Goal: Task Accomplishment & Management: Manage account settings

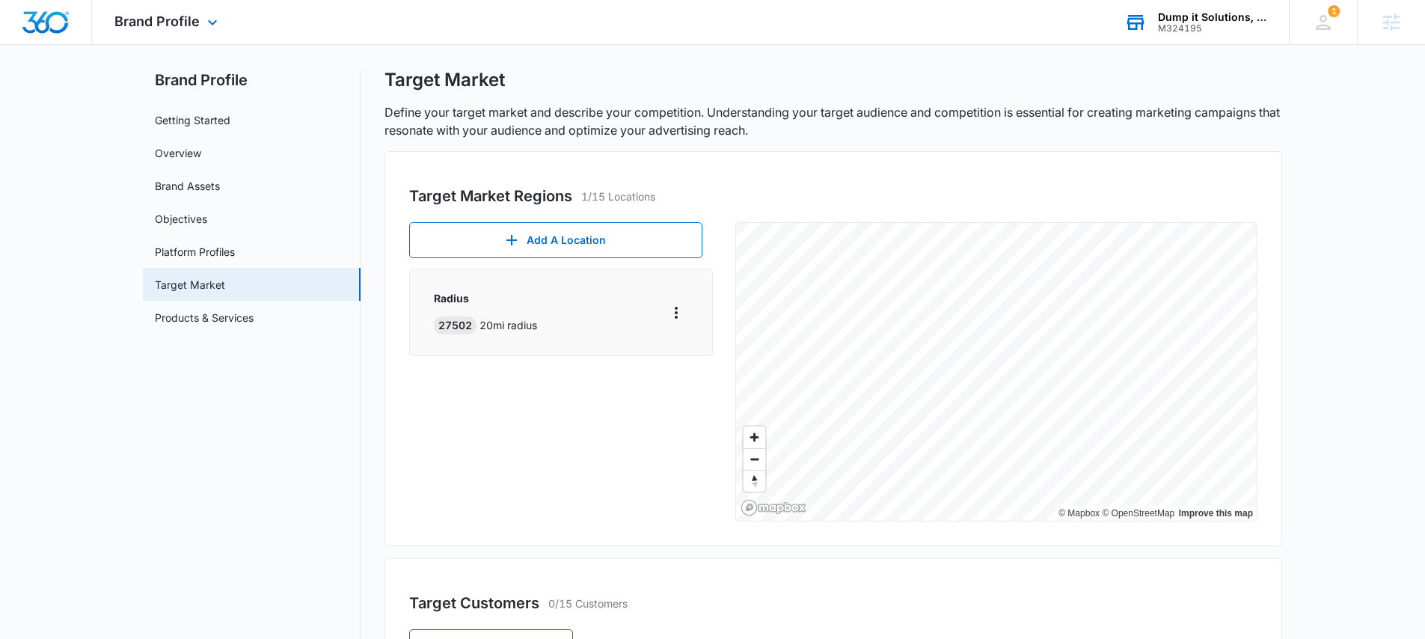
click at [1186, 21] on div "Dump it Solutions, LLC" at bounding box center [1212, 17] width 109 height 12
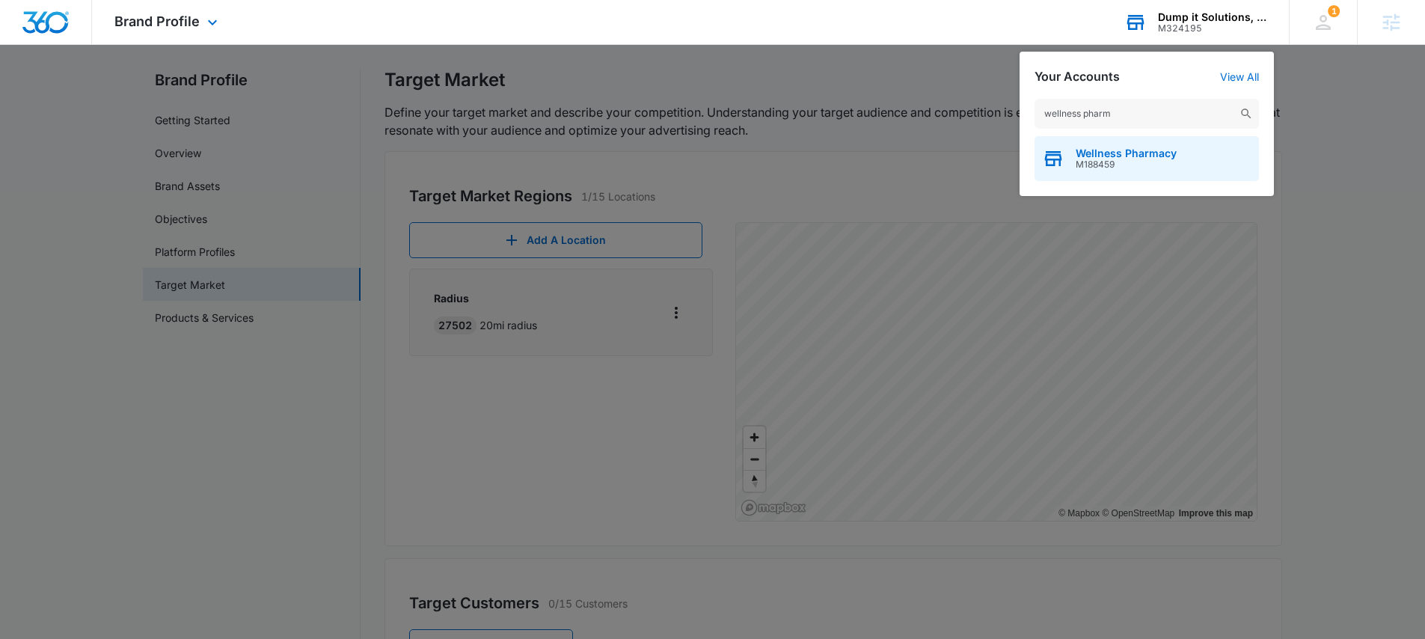
type input "wellness pharm"
click at [1139, 167] on span "M188459" at bounding box center [1126, 164] width 101 height 10
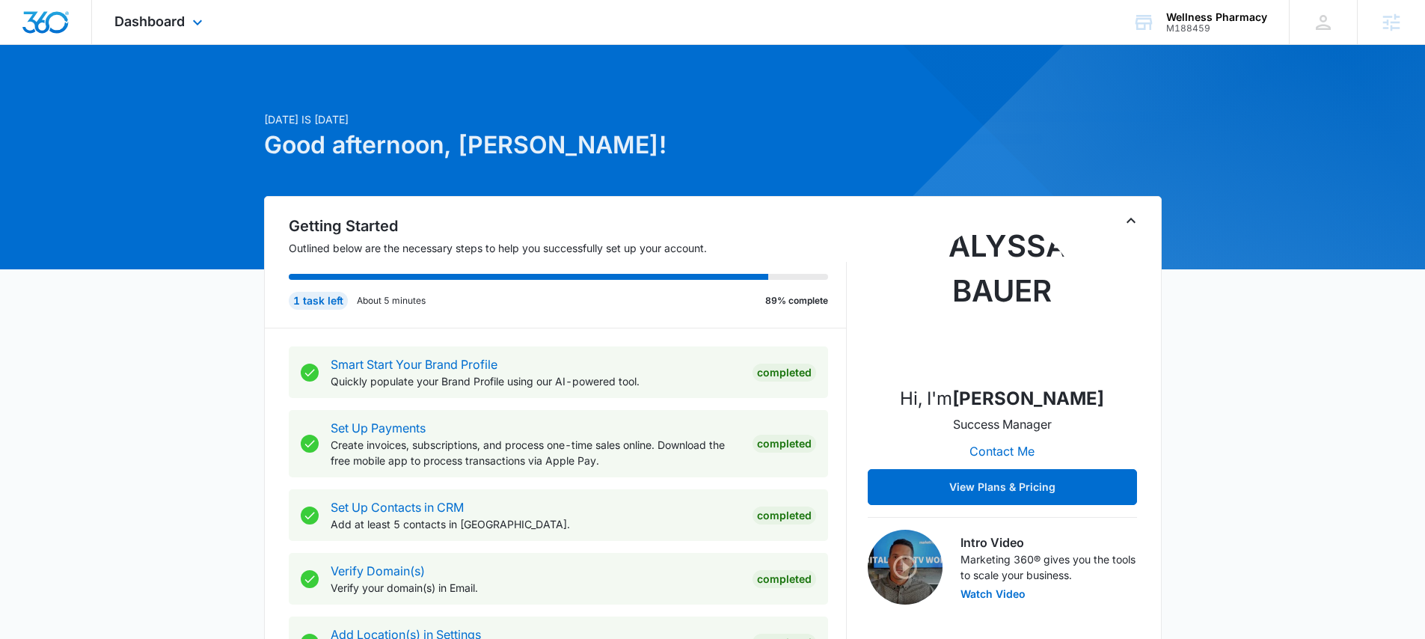
click at [167, 34] on div "Dashboard Apps Reputation Websites Forms CRM Email Social Shop Payments POS Con…" at bounding box center [160, 22] width 137 height 44
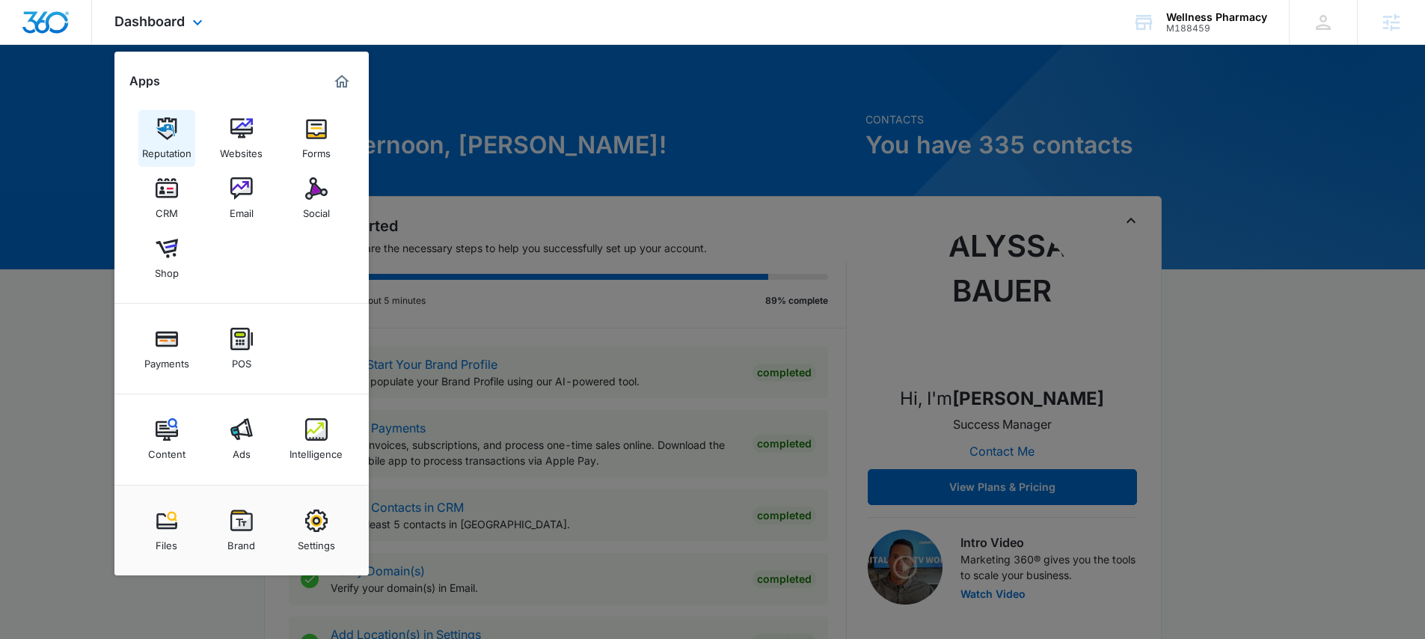
click at [168, 139] on img at bounding box center [167, 128] width 22 height 22
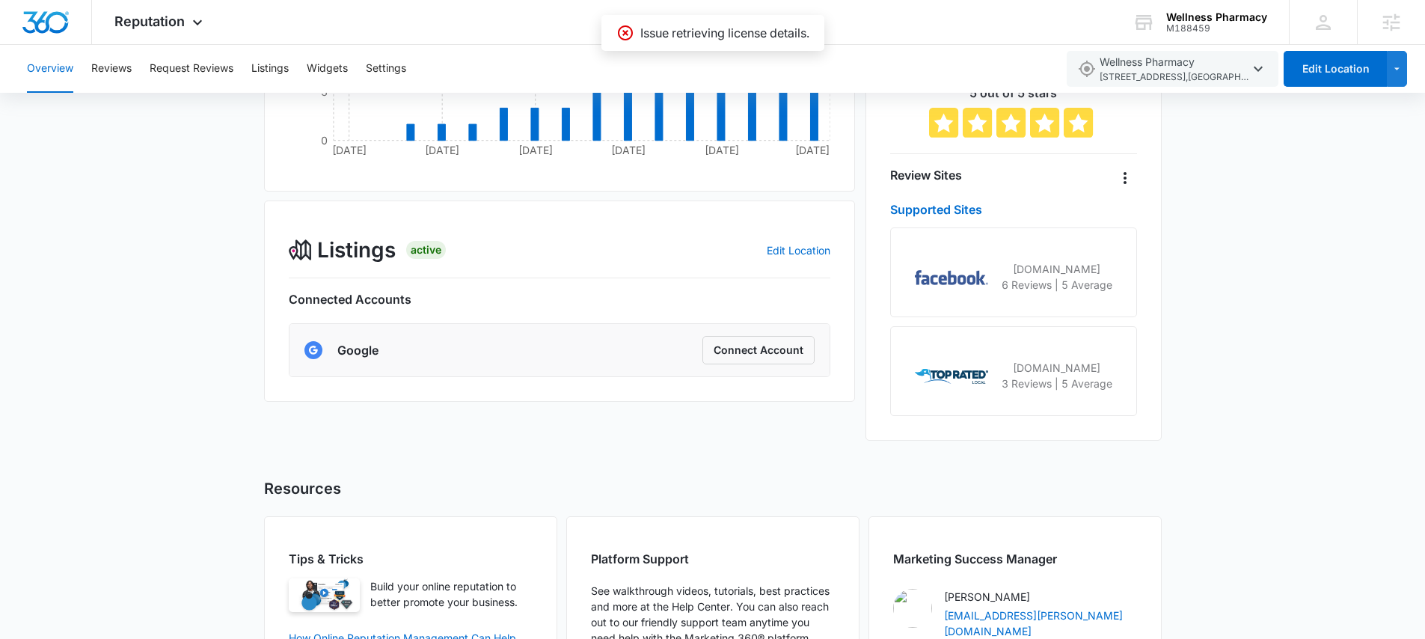
scroll to position [374, 0]
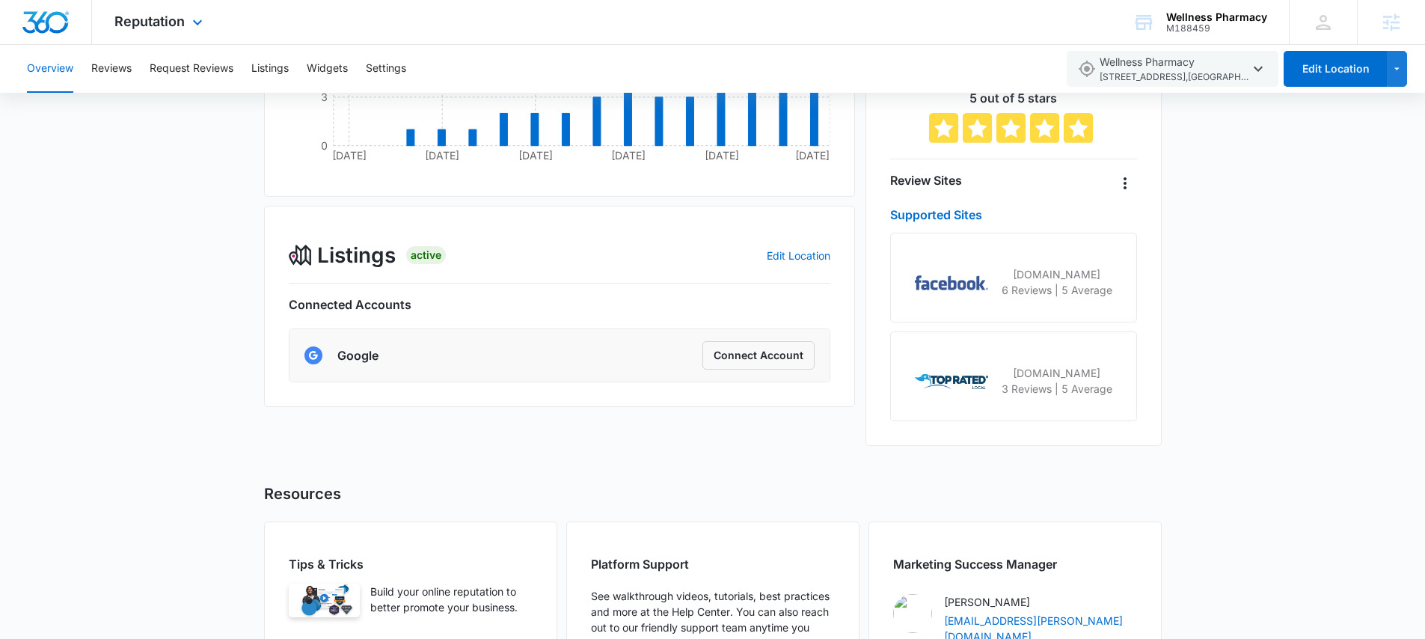
click at [141, 33] on div "Reputation Apps Reputation Websites Forms CRM Email Social Shop Payments POS Co…" at bounding box center [160, 22] width 137 height 44
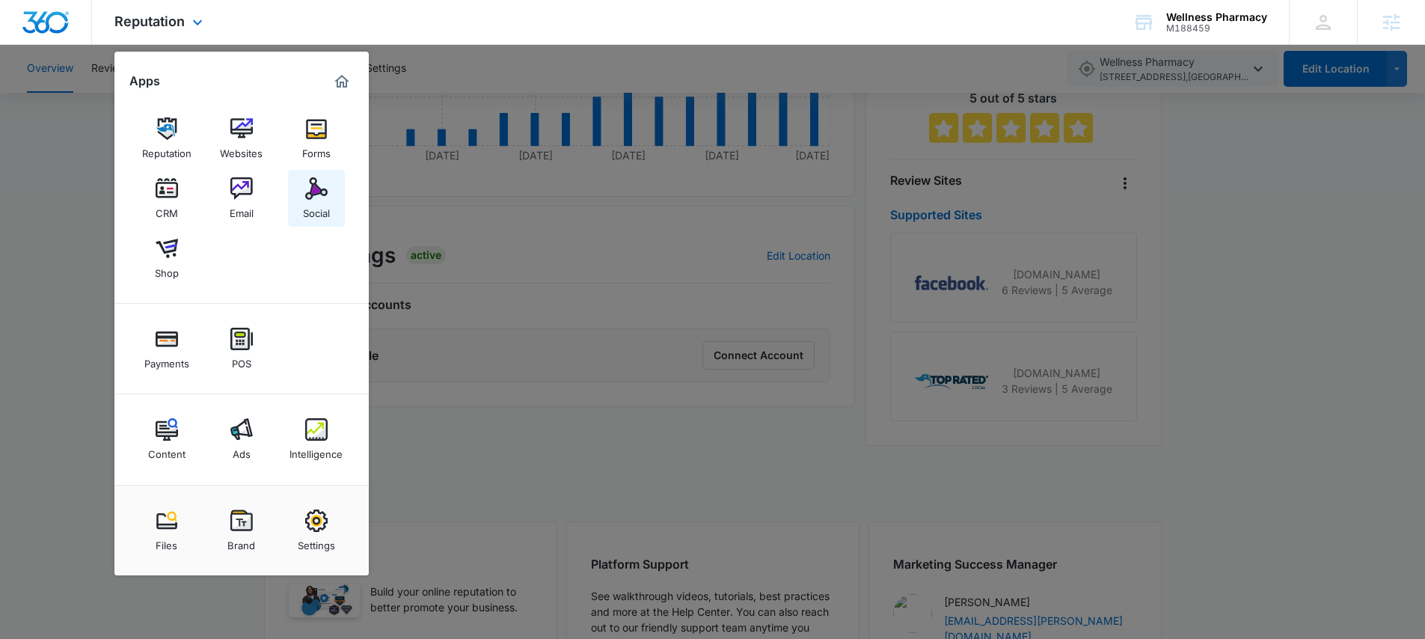
click at [331, 188] on link "Social" at bounding box center [316, 198] width 57 height 57
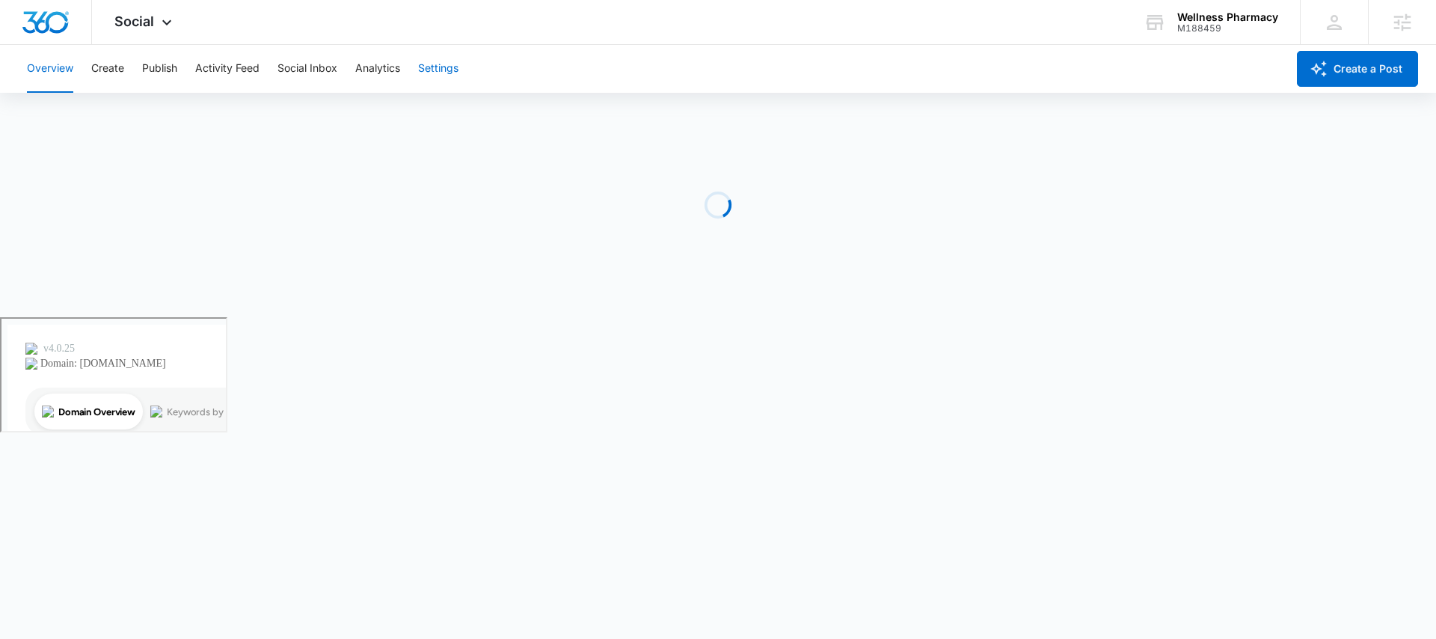
click at [439, 69] on button "Settings" at bounding box center [438, 69] width 40 height 48
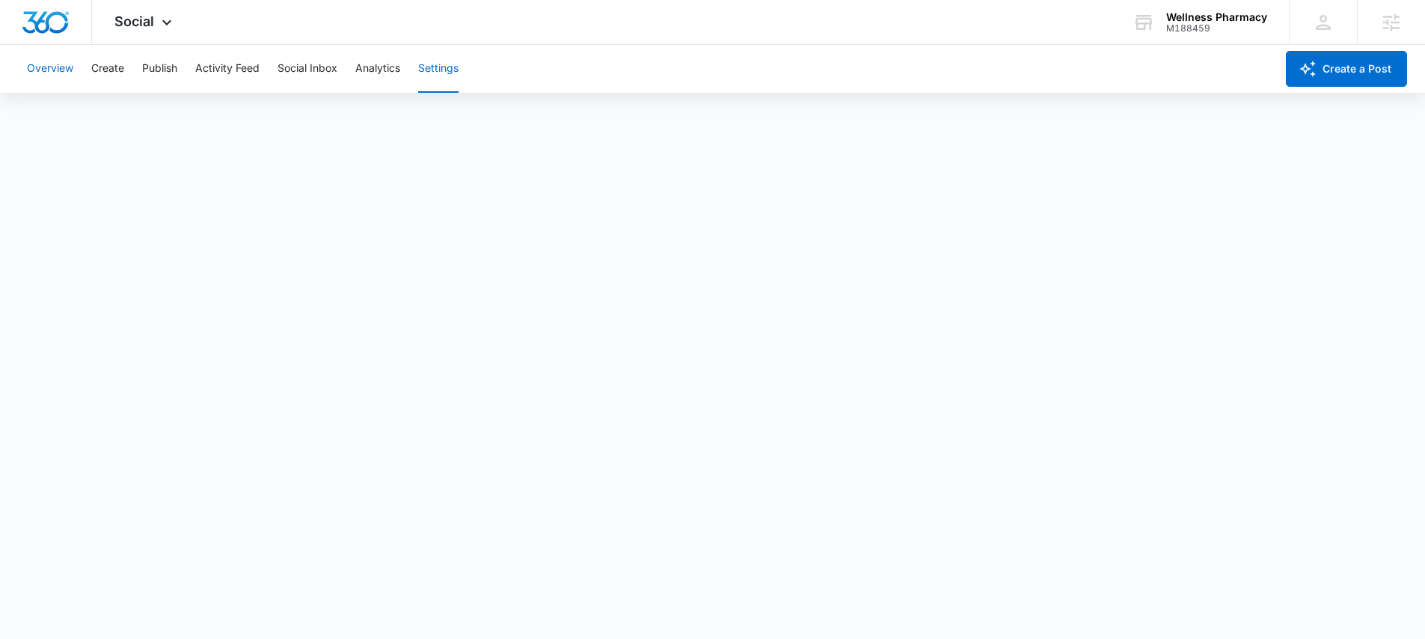
click at [46, 70] on button "Overview" at bounding box center [50, 69] width 46 height 48
click at [108, 69] on button "Create" at bounding box center [107, 69] width 33 height 48
click at [167, 64] on button "Publish" at bounding box center [159, 69] width 35 height 48
click at [203, 62] on button "Activity Feed" at bounding box center [227, 69] width 64 height 48
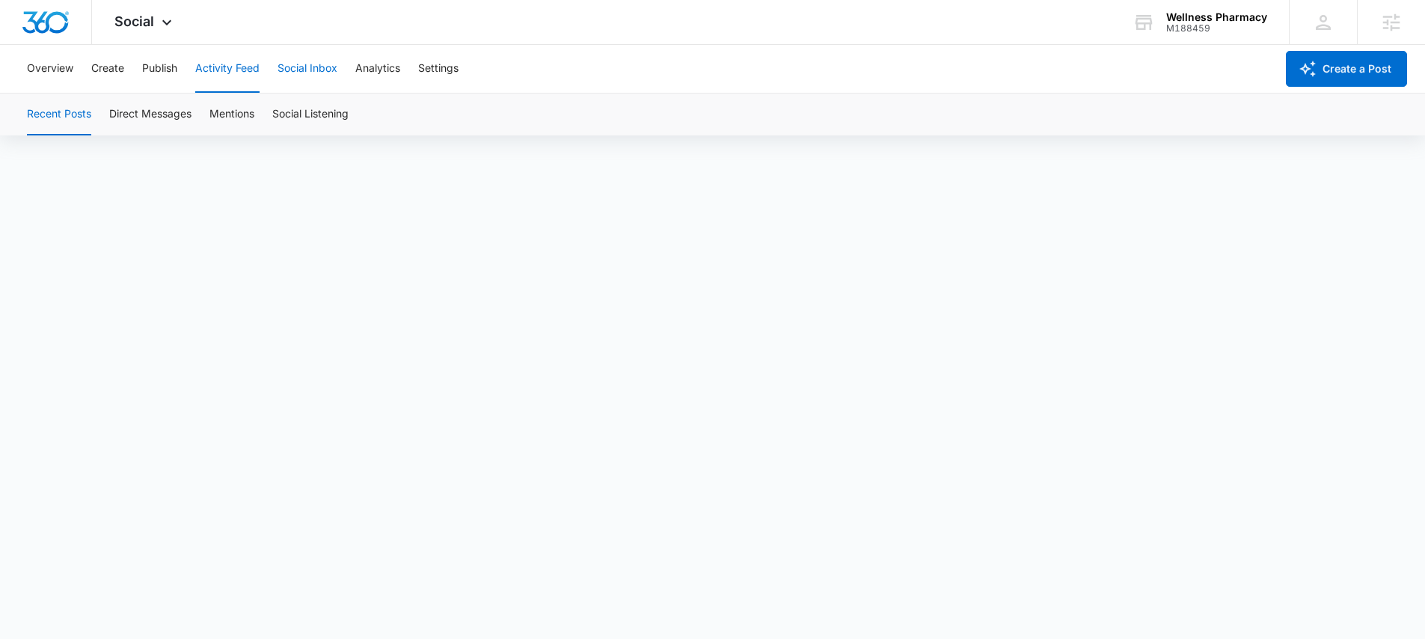
click at [306, 64] on button "Social Inbox" at bounding box center [307, 69] width 60 height 48
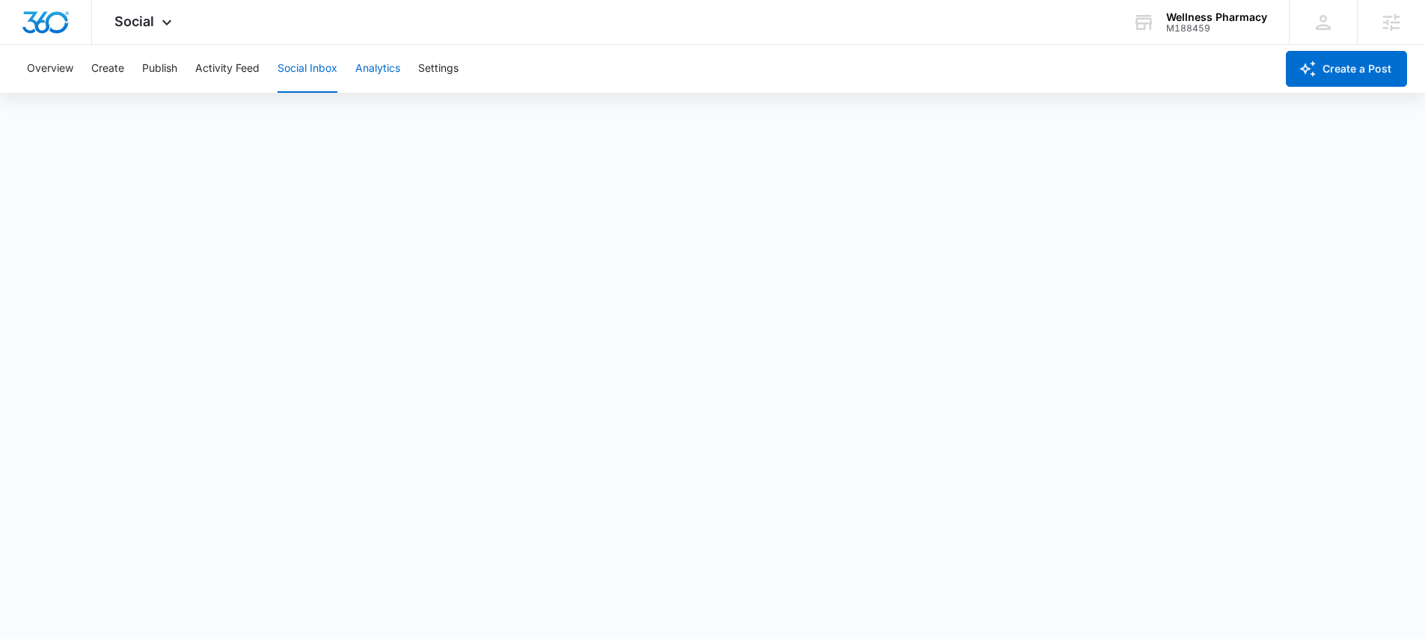
click at [369, 65] on button "Analytics" at bounding box center [377, 69] width 45 height 48
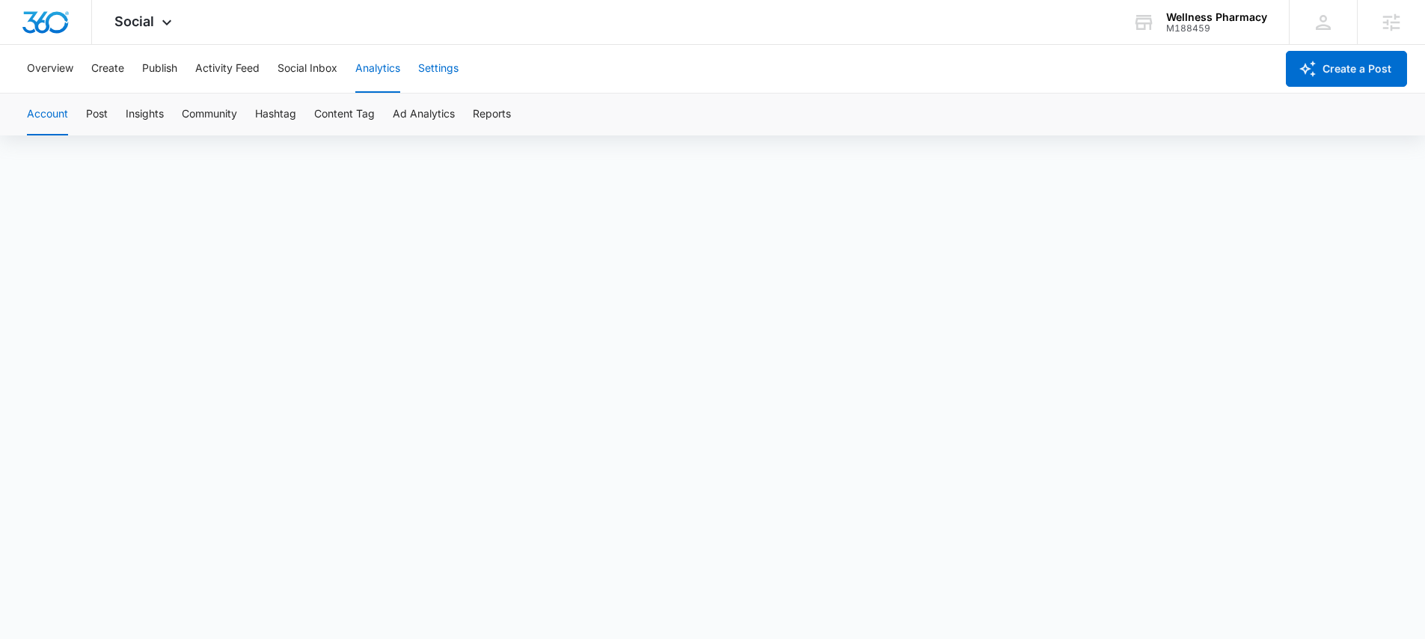
click at [432, 65] on button "Settings" at bounding box center [438, 69] width 40 height 48
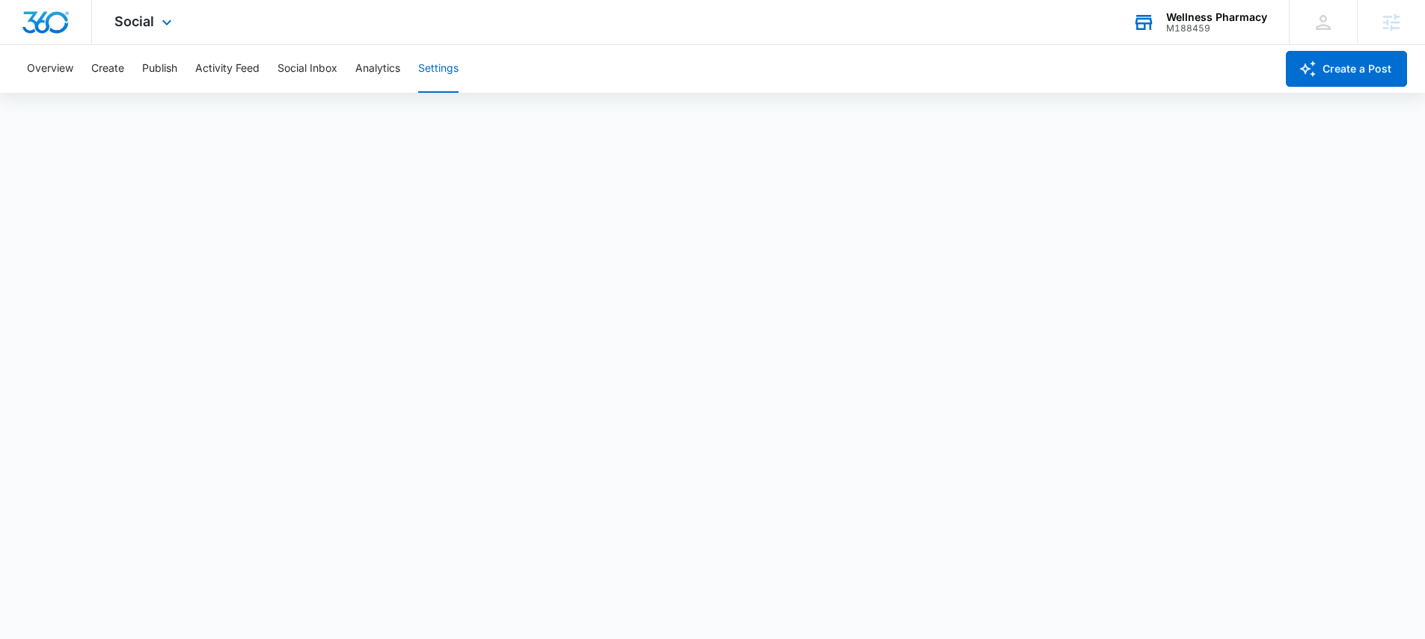
click at [1175, 28] on div "M188459" at bounding box center [1216, 28] width 101 height 10
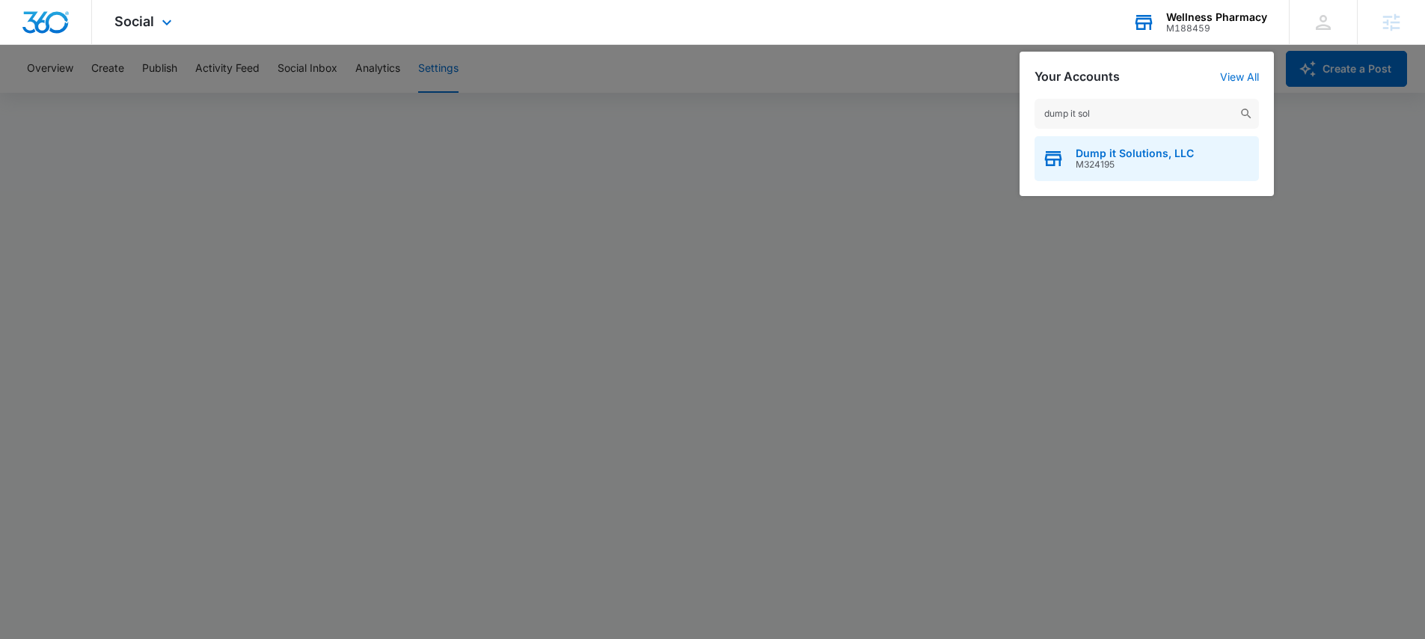
type input "dump it sol"
click at [1141, 153] on span "Dump it Solutions, LLC" at bounding box center [1135, 153] width 118 height 12
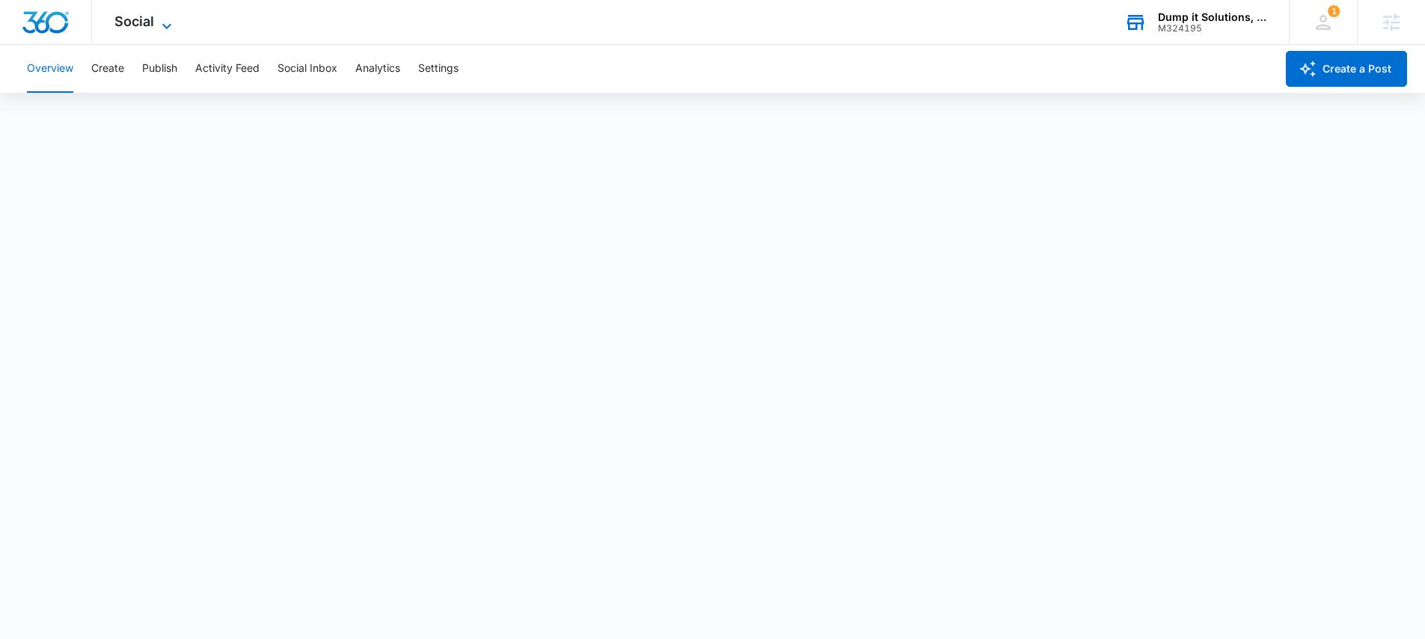
click at [143, 19] on span "Social" at bounding box center [134, 21] width 40 height 16
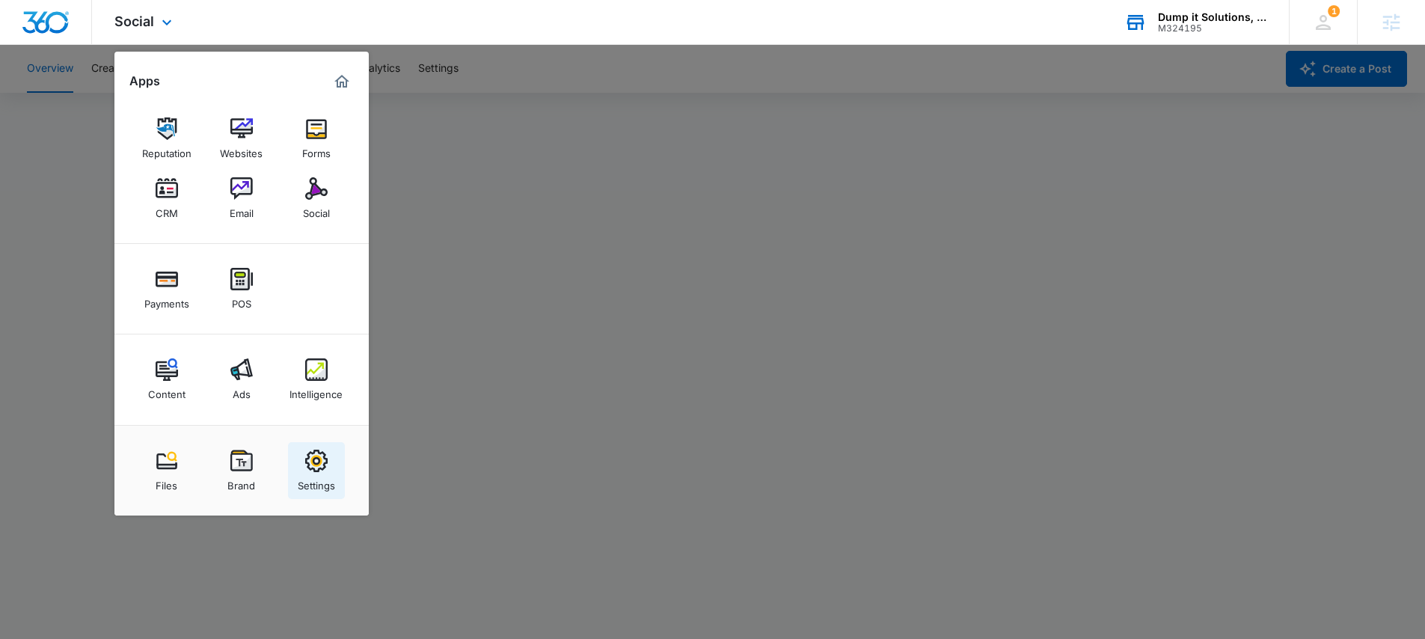
click at [312, 451] on img at bounding box center [316, 460] width 22 height 22
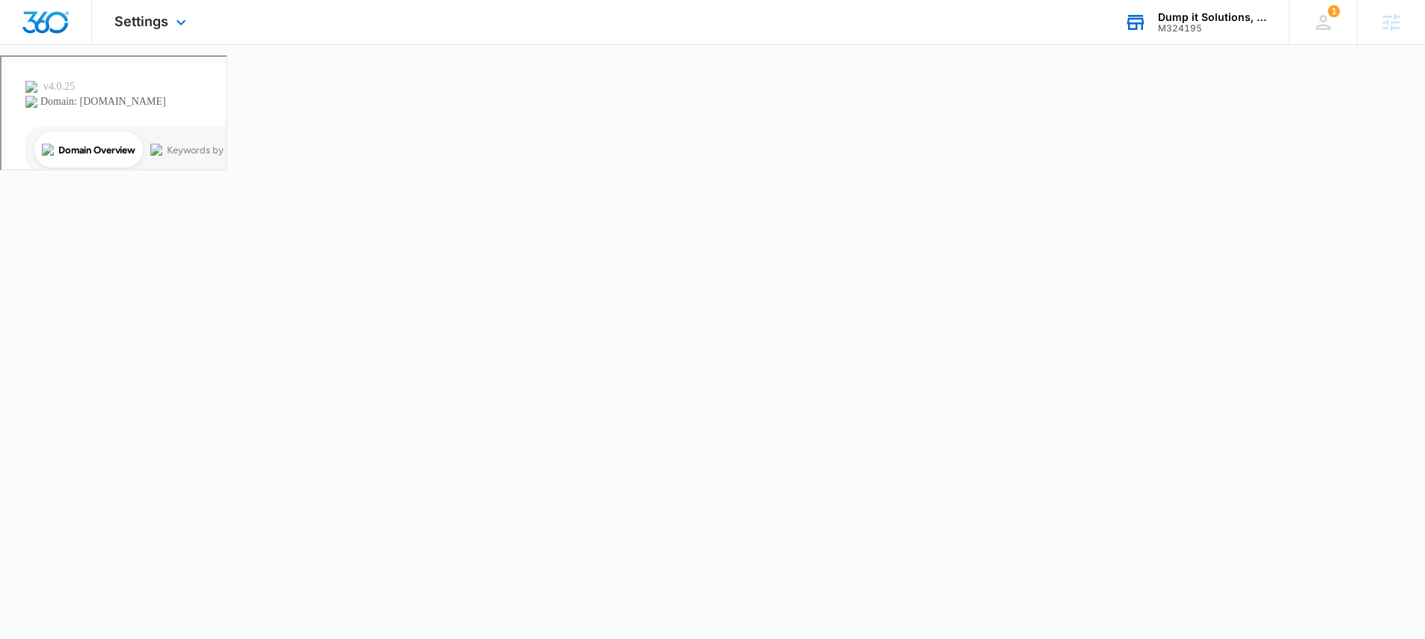
select select "4"
select select "US"
select select "America/New_York"
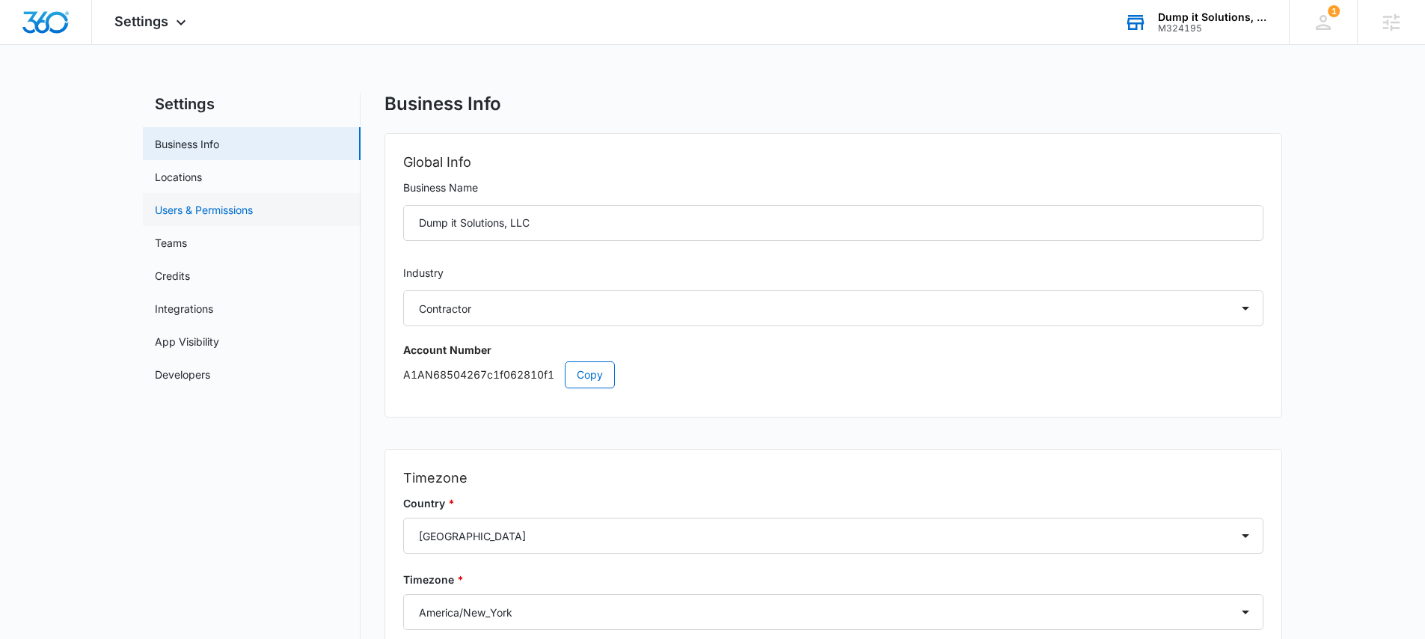
click at [187, 203] on link "Users & Permissions" at bounding box center [204, 210] width 98 height 16
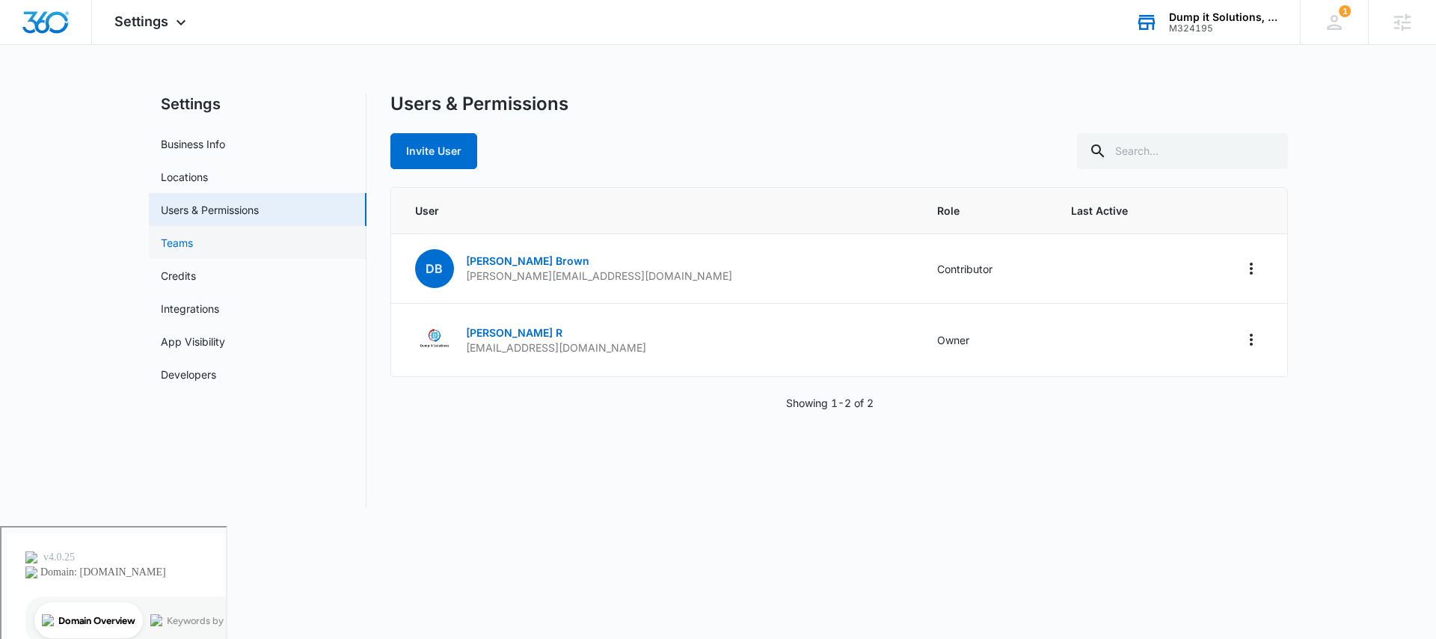
click at [188, 242] on link "Teams" at bounding box center [177, 243] width 32 height 16
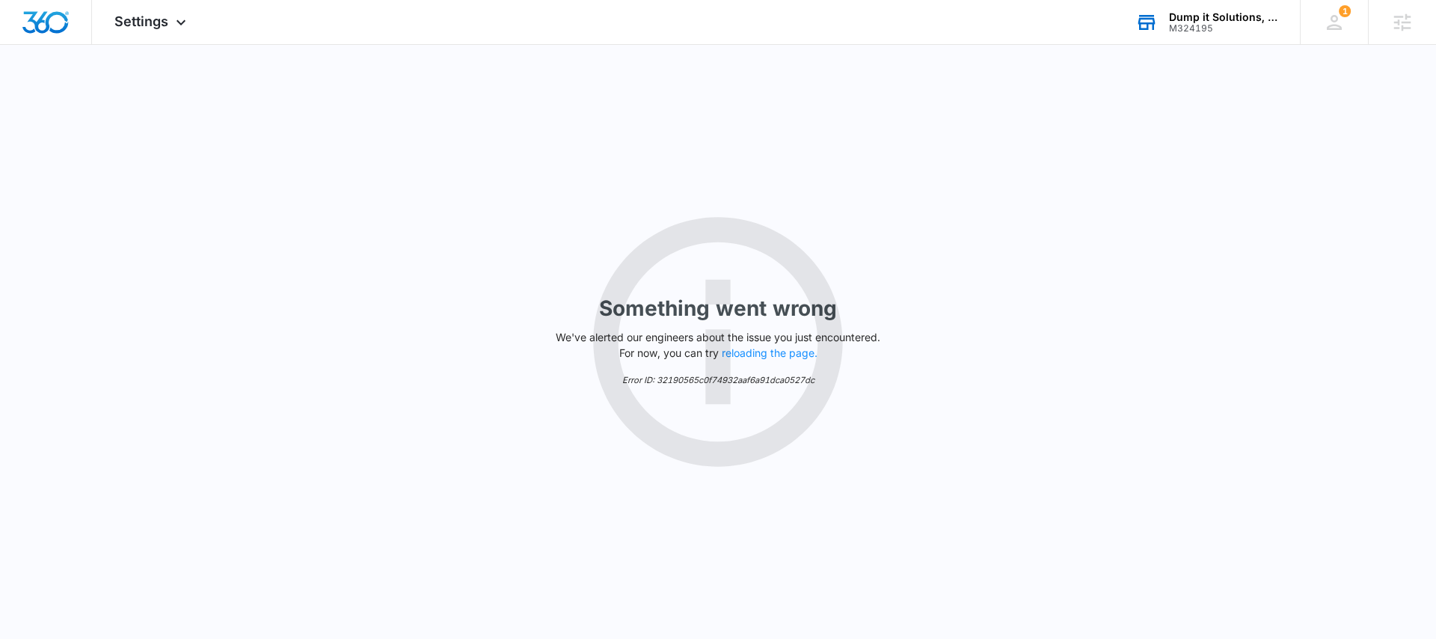
click at [1223, 16] on div "Dump it Solutions, LLC" at bounding box center [1223, 17] width 109 height 12
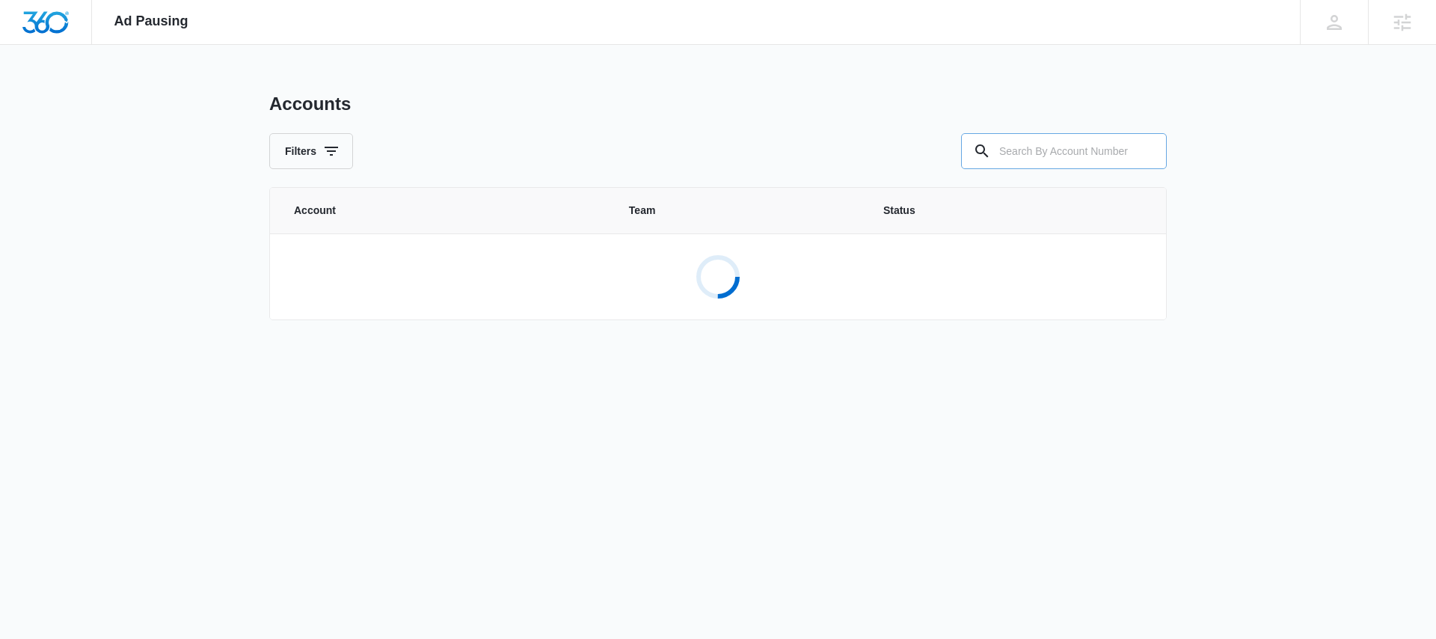
click at [1020, 150] on input "text" at bounding box center [1064, 151] width 206 height 36
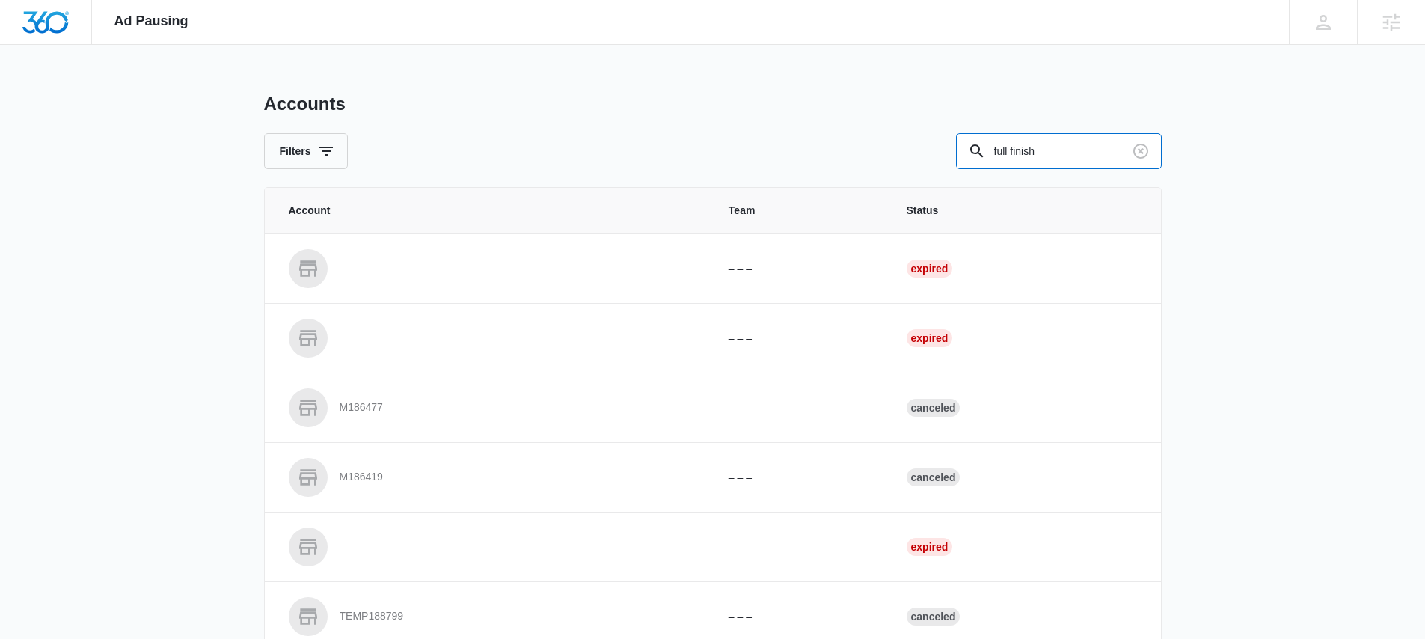
drag, startPoint x: 1057, startPoint y: 145, endPoint x: 919, endPoint y: 156, distance: 138.1
click at [922, 157] on div "Filters full finish" at bounding box center [712, 151] width 897 height 36
paste input "M318806"
type input "M318806"
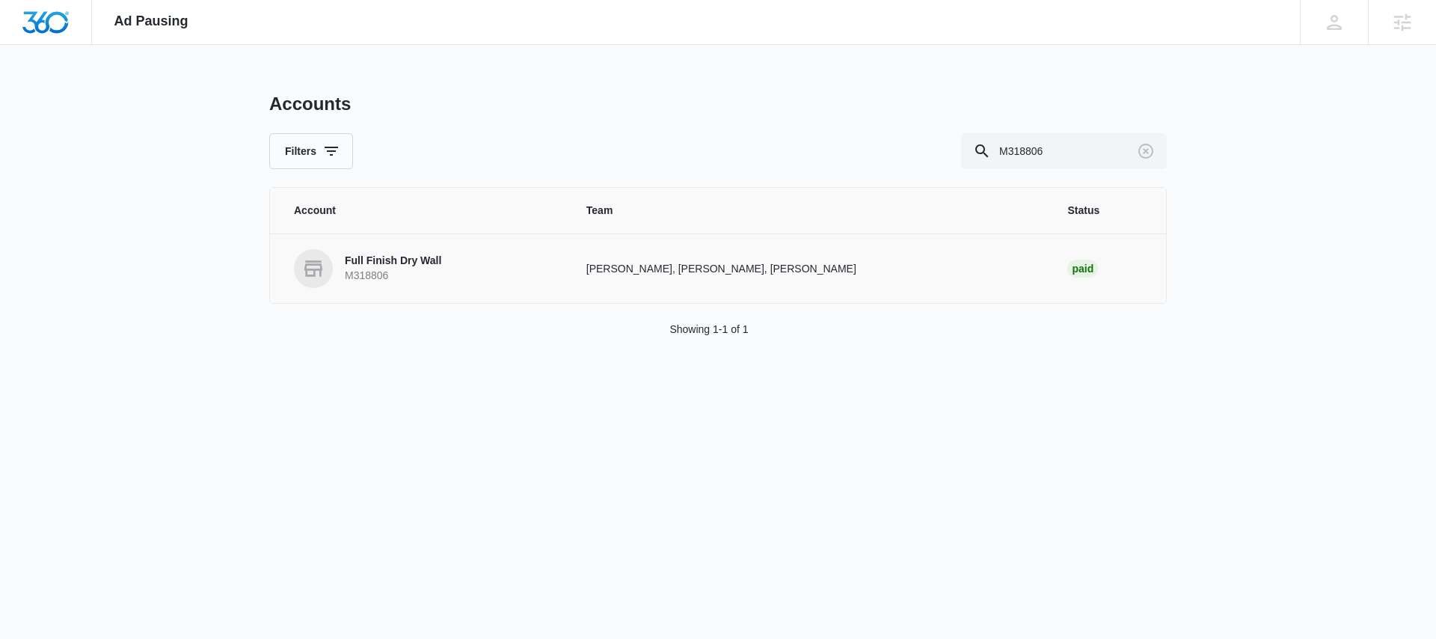
click at [422, 261] on p "Full Finish Dry Wall" at bounding box center [393, 261] width 96 height 15
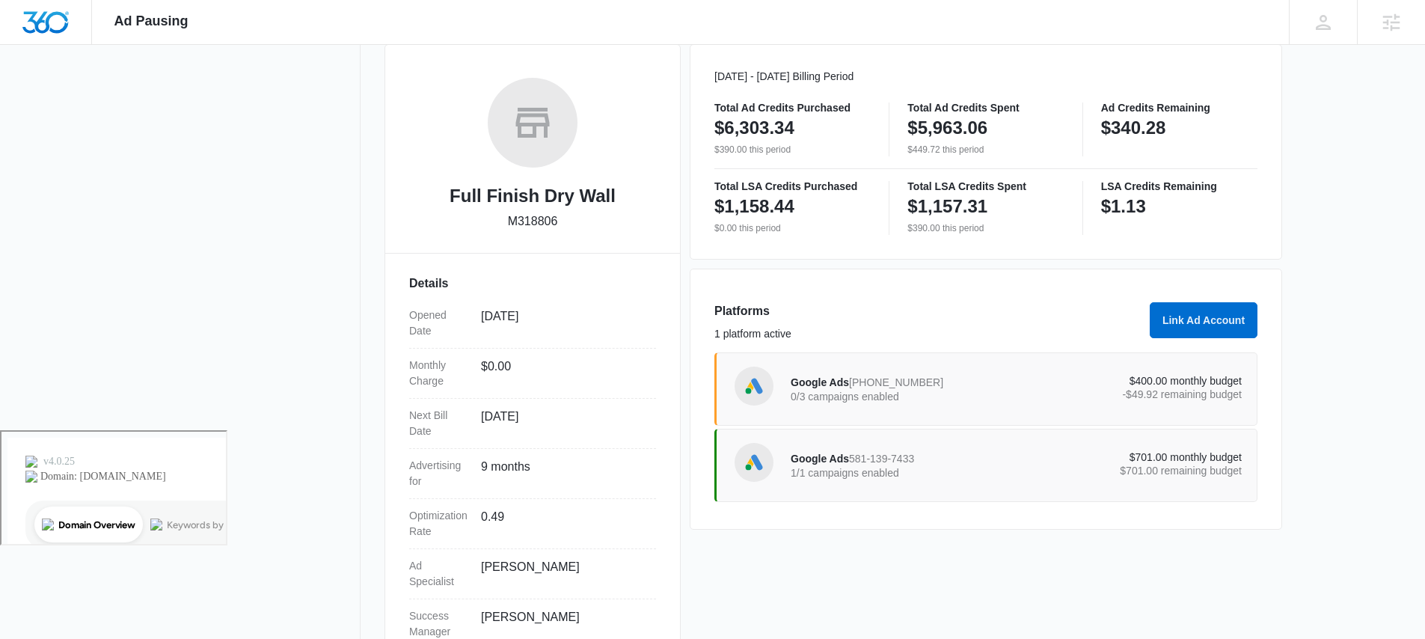
scroll to position [216, 0]
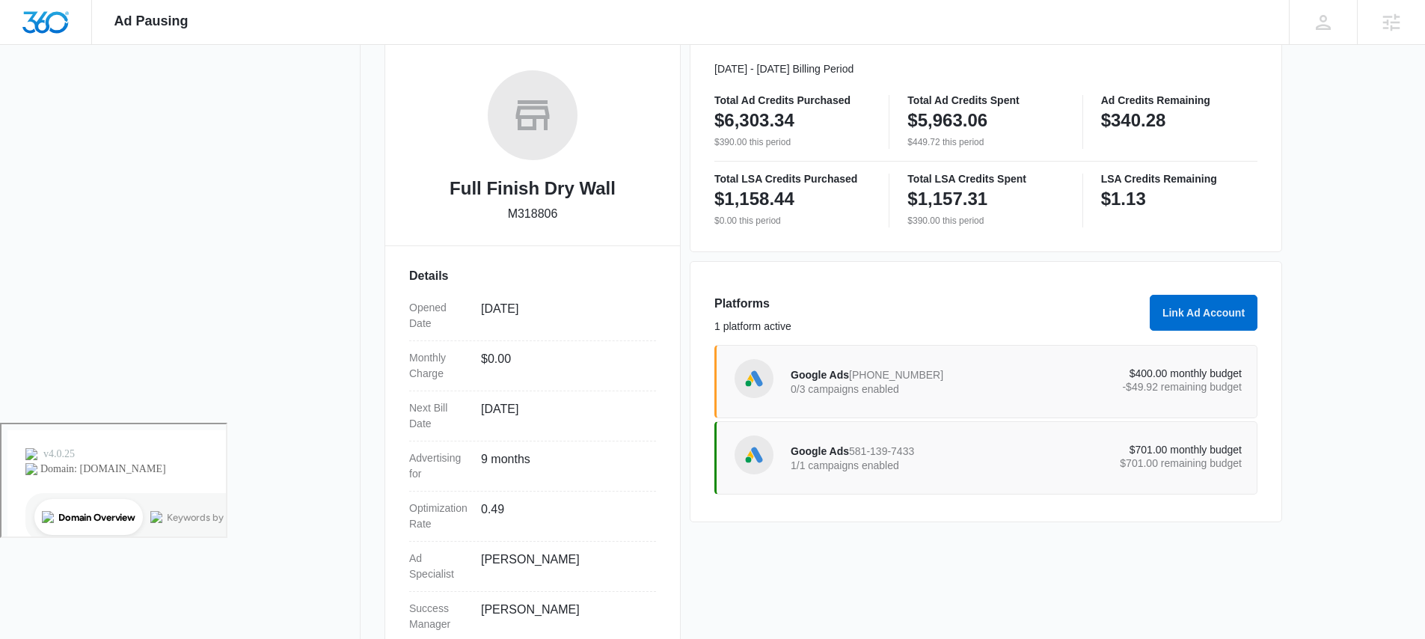
click at [1135, 458] on p "$701.00 remaining budget" at bounding box center [1129, 463] width 226 height 10
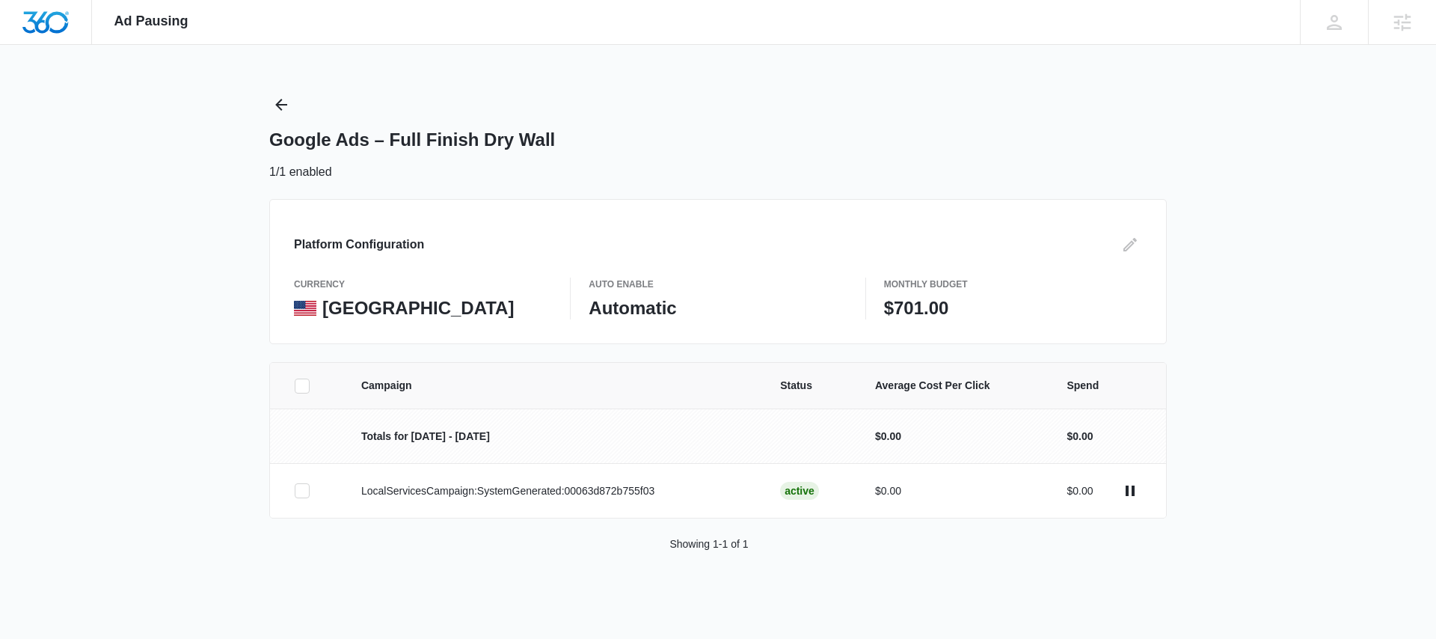
click at [293, 103] on div "Google Ads – Full Finish Dry Wall 1/1 enabled" at bounding box center [717, 137] width 897 height 88
click at [278, 102] on icon "Back" at bounding box center [281, 105] width 12 height 12
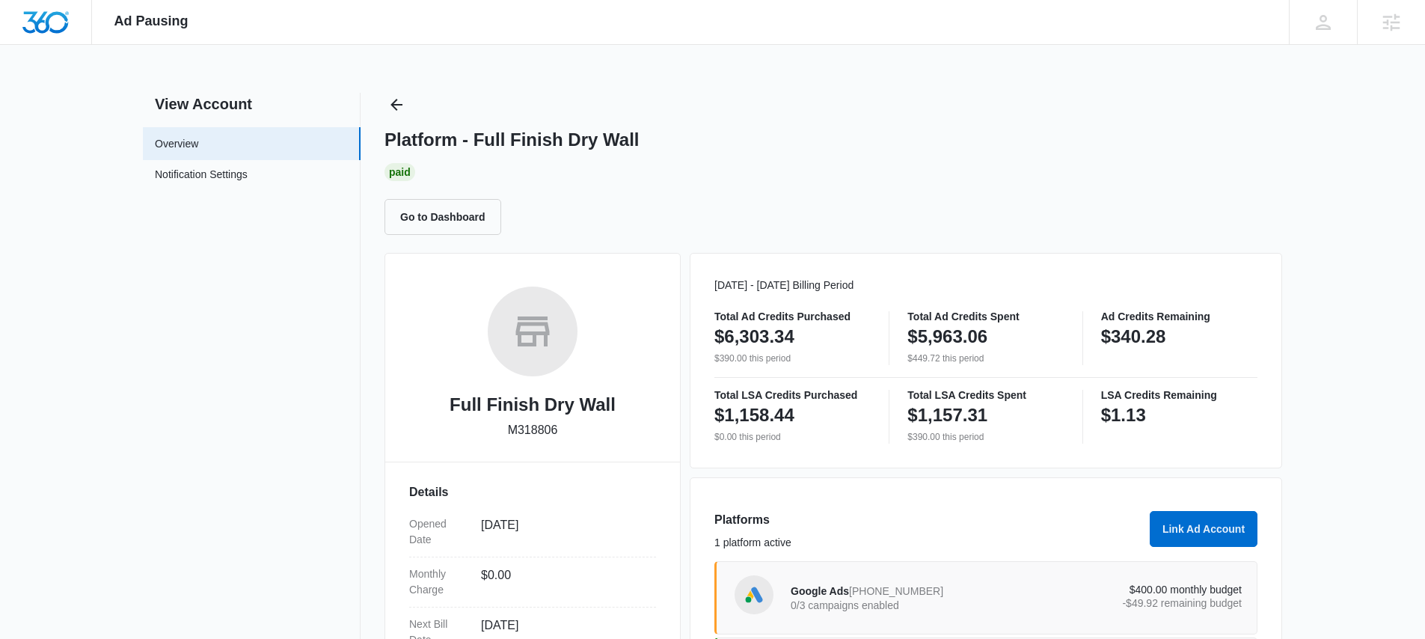
scroll to position [262, 0]
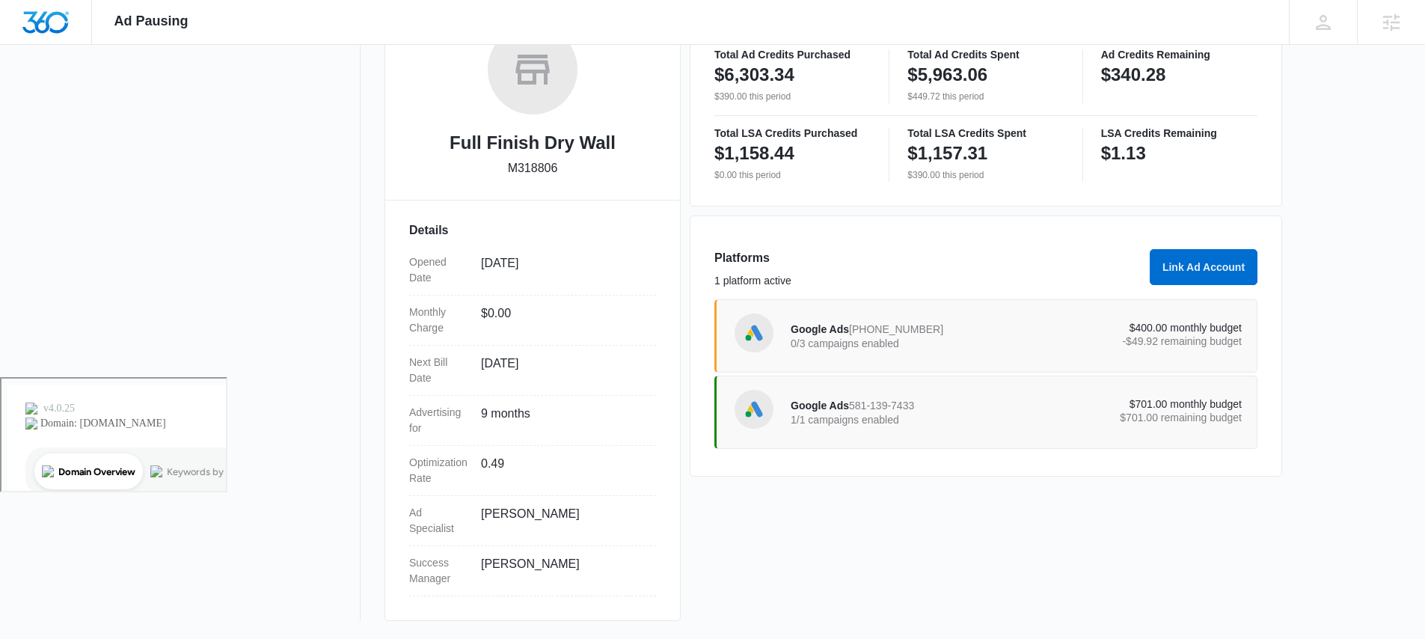
click at [931, 340] on p "0/3 campaigns enabled" at bounding box center [904, 343] width 226 height 10
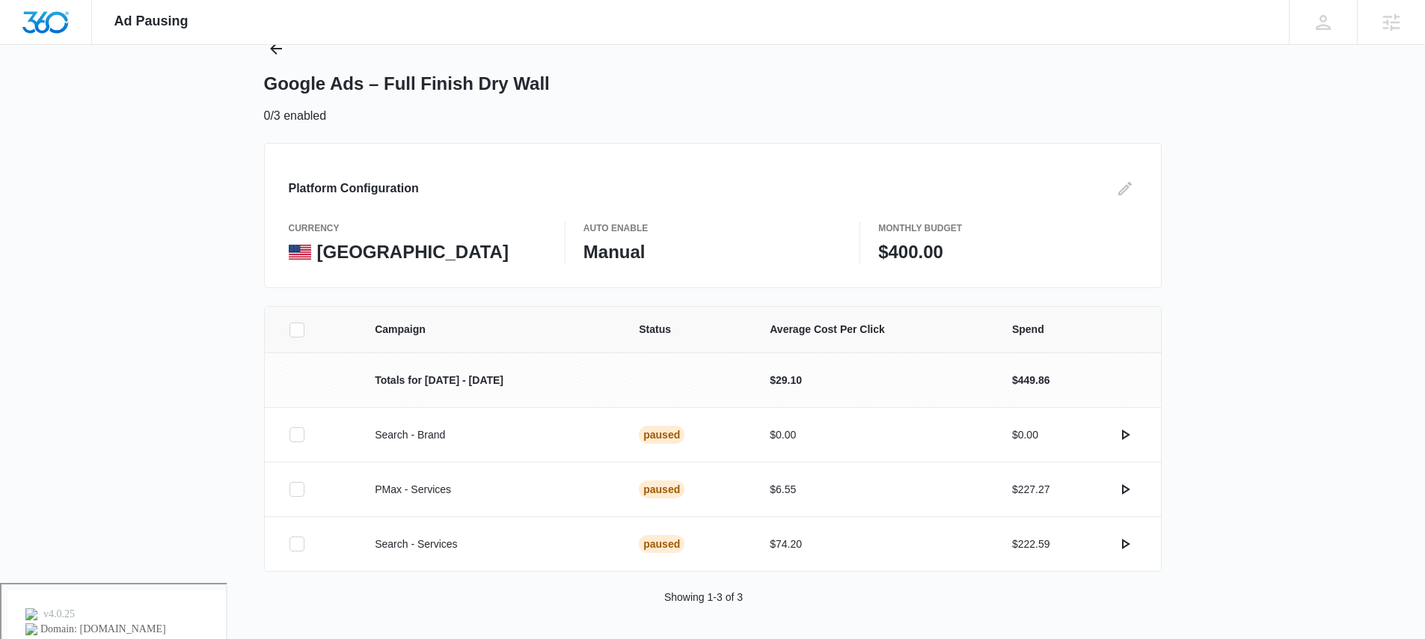
scroll to position [58, 0]
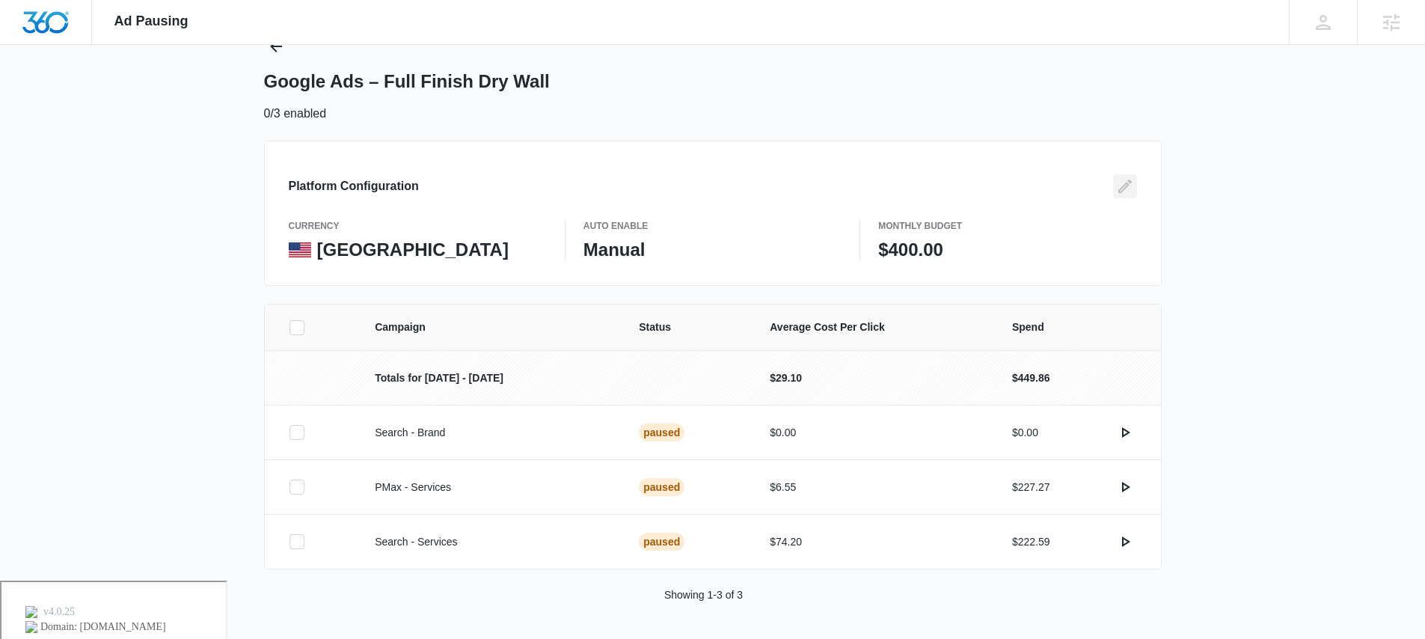
click at [1126, 185] on icon "Edit" at bounding box center [1124, 185] width 13 height 13
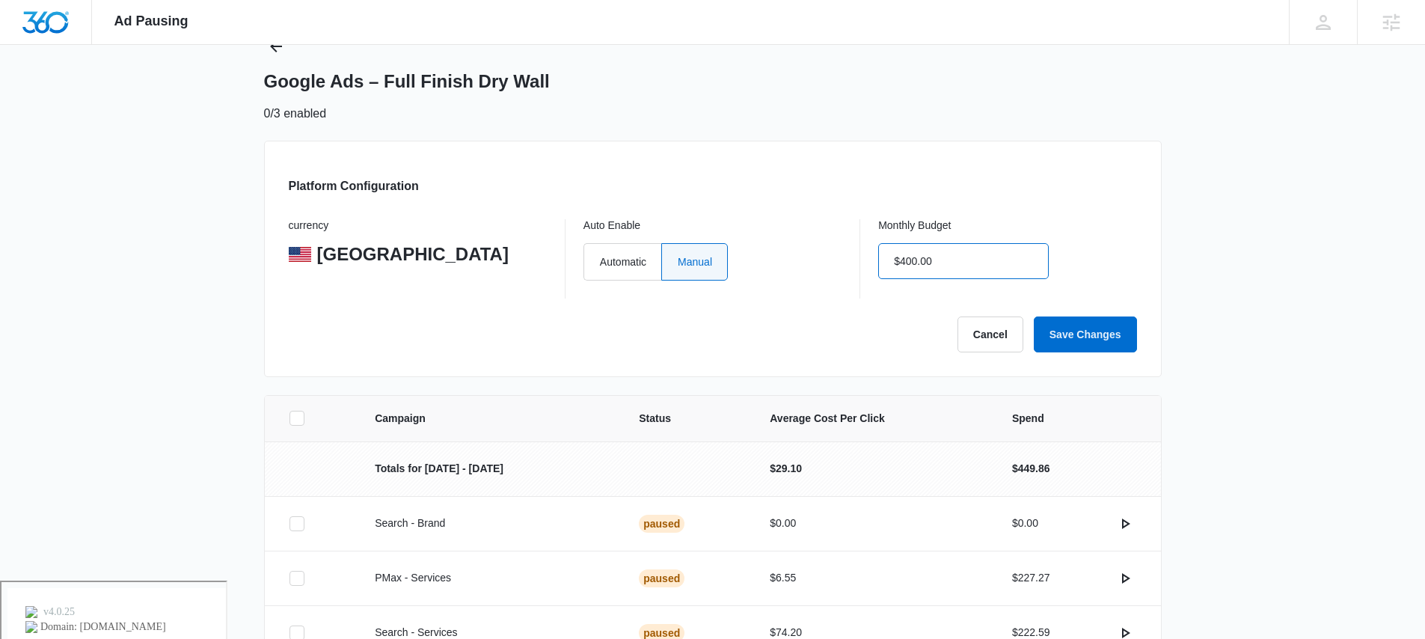
drag, startPoint x: 957, startPoint y: 264, endPoint x: 885, endPoint y: 265, distance: 72.6
click at [885, 265] on input "$400.00" at bounding box center [963, 261] width 171 height 36
drag, startPoint x: 949, startPoint y: 259, endPoint x: 865, endPoint y: 257, distance: 84.5
click at [865, 257] on div "currency United States Auto Enable Automatic Manual Monthly Budget $400.00" at bounding box center [713, 258] width 848 height 79
type input "$800.00"
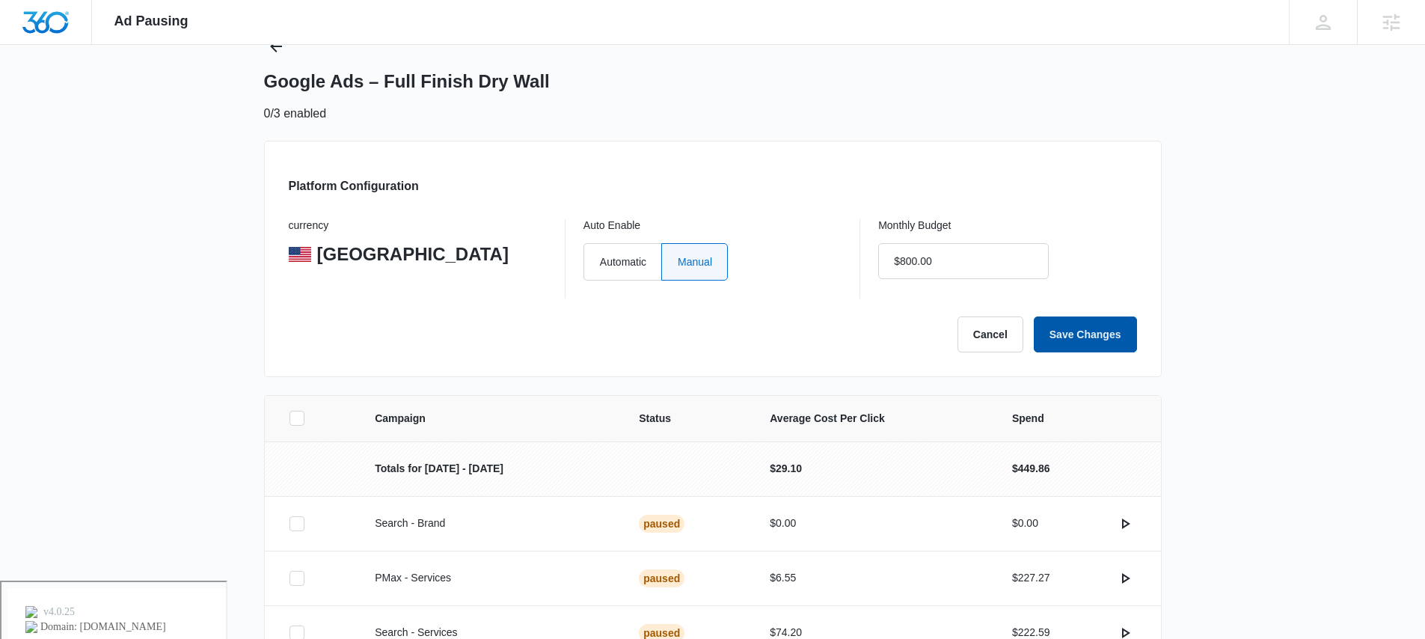
click at [1103, 337] on button "Save Changes" at bounding box center [1085, 334] width 103 height 36
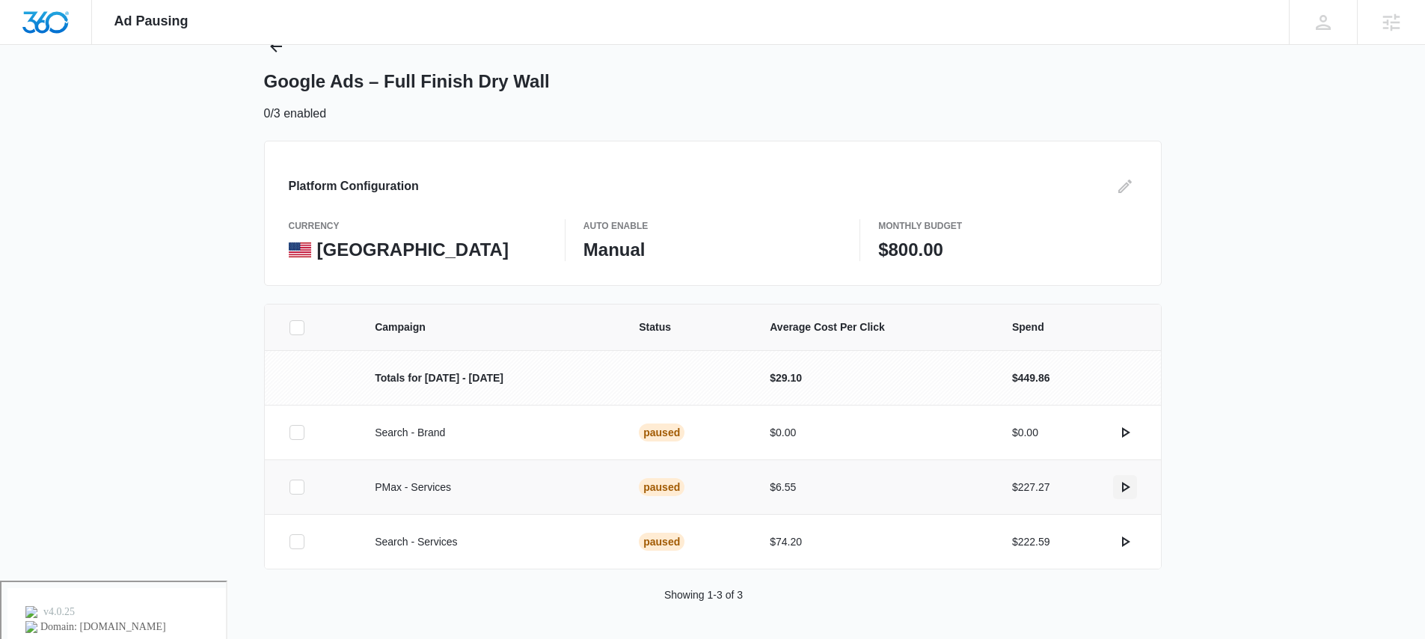
click at [1123, 484] on icon "actions.activate" at bounding box center [1126, 487] width 8 height 10
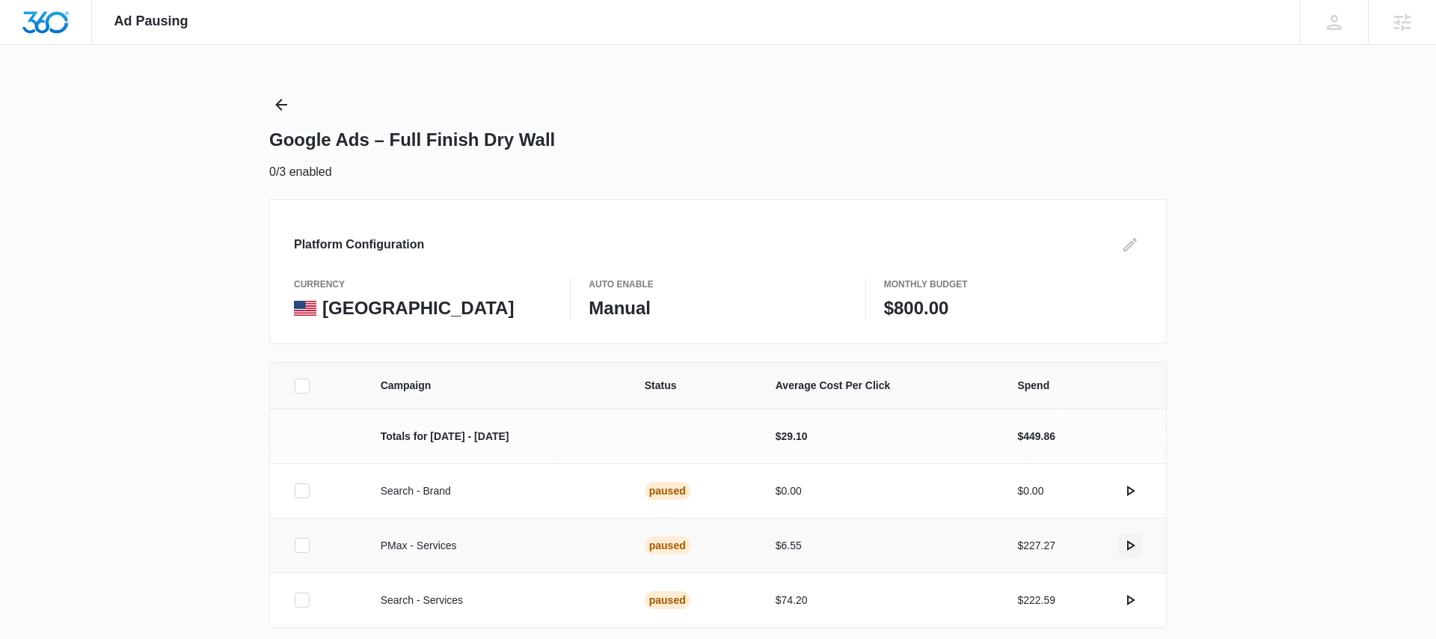
click at [1123, 484] on div "Ad Pausing Apps Reputation Websites Forms CRM Email Social POS Content Ads Inte…" at bounding box center [718, 319] width 1436 height 639
click at [56, 13] on img "Dashboard" at bounding box center [46, 22] width 48 height 22
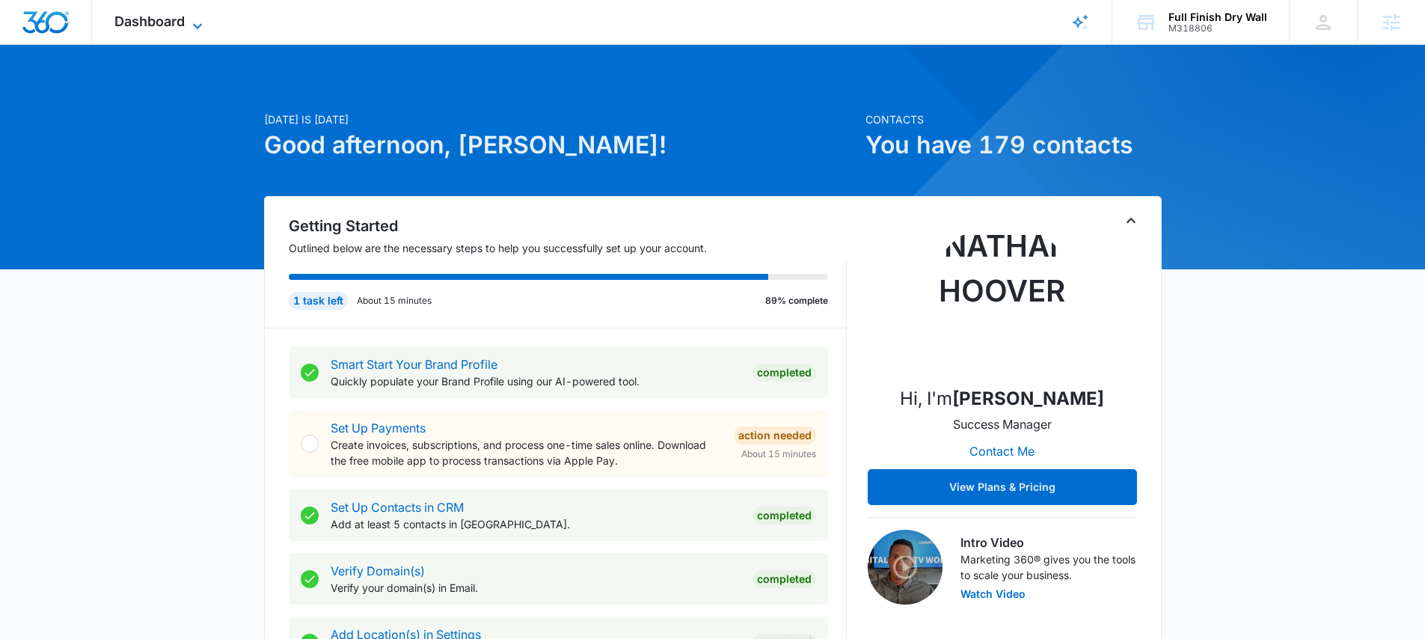
click at [144, 21] on span "Dashboard" at bounding box center [149, 21] width 70 height 16
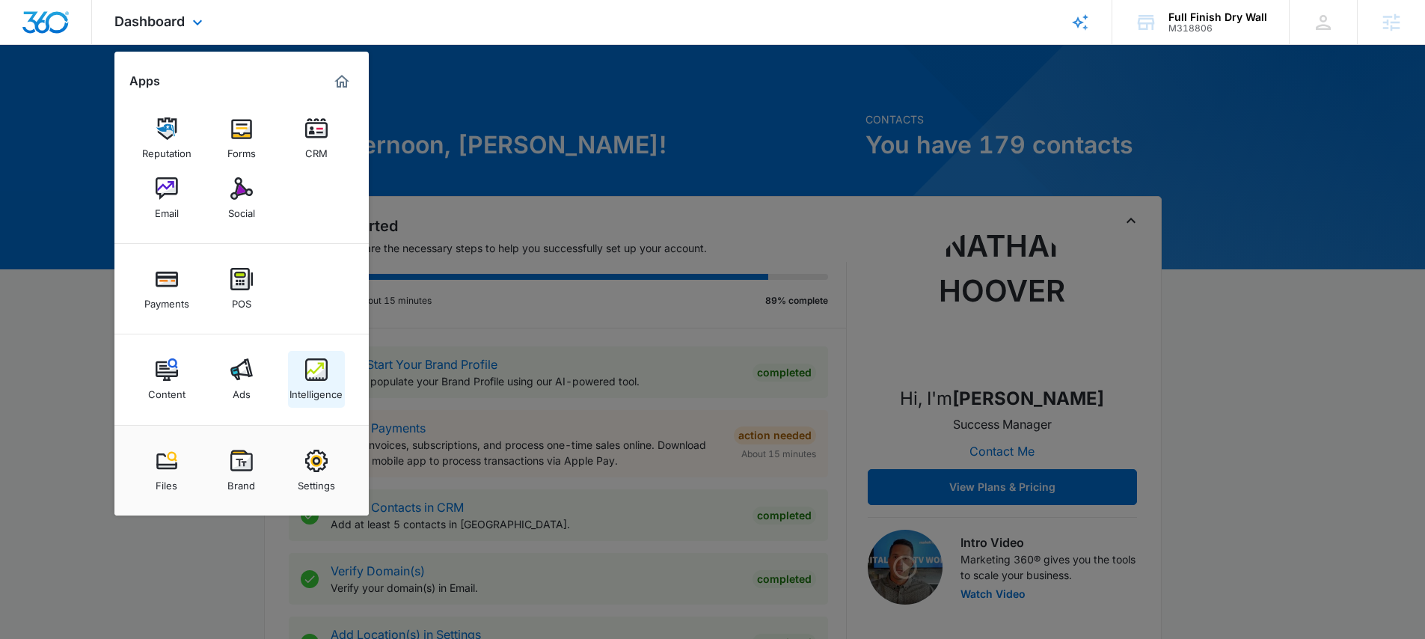
click at [306, 380] on img at bounding box center [316, 369] width 22 height 22
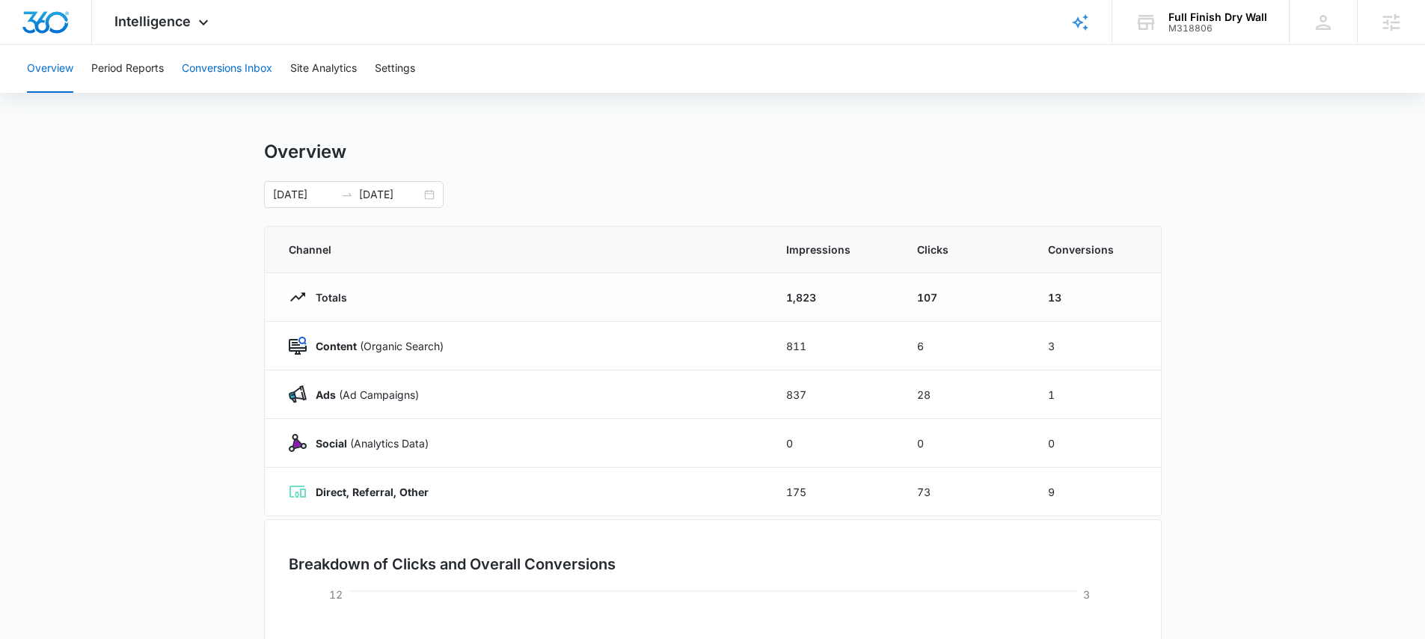
click at [236, 56] on button "Conversions Inbox" at bounding box center [227, 69] width 90 height 48
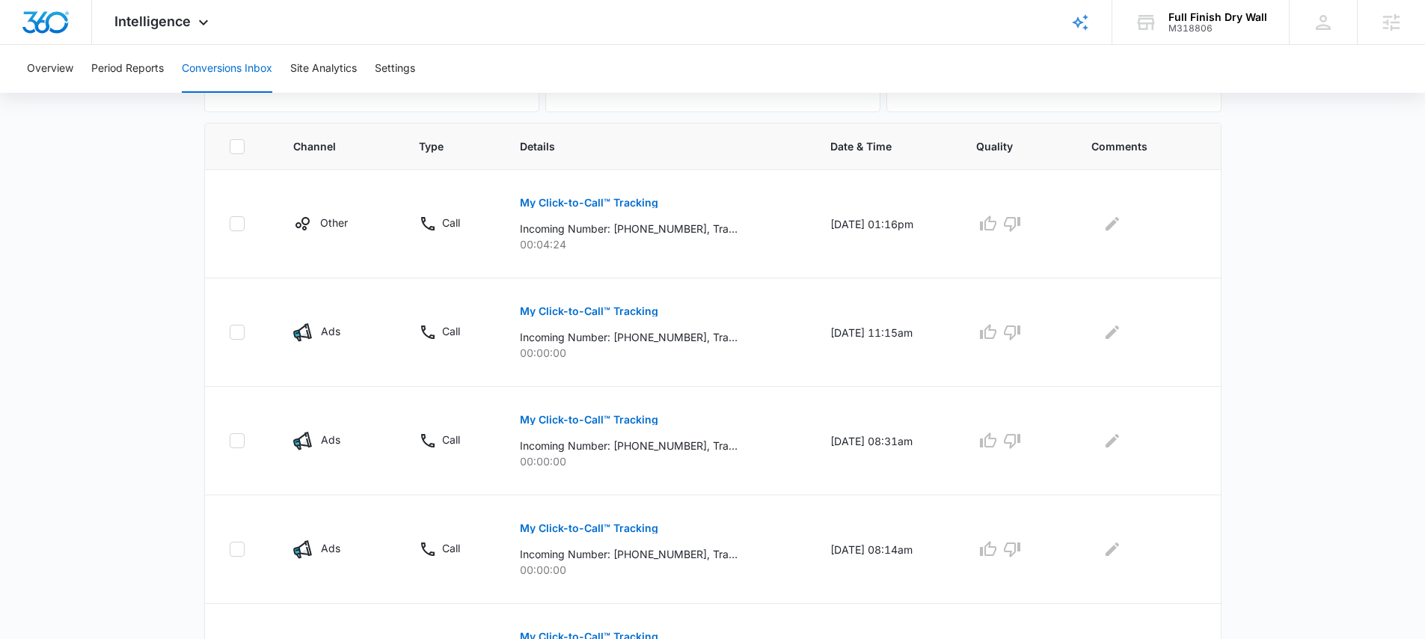
scroll to position [286, 0]
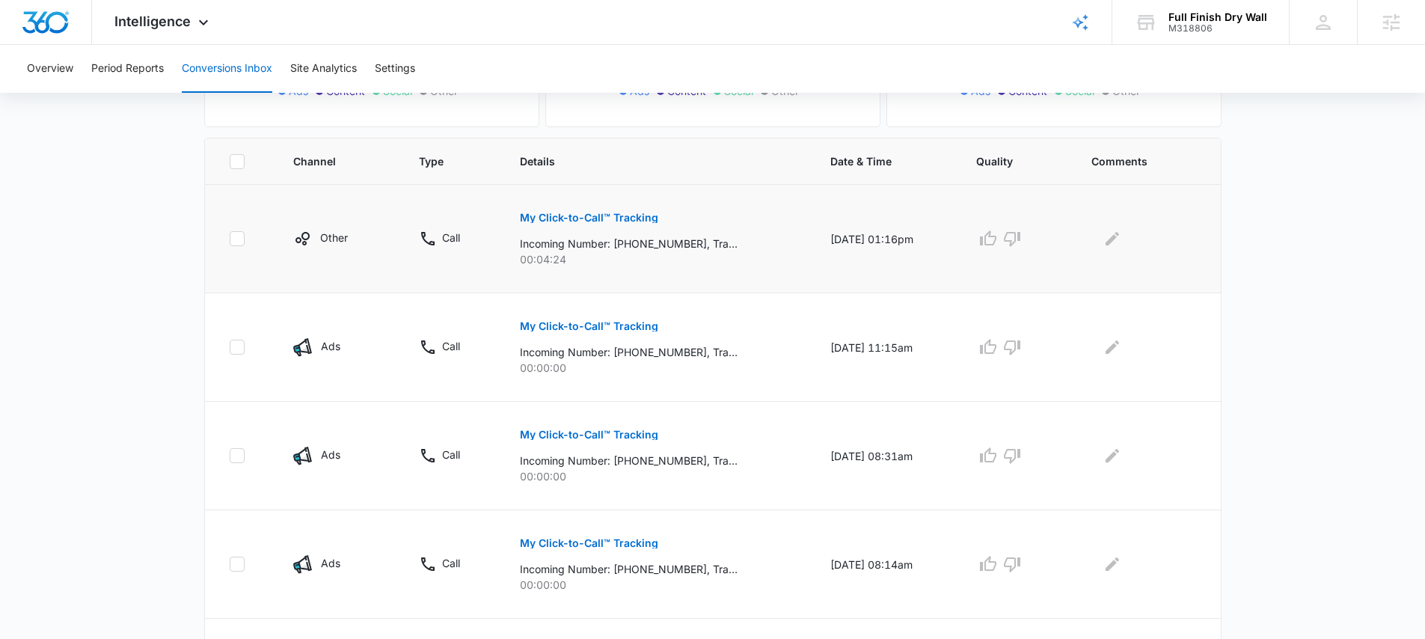
click at [605, 216] on p "My Click-to-Call™ Tracking" at bounding box center [589, 217] width 138 height 10
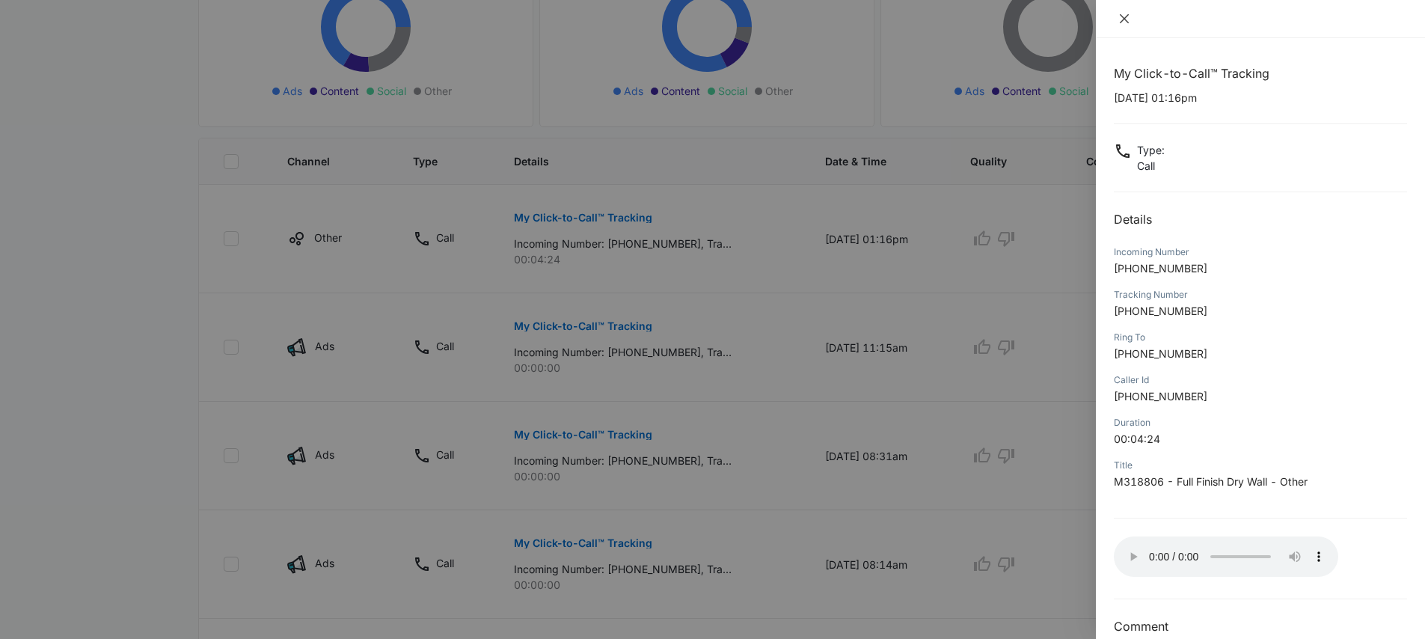
click at [1125, 20] on icon "close" at bounding box center [1124, 18] width 9 height 9
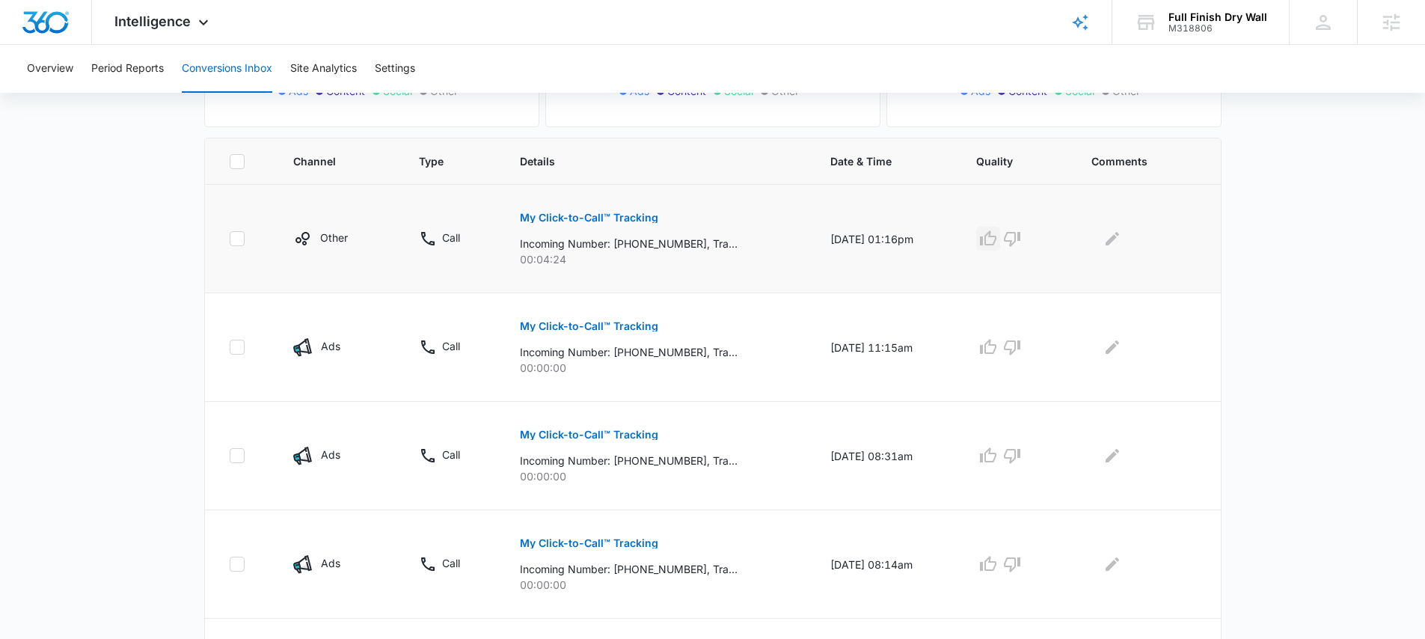
click at [996, 241] on icon "button" at bounding box center [988, 239] width 18 height 18
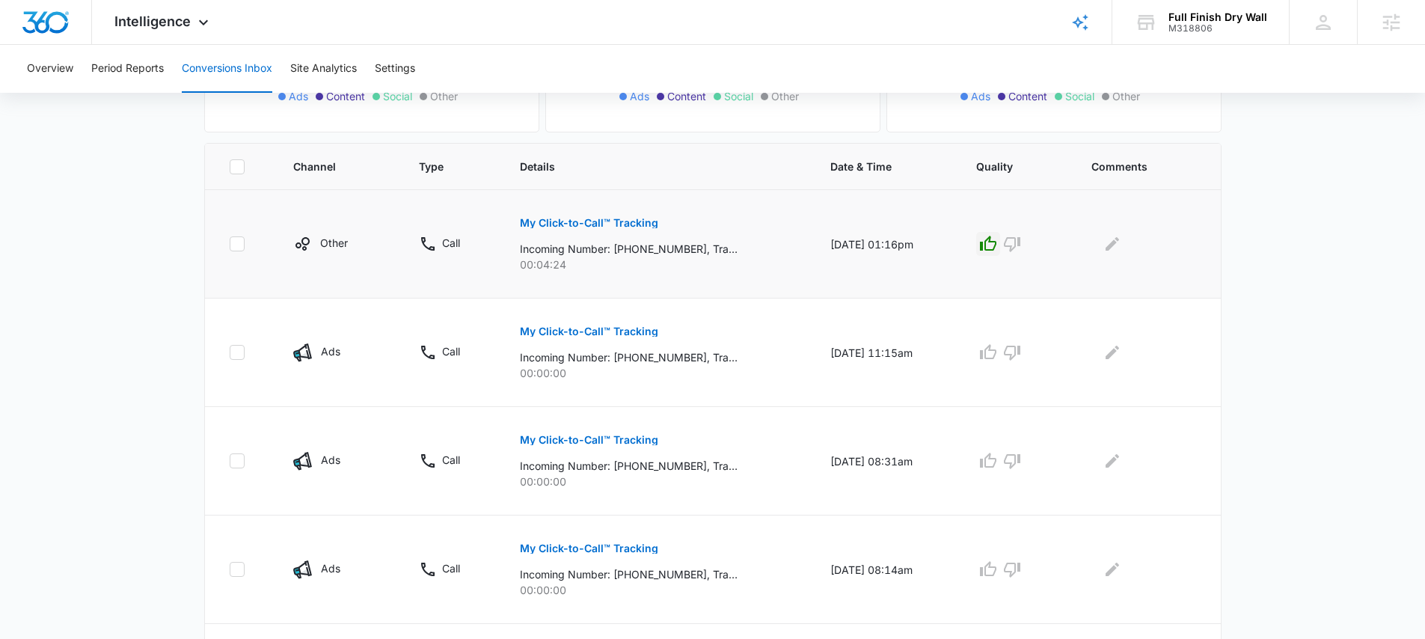
scroll to position [206, 0]
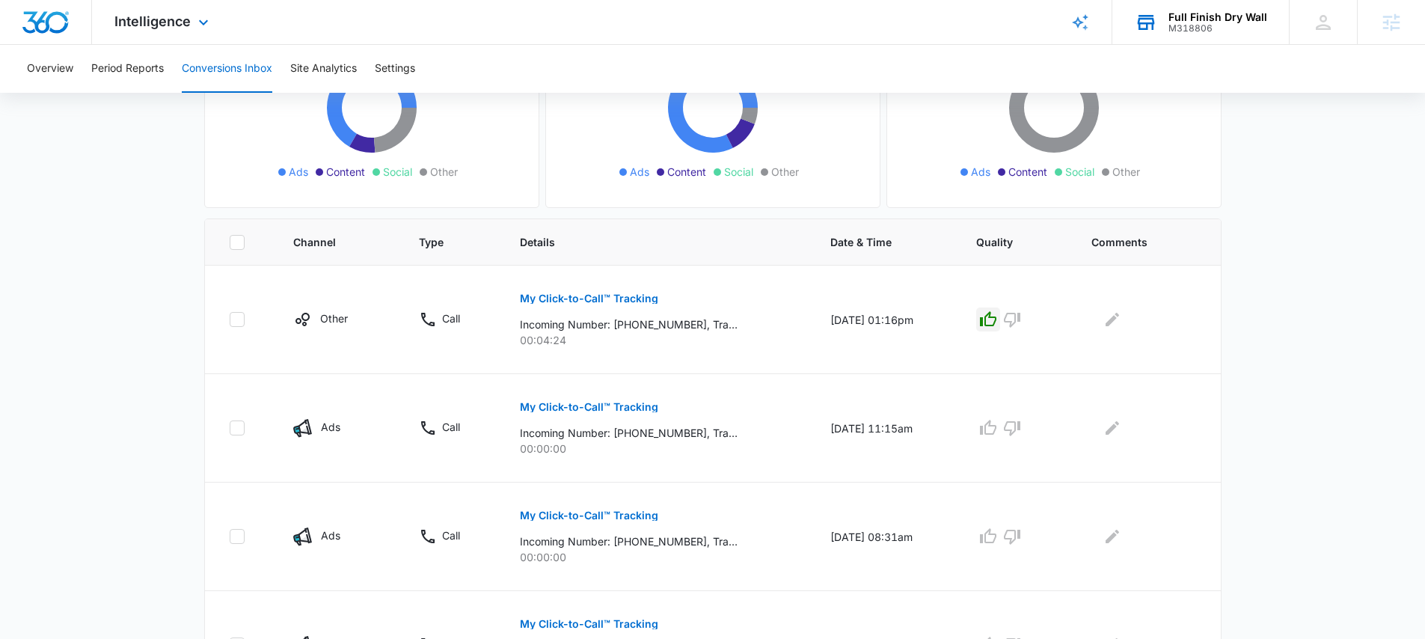
click at [1183, 7] on div "Full Finish Dry Wall M318806 Your Accounts View All" at bounding box center [1200, 22] width 177 height 44
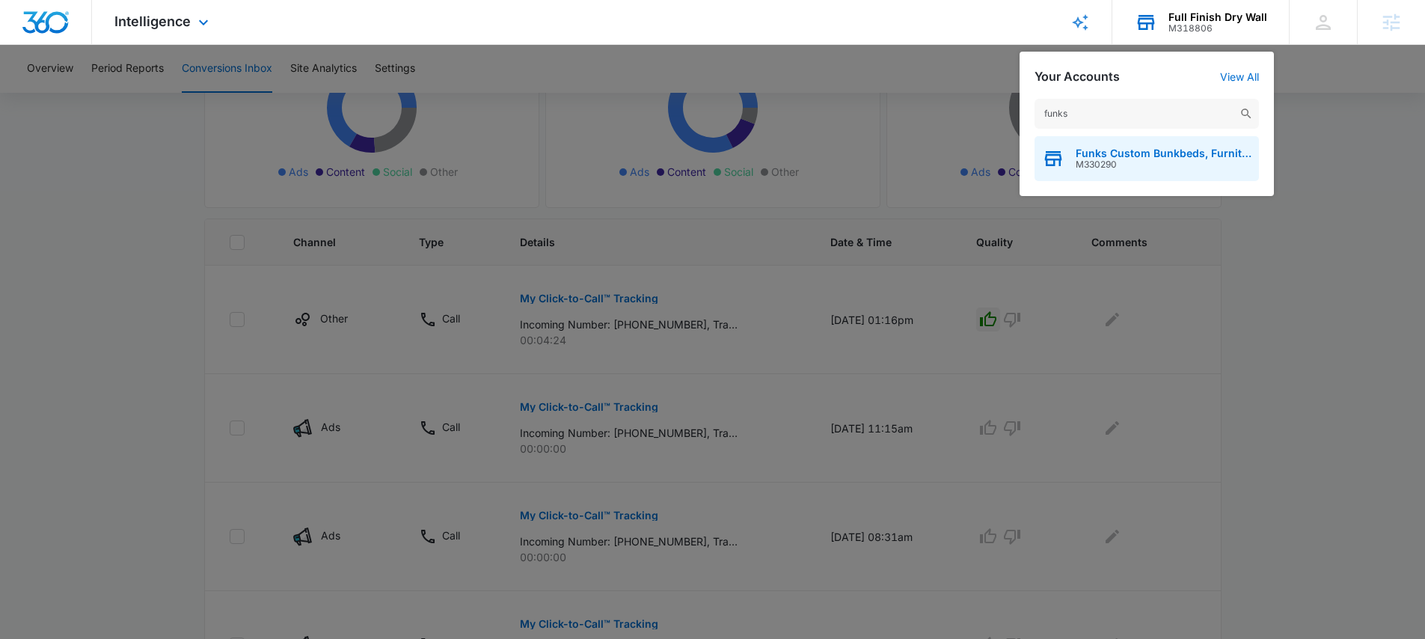
type input "funks"
click at [1137, 155] on span "Funks Custom Bunkbeds, Furniture & Sawmill" at bounding box center [1164, 153] width 176 height 12
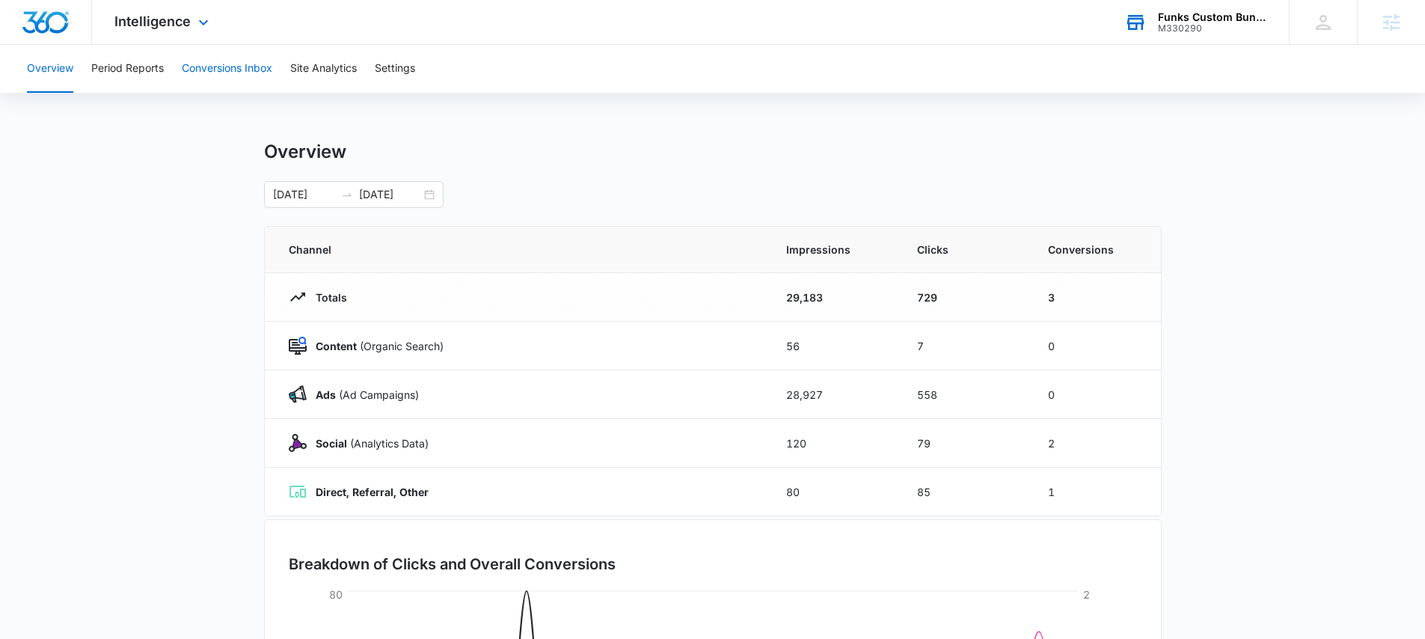
click at [217, 66] on button "Conversions Inbox" at bounding box center [227, 69] width 90 height 48
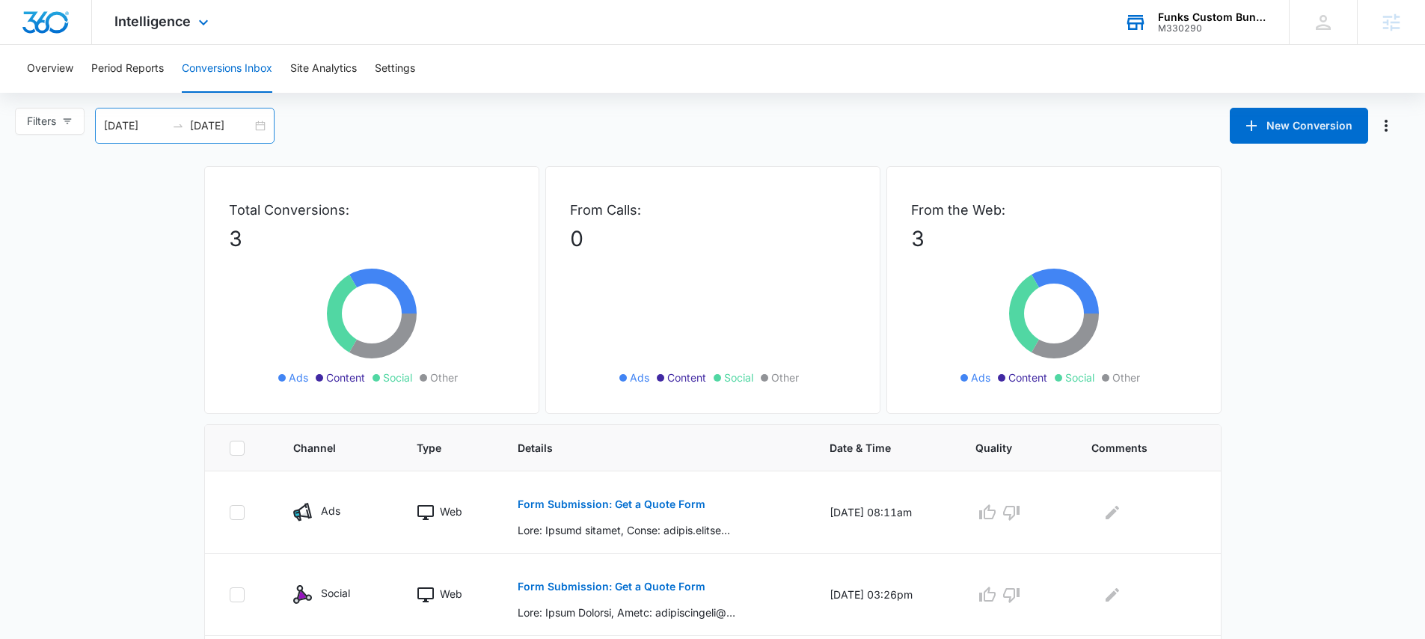
click at [251, 127] on input "[DATE]" at bounding box center [221, 125] width 62 height 16
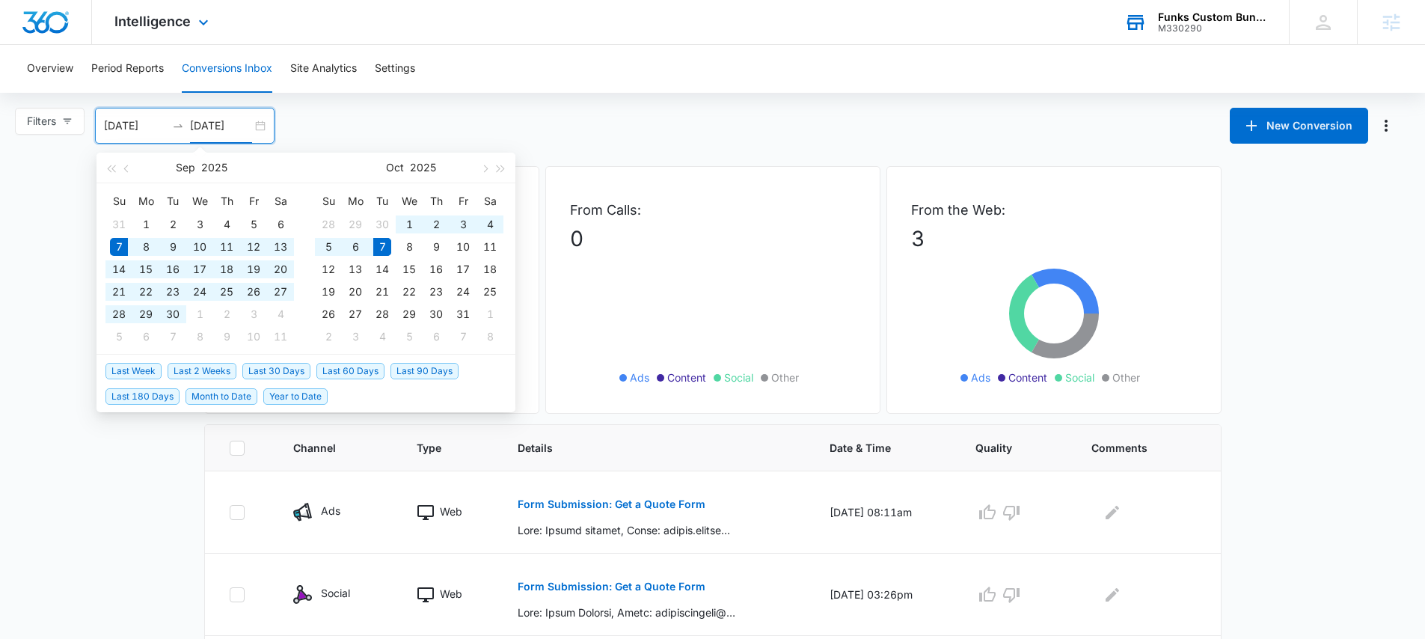
type input "[DATE]"
click at [65, 383] on main "Filters 09/07/2025 10/07/2025 New Conversion Sep 2025 Su Mo Tu We Th Fr Sa 31 1…" at bounding box center [712, 430] width 1425 height 644
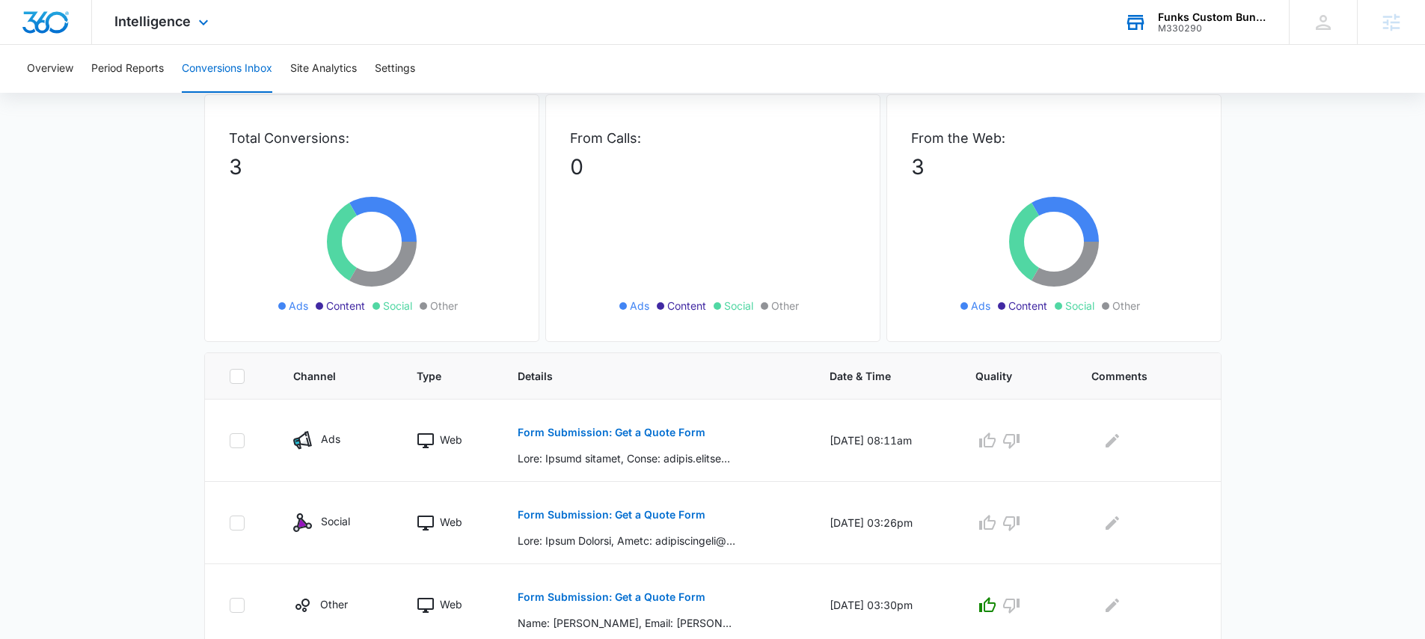
scroll to position [113, 0]
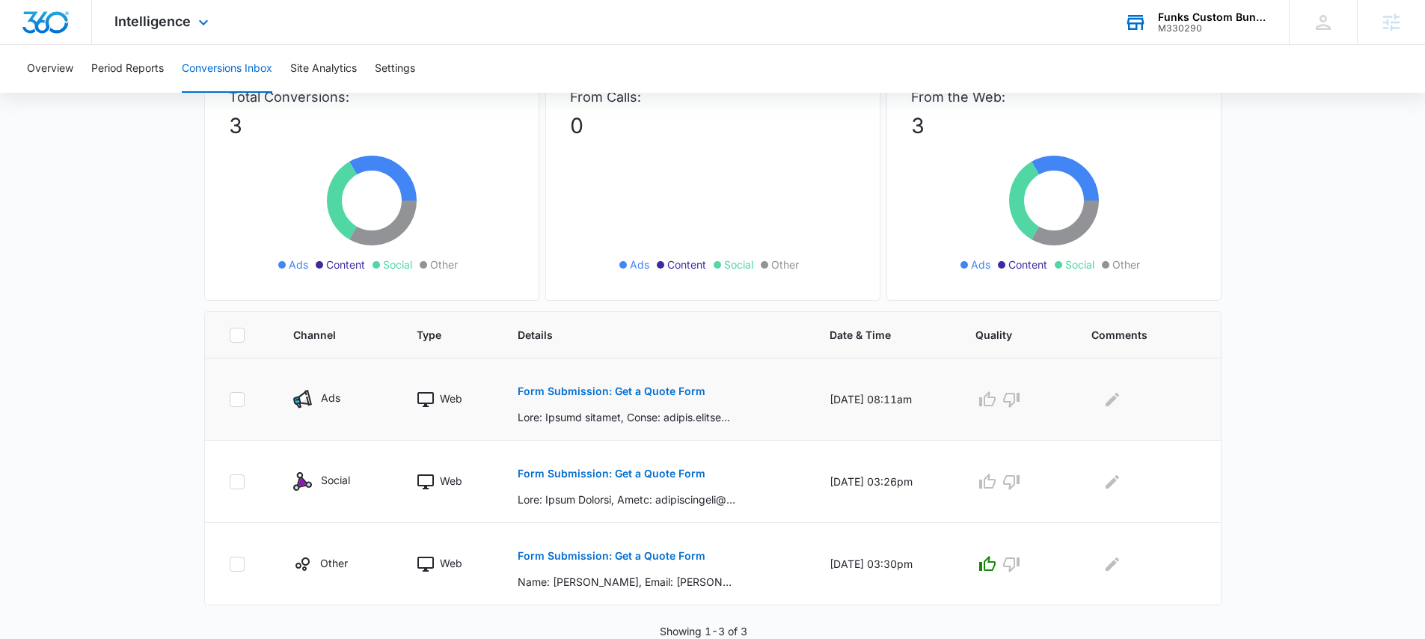
click at [595, 390] on p "Form Submission: Get a Quote Form" at bounding box center [612, 391] width 188 height 10
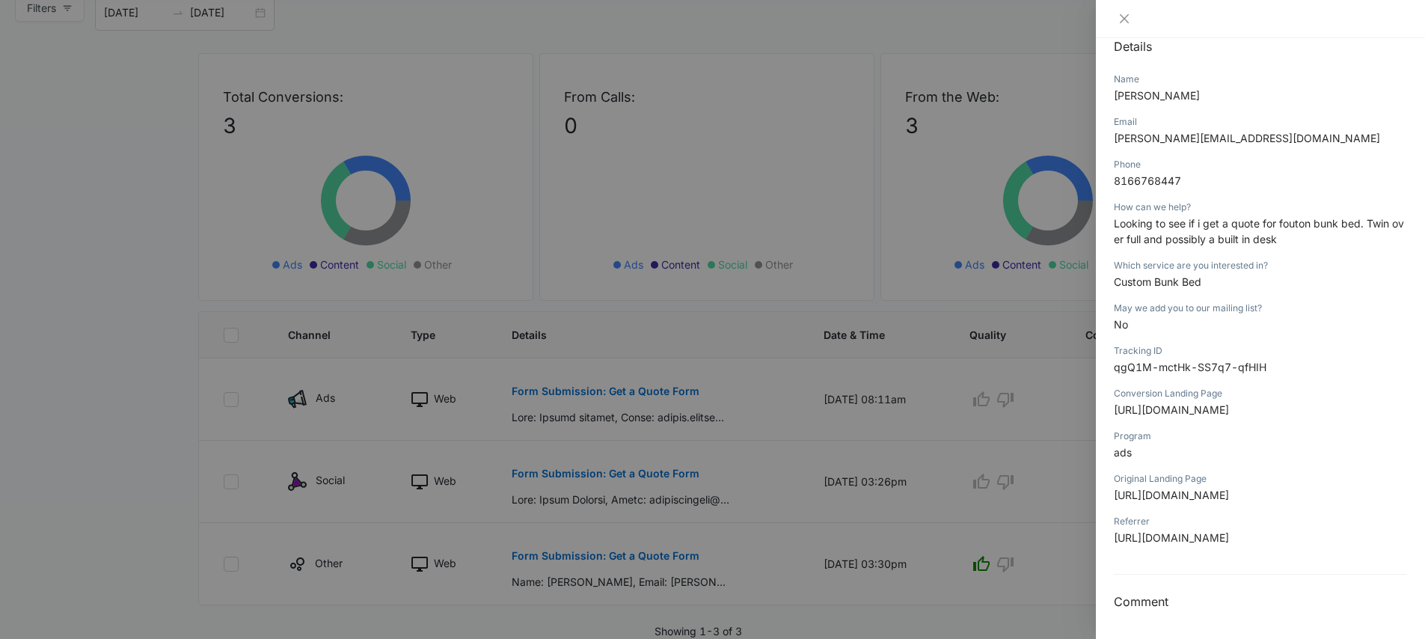
scroll to position [0, 0]
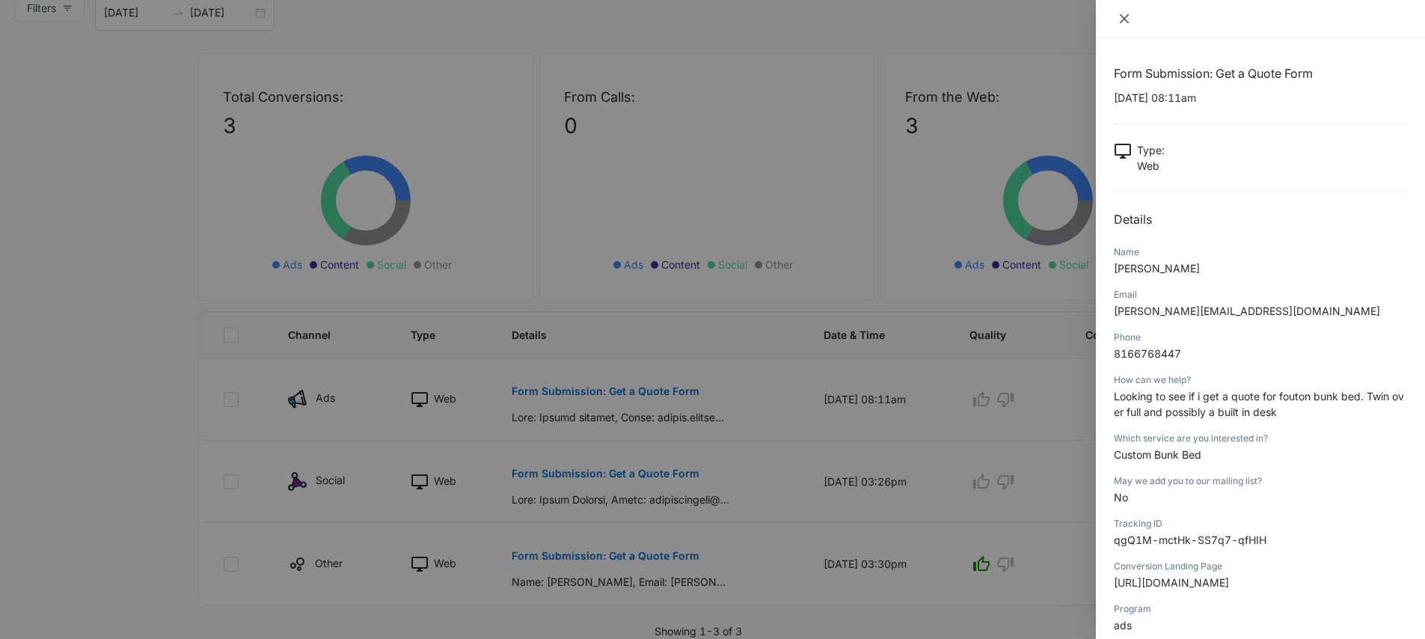
click at [1126, 22] on icon "close" at bounding box center [1124, 19] width 12 height 12
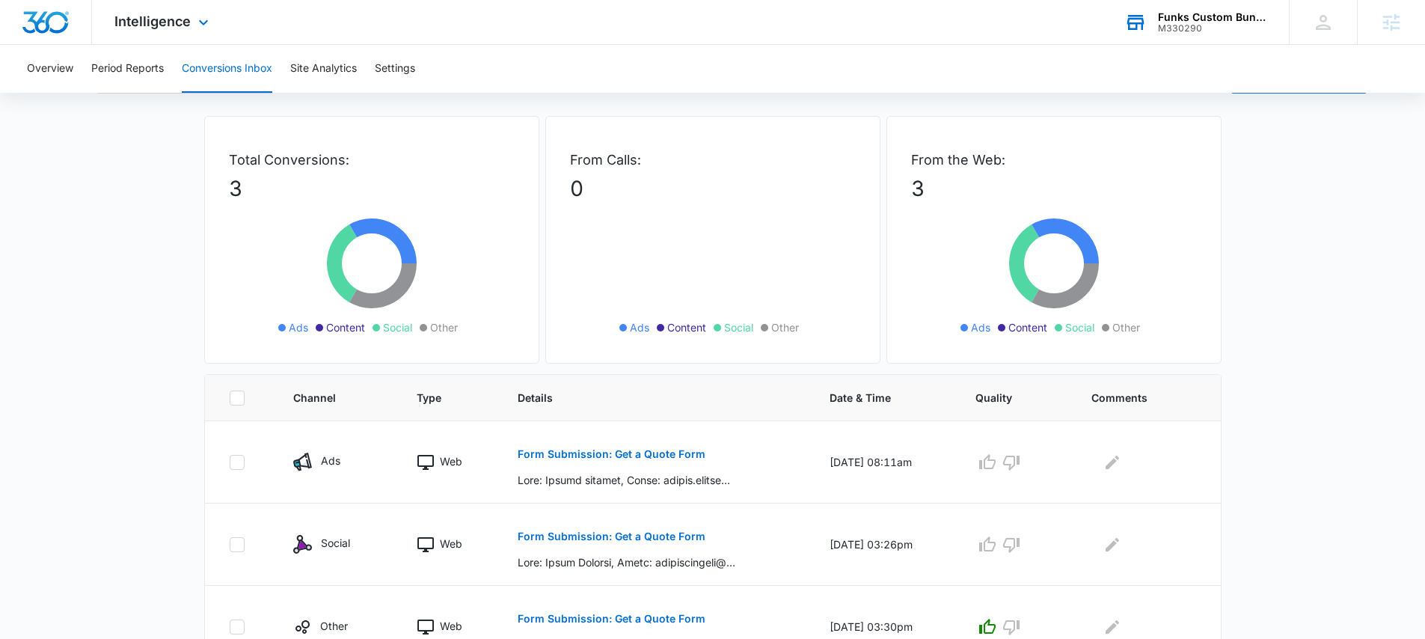
scroll to position [113, 0]
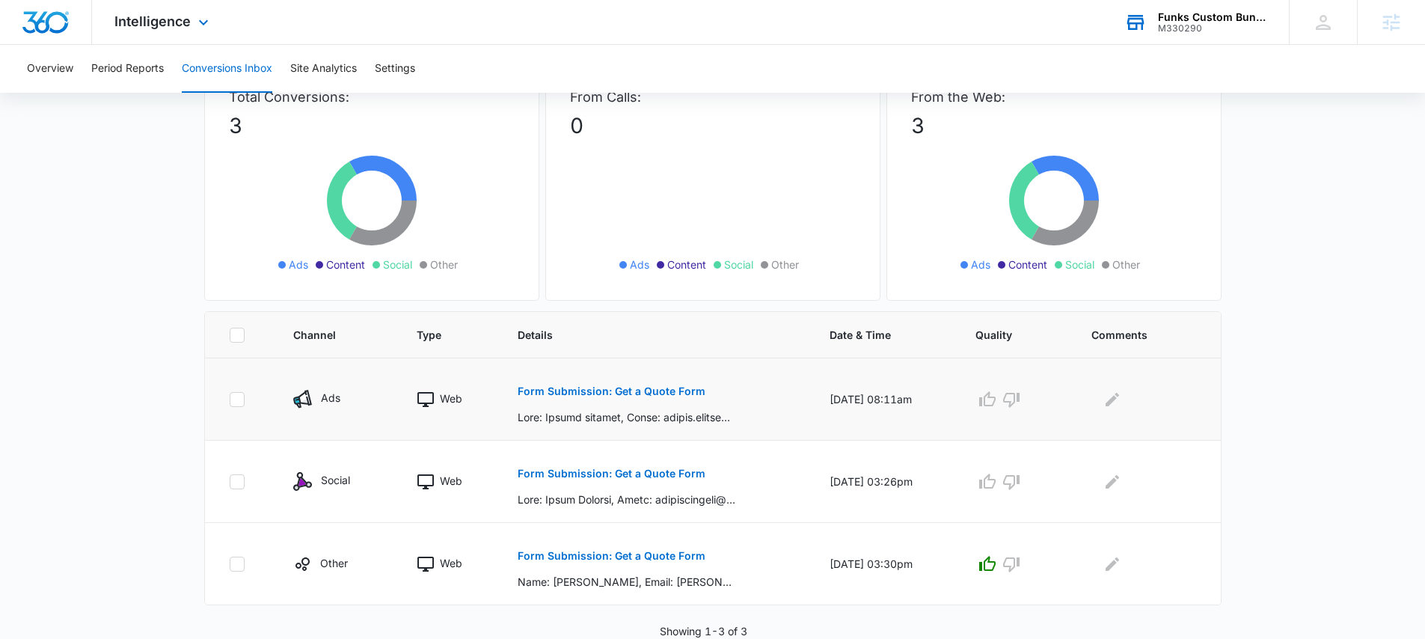
click at [649, 391] on p "Form Submission: Get a Quote Form" at bounding box center [612, 391] width 188 height 10
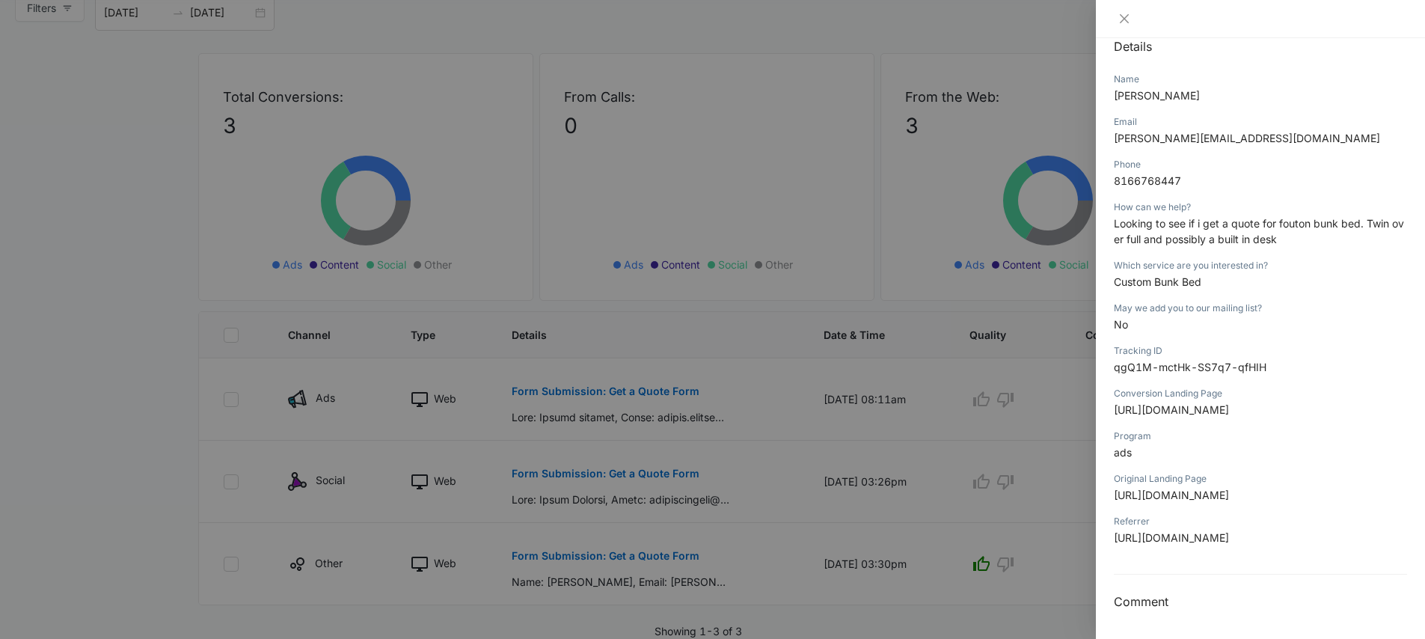
scroll to position [144, 0]
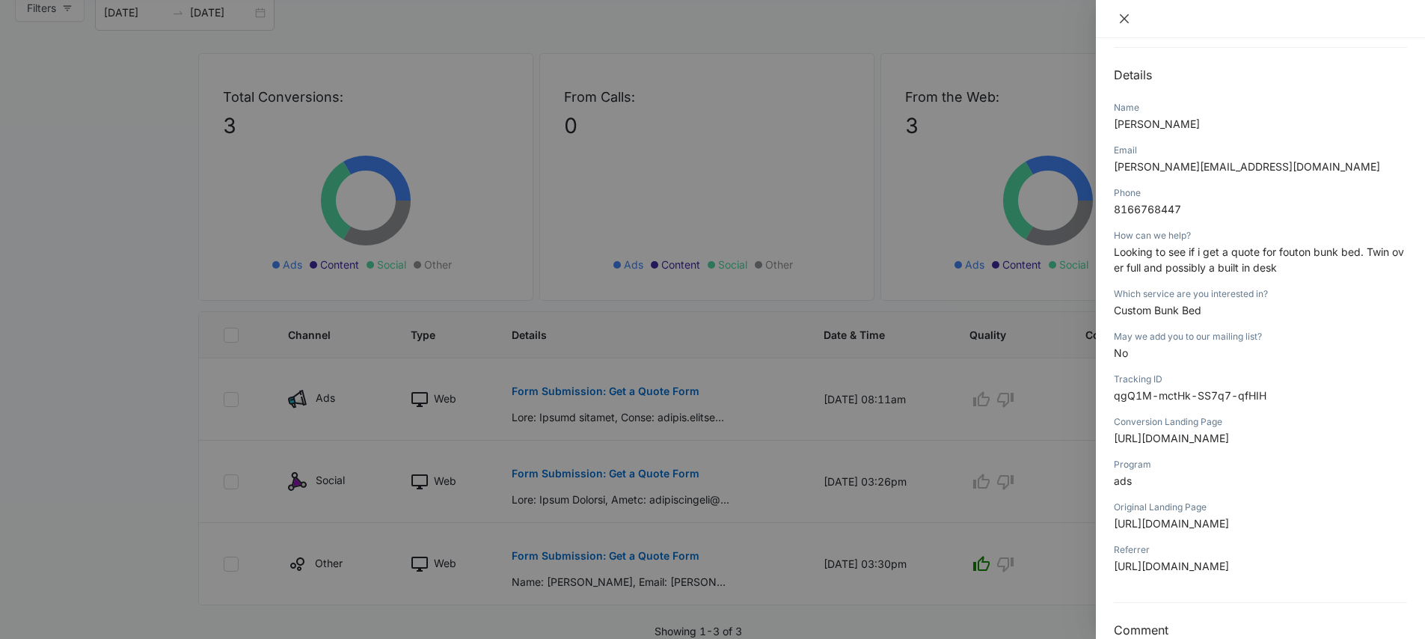
click at [1123, 16] on icon "close" at bounding box center [1124, 19] width 12 height 12
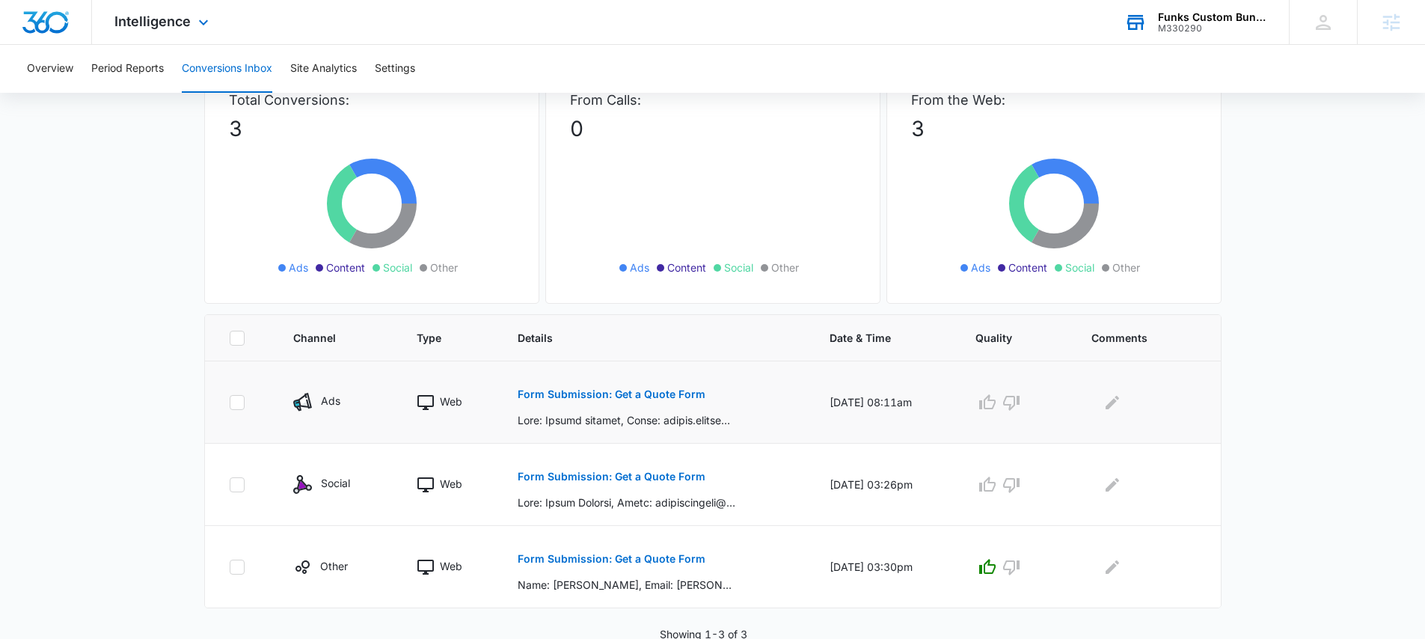
scroll to position [113, 0]
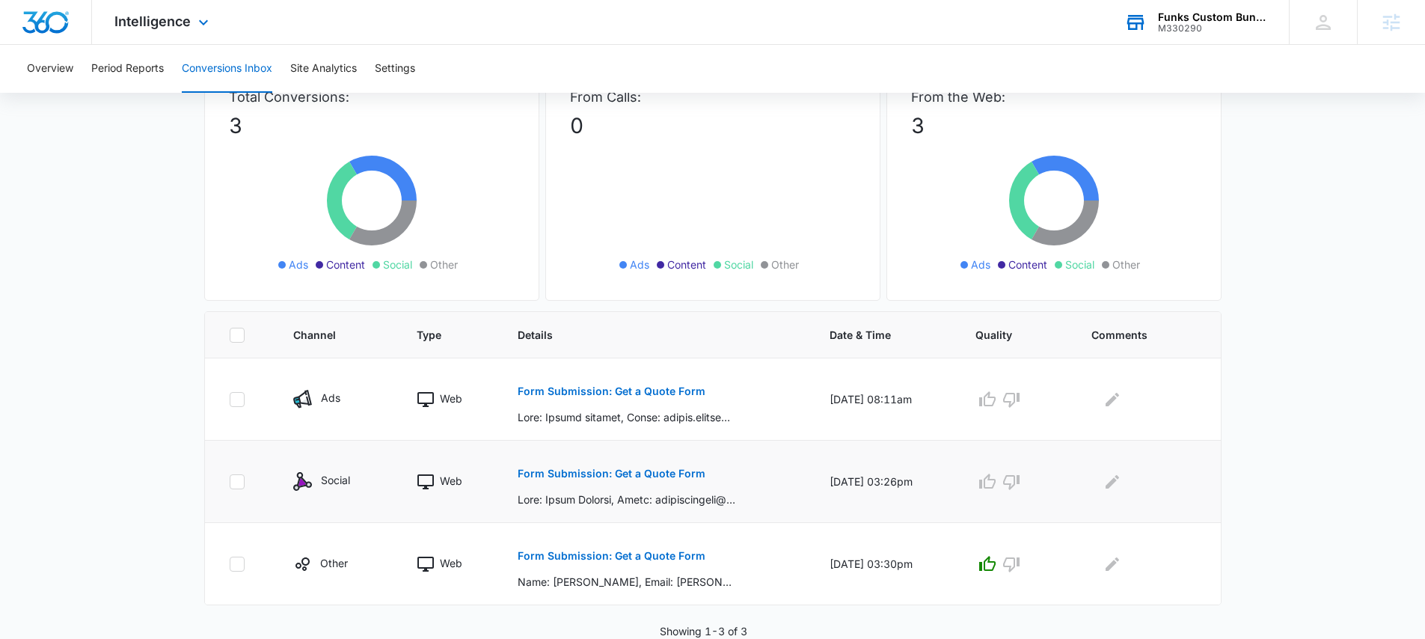
click at [605, 469] on p "Form Submission: Get a Quote Form" at bounding box center [612, 473] width 188 height 10
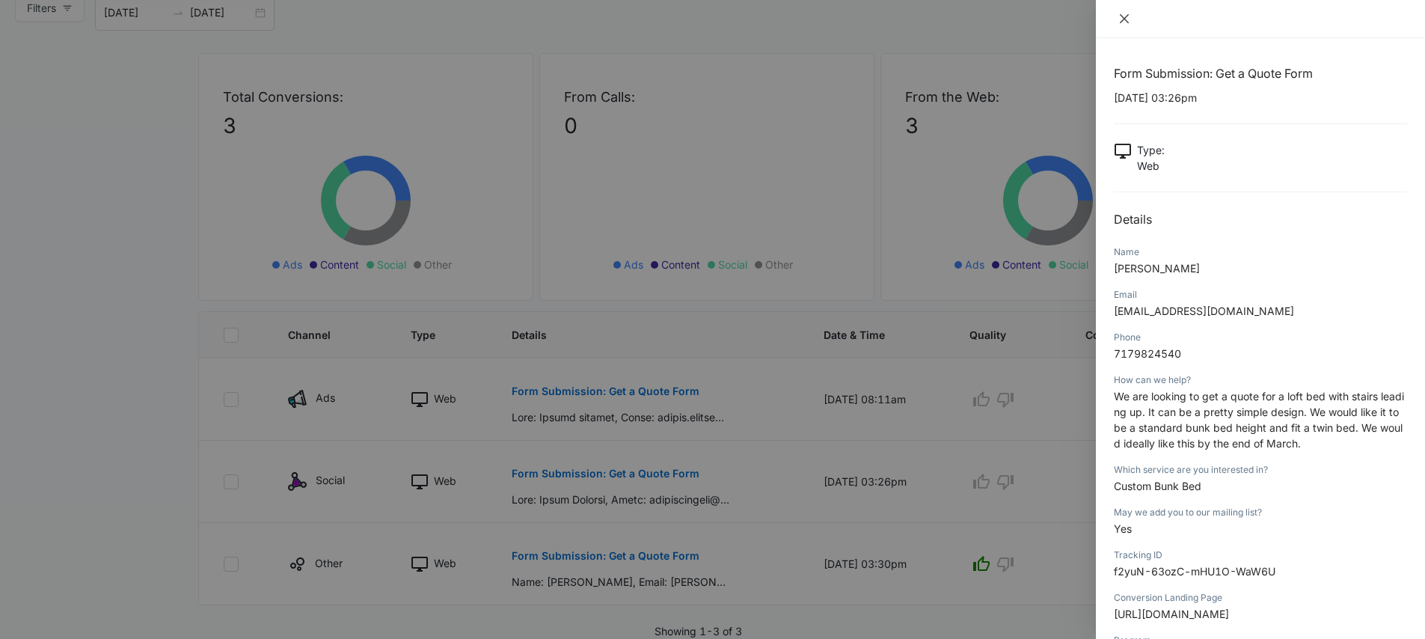
click at [1123, 17] on icon "close" at bounding box center [1124, 18] width 9 height 9
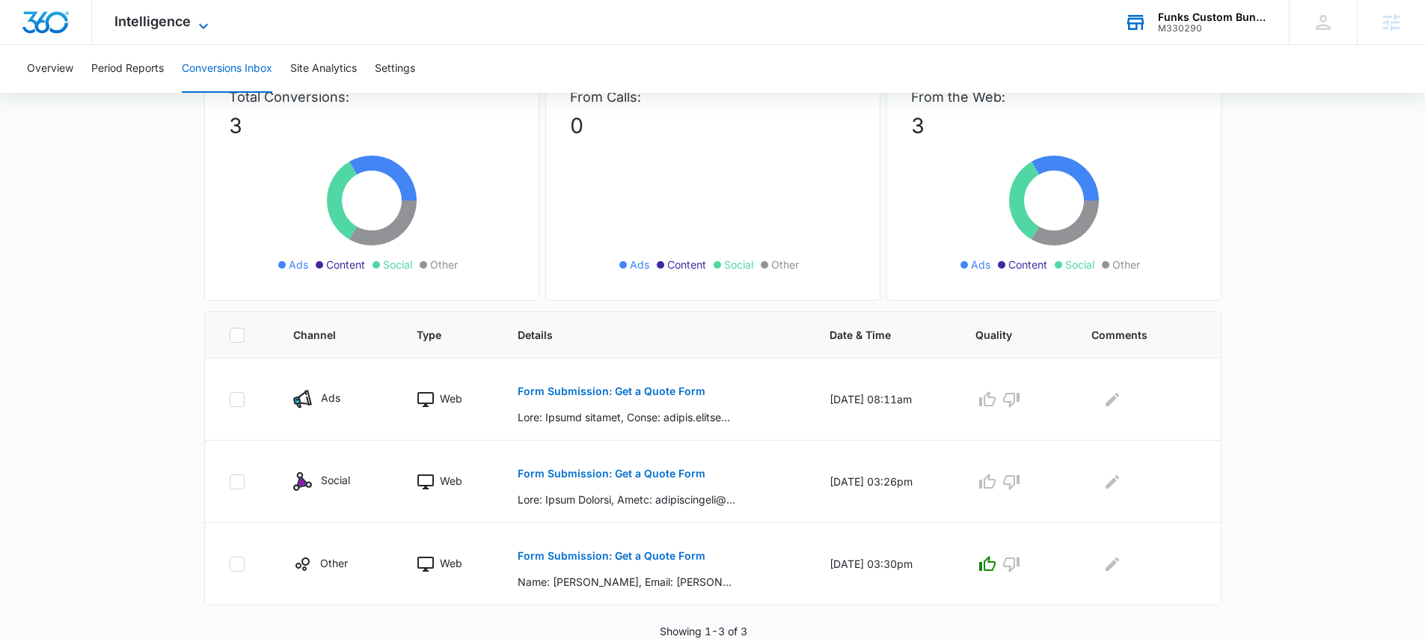
click at [157, 21] on span "Intelligence" at bounding box center [152, 21] width 76 height 16
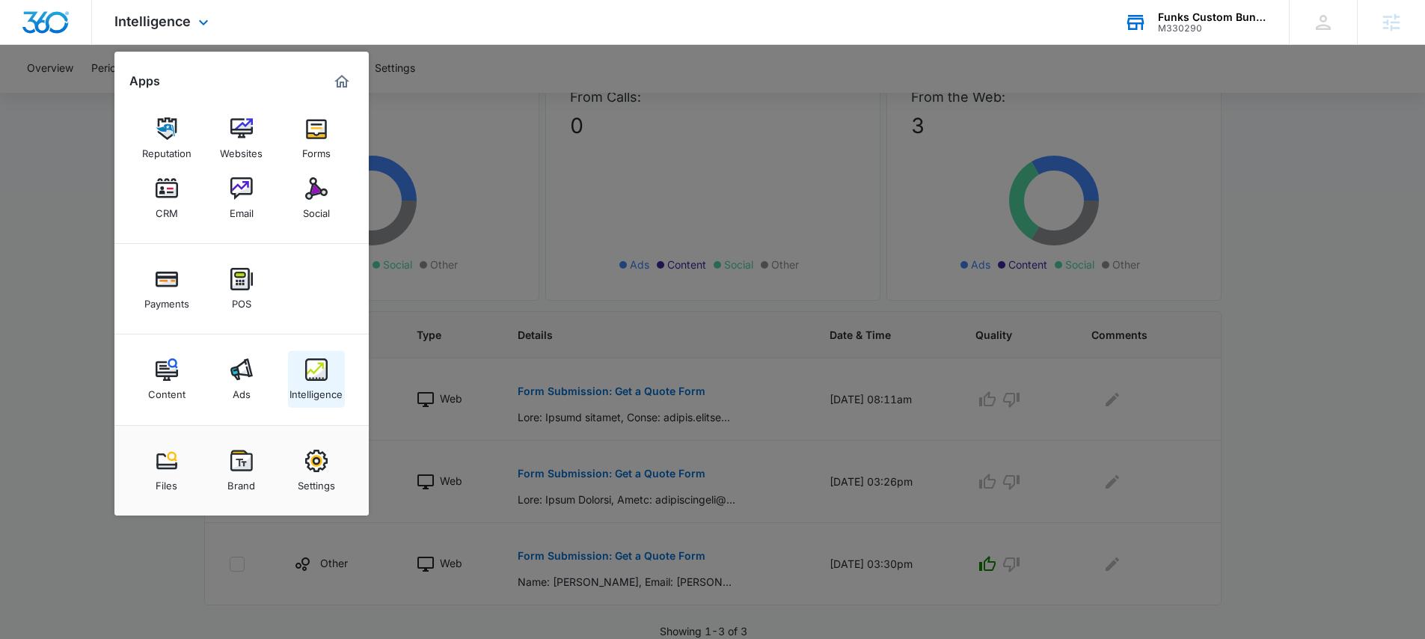
click at [322, 385] on div "Intelligence" at bounding box center [315, 390] width 53 height 19
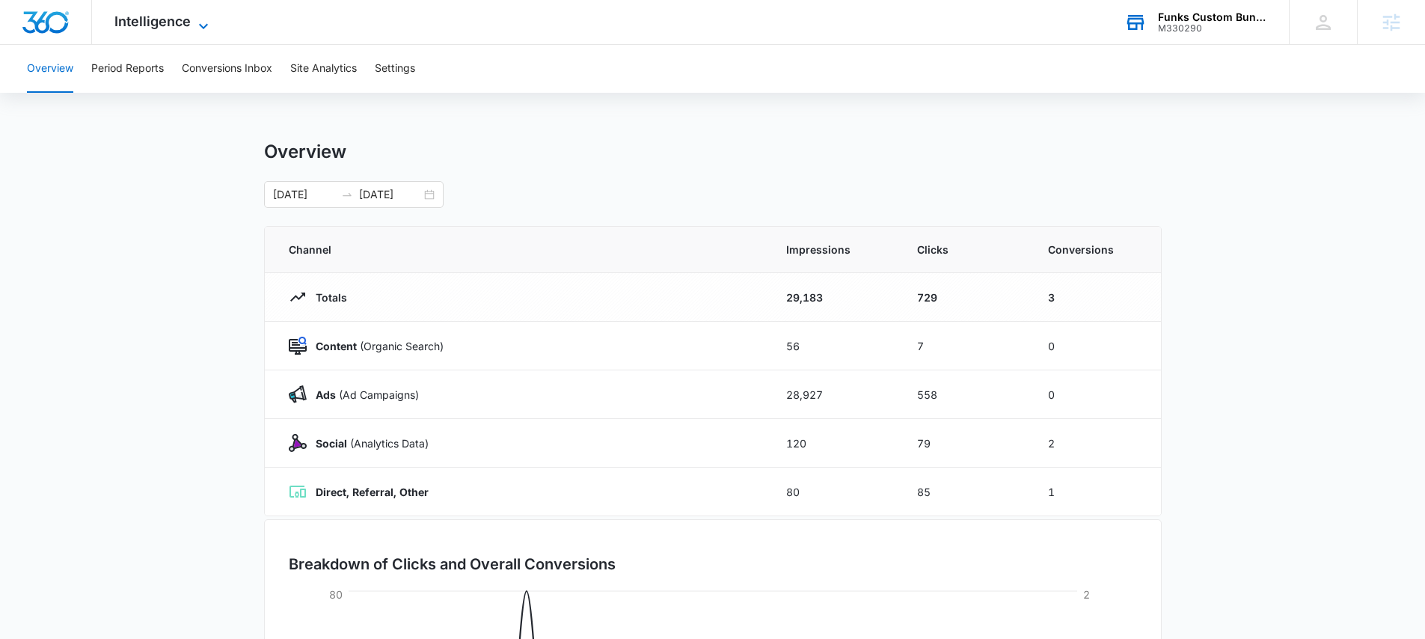
click at [162, 20] on span "Intelligence" at bounding box center [152, 21] width 76 height 16
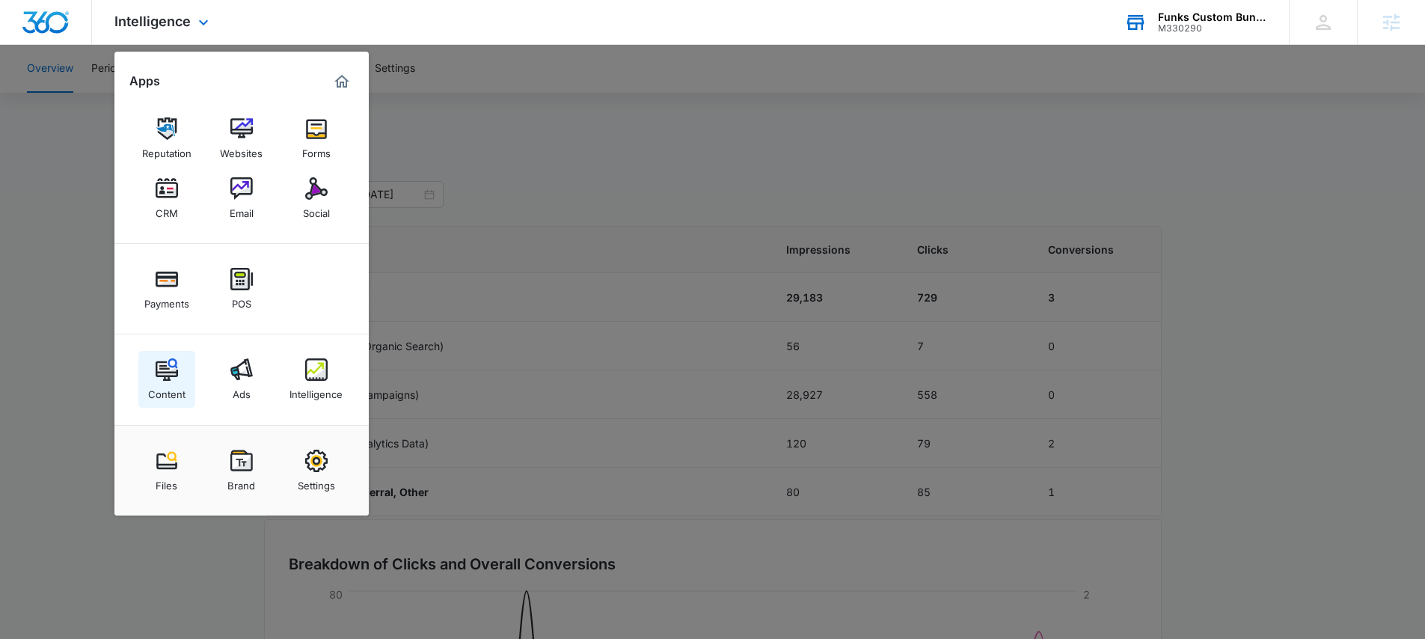
click at [165, 357] on link "Content" at bounding box center [166, 379] width 57 height 57
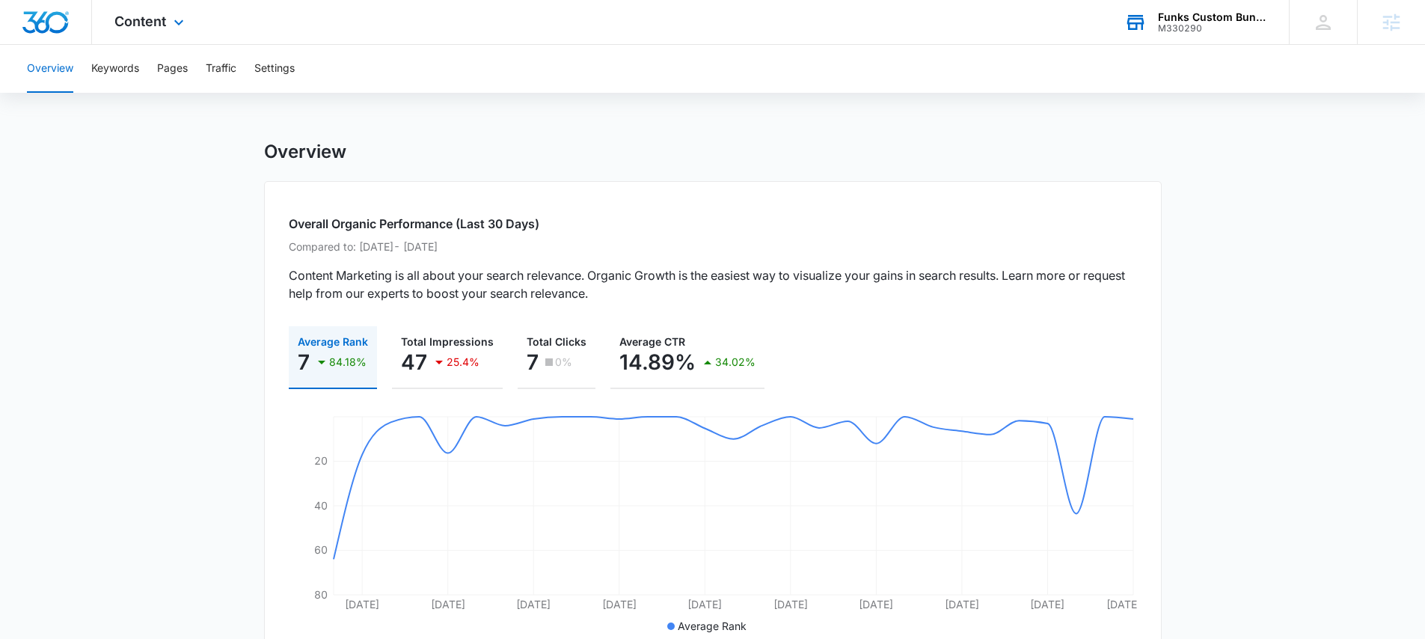
click at [144, 31] on div "Content Apps Reputation Websites Forms CRM Email Social Payments POS Content Ad…" at bounding box center [151, 22] width 118 height 44
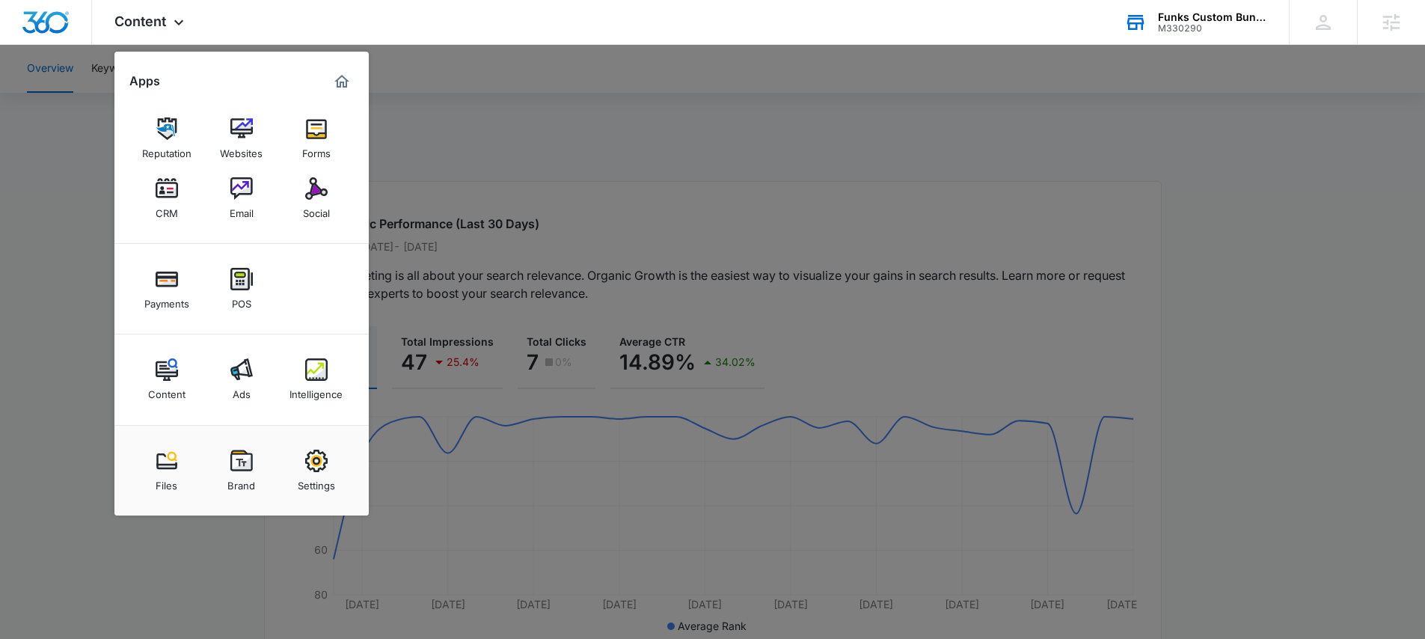
click at [405, 151] on div at bounding box center [712, 319] width 1425 height 639
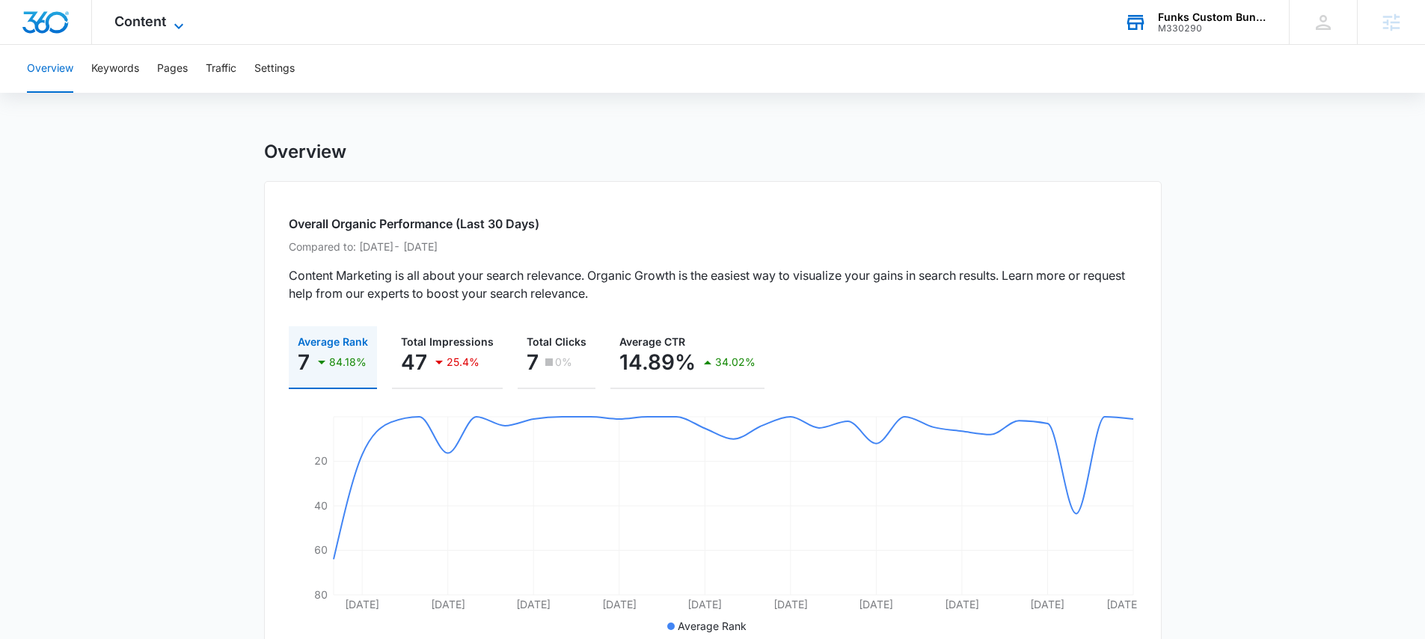
click at [138, 25] on span "Content" at bounding box center [140, 21] width 52 height 16
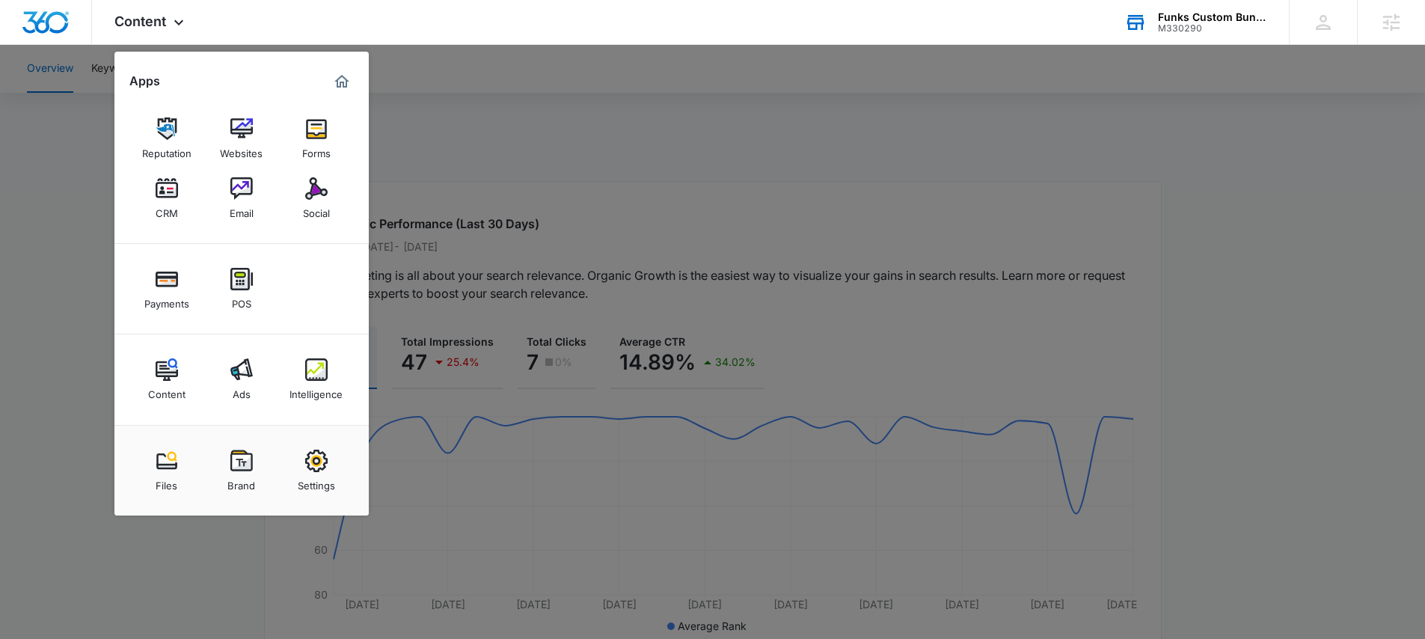
click at [88, 197] on div at bounding box center [712, 319] width 1425 height 639
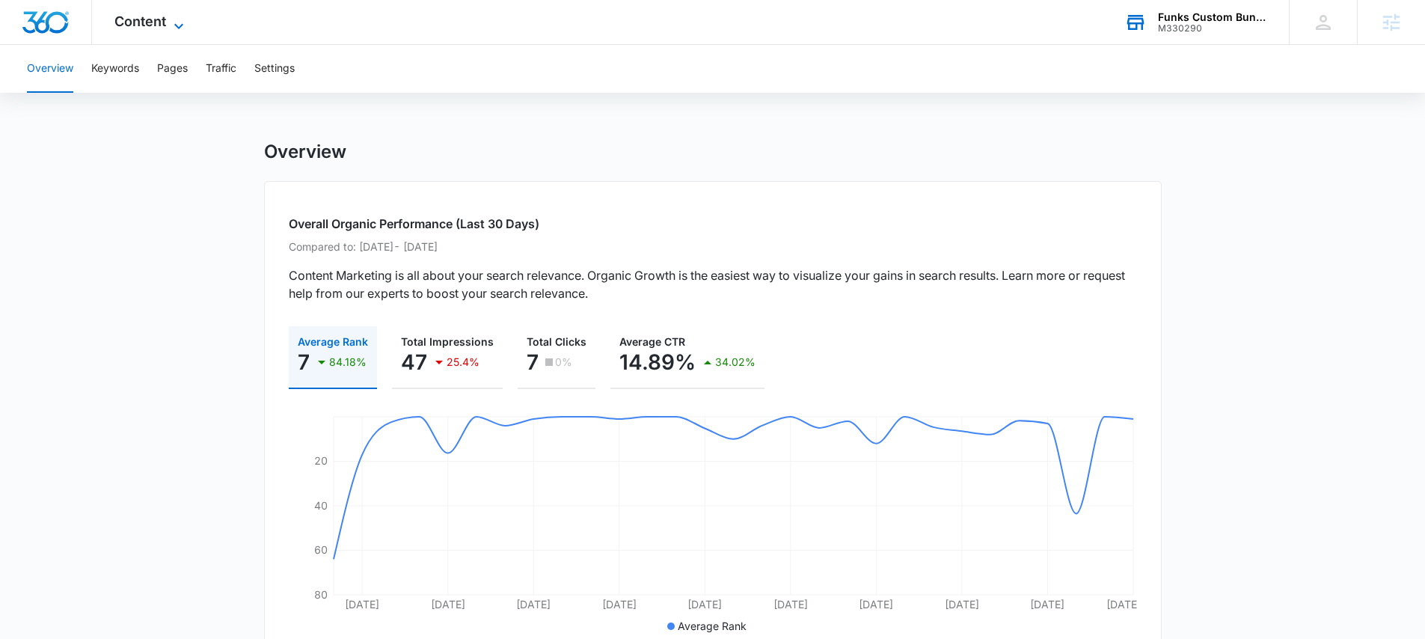
click at [137, 27] on span "Content" at bounding box center [140, 21] width 52 height 16
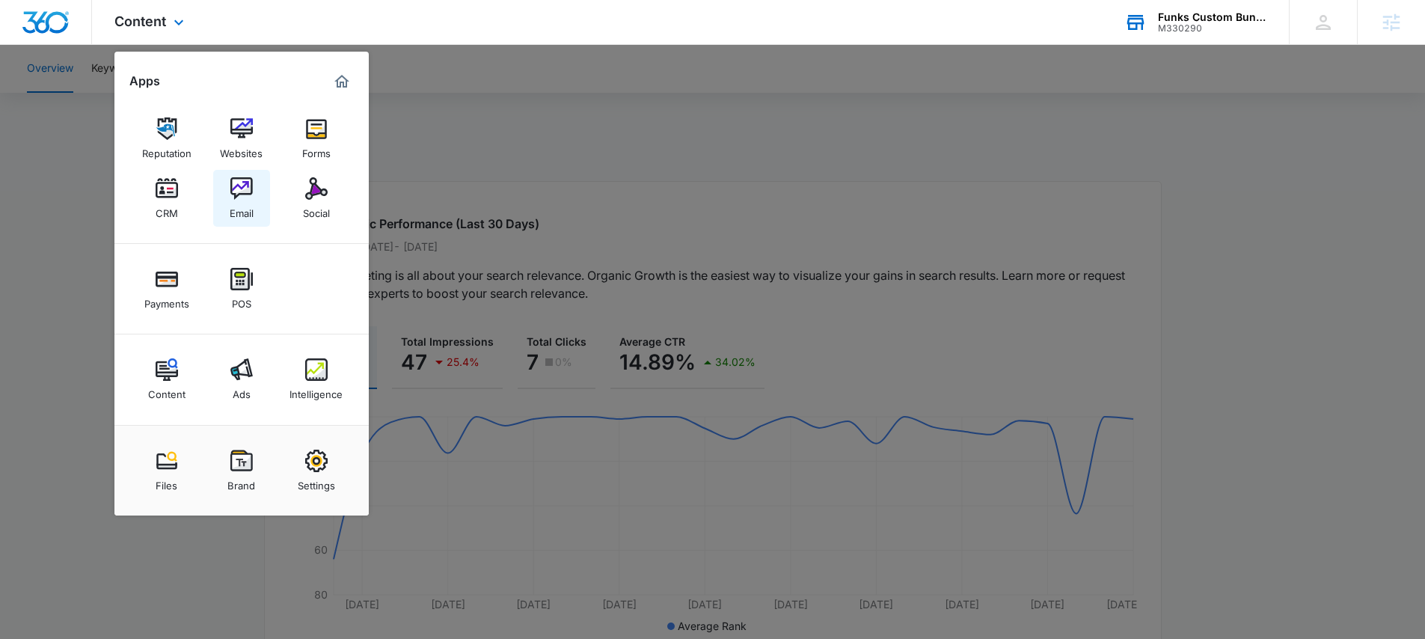
click at [234, 194] on img at bounding box center [241, 188] width 22 height 22
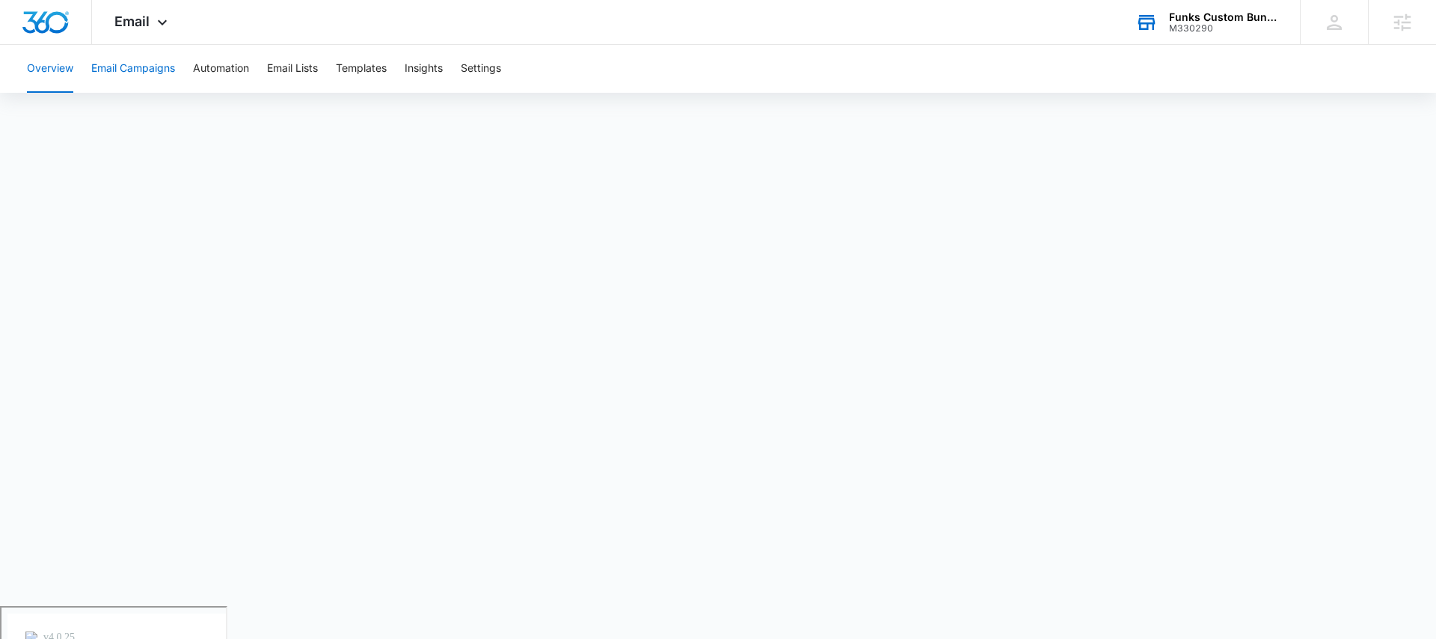
click at [138, 72] on button "Email Campaigns" at bounding box center [133, 69] width 84 height 48
click at [222, 70] on button "Automation" at bounding box center [221, 69] width 56 height 48
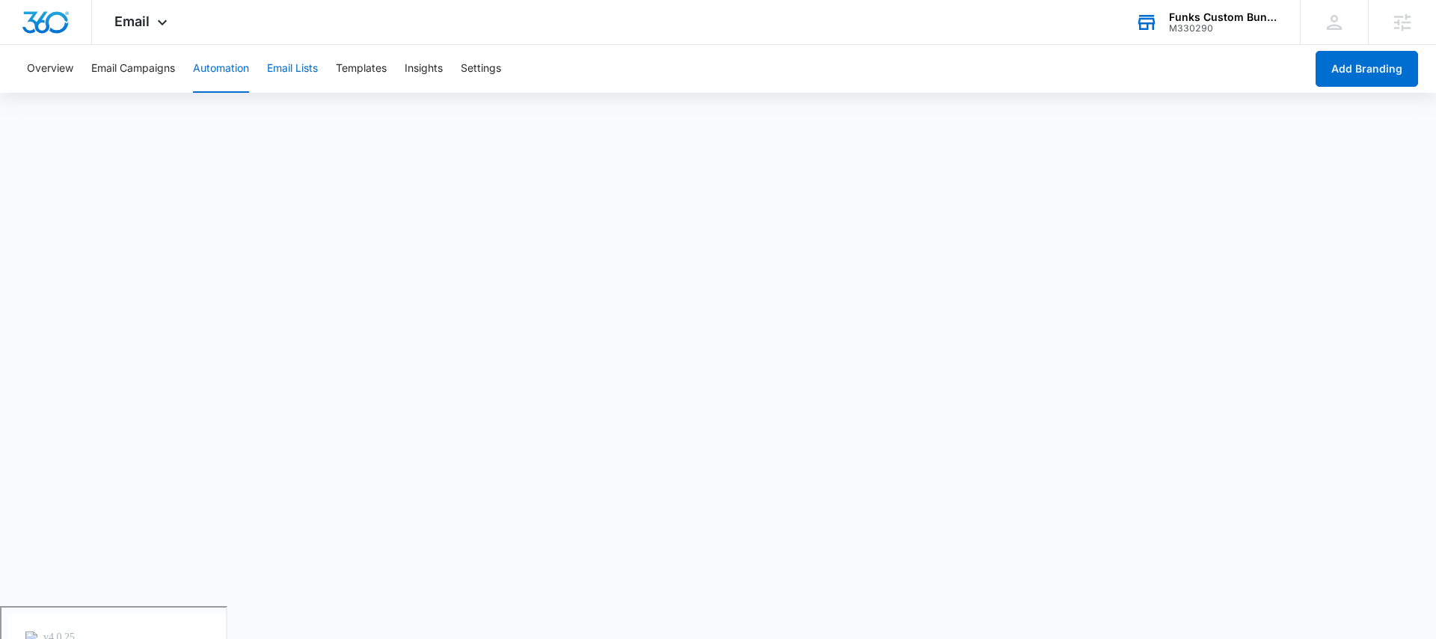
click at [294, 68] on button "Email Lists" at bounding box center [292, 69] width 51 height 48
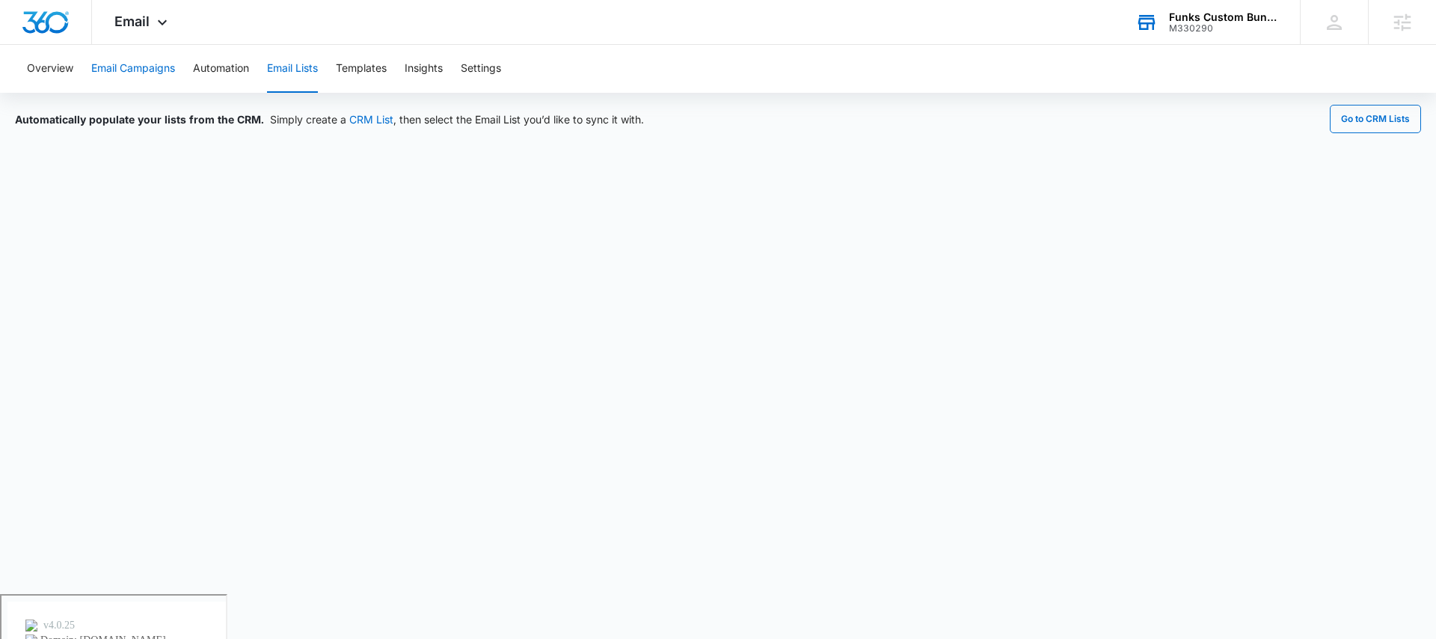
click at [140, 58] on button "Email Campaigns" at bounding box center [133, 69] width 84 height 48
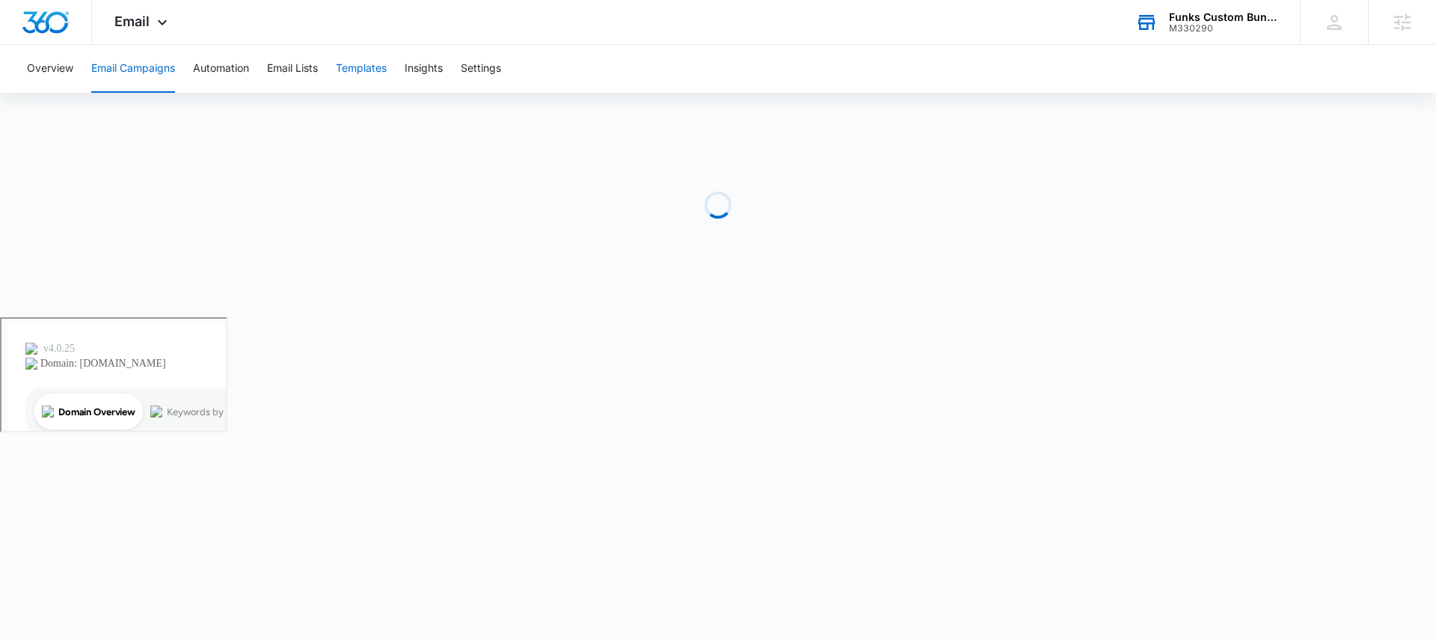
click at [377, 67] on button "Templates" at bounding box center [361, 69] width 51 height 48
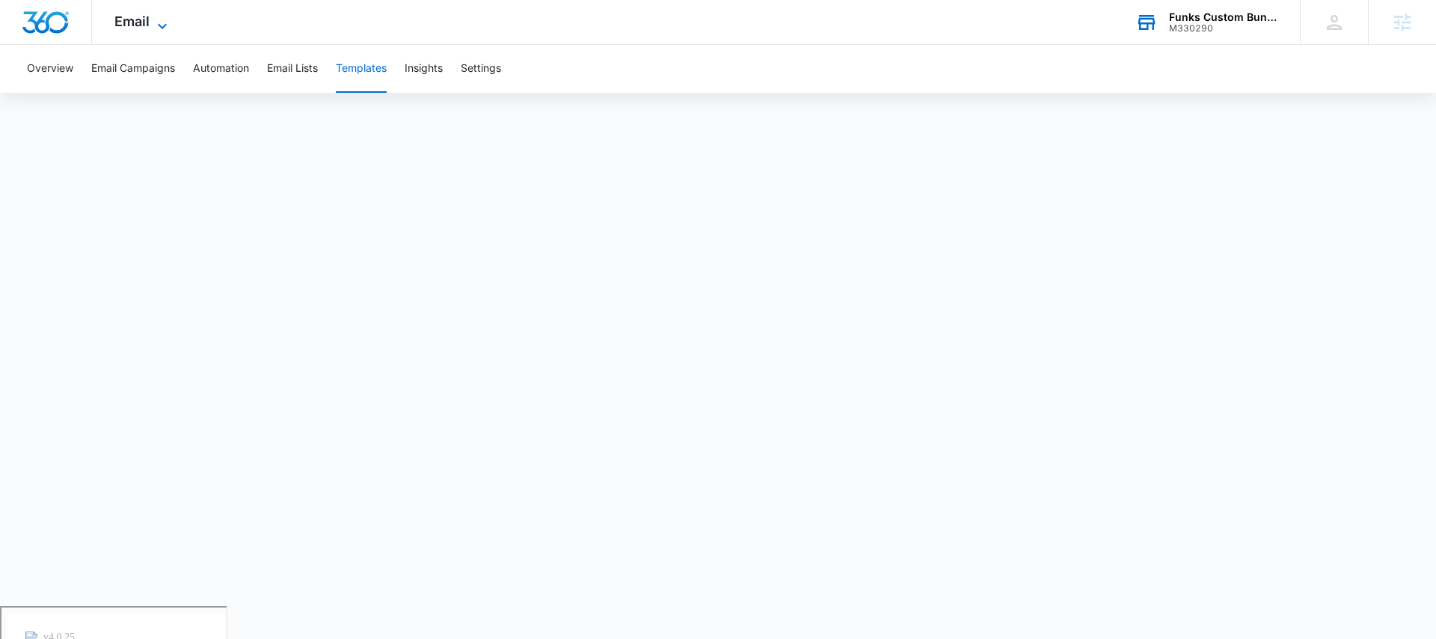
click at [138, 25] on span "Email" at bounding box center [131, 21] width 35 height 16
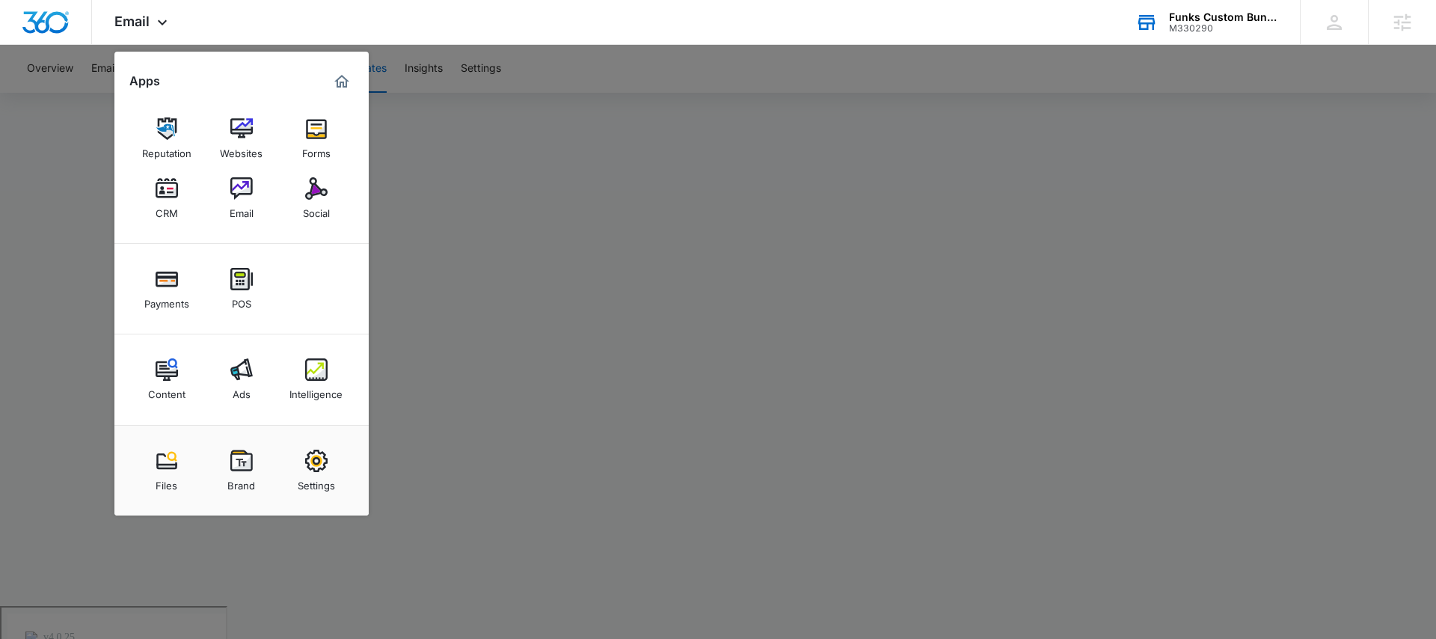
click at [699, 185] on div at bounding box center [718, 319] width 1436 height 639
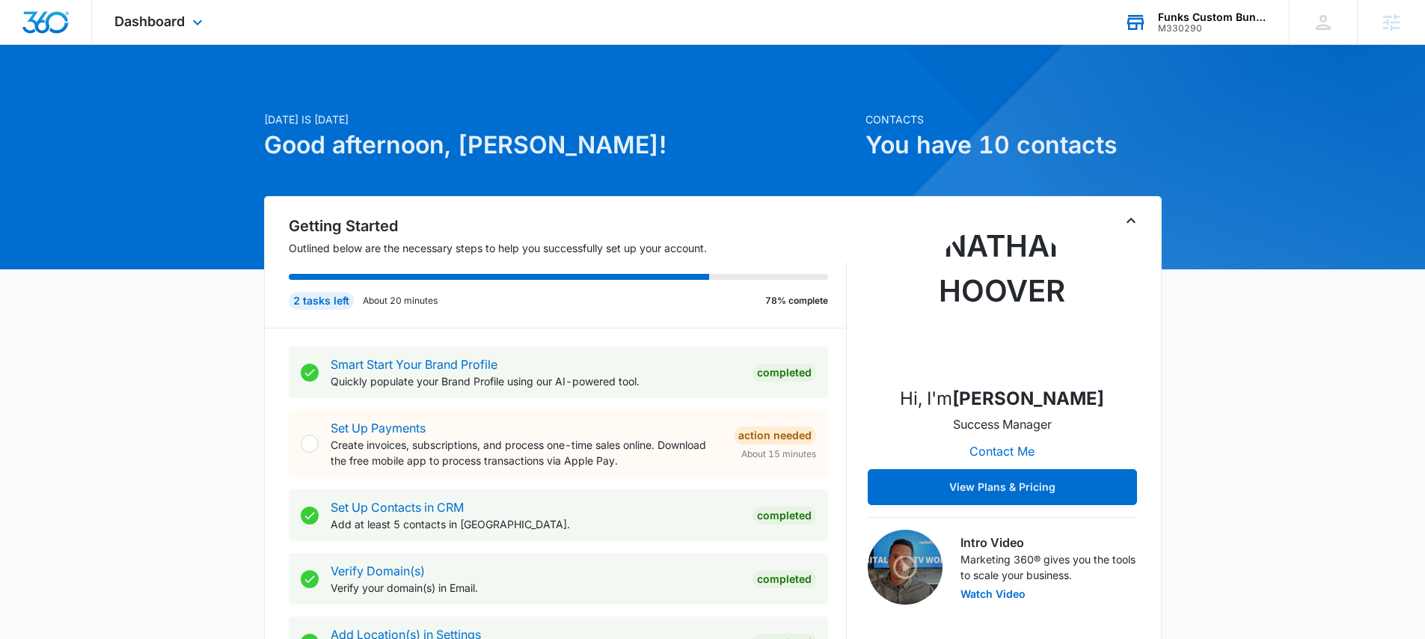
click at [1159, 24] on div "M330290" at bounding box center [1212, 28] width 109 height 10
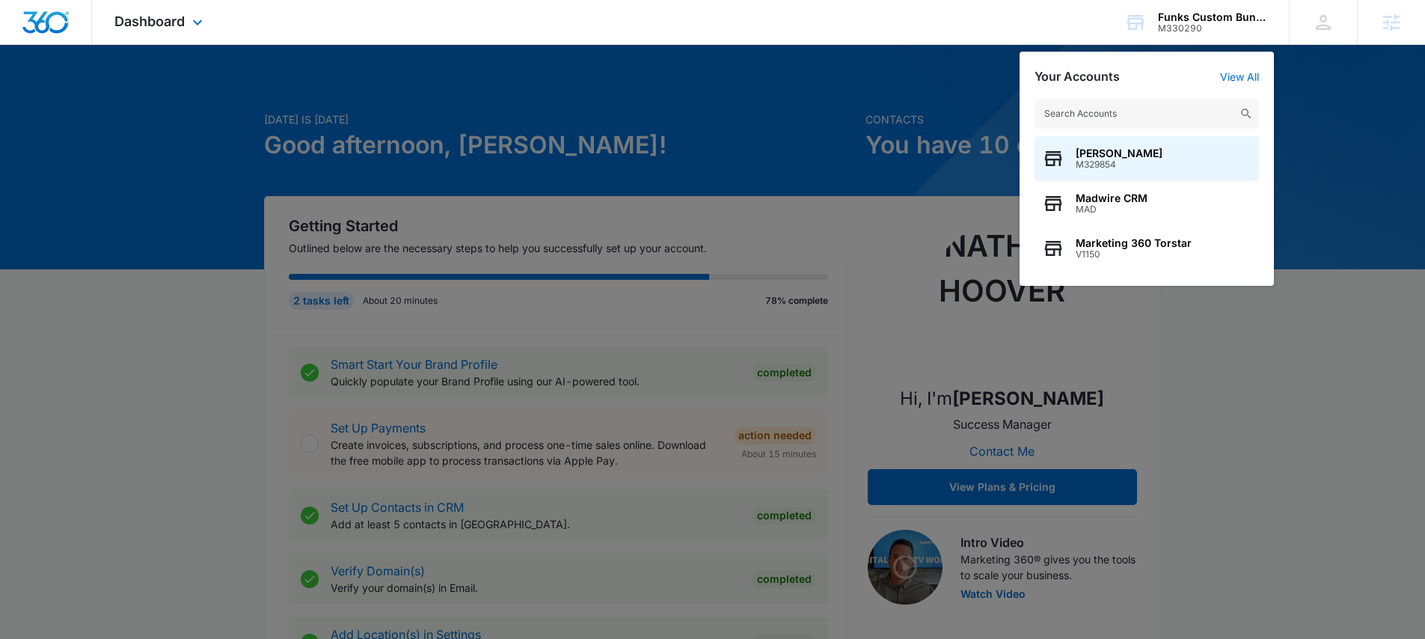
click at [122, 34] on div "Dashboard Apps Reputation Websites Forms CRM Email Social Payments POS Content …" at bounding box center [160, 22] width 137 height 44
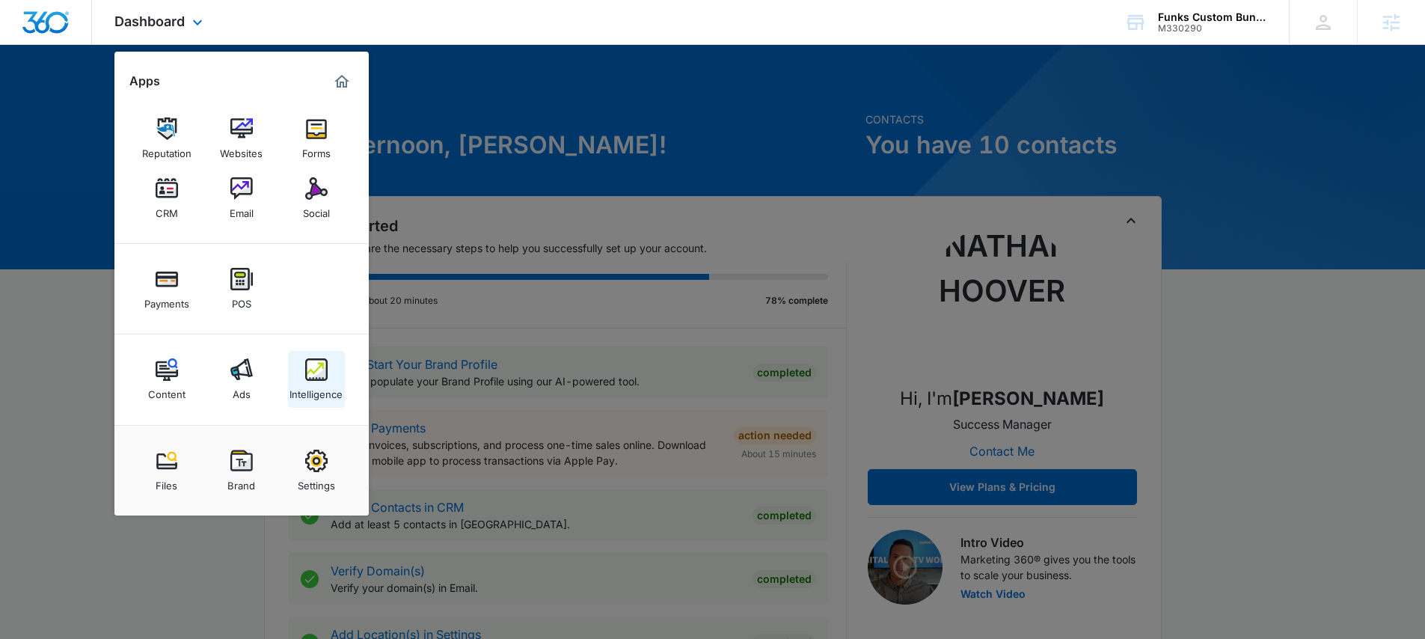
click at [320, 371] on img at bounding box center [316, 369] width 22 height 22
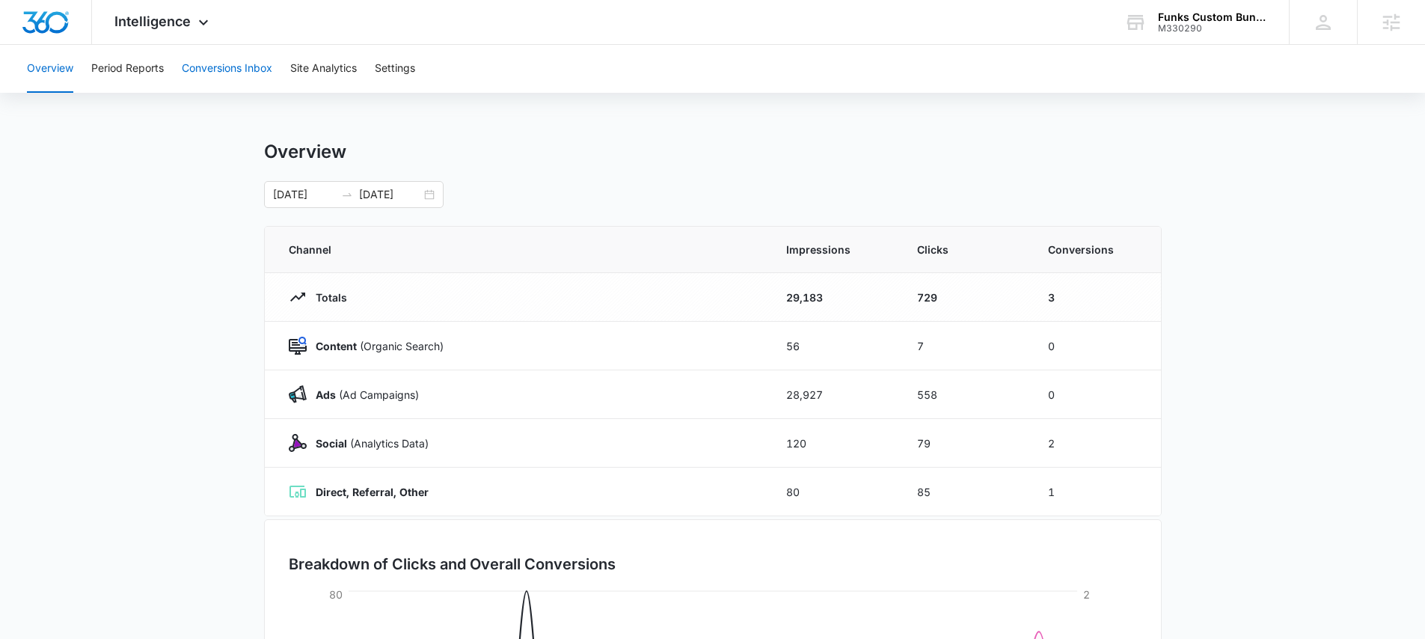
click at [229, 70] on button "Conversions Inbox" at bounding box center [227, 69] width 90 height 48
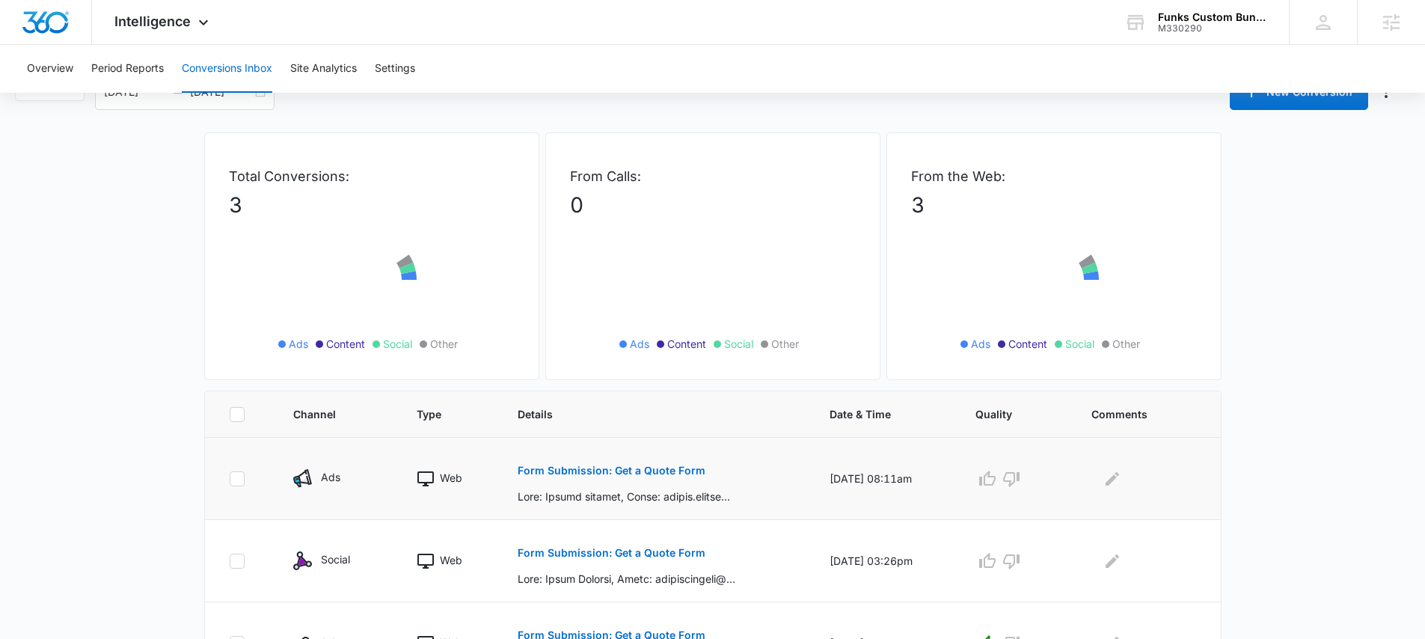
scroll to position [113, 0]
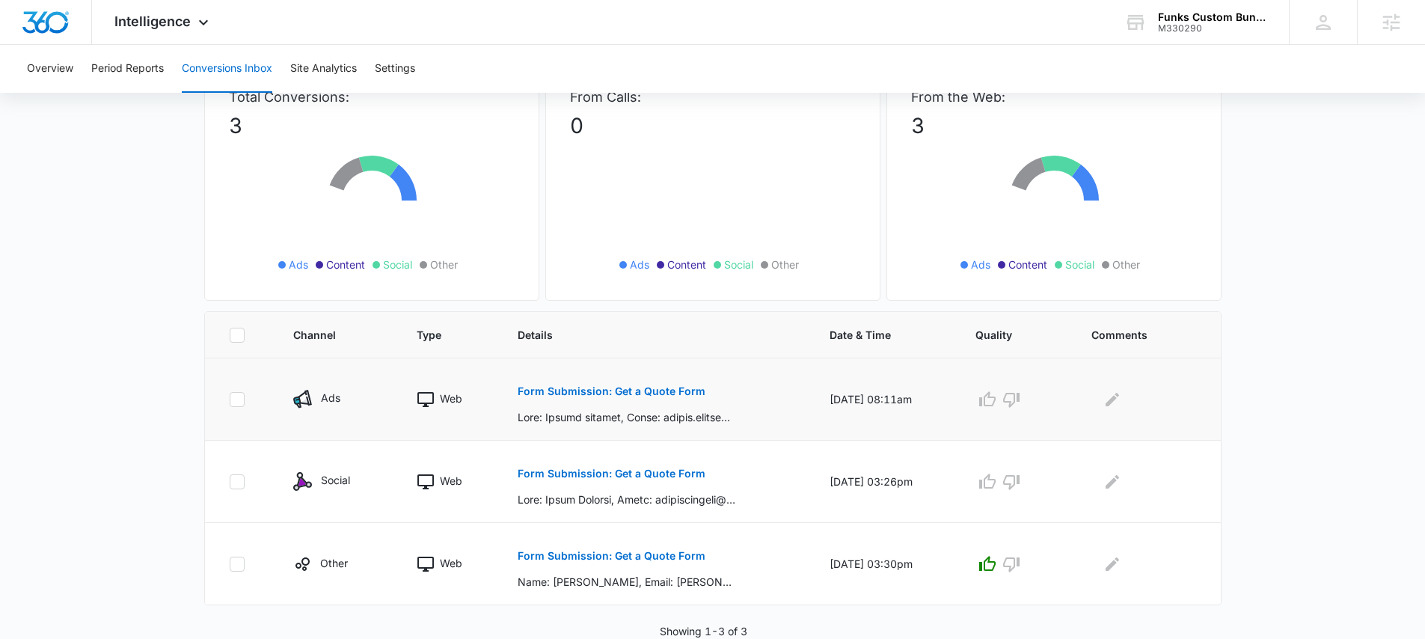
click at [635, 388] on p "Form Submission: Get a Quote Form" at bounding box center [612, 391] width 188 height 10
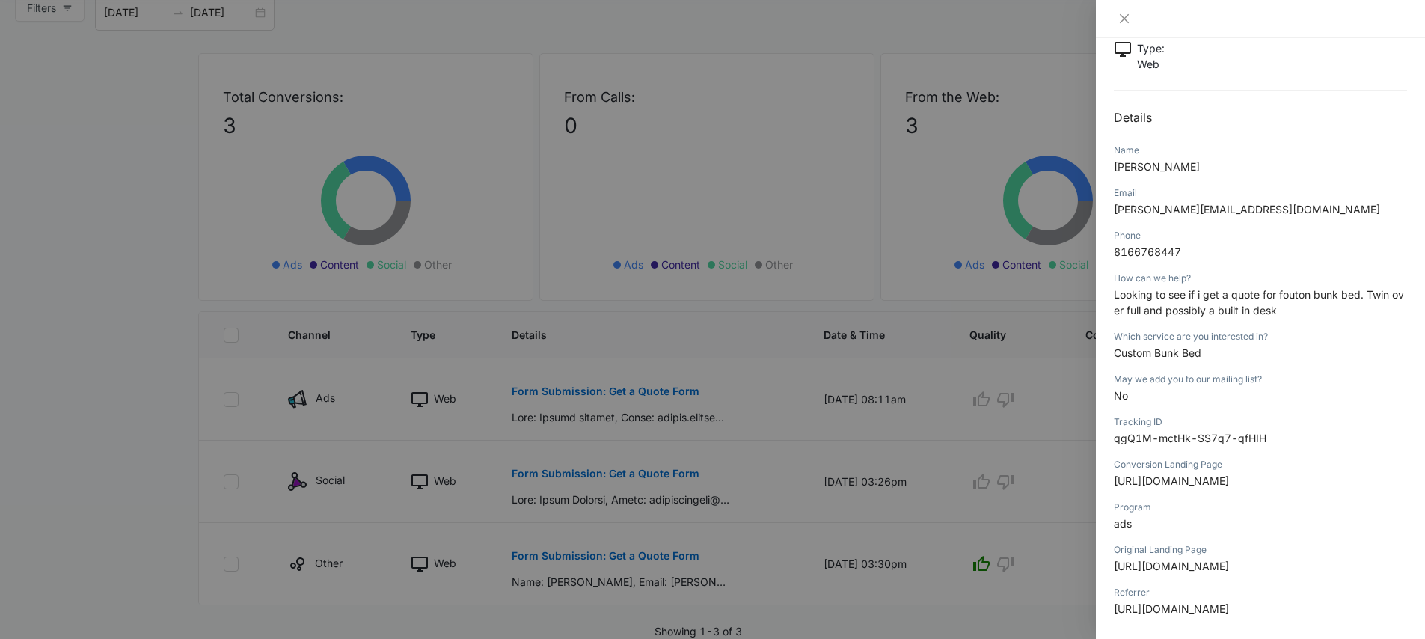
scroll to position [90, 0]
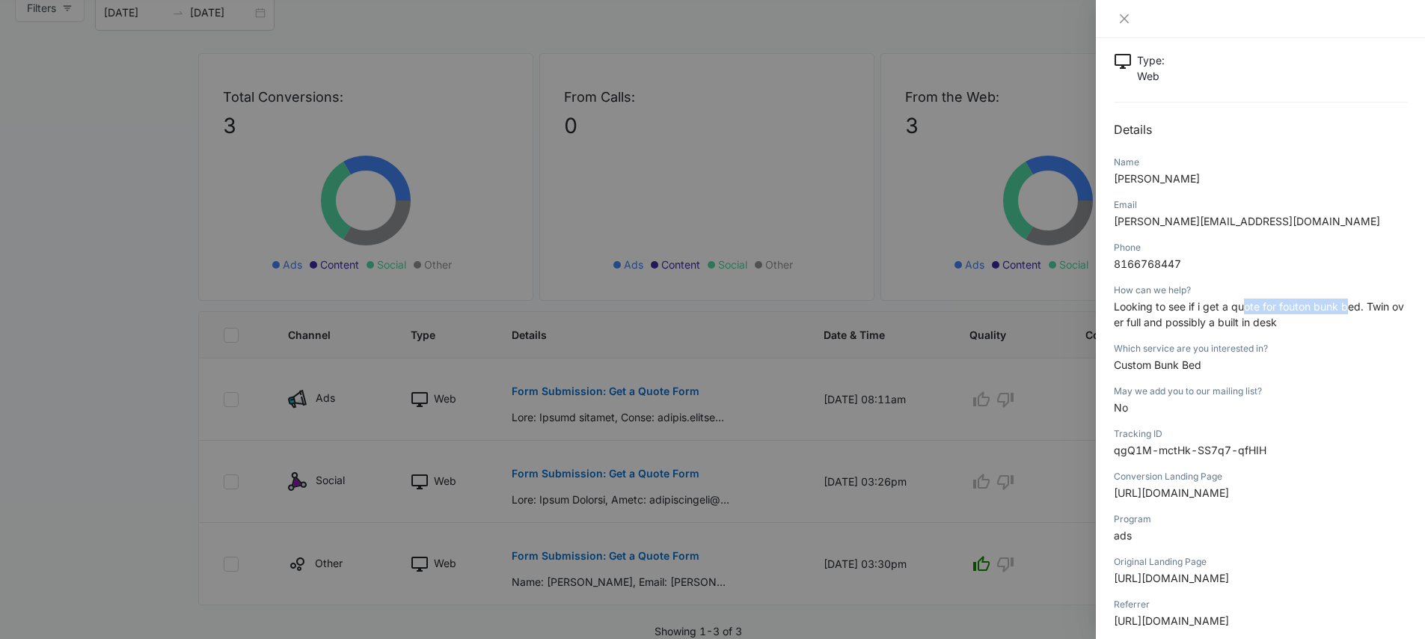
drag, startPoint x: 1289, startPoint y: 304, endPoint x: 1347, endPoint y: 305, distance: 57.6
click at [1347, 305] on span "Looking to see if i get a quote for fouton bunk bed. Twin over full and possibl…" at bounding box center [1259, 314] width 290 height 28
drag, startPoint x: 1180, startPoint y: 265, endPoint x: 1153, endPoint y: 266, distance: 27.7
click at [1153, 266] on p "8166768447" at bounding box center [1260, 264] width 293 height 16
click at [1124, 21] on icon "close" at bounding box center [1124, 19] width 12 height 12
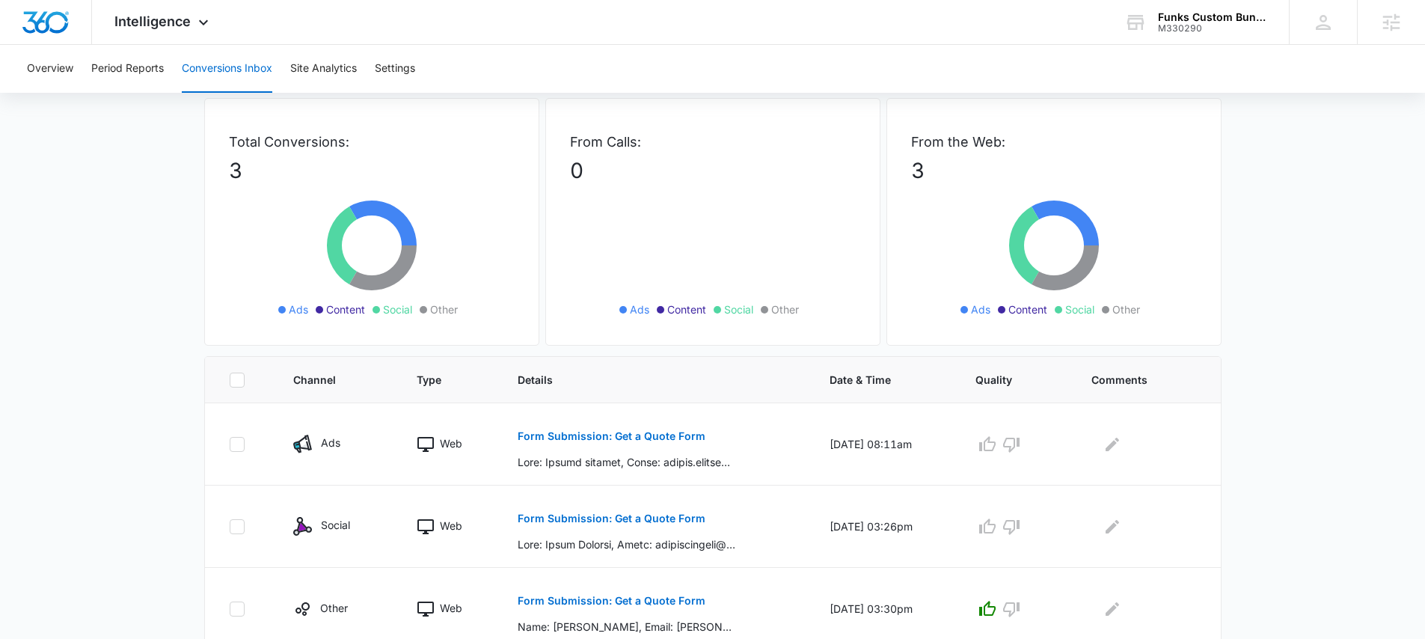
scroll to position [0, 0]
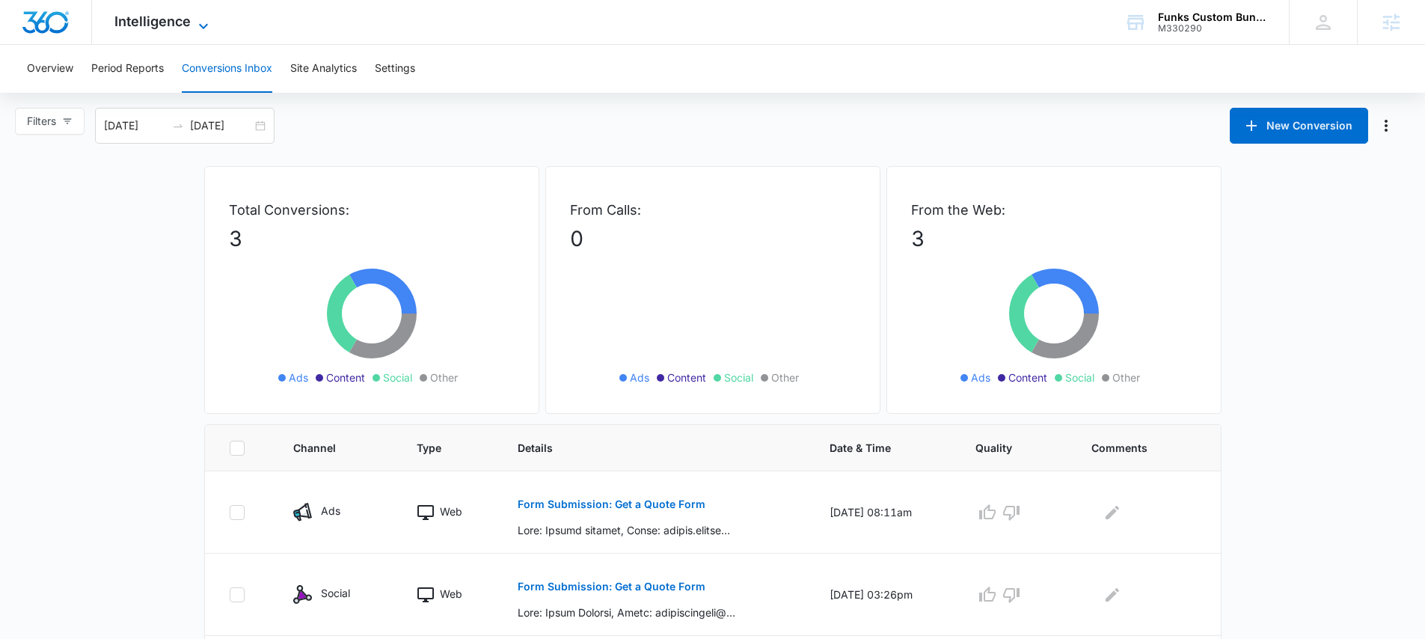
click at [150, 28] on span "Intelligence" at bounding box center [152, 21] width 76 height 16
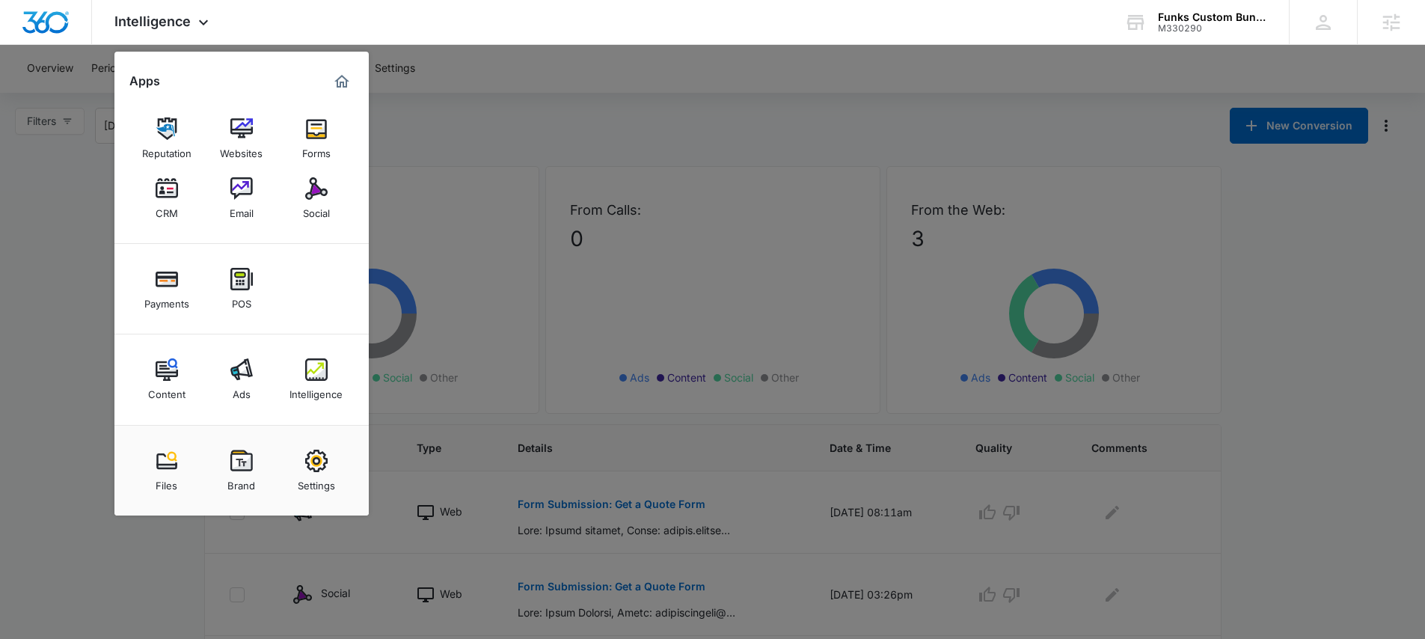
click at [44, 269] on div at bounding box center [712, 319] width 1425 height 639
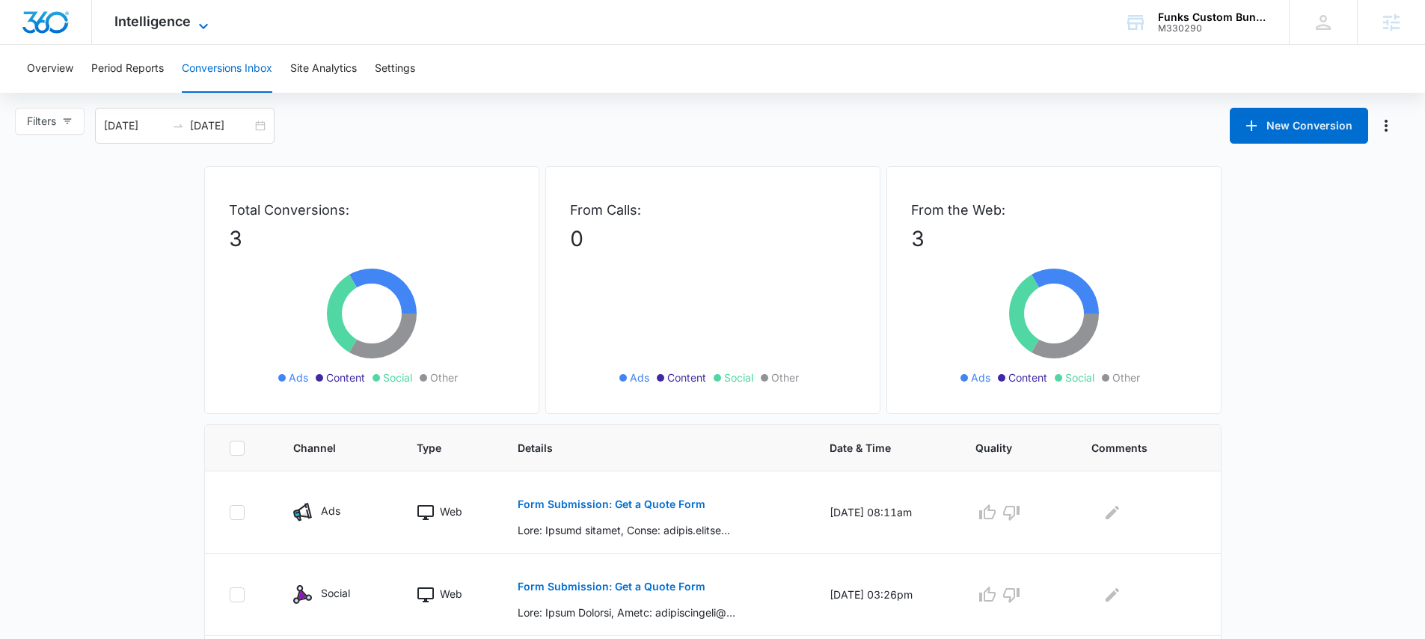
click at [155, 23] on span "Intelligence" at bounding box center [152, 21] width 76 height 16
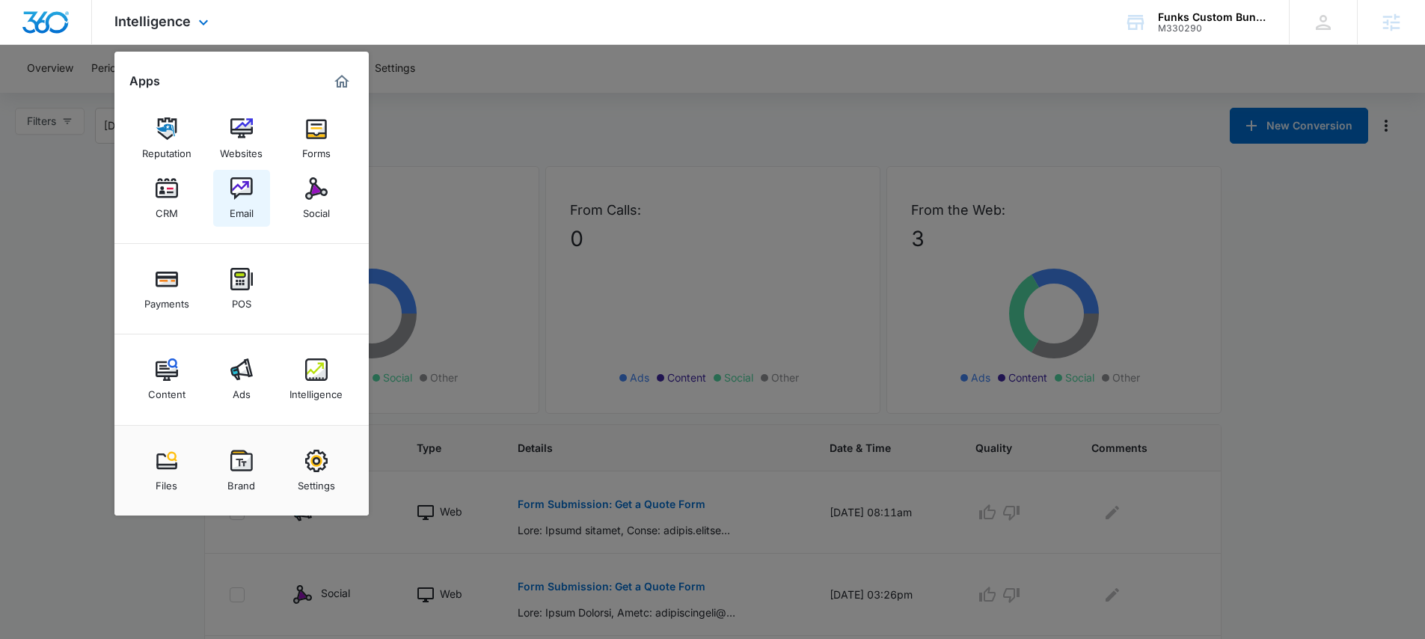
click at [239, 195] on img at bounding box center [241, 188] width 22 height 22
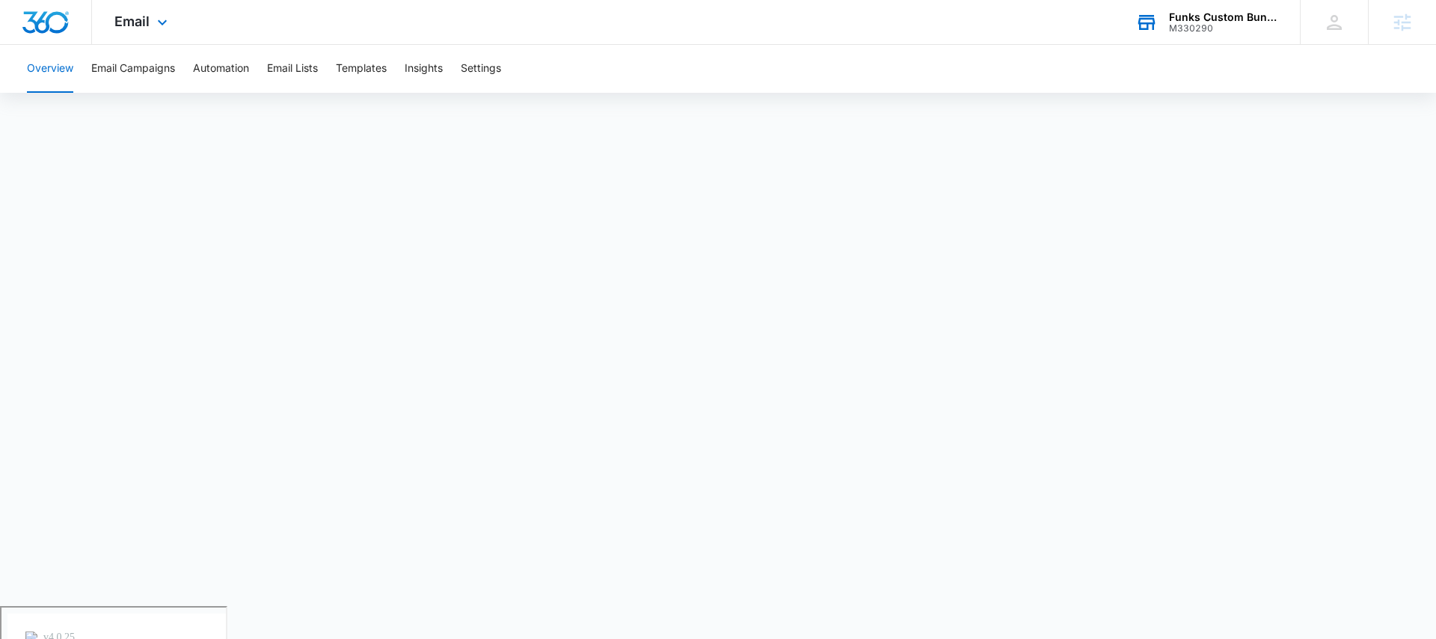
click at [1150, 19] on icon at bounding box center [1146, 23] width 17 height 12
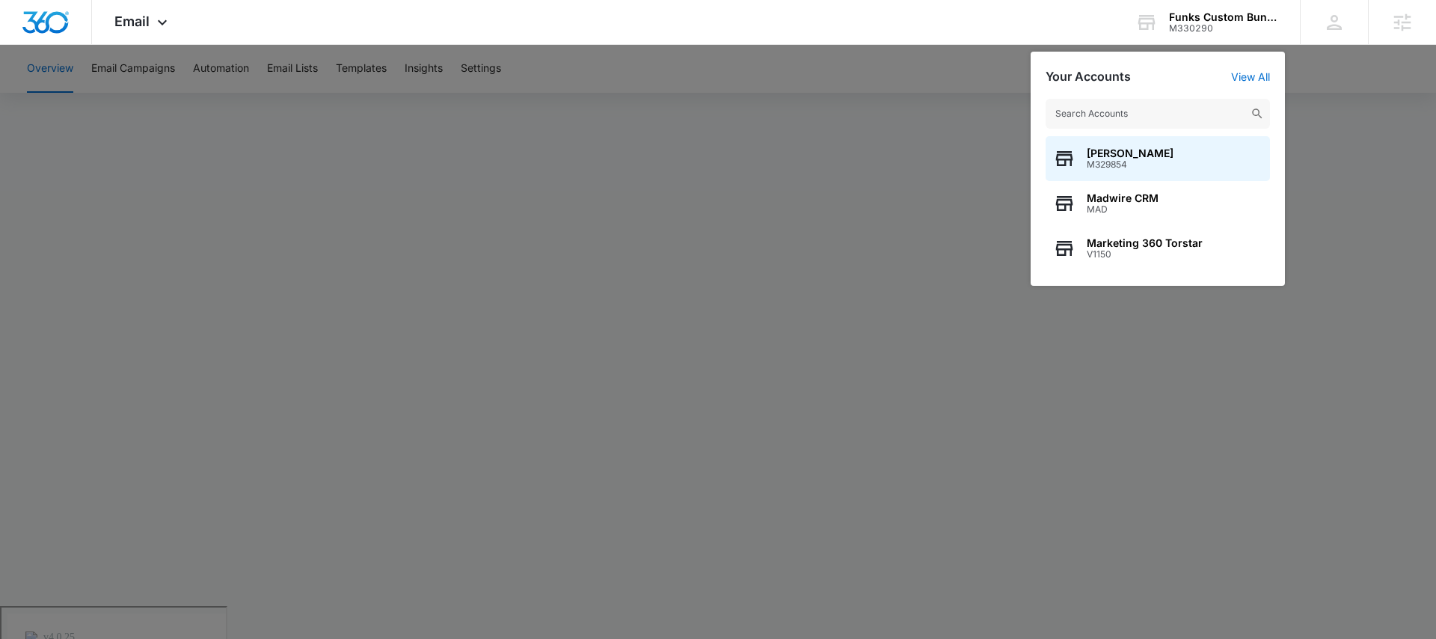
click at [475, 152] on div at bounding box center [718, 319] width 1436 height 639
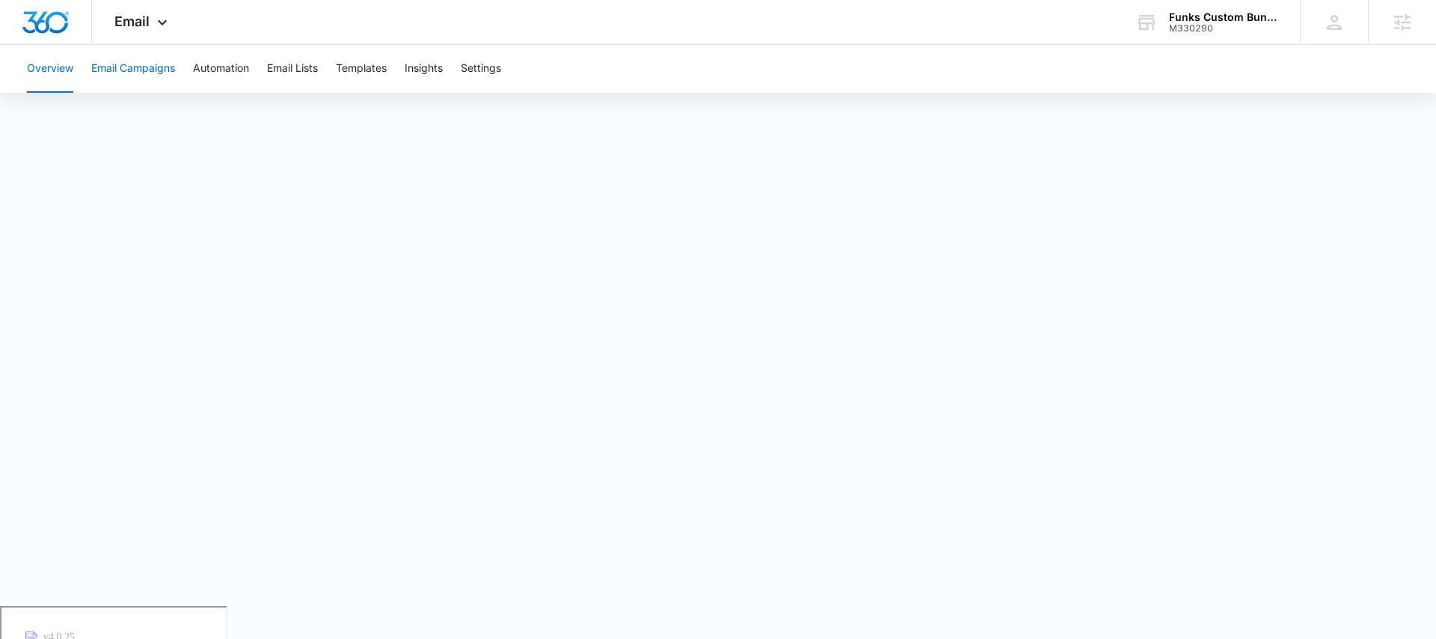
click at [153, 63] on button "Email Campaigns" at bounding box center [133, 69] width 84 height 48
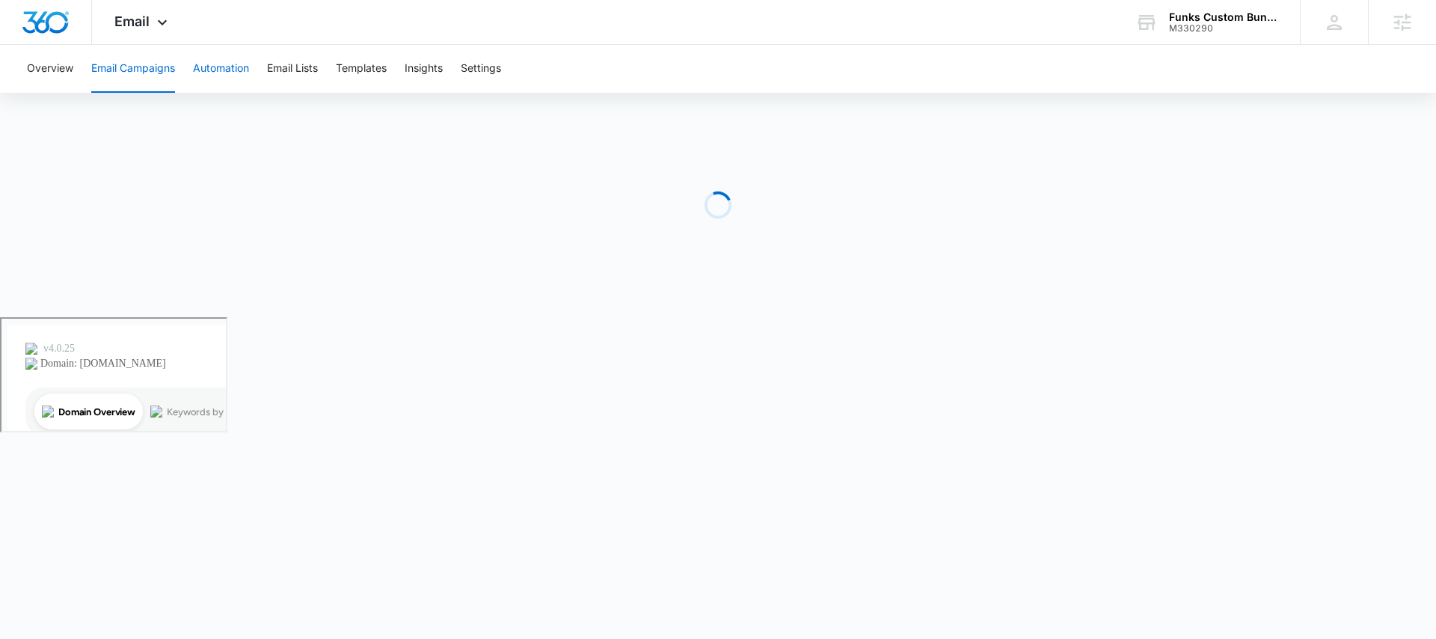
click at [239, 73] on button "Automation" at bounding box center [221, 69] width 56 height 48
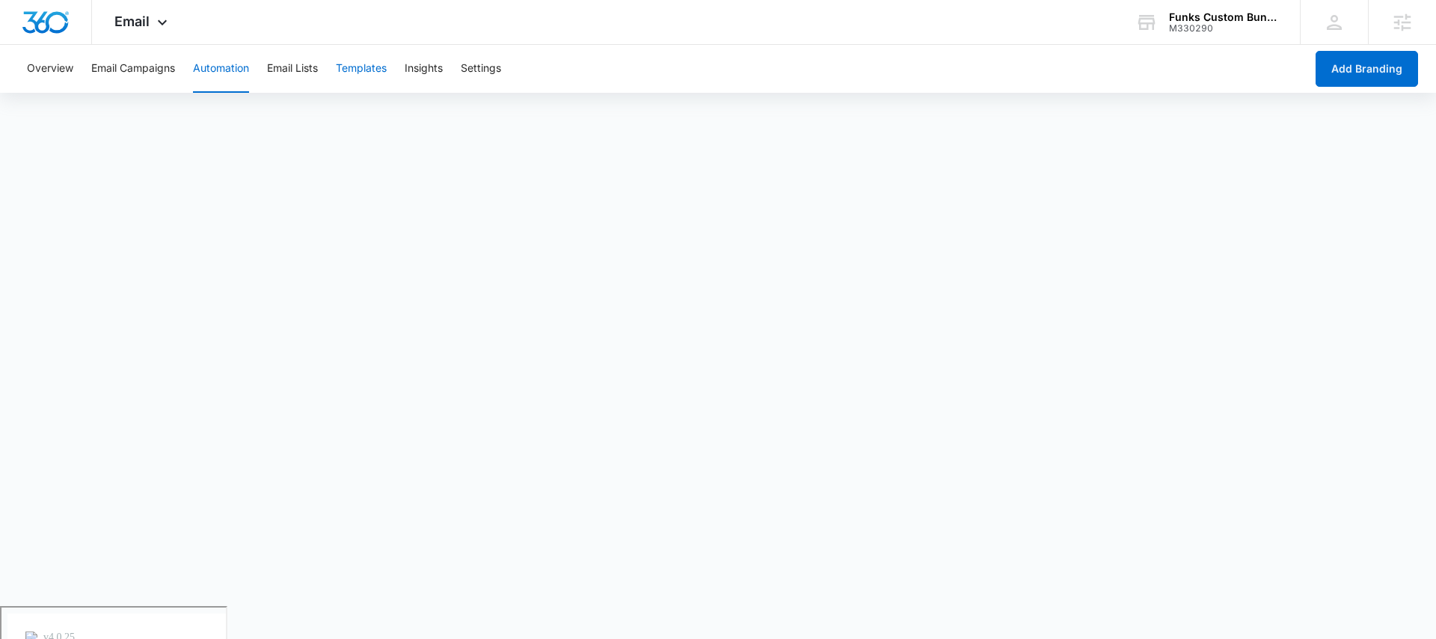
click at [380, 73] on button "Templates" at bounding box center [361, 69] width 51 height 48
click at [239, 67] on button "Automation" at bounding box center [221, 69] width 56 height 48
click at [1346, 68] on button "Add Branding" at bounding box center [1367, 69] width 102 height 36
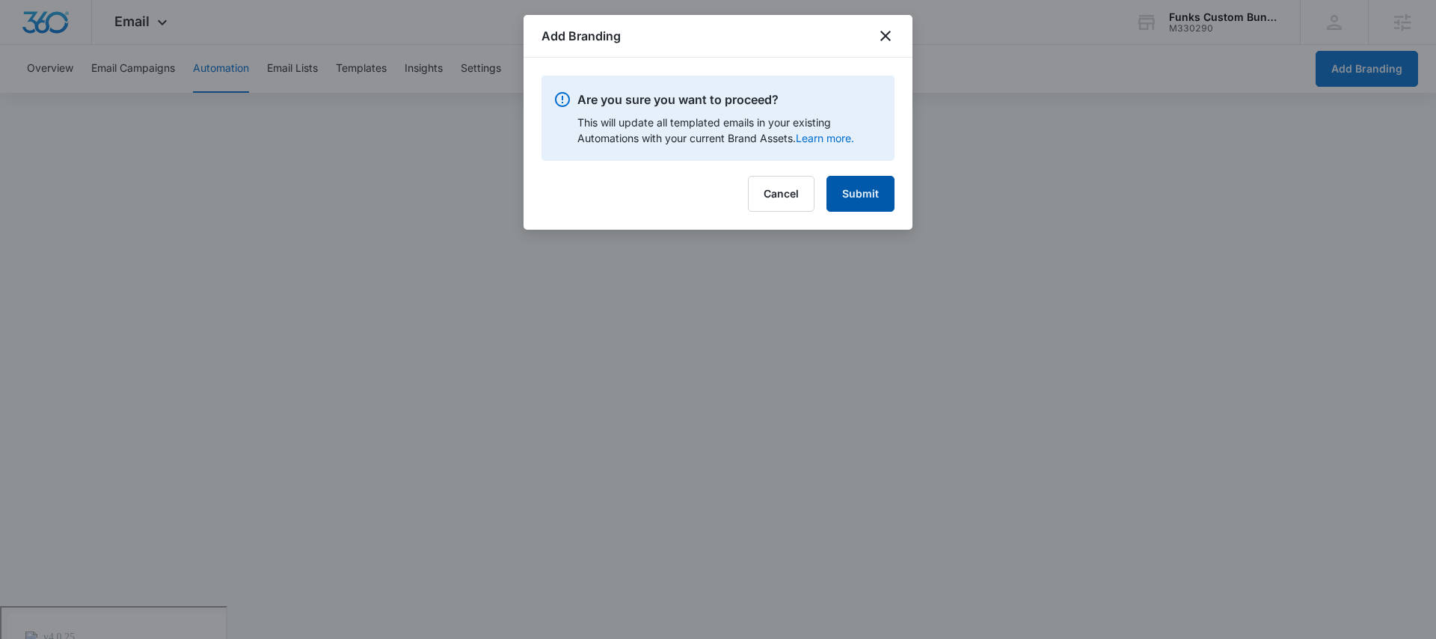
click at [871, 189] on button "Submit" at bounding box center [860, 194] width 68 height 36
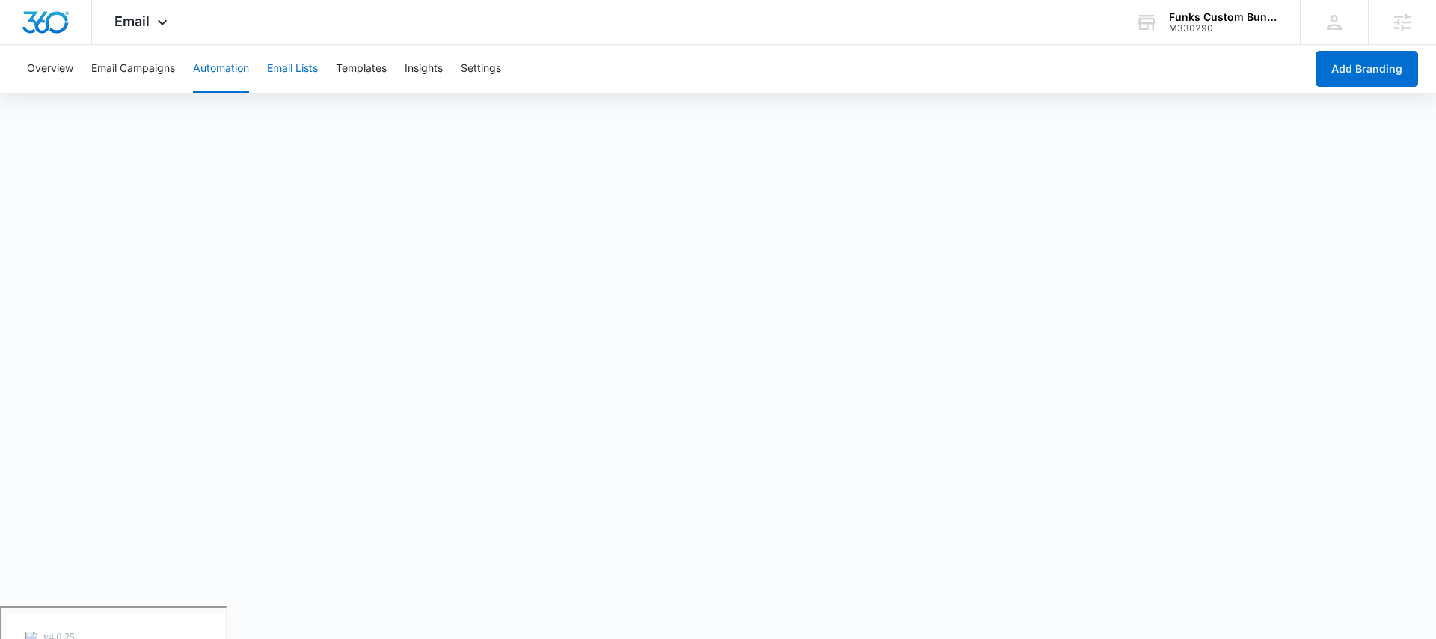
click at [296, 72] on button "Email Lists" at bounding box center [292, 69] width 51 height 48
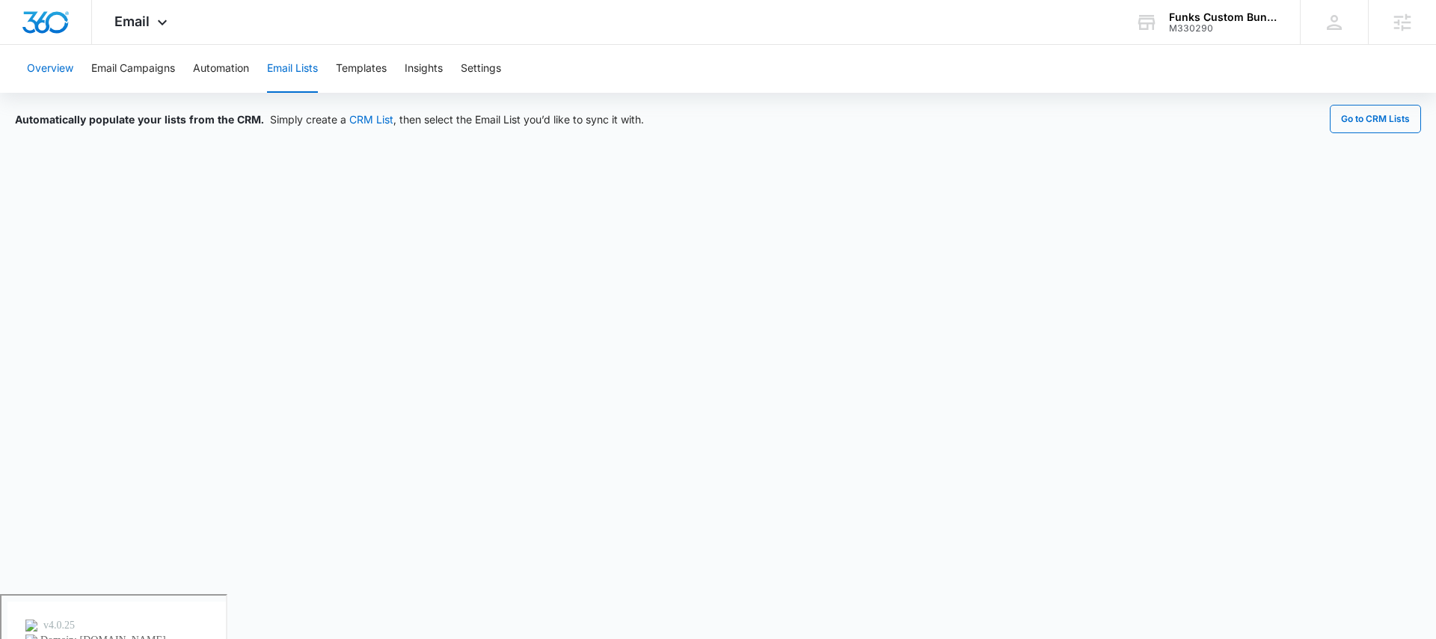
click at [58, 61] on button "Overview" at bounding box center [50, 69] width 46 height 48
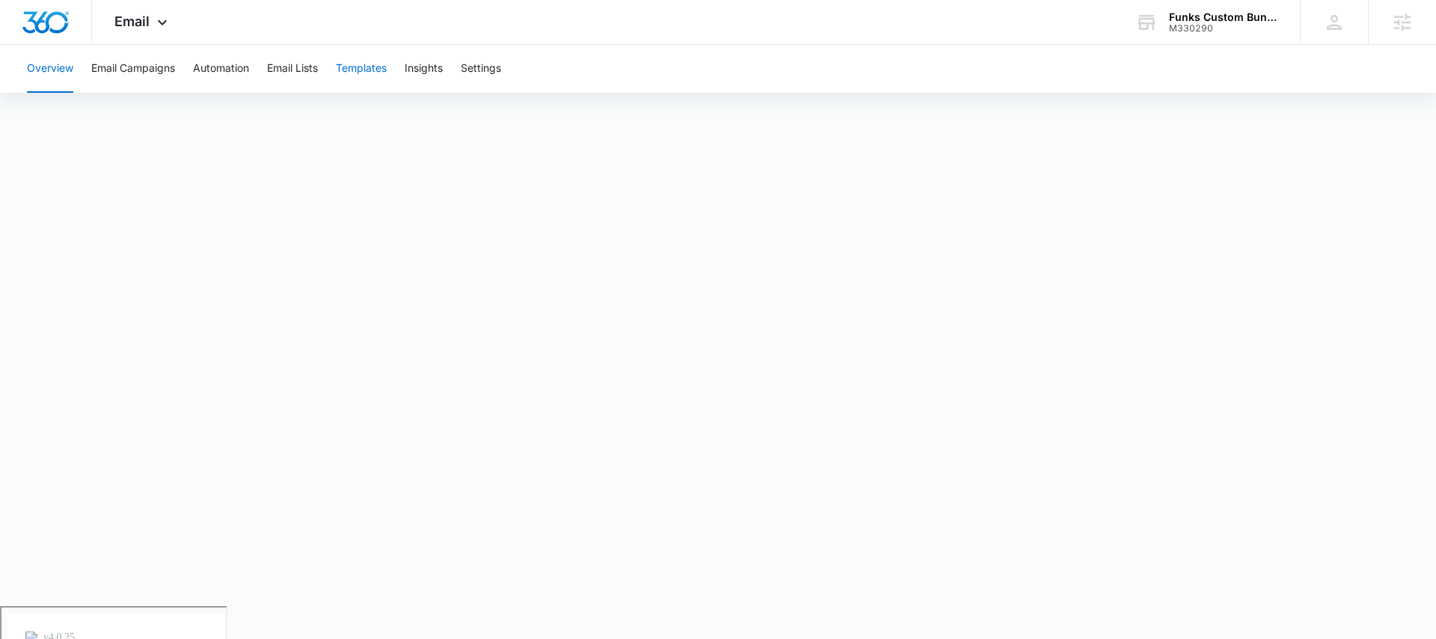
click at [375, 62] on button "Templates" at bounding box center [361, 69] width 51 height 48
click at [298, 70] on button "Email Lists" at bounding box center [292, 69] width 51 height 48
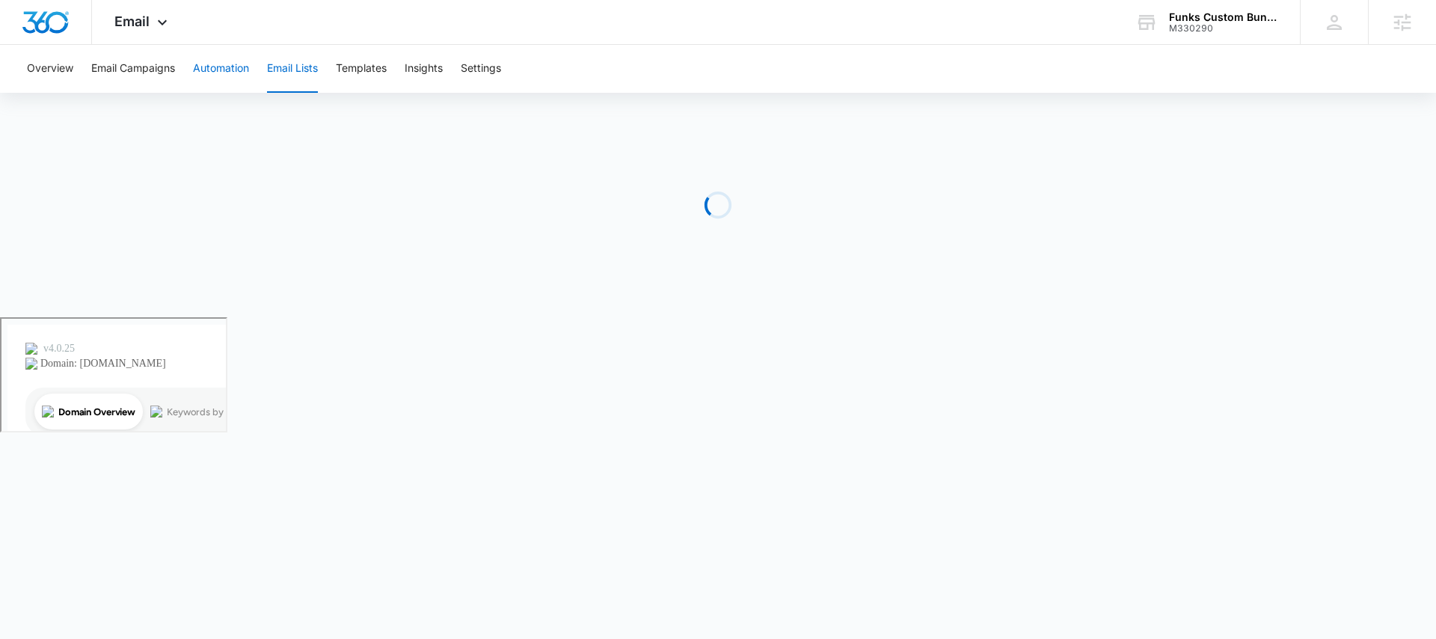
click at [226, 73] on button "Automation" at bounding box center [221, 69] width 56 height 48
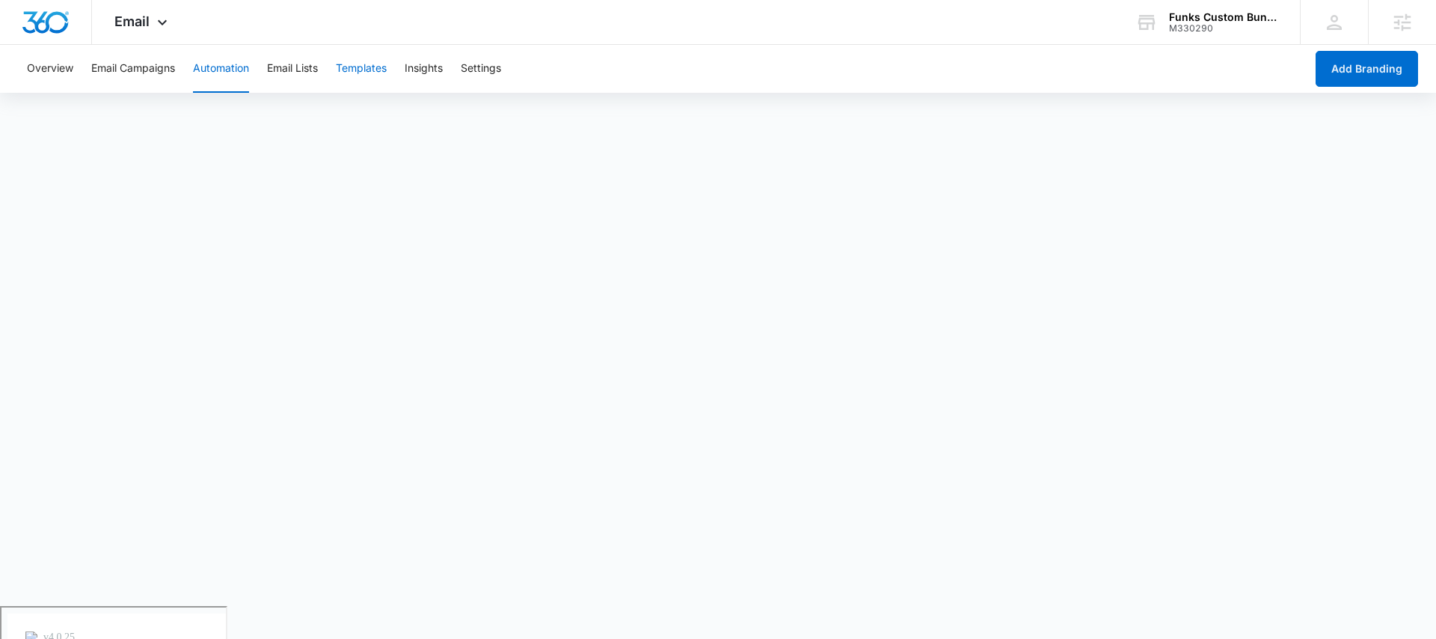
click at [363, 61] on button "Templates" at bounding box center [361, 69] width 51 height 48
click at [309, 66] on button "Email Lists" at bounding box center [292, 69] width 51 height 48
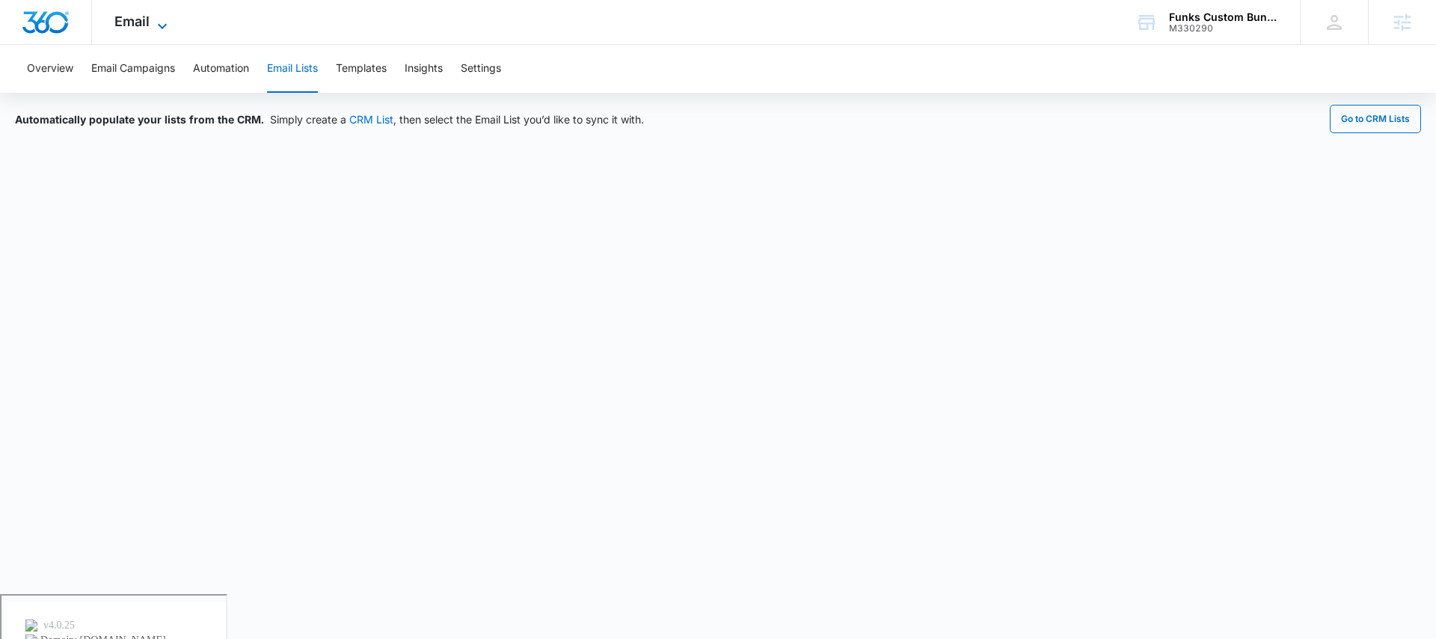
click at [154, 27] on icon at bounding box center [162, 26] width 18 height 18
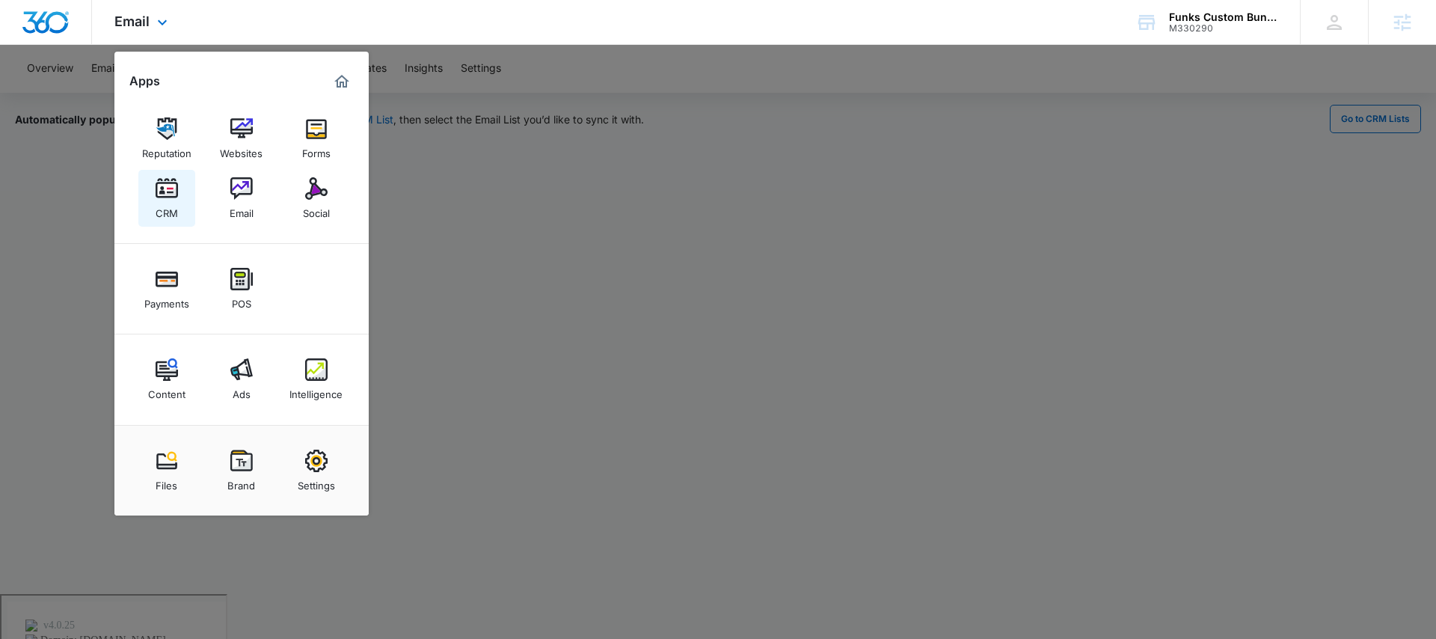
click at [189, 215] on link "CRM" at bounding box center [166, 198] width 57 height 57
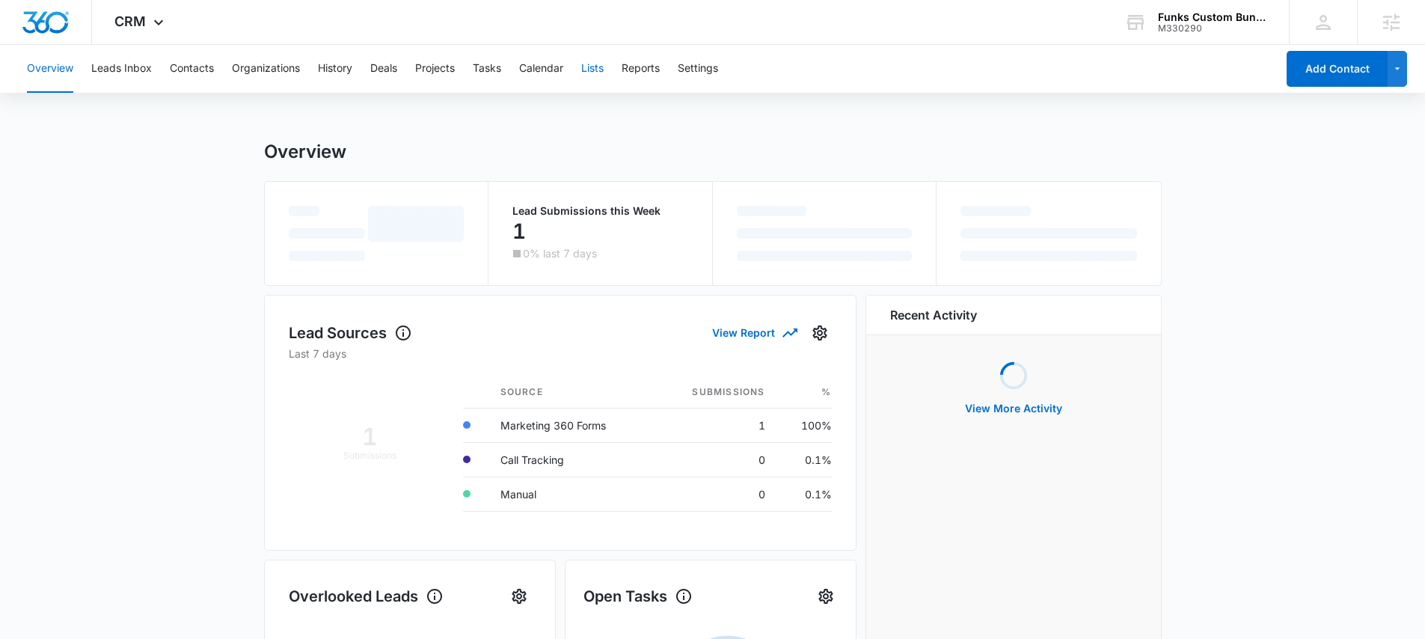
click at [592, 78] on button "Lists" at bounding box center [592, 69] width 22 height 48
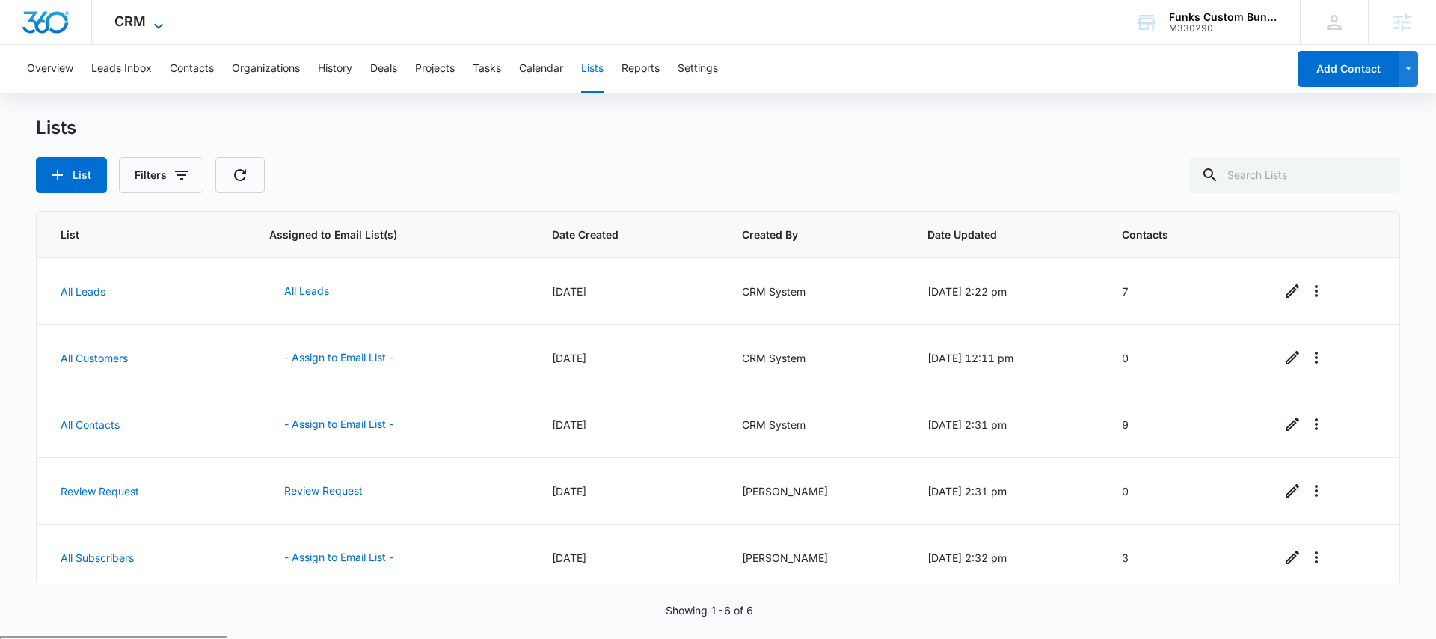
click at [144, 22] on span "CRM" at bounding box center [129, 21] width 31 height 16
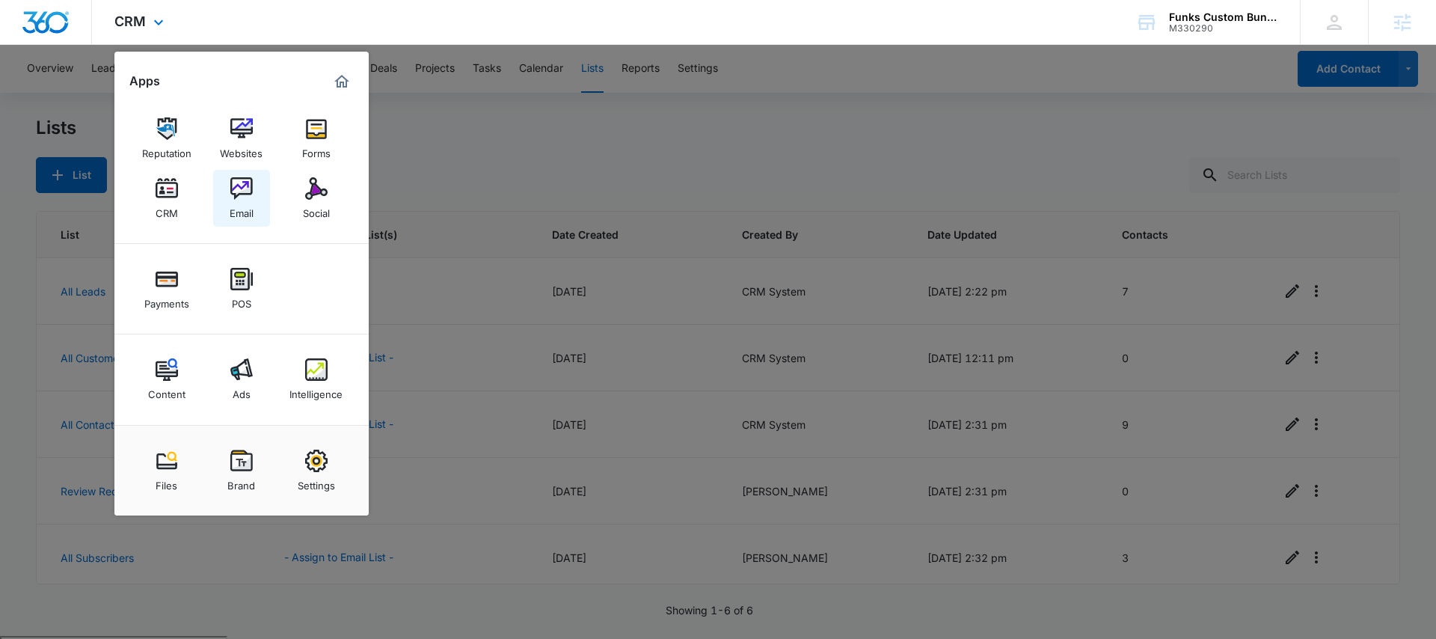
click at [248, 215] on div "Email" at bounding box center [242, 209] width 24 height 19
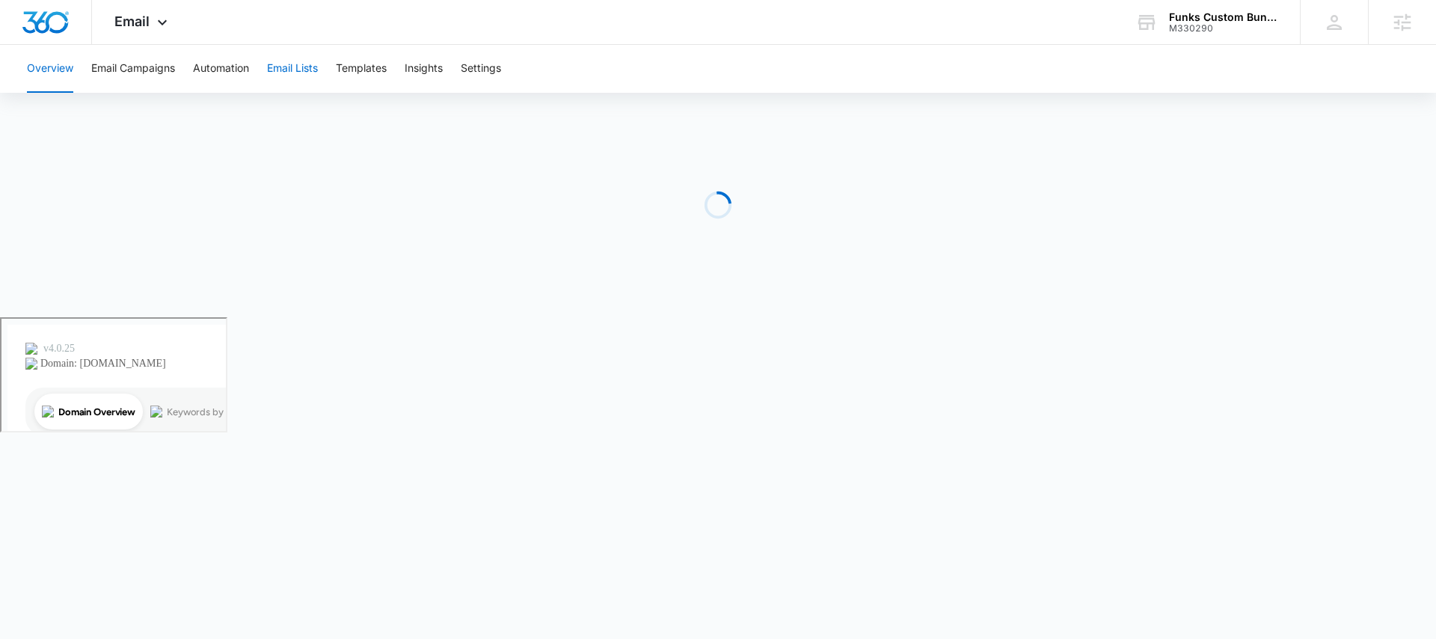
click at [306, 75] on button "Email Lists" at bounding box center [292, 69] width 51 height 48
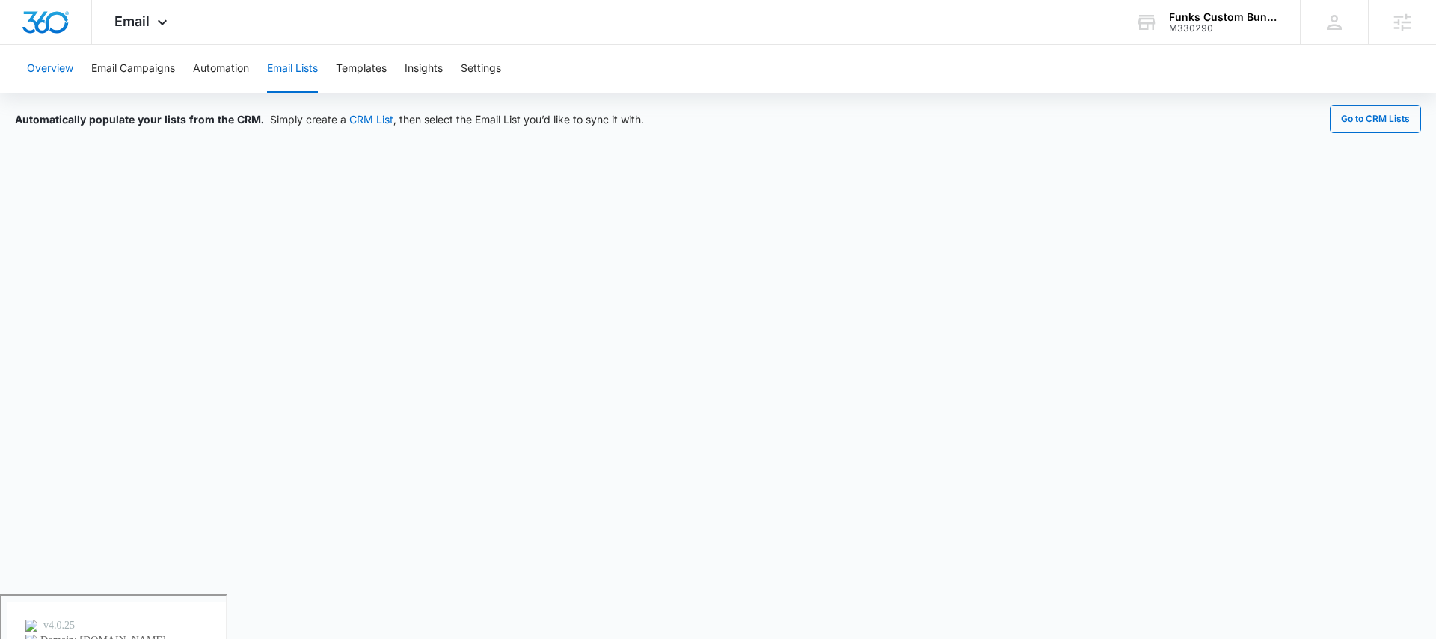
click at [67, 70] on button "Overview" at bounding box center [50, 69] width 46 height 48
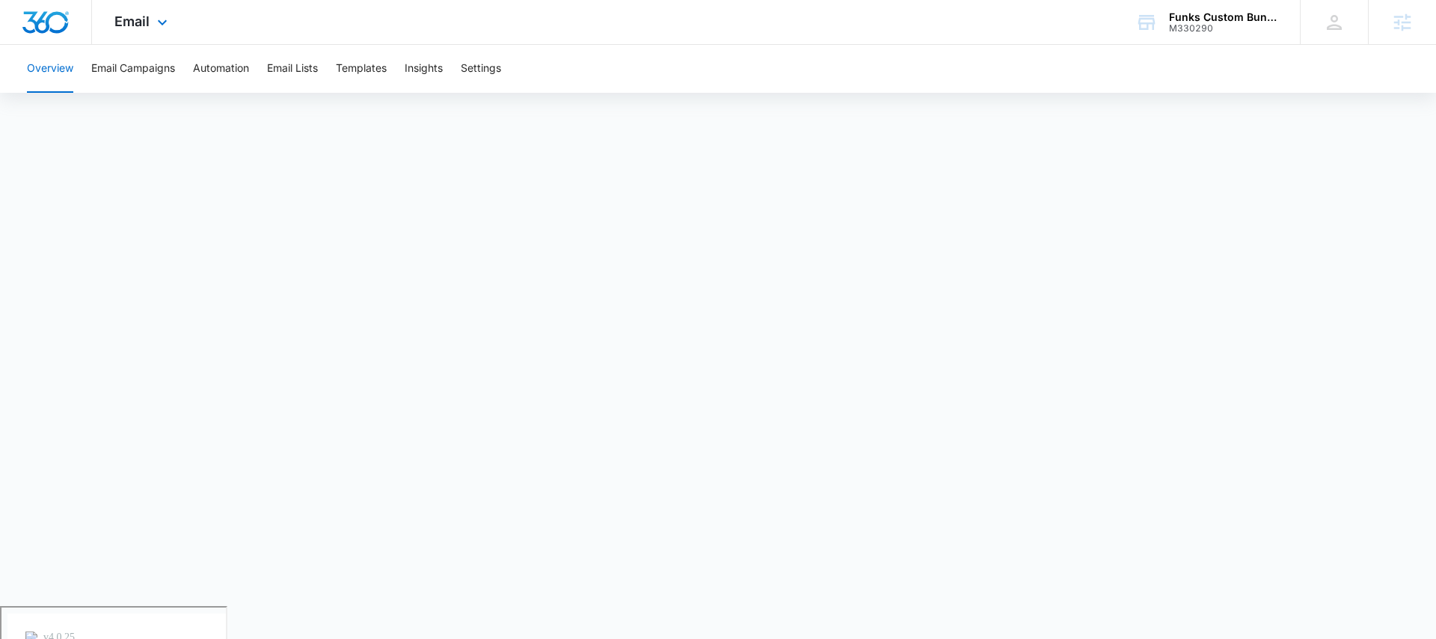
click at [151, 23] on div "Email Apps Reputation Websites Forms CRM Email Social Payments POS Content Ads …" at bounding box center [143, 22] width 102 height 44
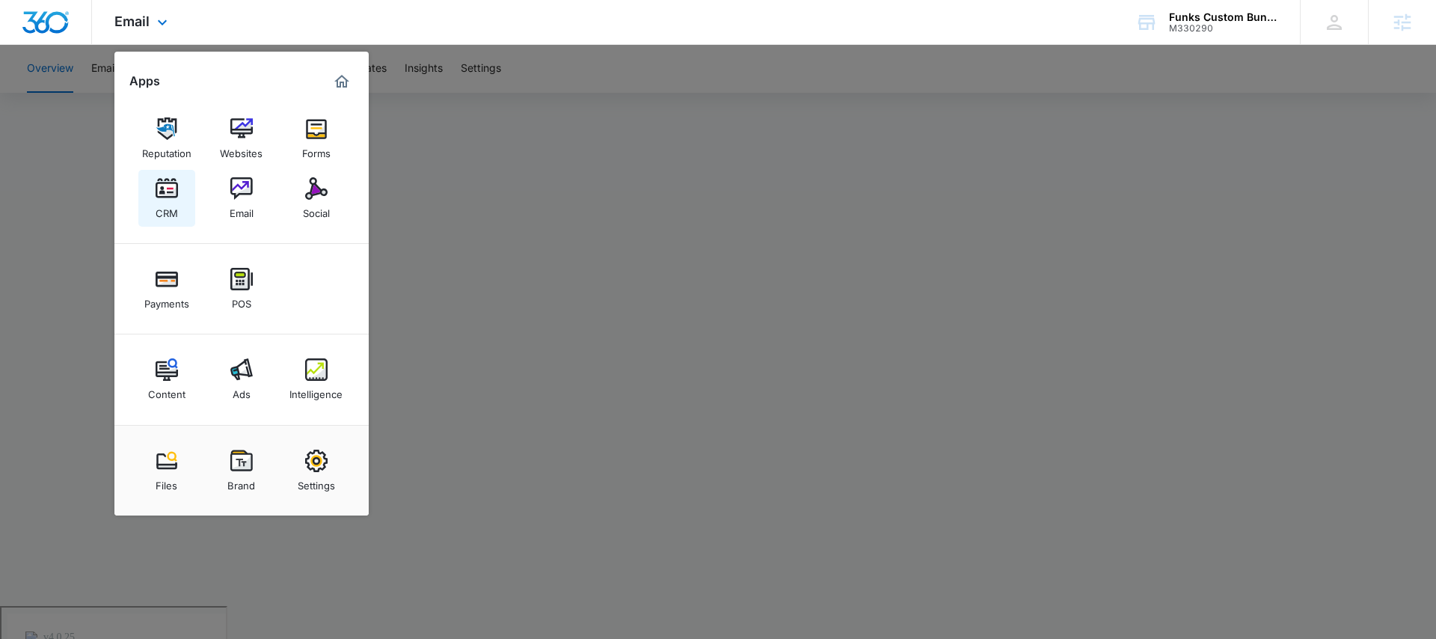
click at [174, 206] on div "CRM" at bounding box center [167, 209] width 22 height 19
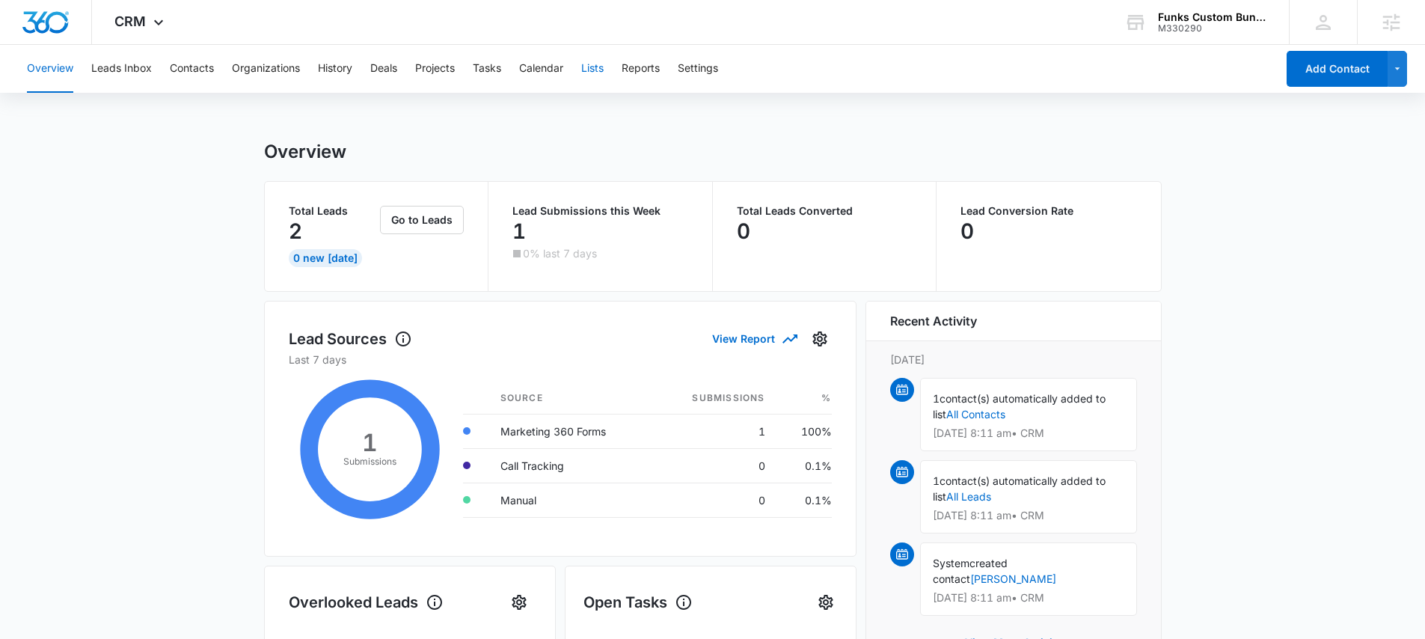
click at [590, 70] on button "Lists" at bounding box center [592, 69] width 22 height 48
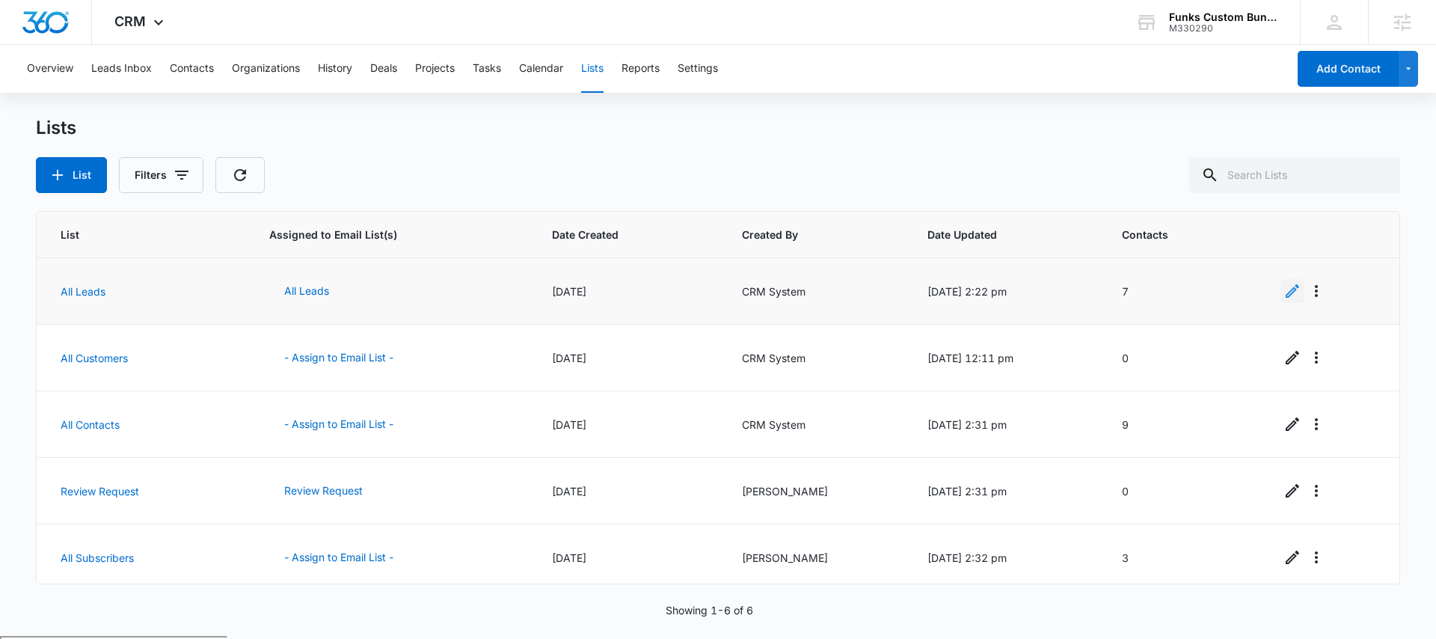
click at [1287, 292] on icon "Edit" at bounding box center [1292, 291] width 18 height 18
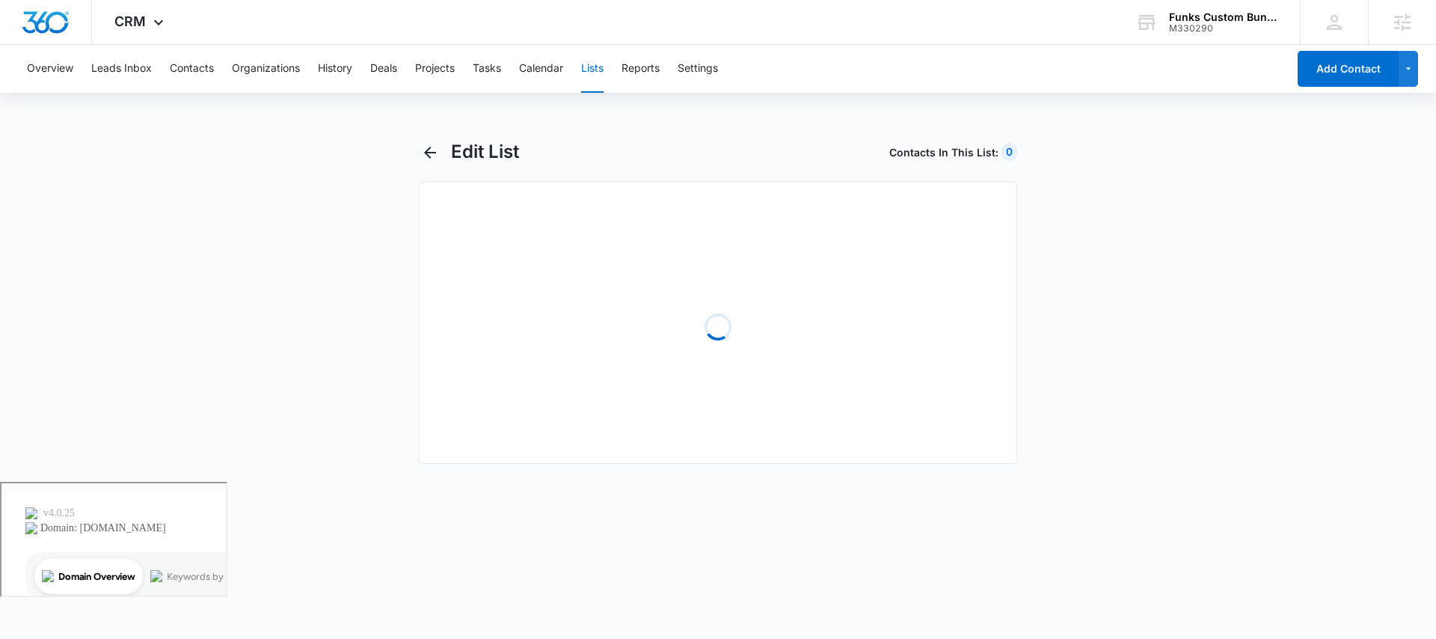
select select "31"
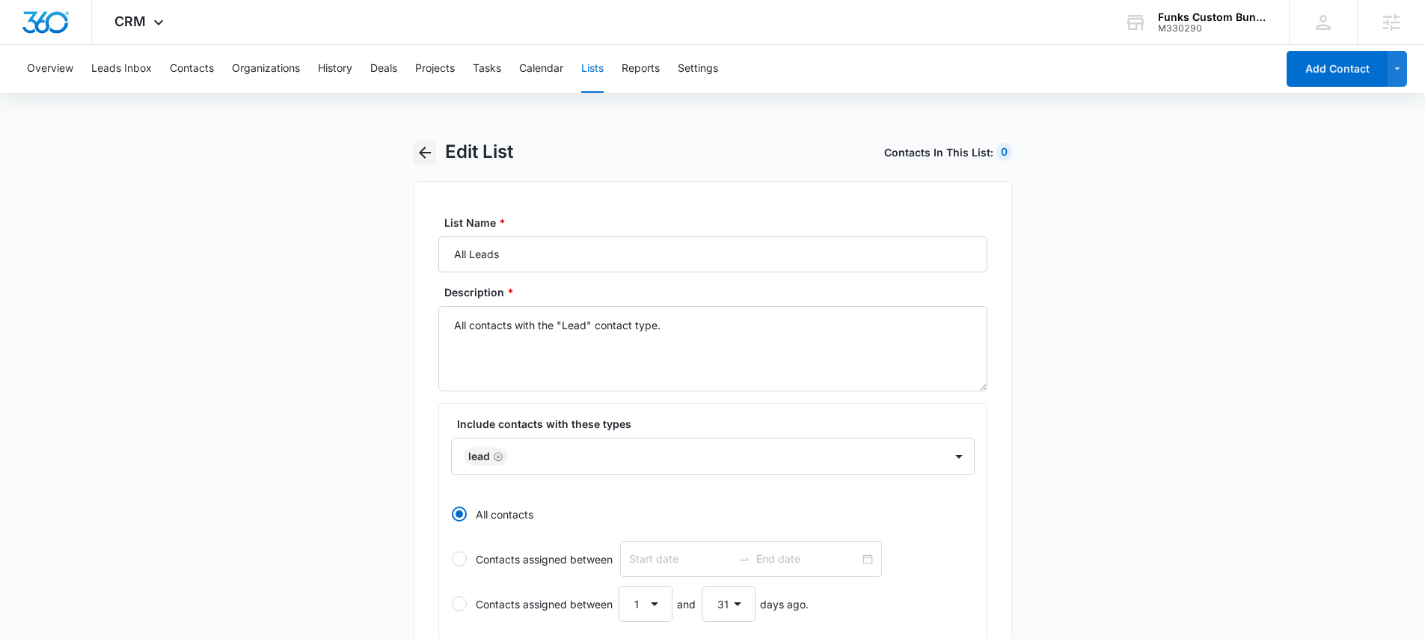
click at [423, 153] on icon "button" at bounding box center [425, 153] width 18 height 18
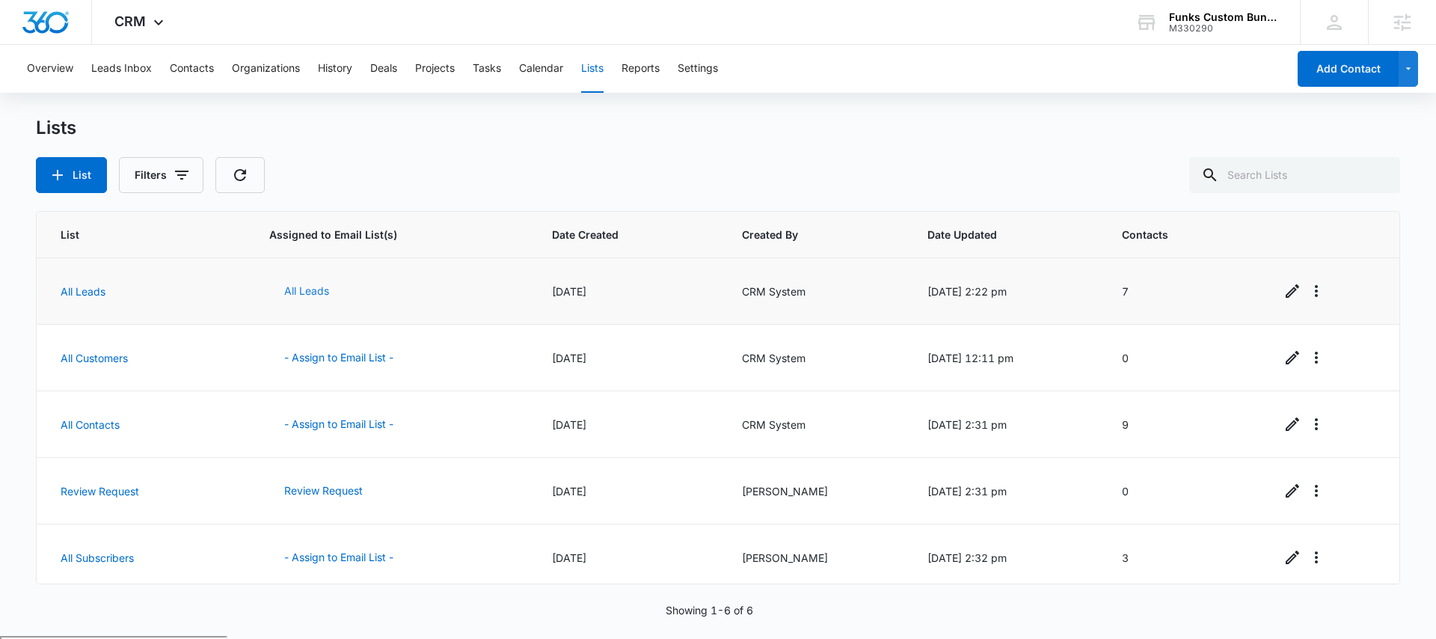
click at [312, 291] on button "All Leads" at bounding box center [306, 291] width 75 height 36
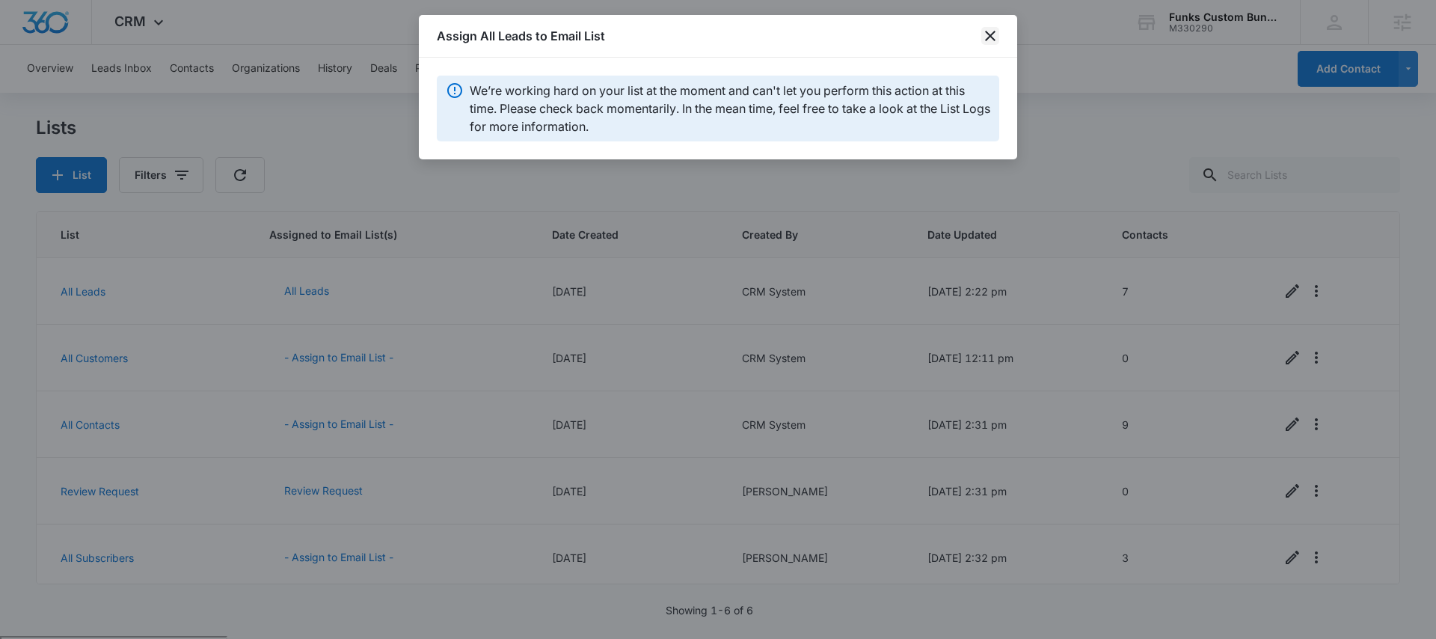
click at [995, 34] on icon "close" at bounding box center [990, 36] width 18 height 18
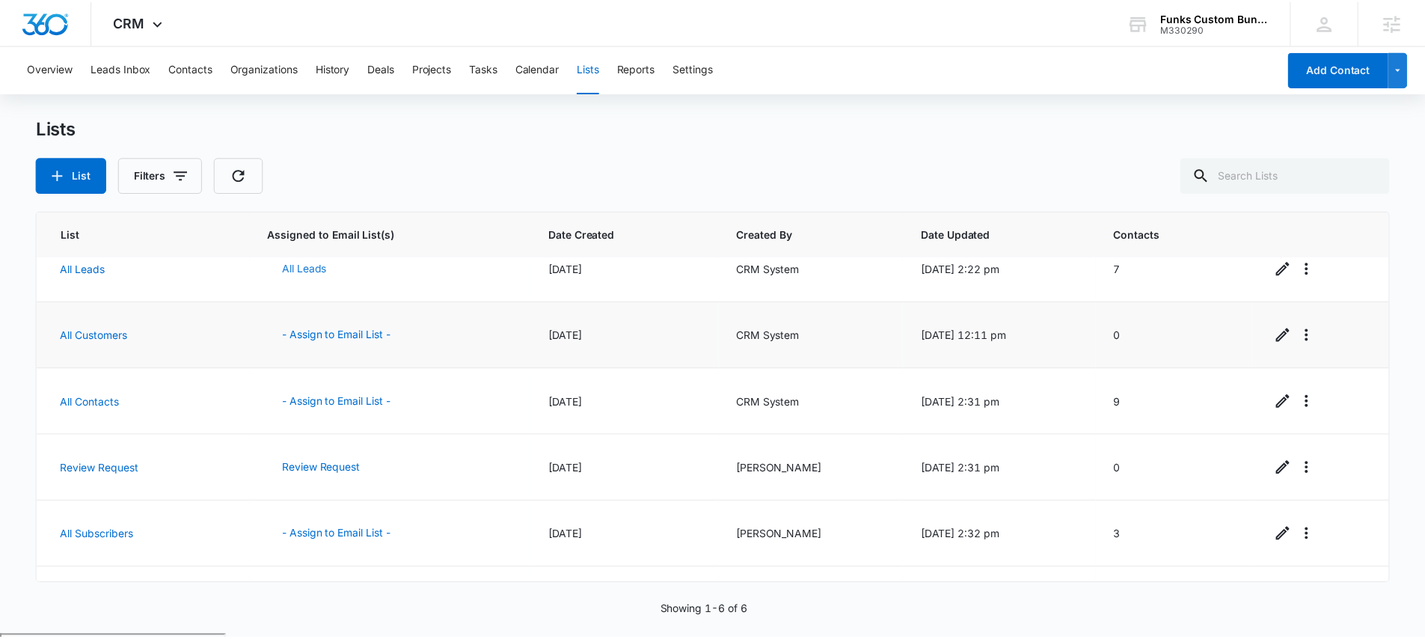
scroll to position [32, 0]
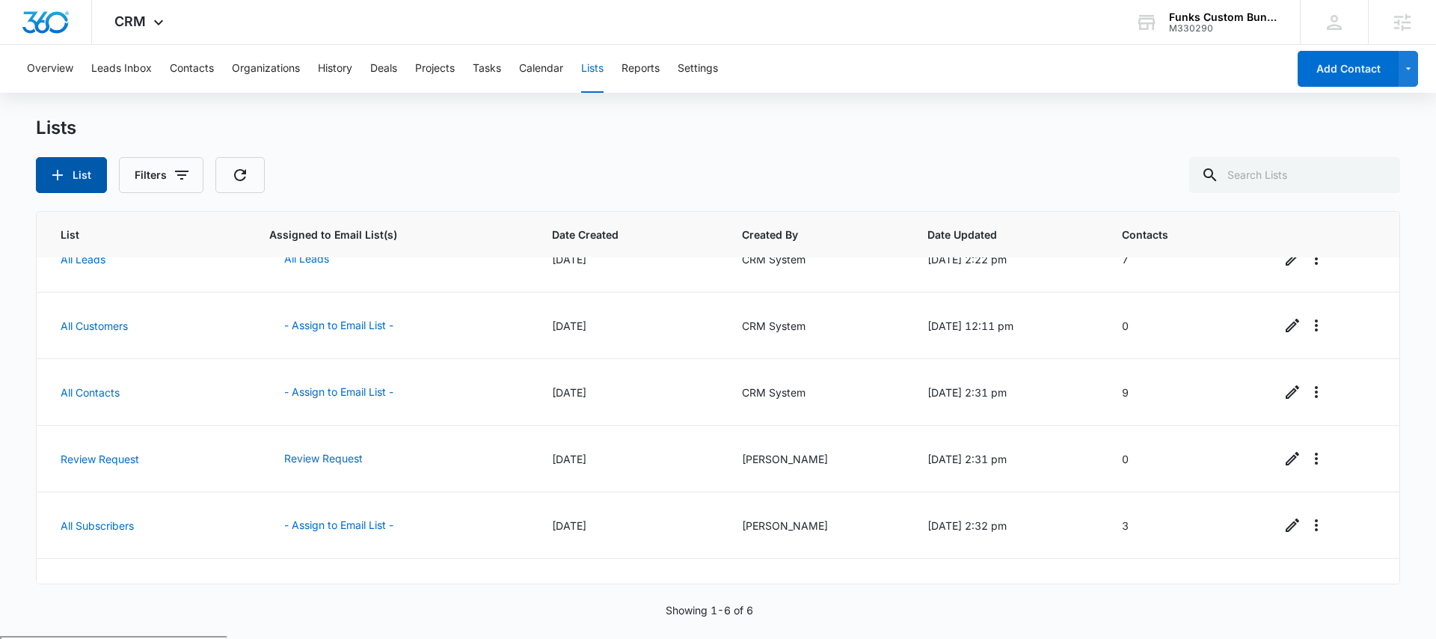
click at [71, 179] on button "List" at bounding box center [71, 175] width 71 height 36
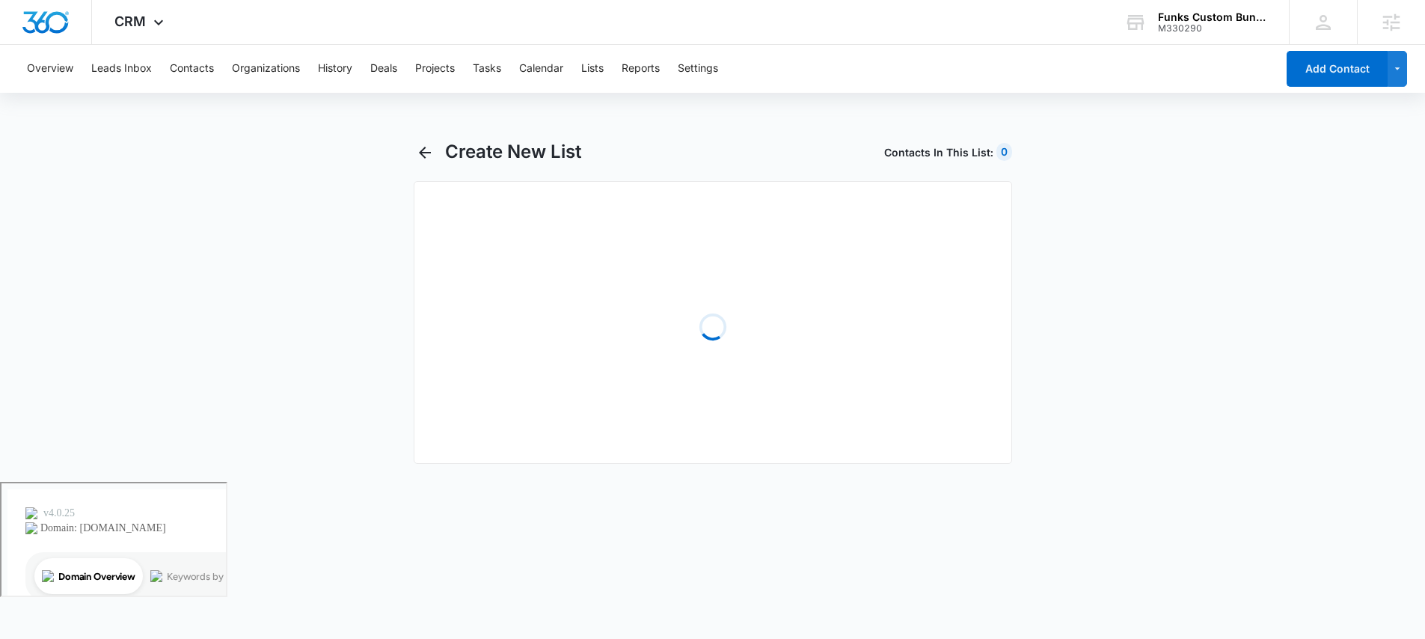
select select "31"
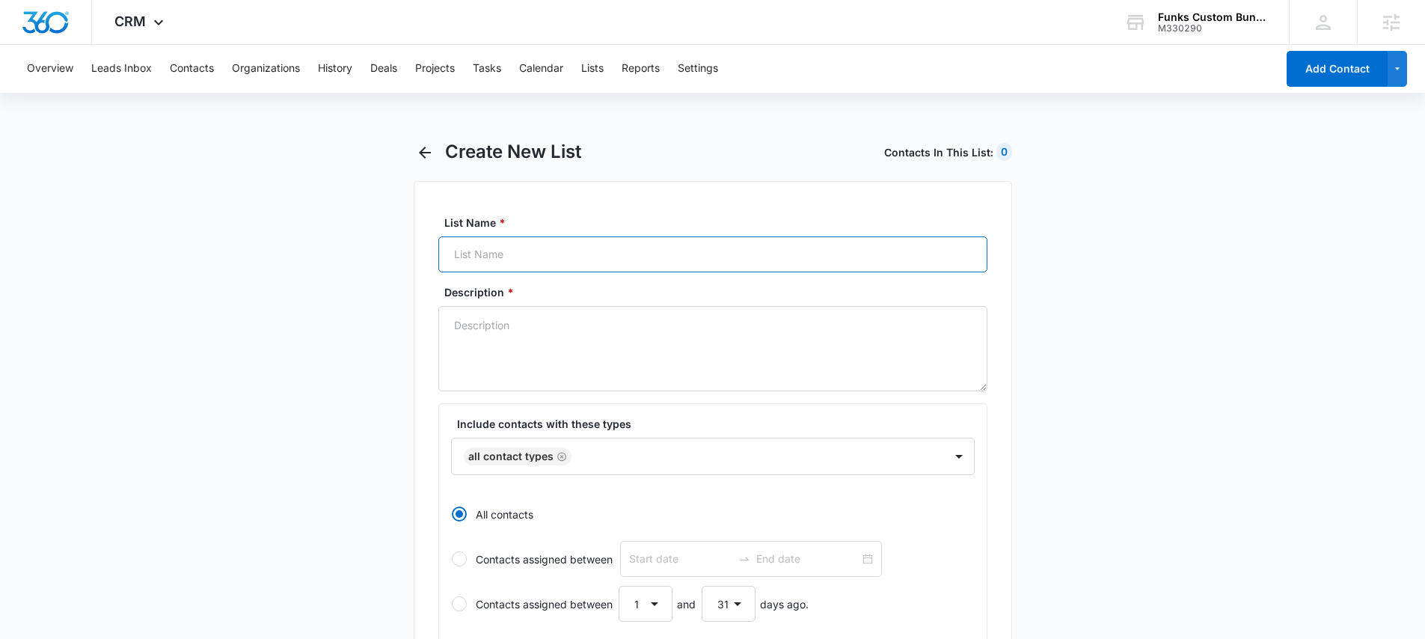
click at [512, 252] on input "List Name *" at bounding box center [712, 254] width 549 height 36
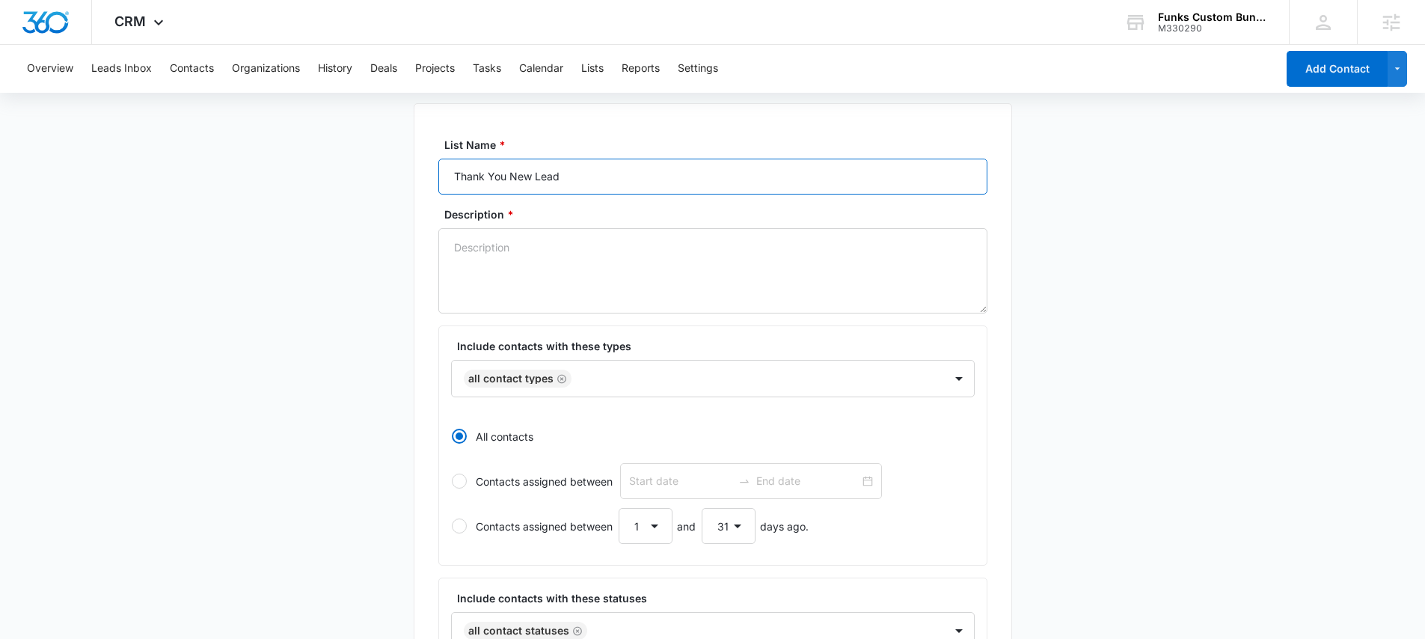
scroll to position [147, 0]
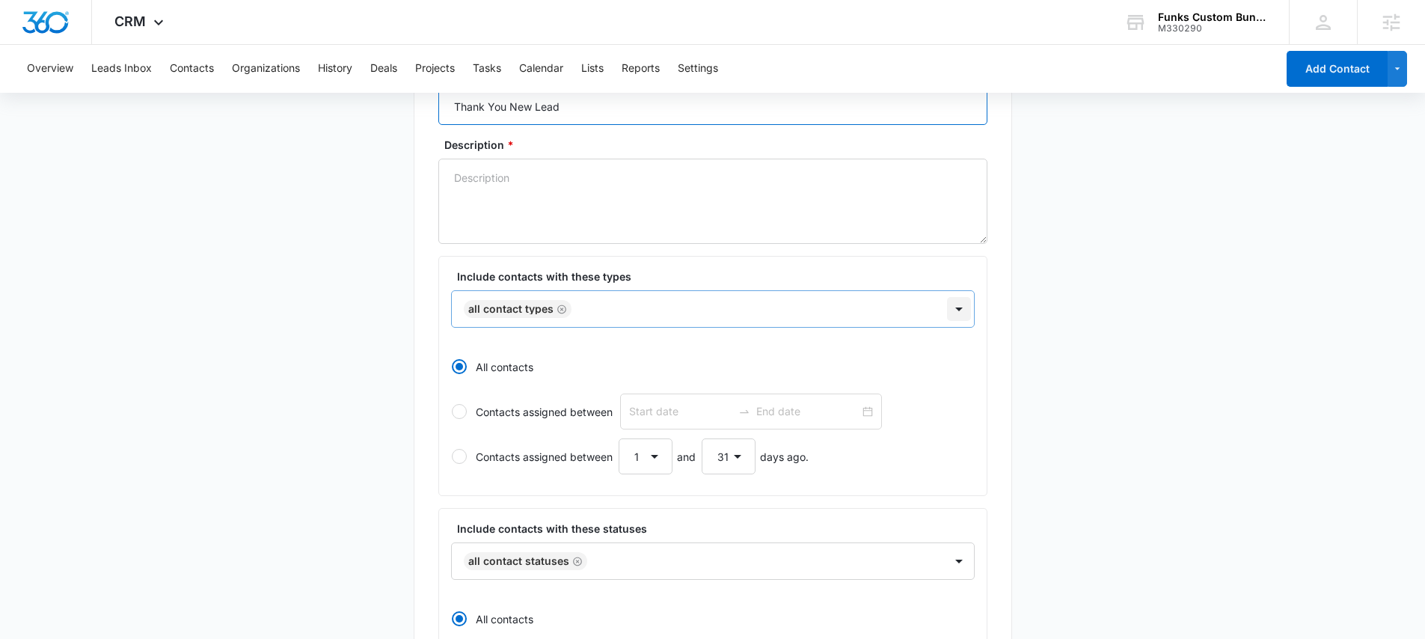
type input "Thank You New Lead"
click at [955, 306] on div at bounding box center [959, 309] width 24 height 24
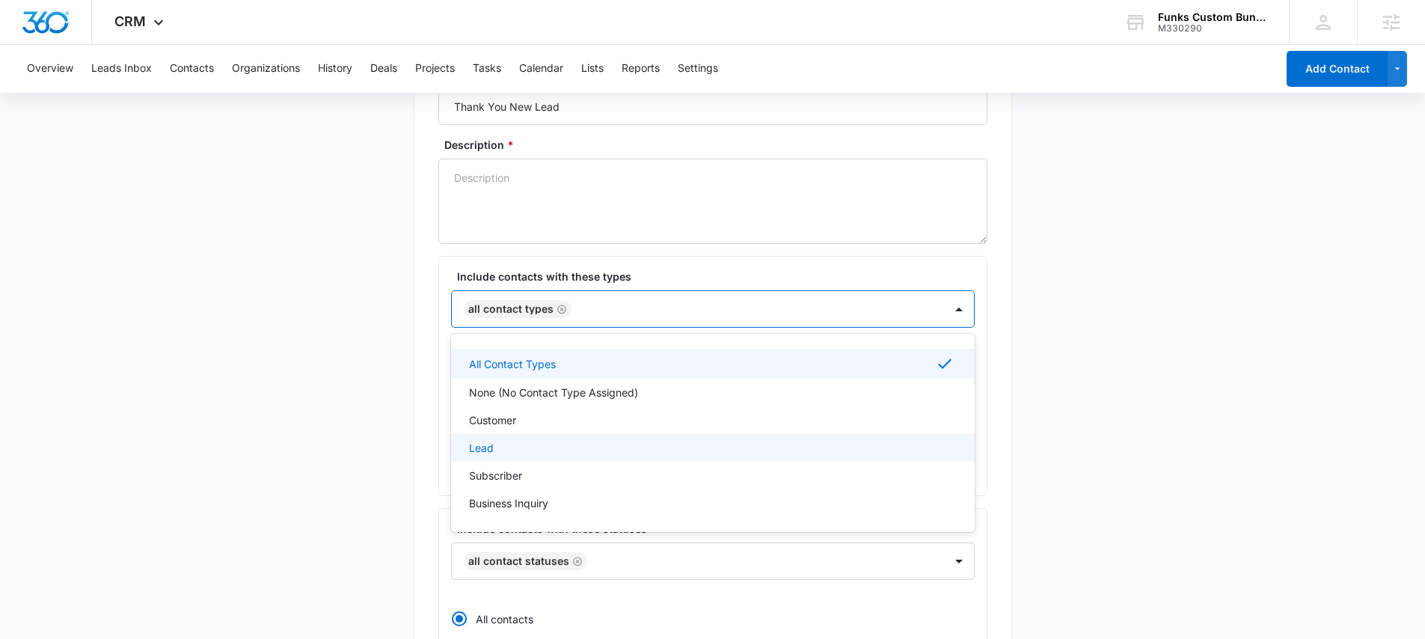
click at [499, 444] on div "Lead" at bounding box center [711, 448] width 485 height 16
click at [559, 310] on icon "Remove All Contact Types" at bounding box center [561, 309] width 10 height 11
click at [428, 318] on div "List Name * Thank You New Lead Description * Include contacts with these types …" at bounding box center [713, 529] width 598 height 990
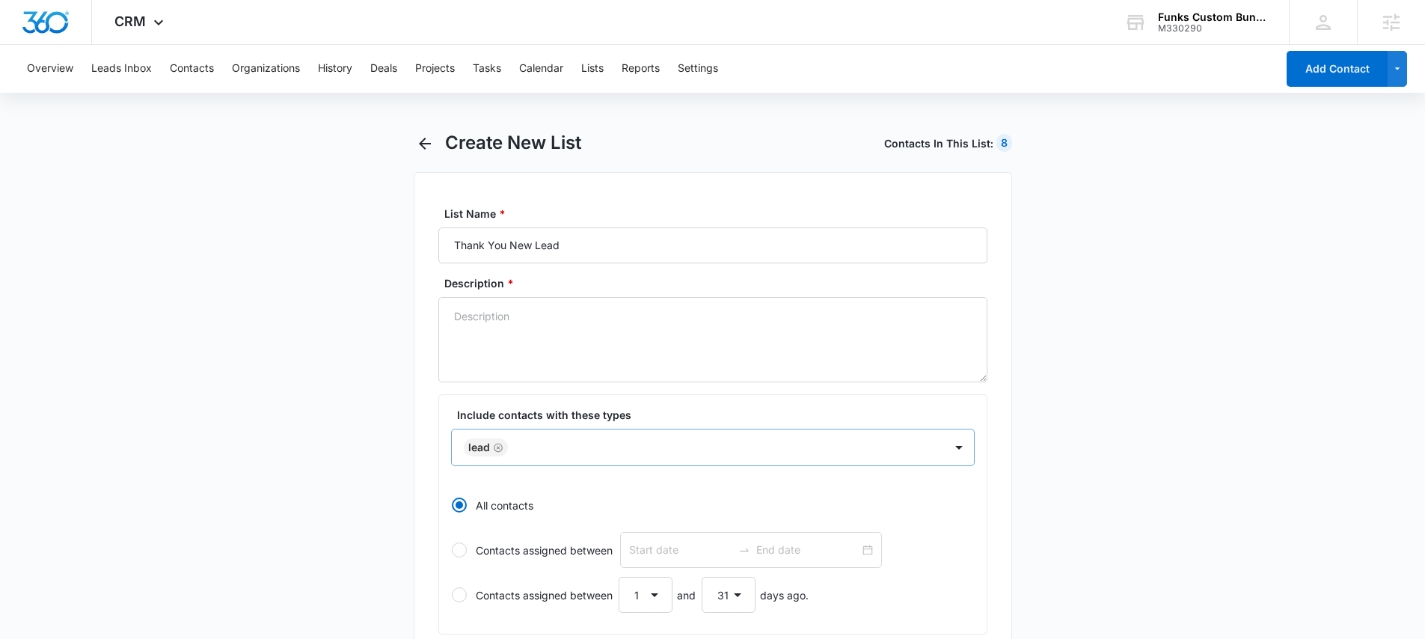
scroll to position [0, 0]
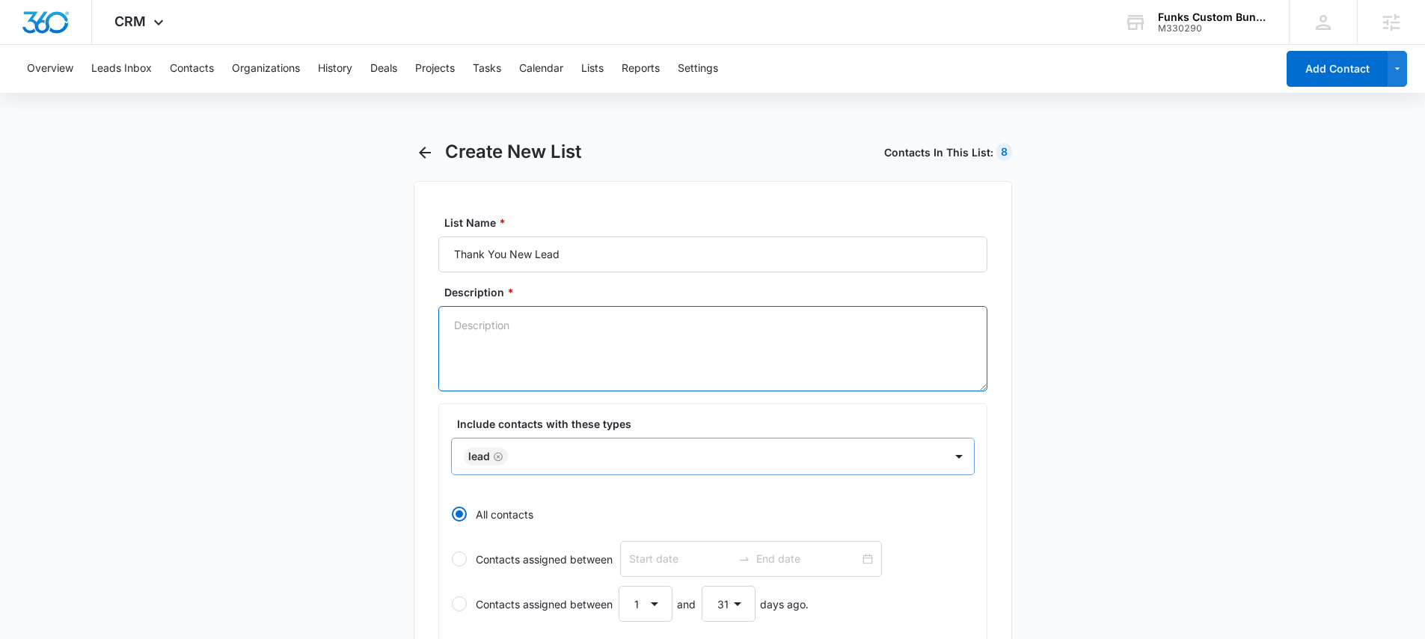
click at [791, 383] on textarea "Description *" at bounding box center [712, 348] width 549 height 85
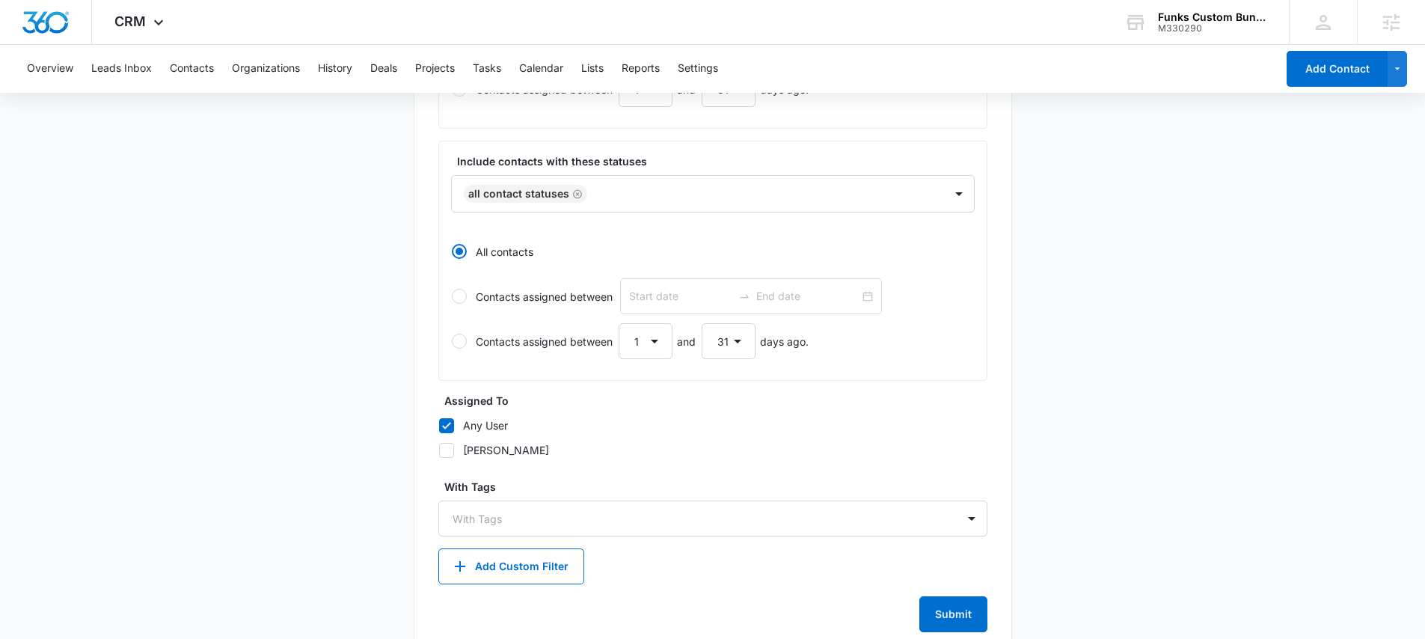
scroll to position [550, 0]
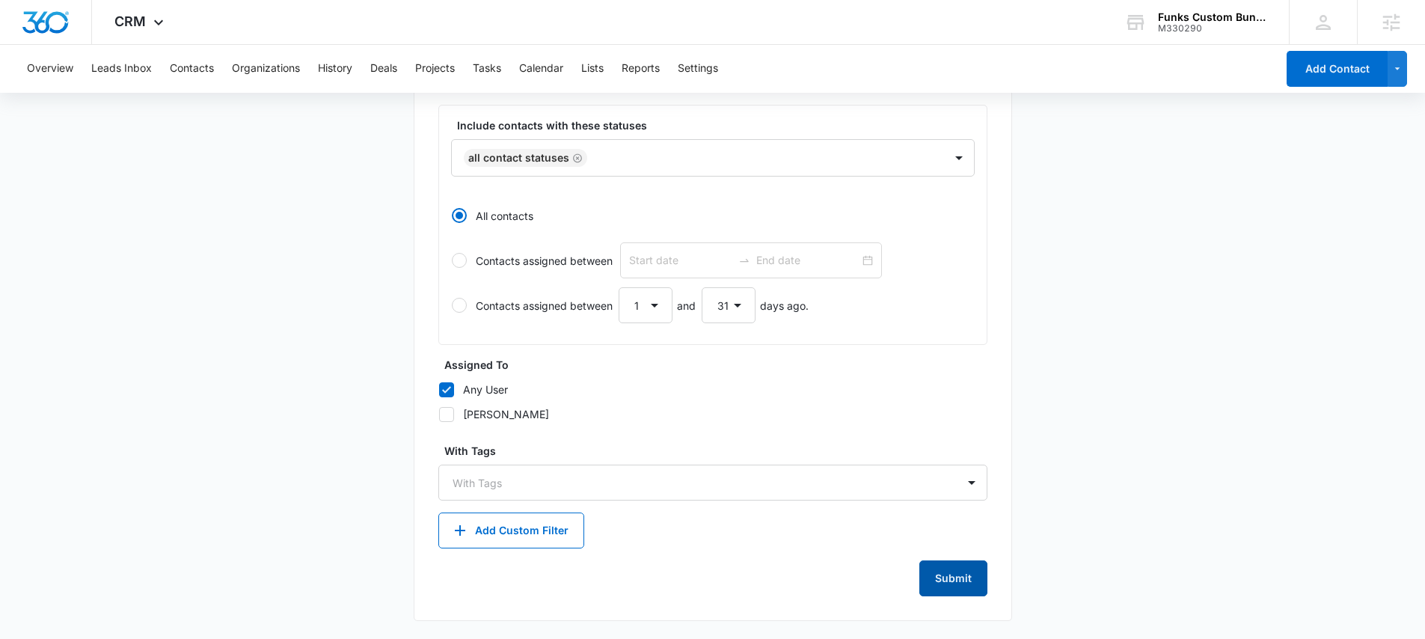
type textarea "New form submission folloup"
click at [969, 583] on button "Submit" at bounding box center [953, 578] width 68 height 36
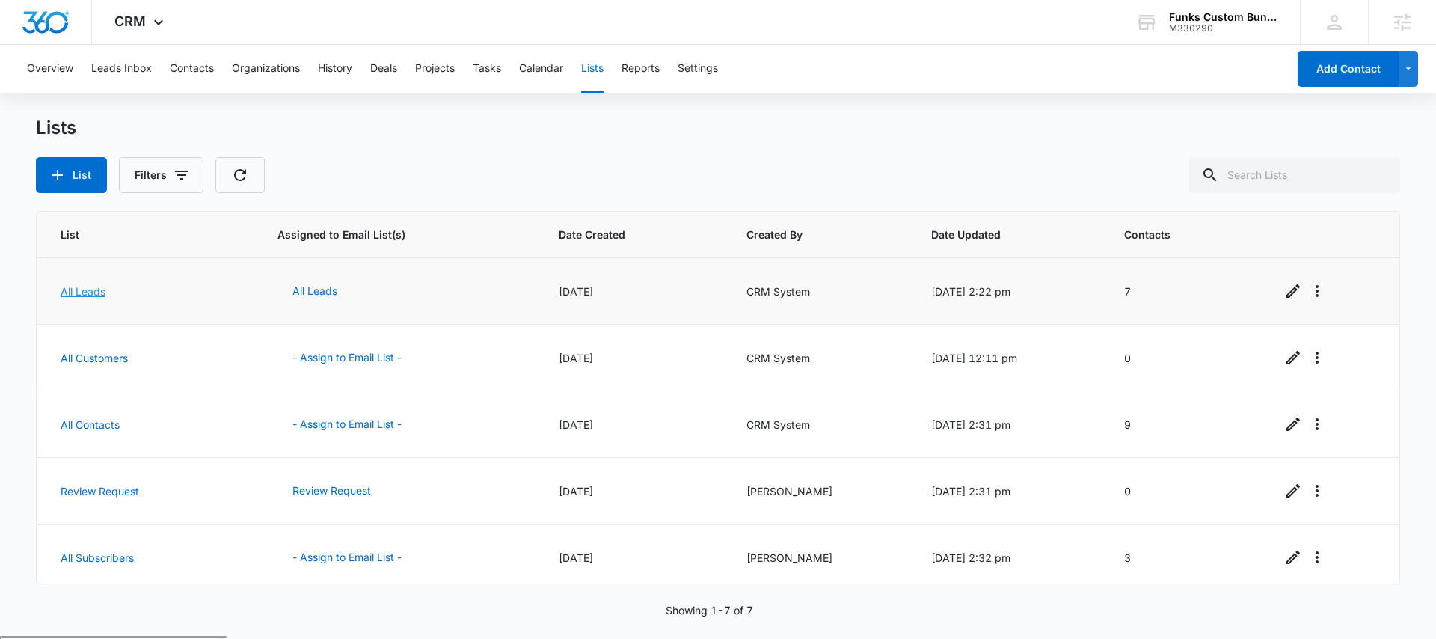
click at [86, 296] on link "All Leads" at bounding box center [83, 291] width 45 height 13
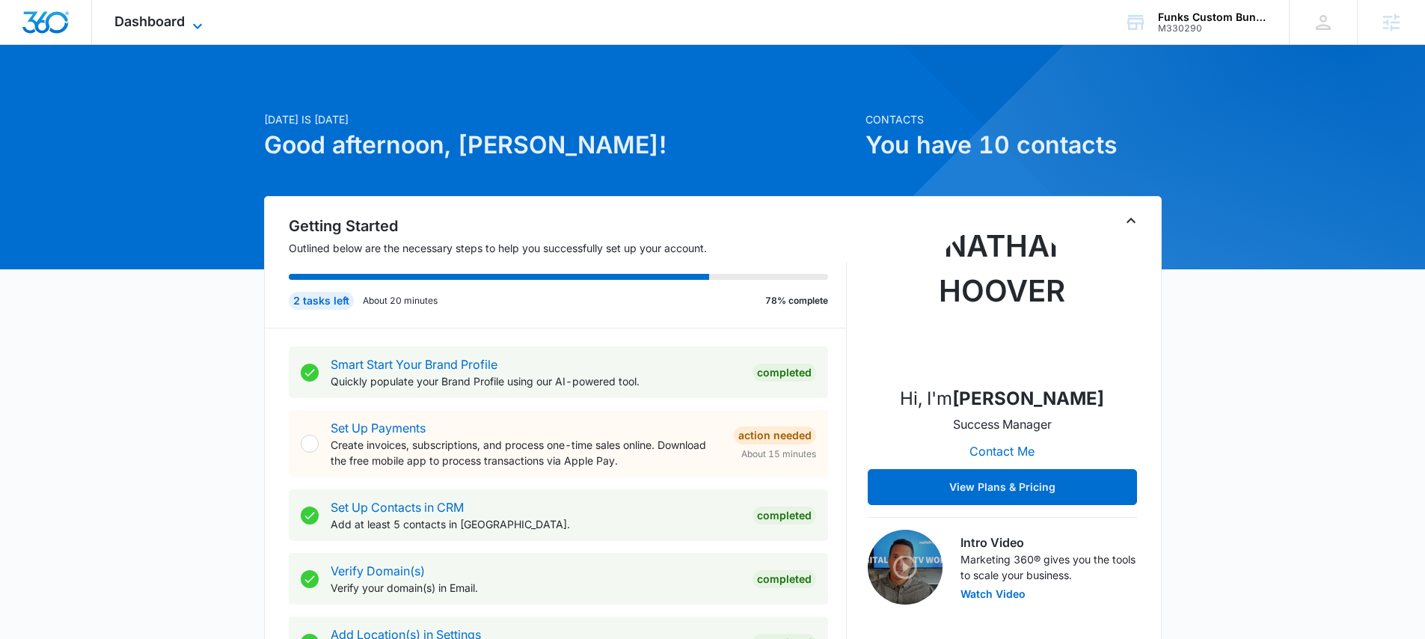
click at [168, 19] on span "Dashboard" at bounding box center [149, 21] width 70 height 16
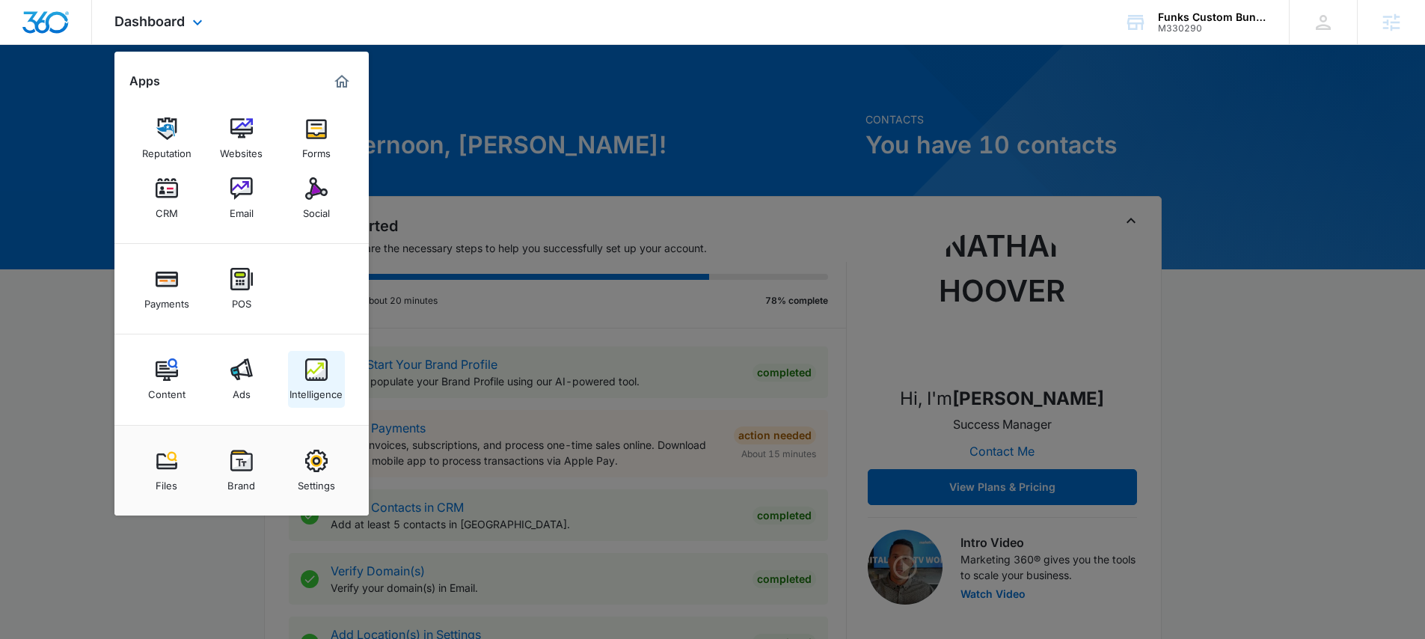
click at [325, 381] on div "Intelligence" at bounding box center [315, 390] width 53 height 19
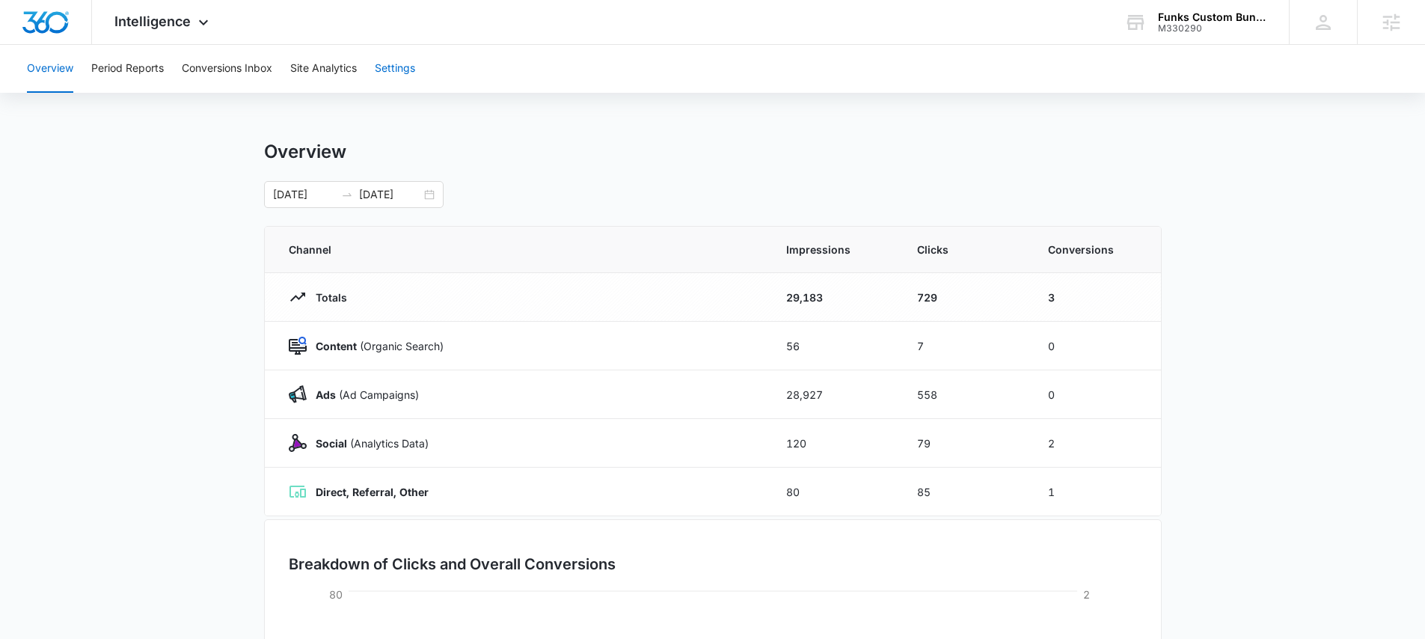
click at [410, 81] on button "Settings" at bounding box center [395, 69] width 40 height 48
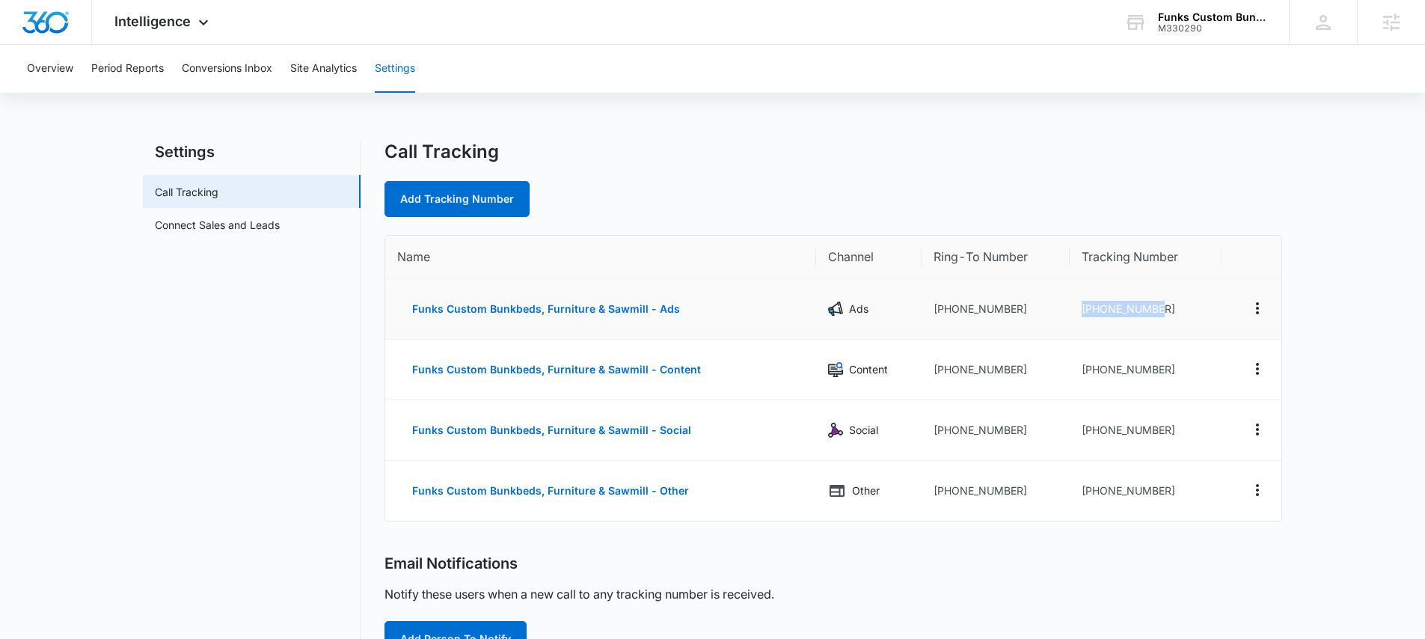
drag, startPoint x: 1164, startPoint y: 308, endPoint x: 1077, endPoint y: 313, distance: 86.9
click at [1077, 313] on td "[PHONE_NUMBER]" at bounding box center [1145, 309] width 151 height 61
copy td "[PHONE_NUMBER]"
drag, startPoint x: 1009, startPoint y: 307, endPoint x: 943, endPoint y: 309, distance: 65.9
click at [943, 309] on td "+16604830615" at bounding box center [995, 309] width 149 height 61
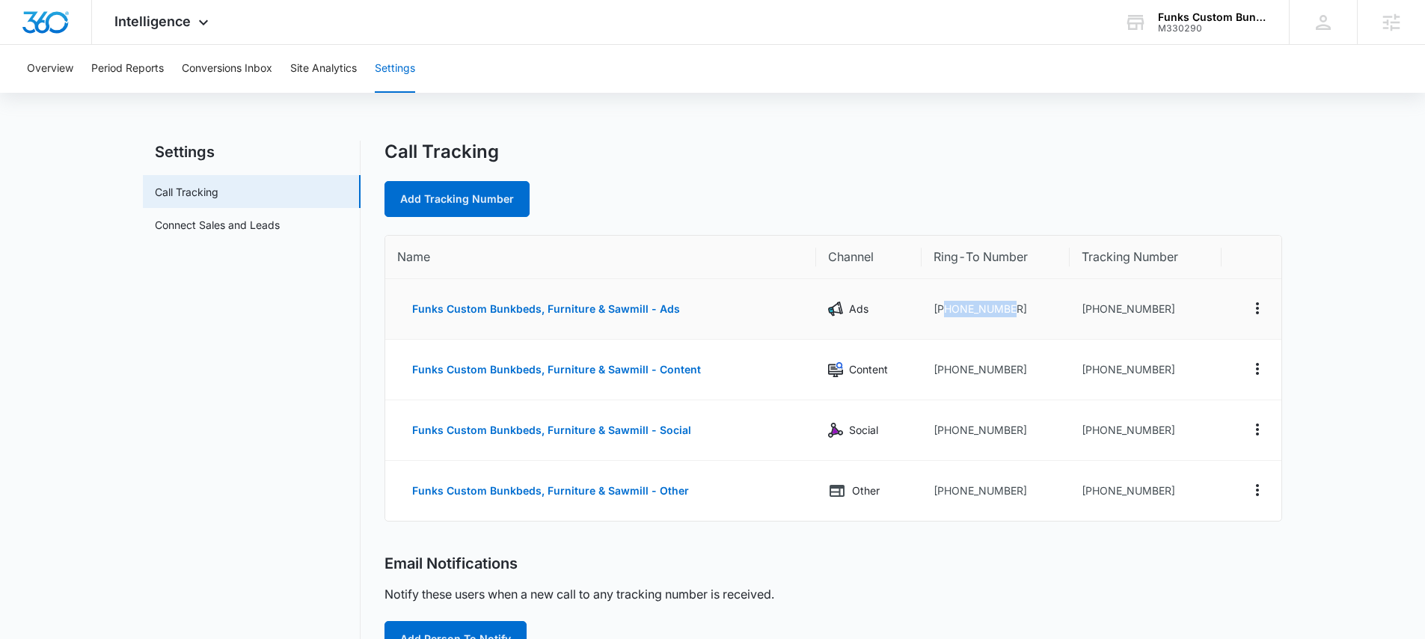
copy td "6604830615"
click at [172, 28] on span "Intelligence" at bounding box center [152, 21] width 76 height 16
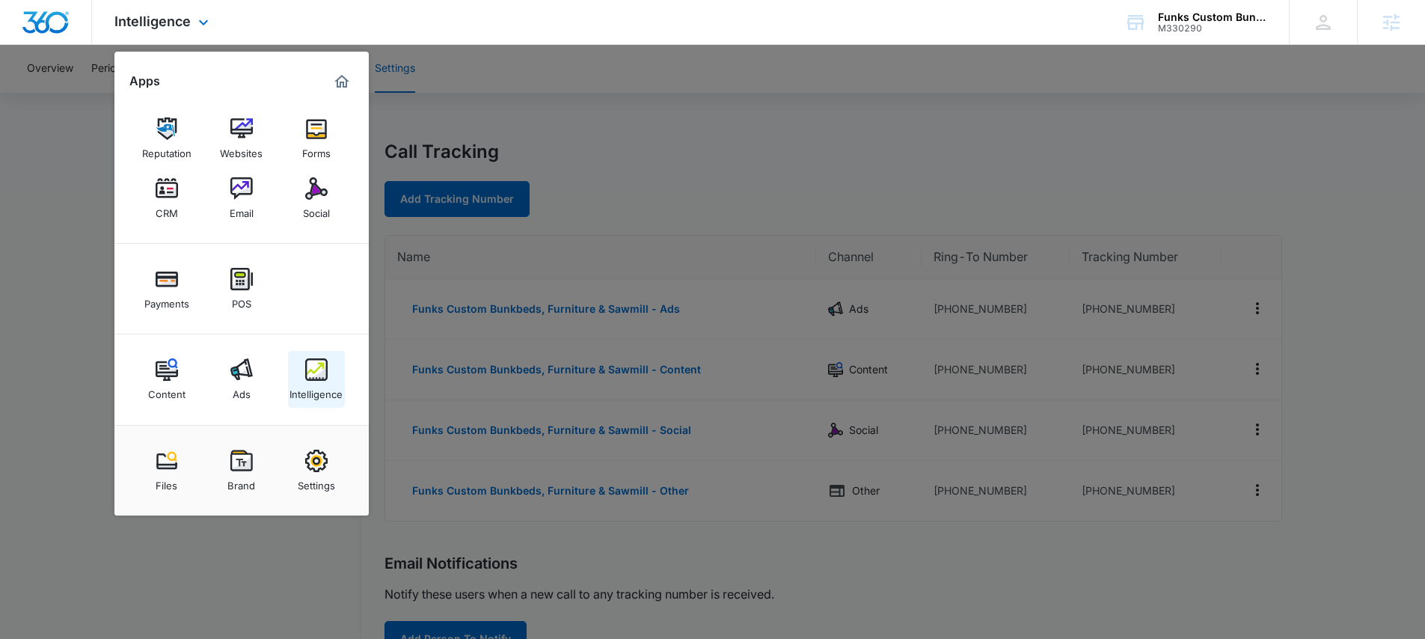
click at [312, 375] on img at bounding box center [316, 369] width 22 height 22
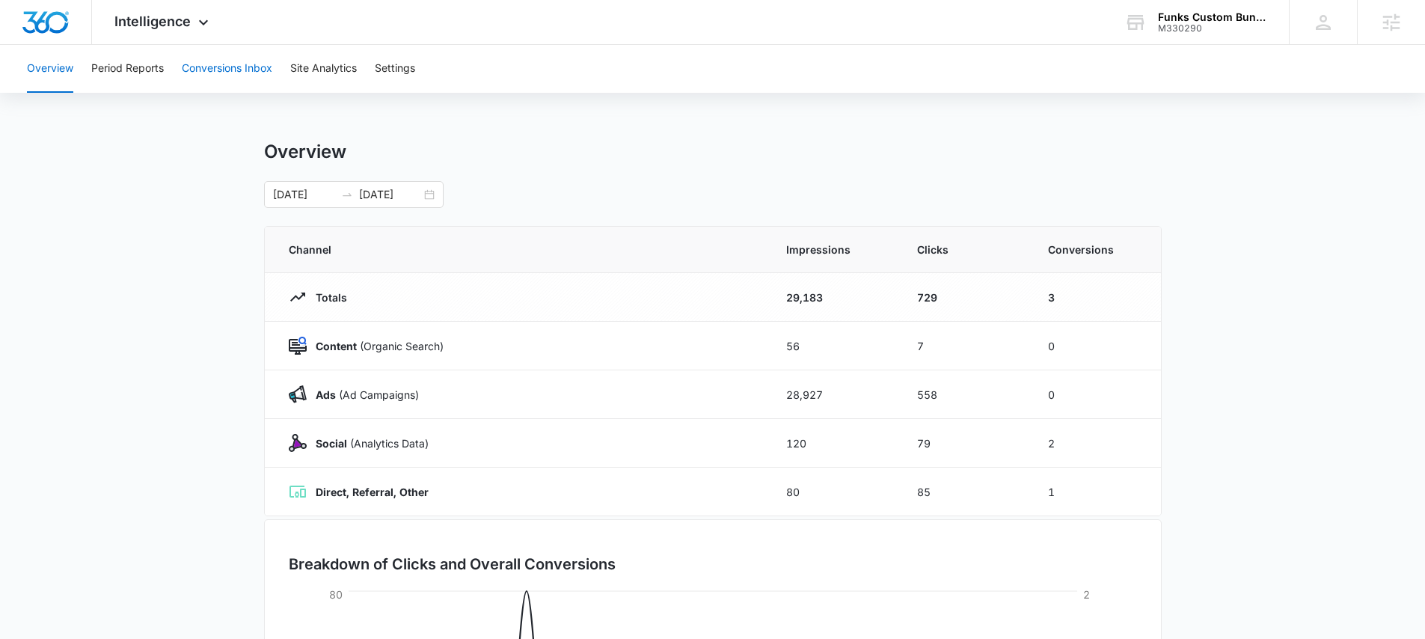
click at [214, 51] on button "Conversions Inbox" at bounding box center [227, 69] width 90 height 48
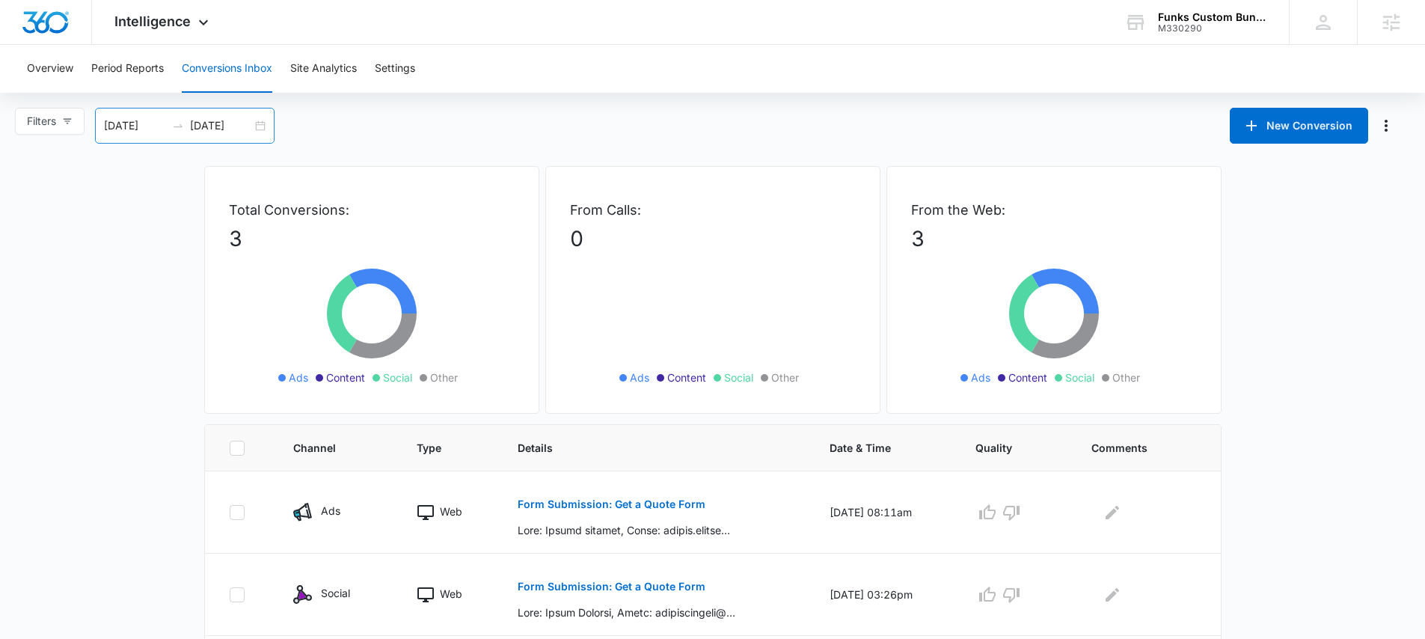
click at [260, 126] on div "09/07/2025 10/07/2025" at bounding box center [184, 126] width 179 height 36
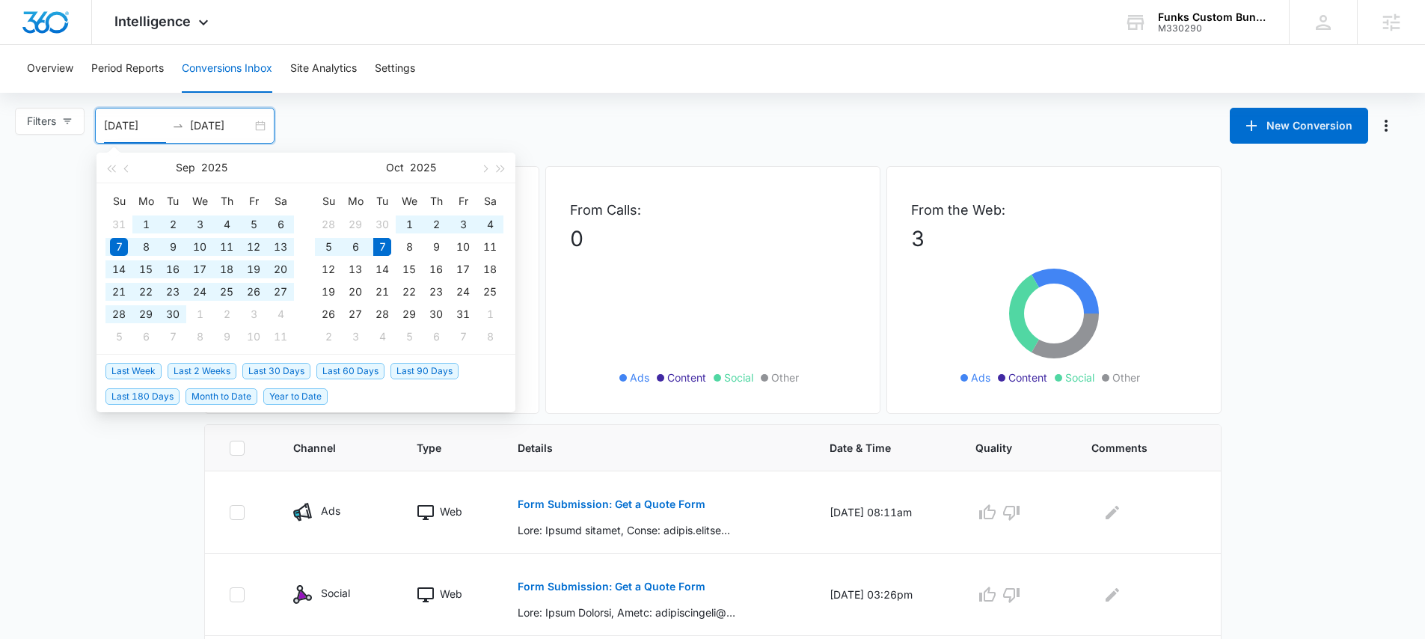
click at [334, 371] on span "Last 60 Days" at bounding box center [350, 371] width 68 height 16
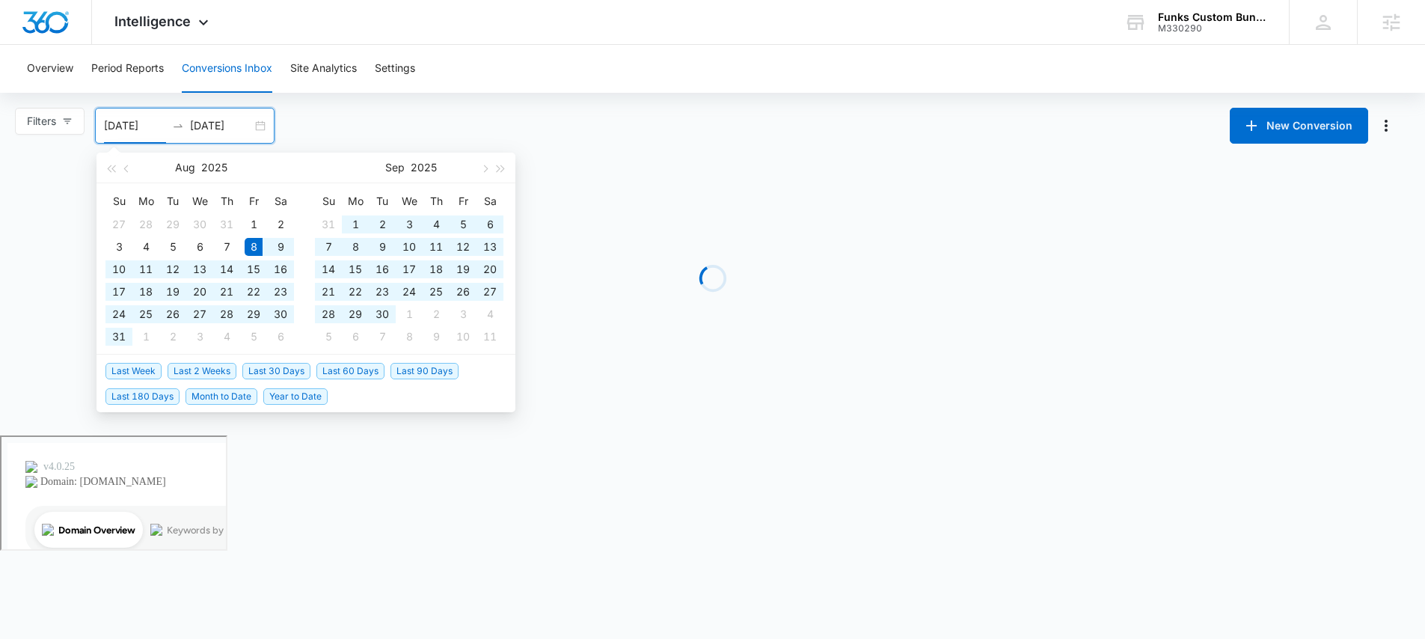
type input "08/08/2025"
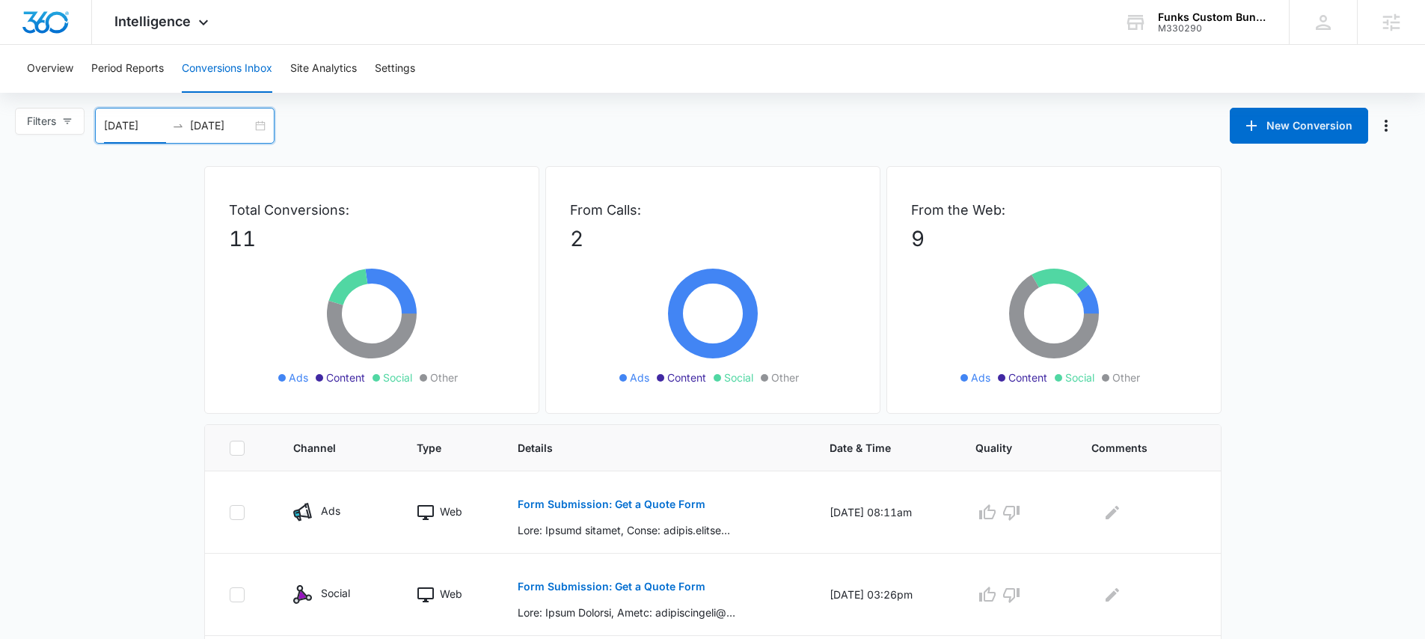
click at [233, 119] on input "[DATE]" at bounding box center [221, 125] width 62 height 16
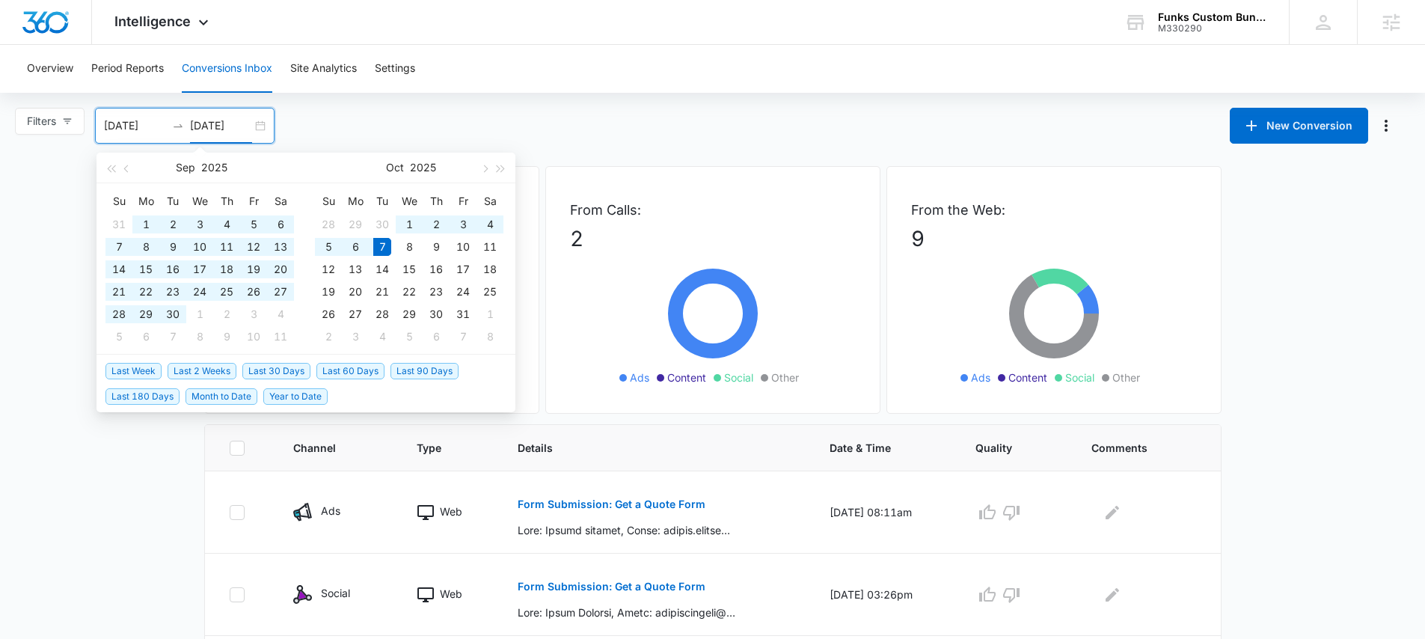
type input "[DATE]"
click at [286, 401] on span "Year to Date" at bounding box center [295, 396] width 64 height 16
type input "01/01/2025"
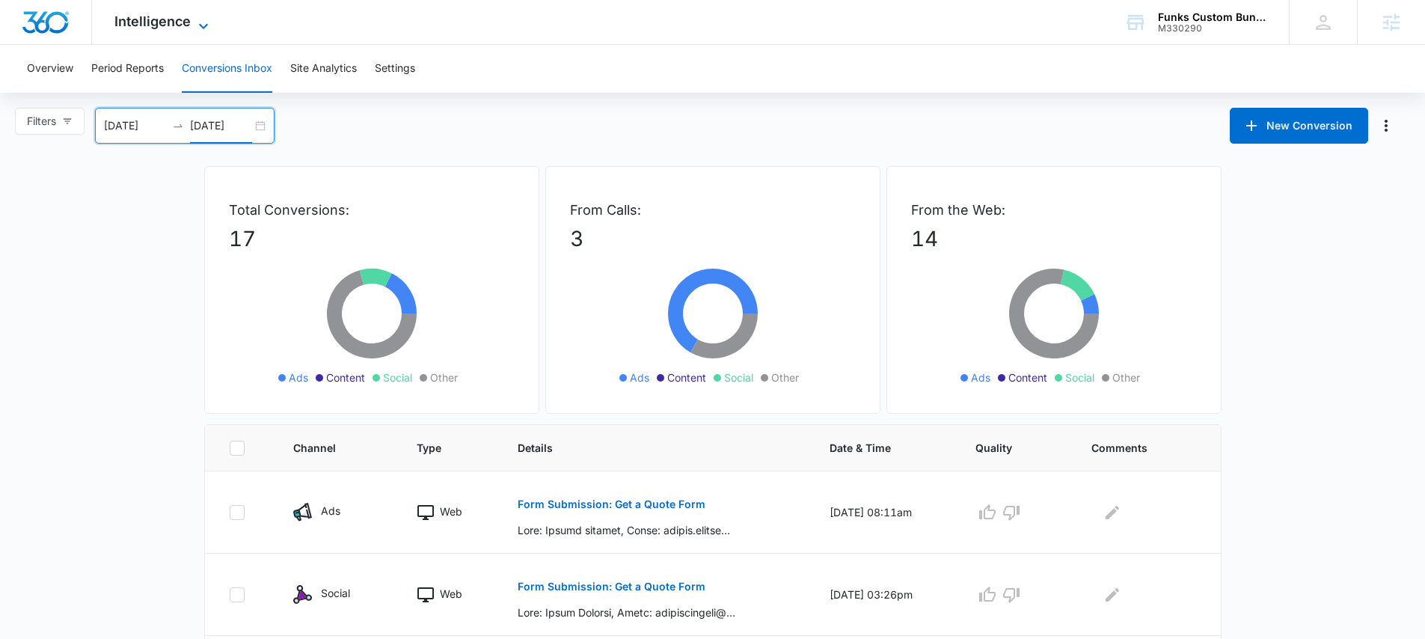
click at [157, 20] on span "Intelligence" at bounding box center [152, 21] width 76 height 16
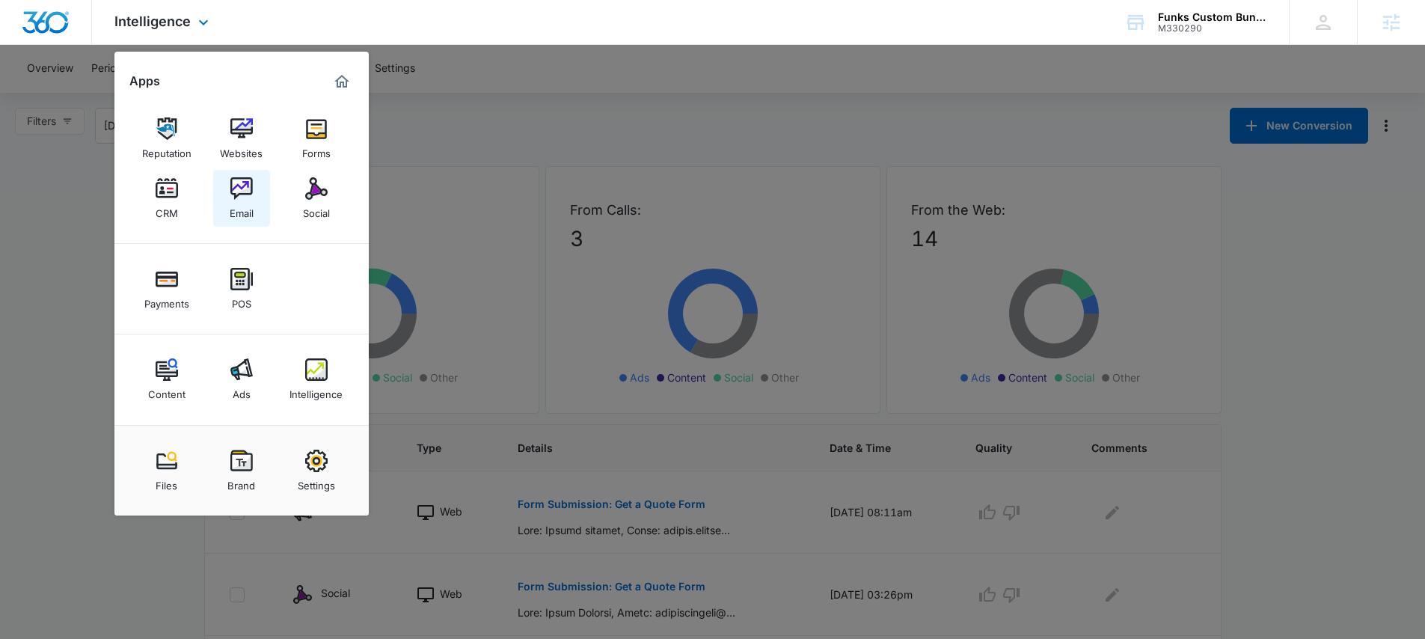
click at [257, 191] on link "Email" at bounding box center [241, 198] width 57 height 57
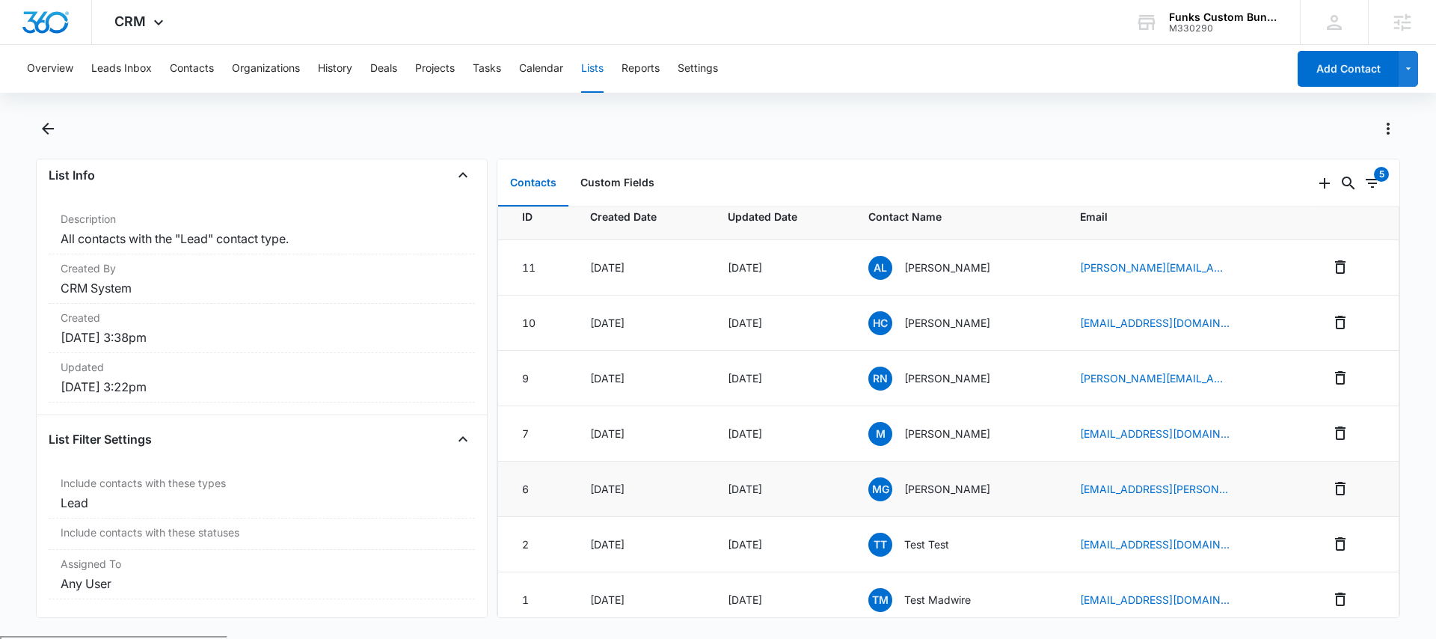
scroll to position [82, 0]
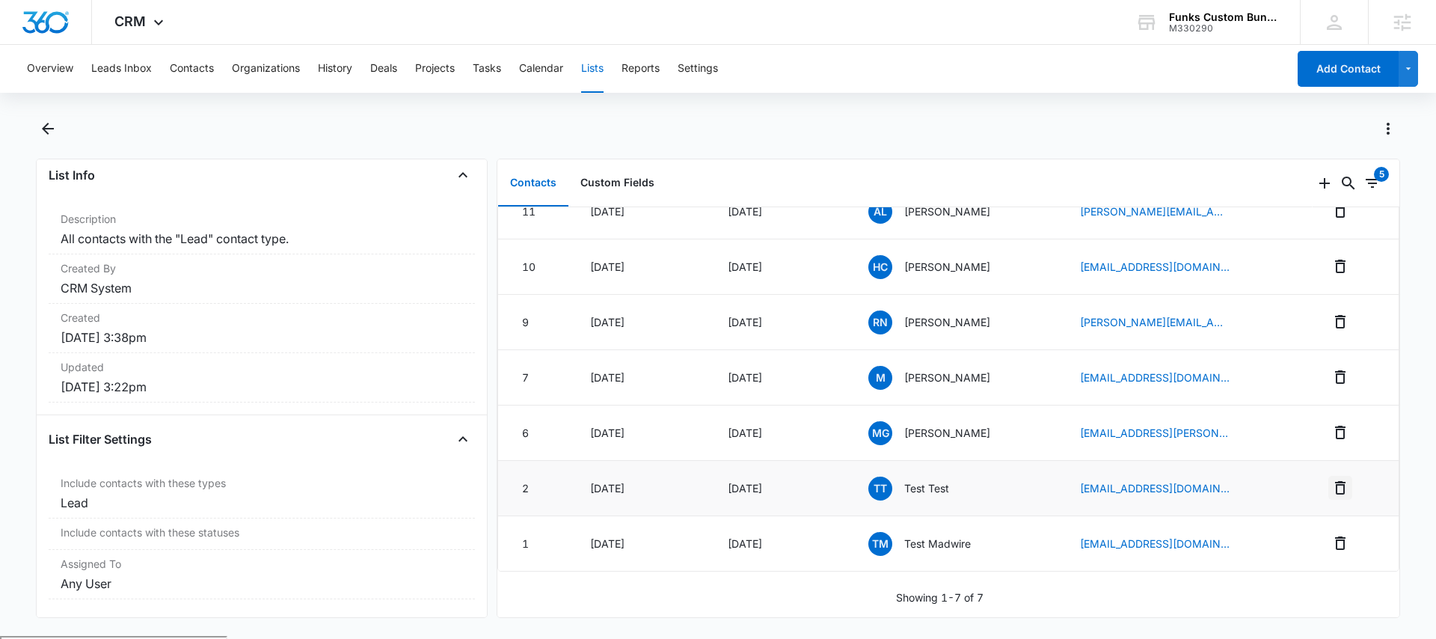
click at [1331, 479] on icon "Remove" at bounding box center [1340, 488] width 18 height 18
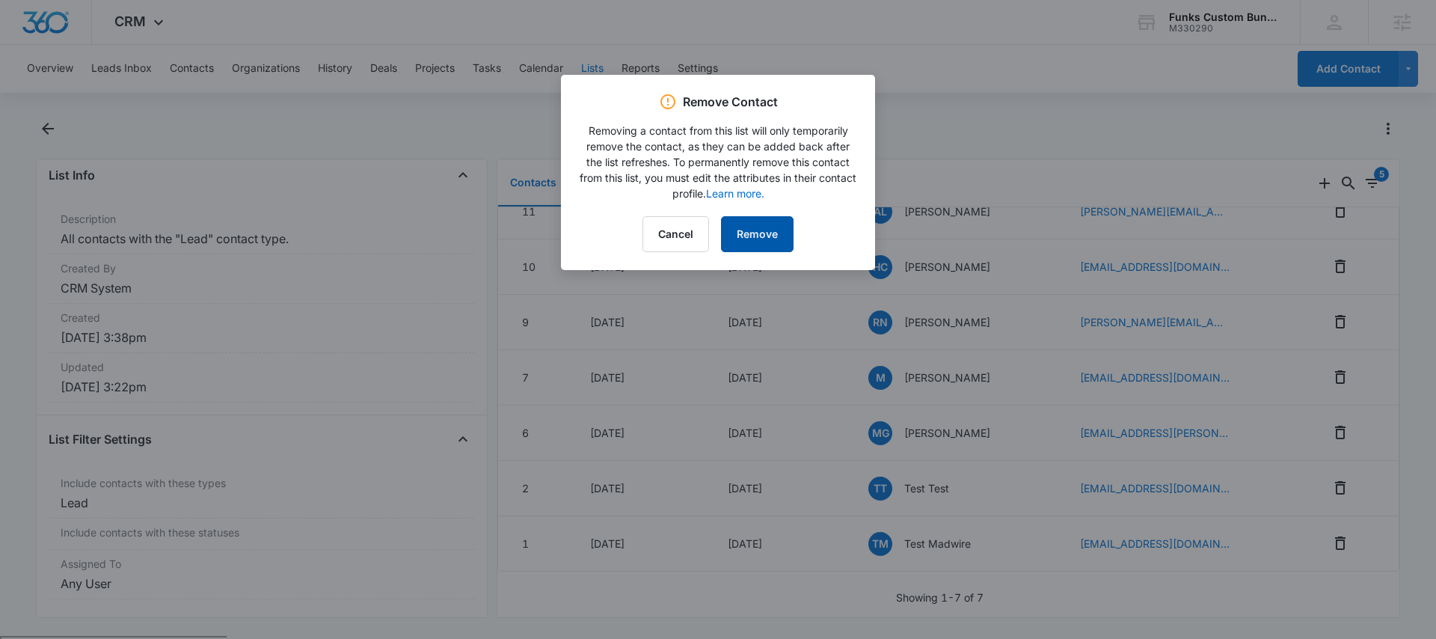
click at [768, 228] on button "Remove" at bounding box center [757, 234] width 73 height 36
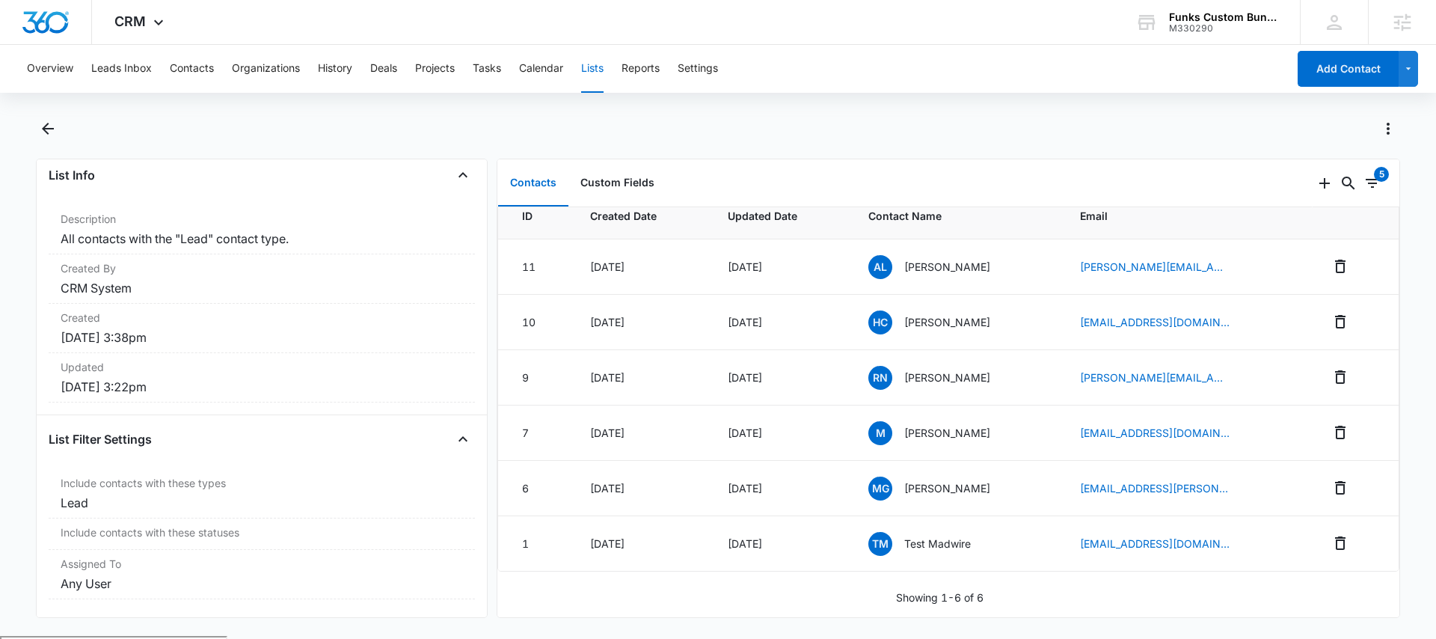
scroll to position [26, 0]
click at [1328, 535] on button "Remove" at bounding box center [1340, 543] width 24 height 24
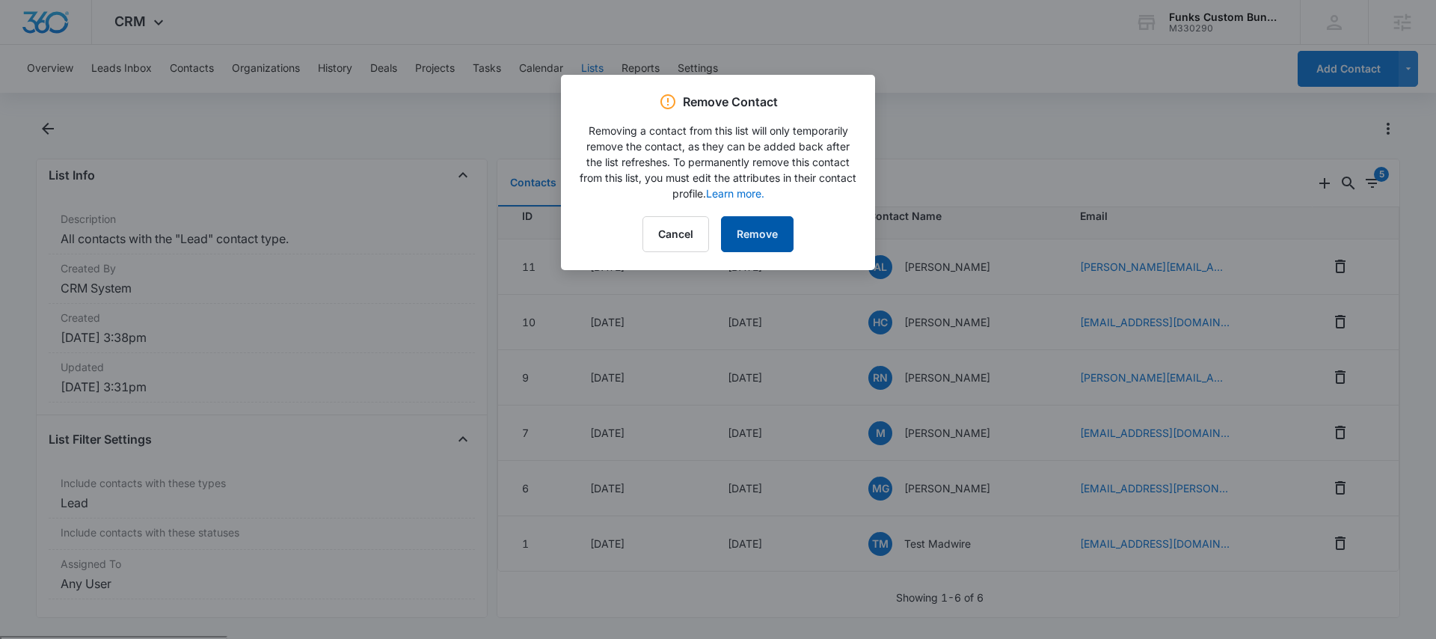
click at [770, 231] on button "Remove" at bounding box center [757, 234] width 73 height 36
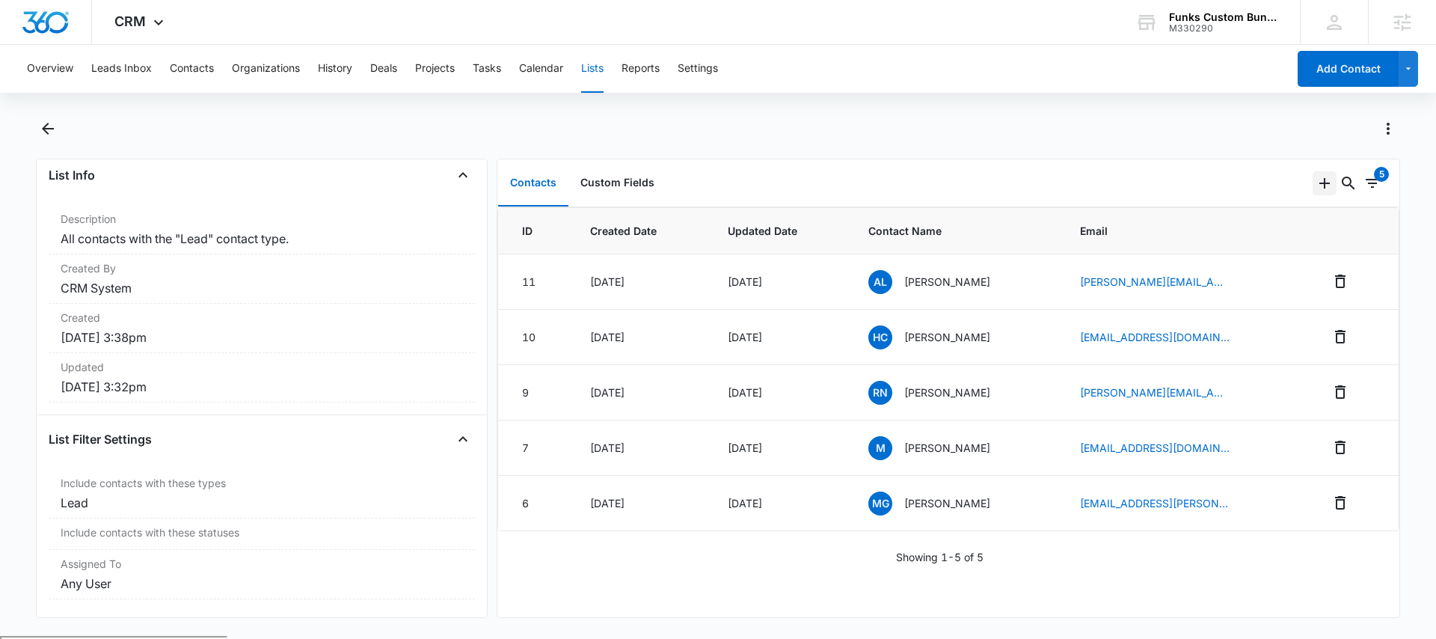
click at [1316, 188] on icon "Add" at bounding box center [1325, 183] width 18 height 18
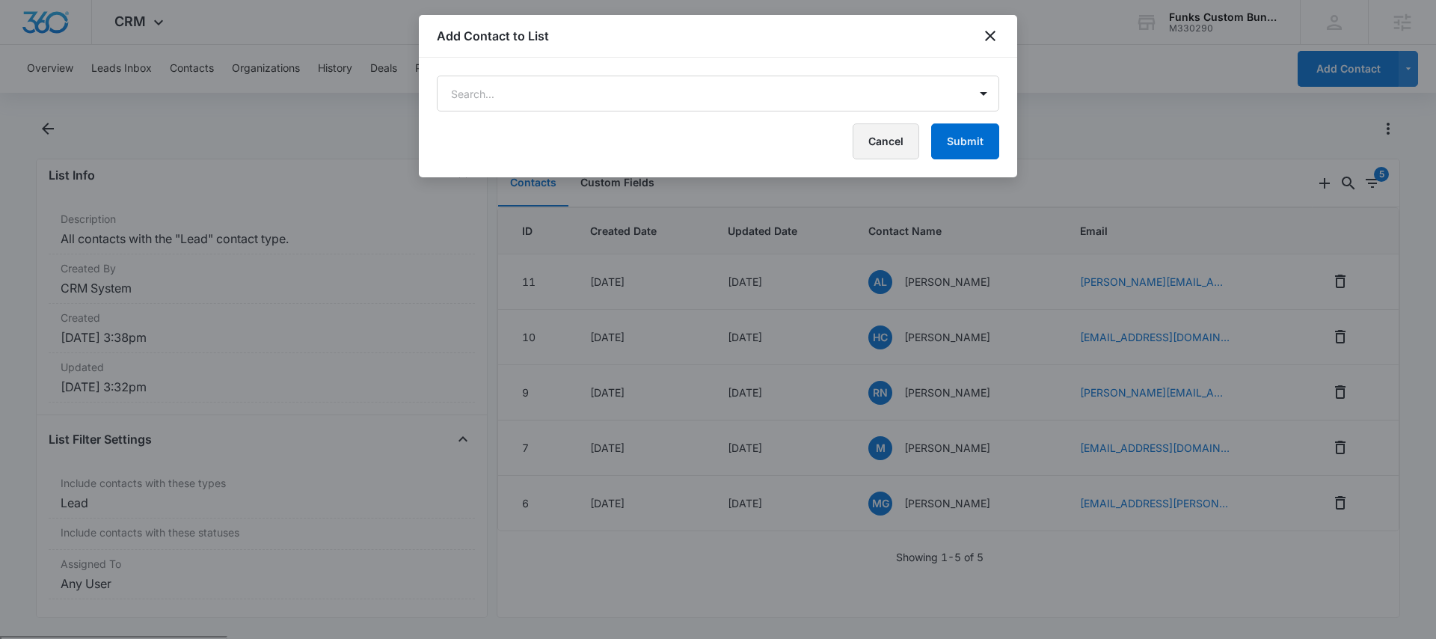
click at [909, 133] on button "Cancel" at bounding box center [886, 141] width 67 height 36
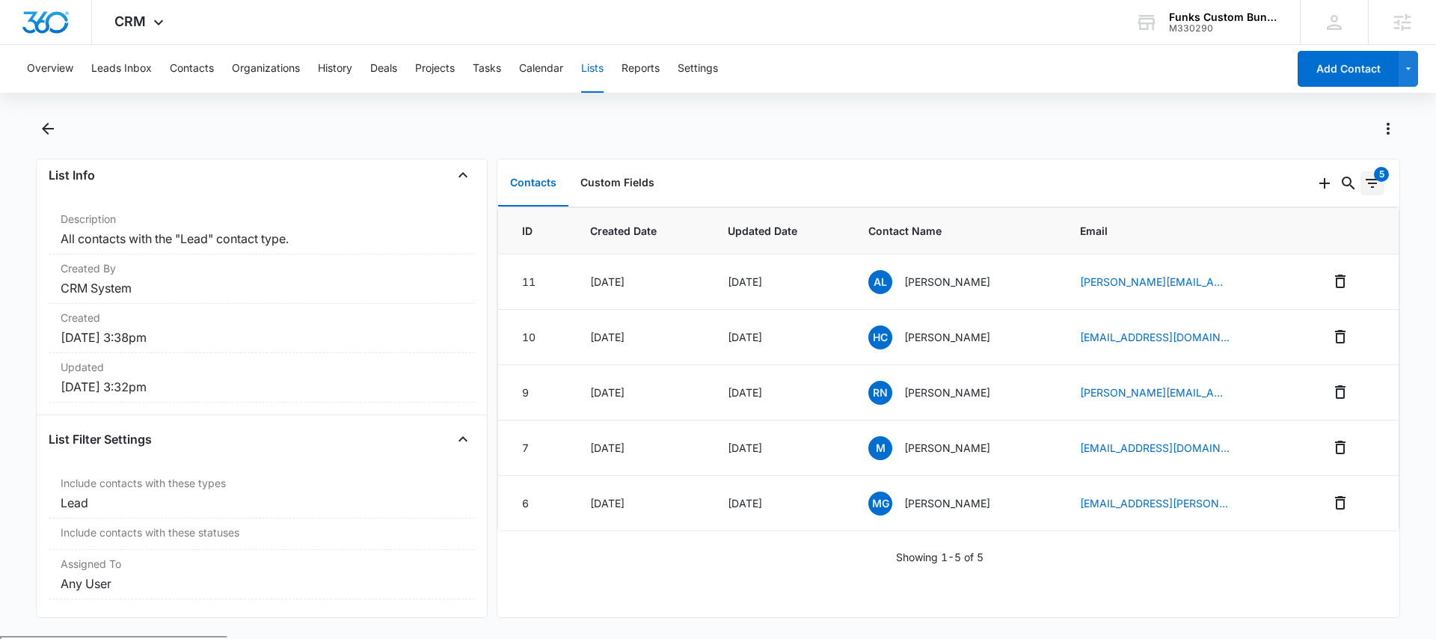
click at [1363, 185] on icon "Filters" at bounding box center [1372, 183] width 18 height 18
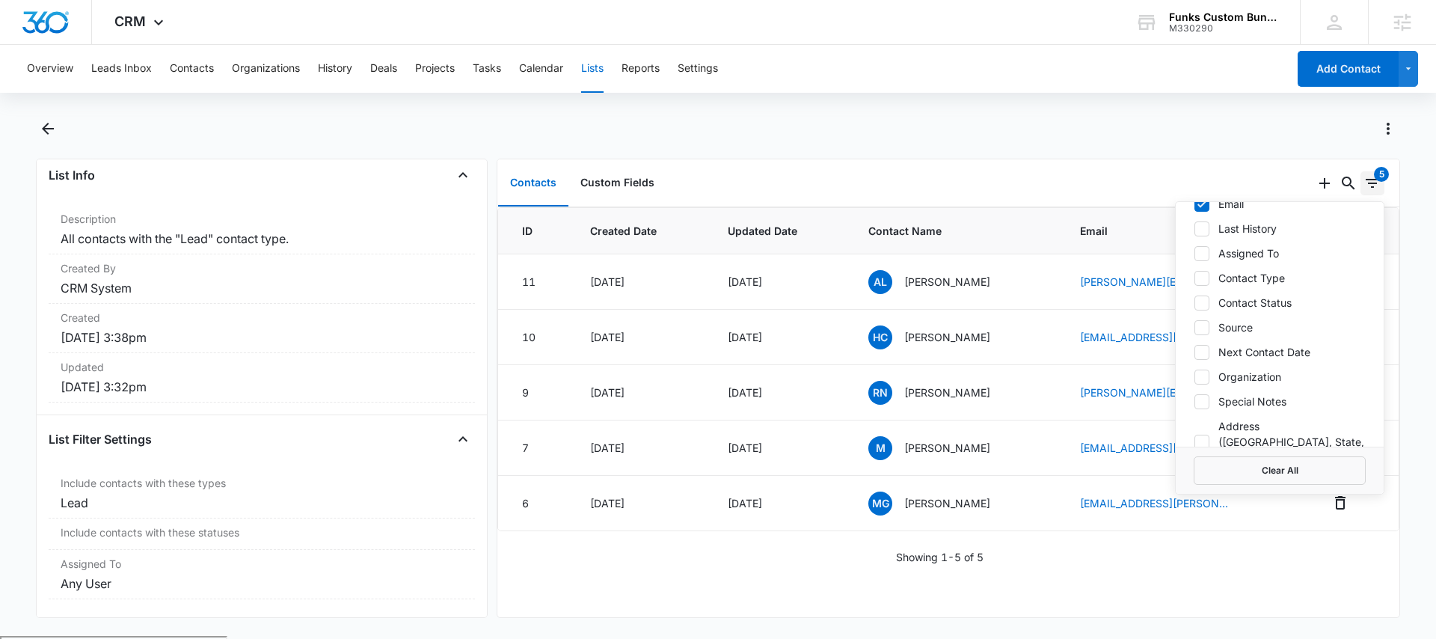
scroll to position [252, 0]
click at [1374, 180] on div "5" at bounding box center [1381, 174] width 15 height 15
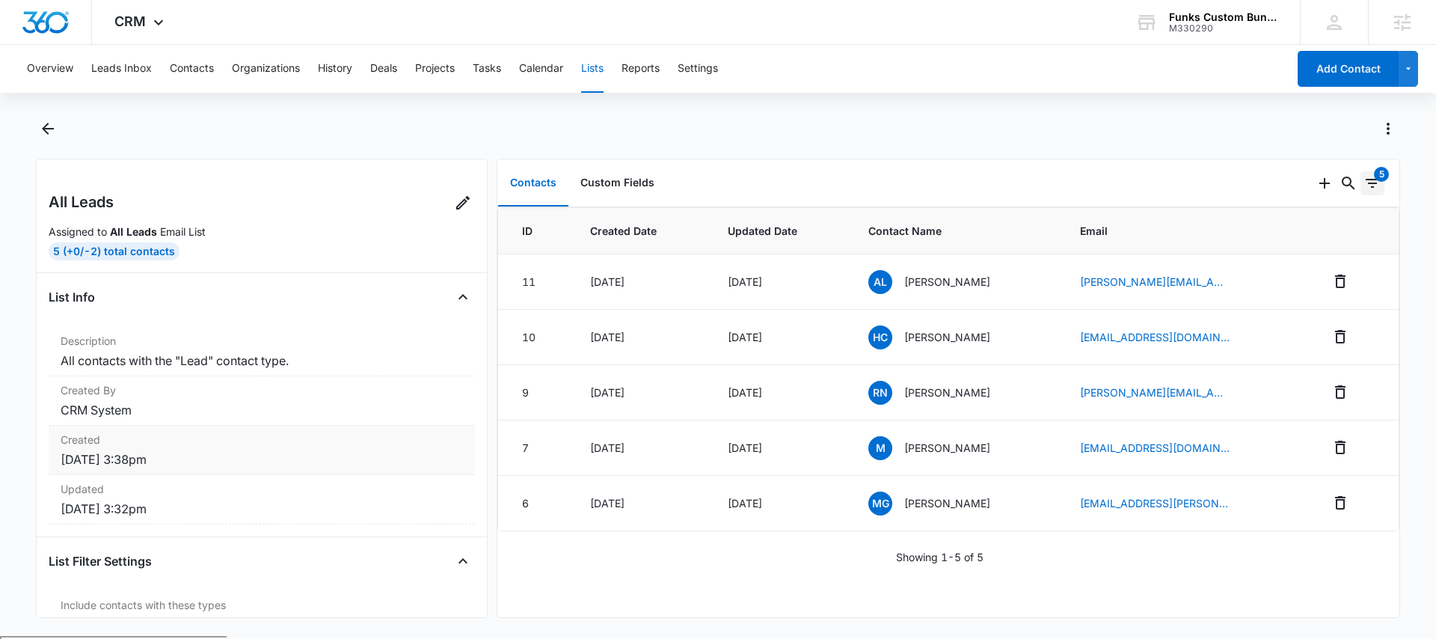
scroll to position [0, 0]
click at [1019, 282] on div "AL Alisha Langham" at bounding box center [956, 282] width 176 height 24
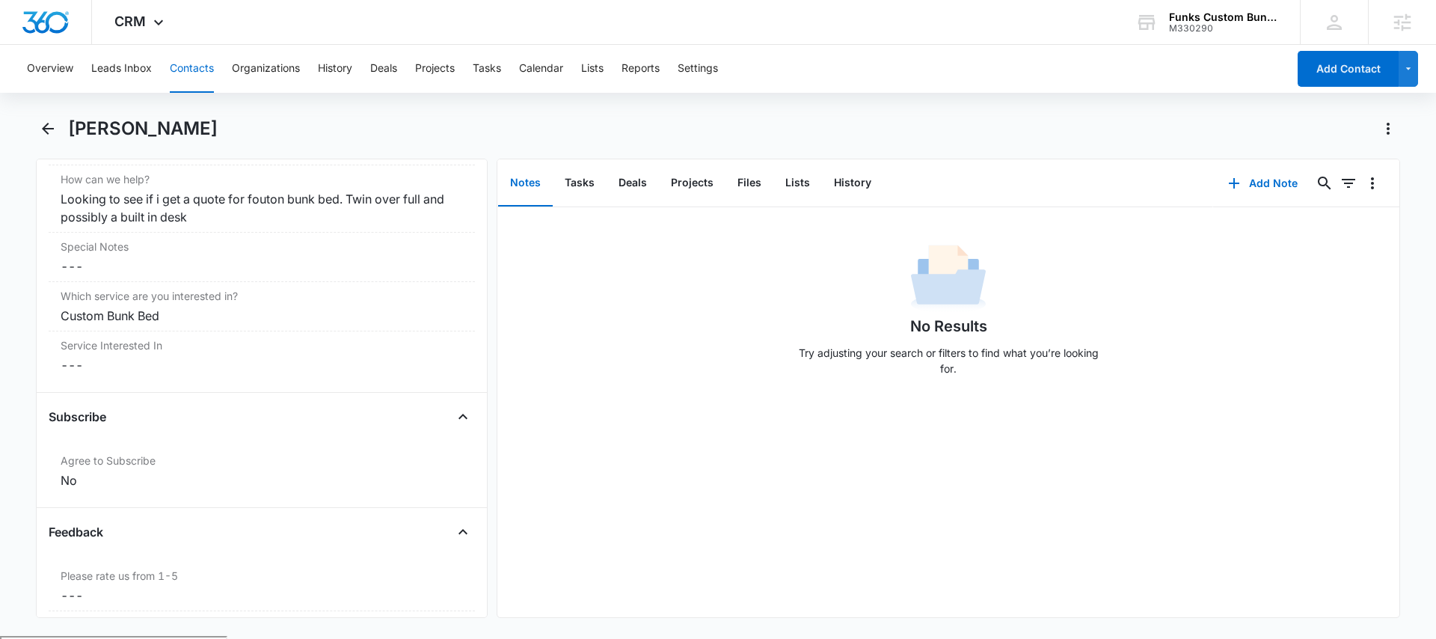
scroll to position [1418, 0]
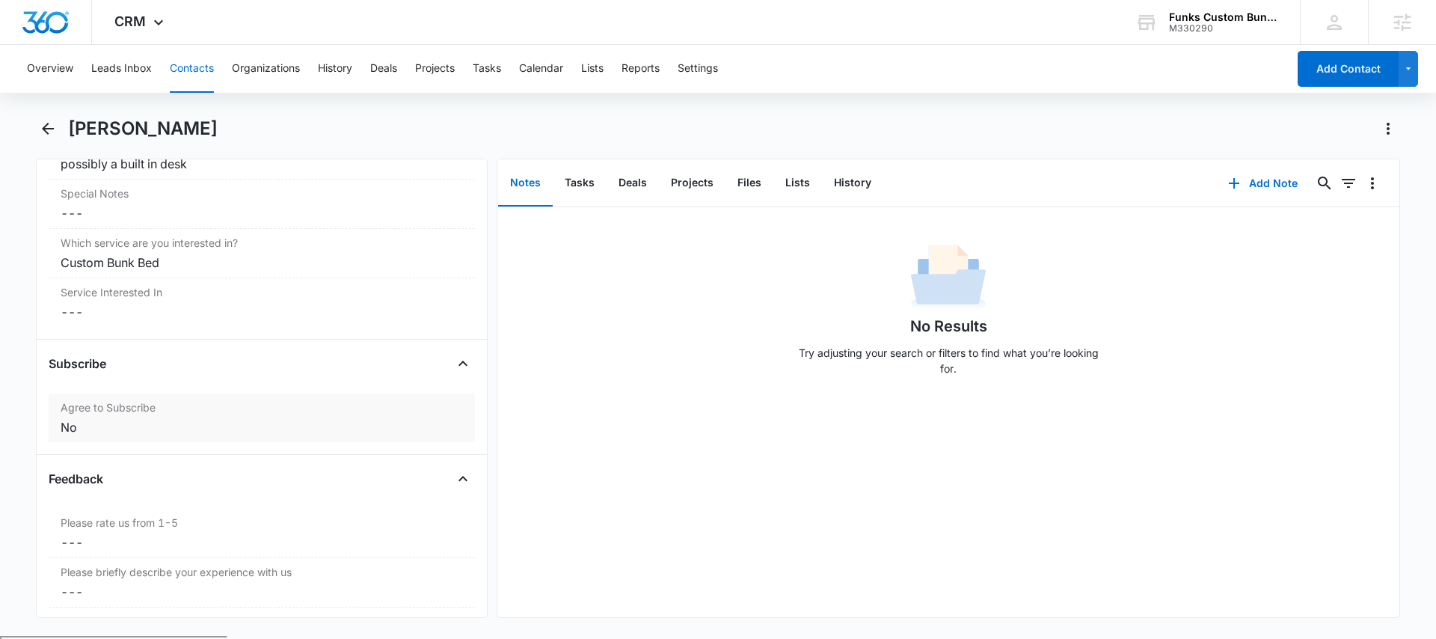
click at [212, 426] on div "No" at bounding box center [262, 427] width 402 height 18
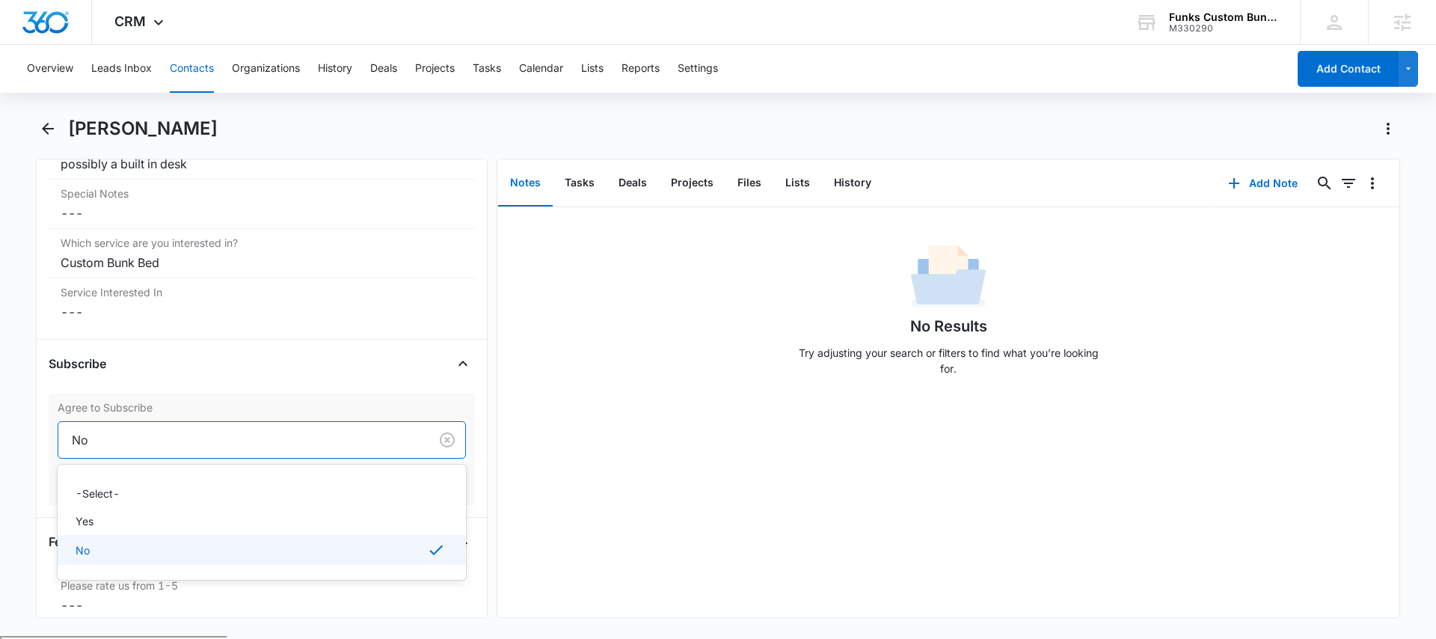
click at [183, 443] on div at bounding box center [241, 439] width 338 height 21
click at [116, 524] on div "Yes" at bounding box center [260, 521] width 369 height 16
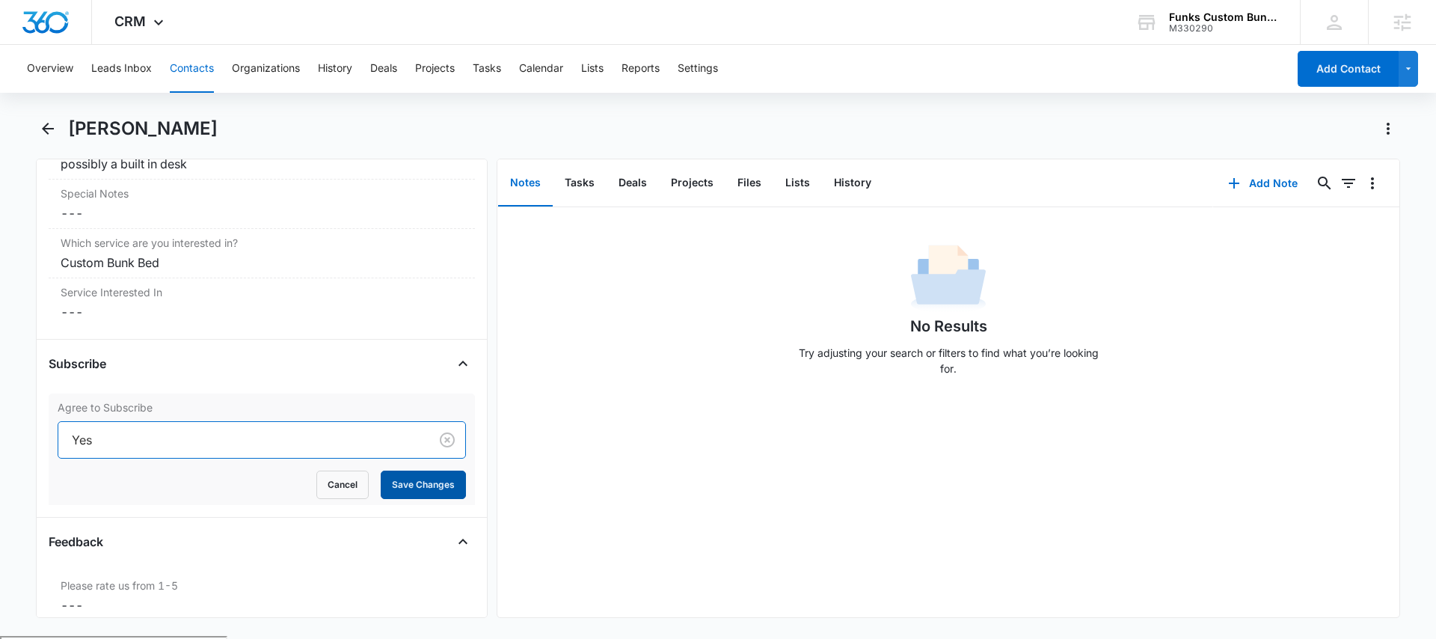
click at [395, 482] on button "Save Changes" at bounding box center [423, 484] width 85 height 28
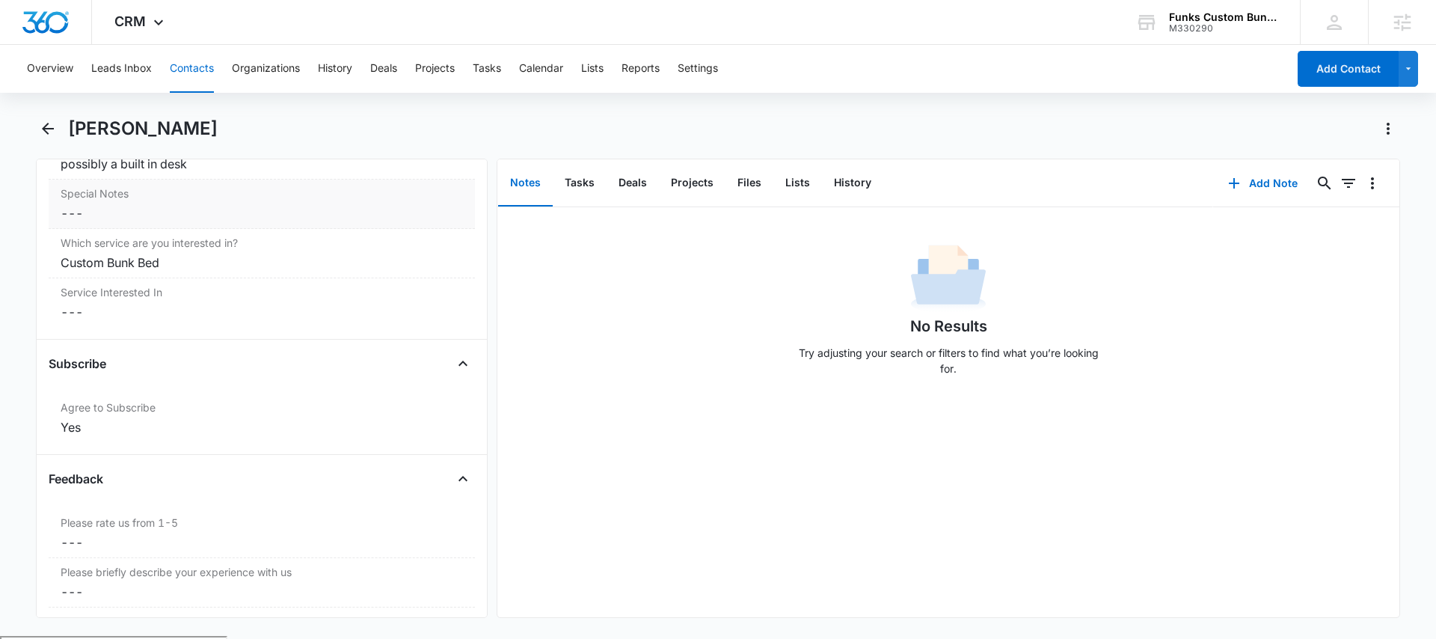
scroll to position [897, 0]
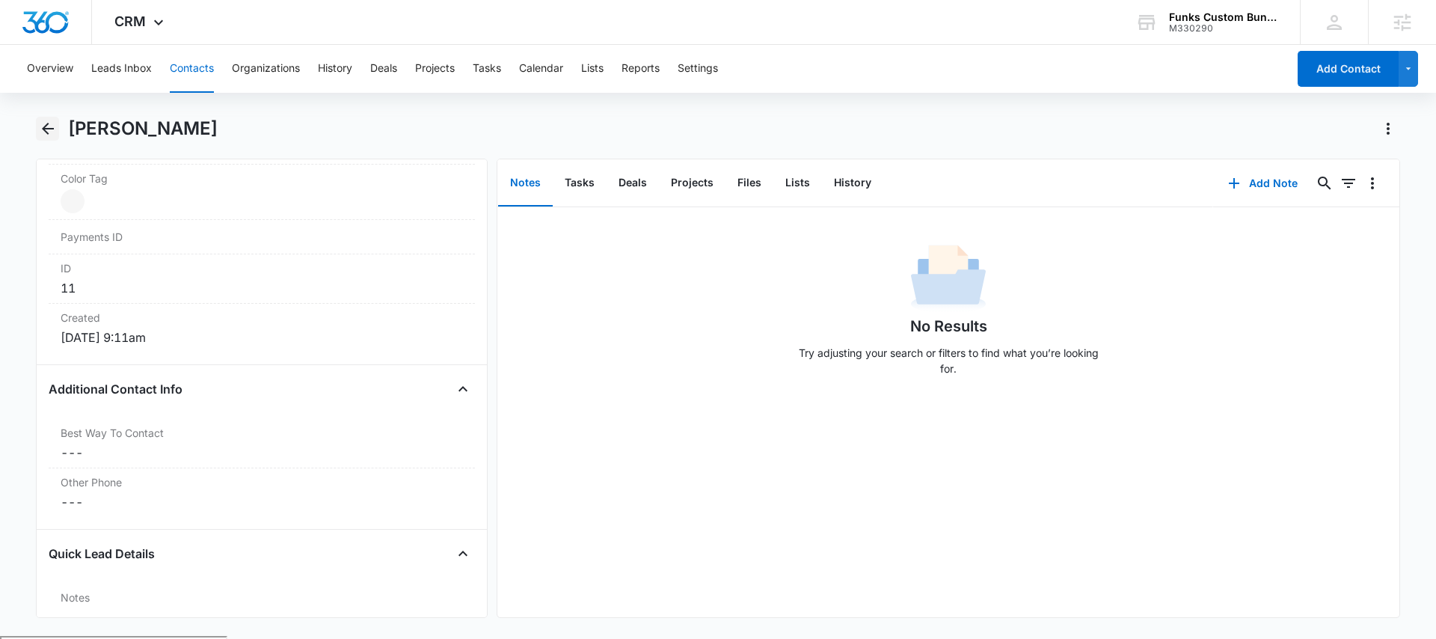
click at [43, 127] on icon "Back" at bounding box center [48, 129] width 12 height 12
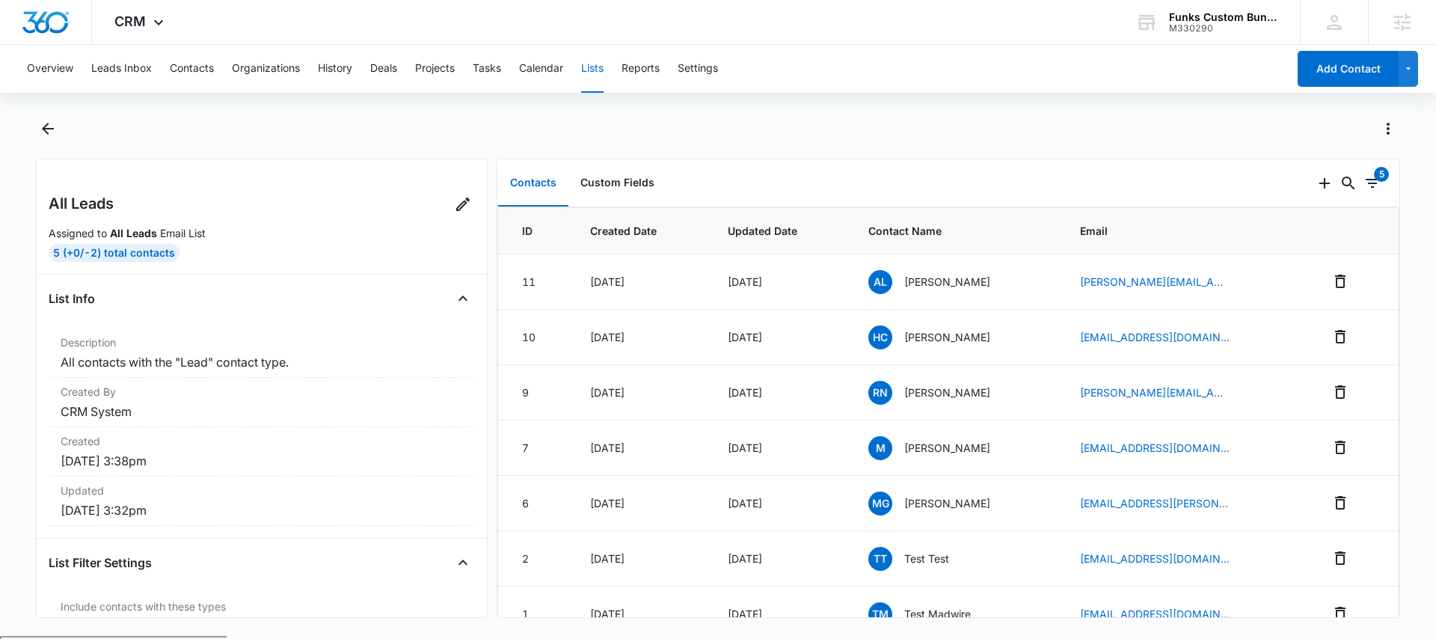
click at [589, 83] on button "Lists" at bounding box center [592, 69] width 22 height 48
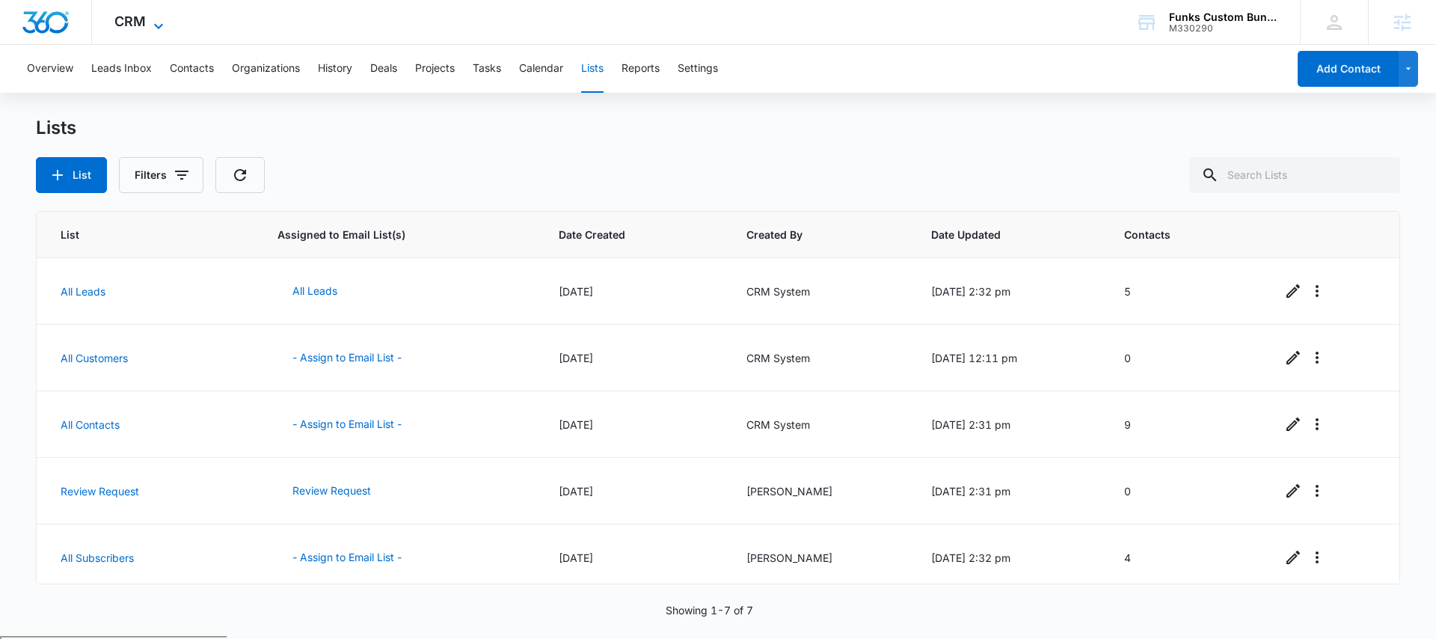
click at [141, 18] on span "CRM" at bounding box center [129, 21] width 31 height 16
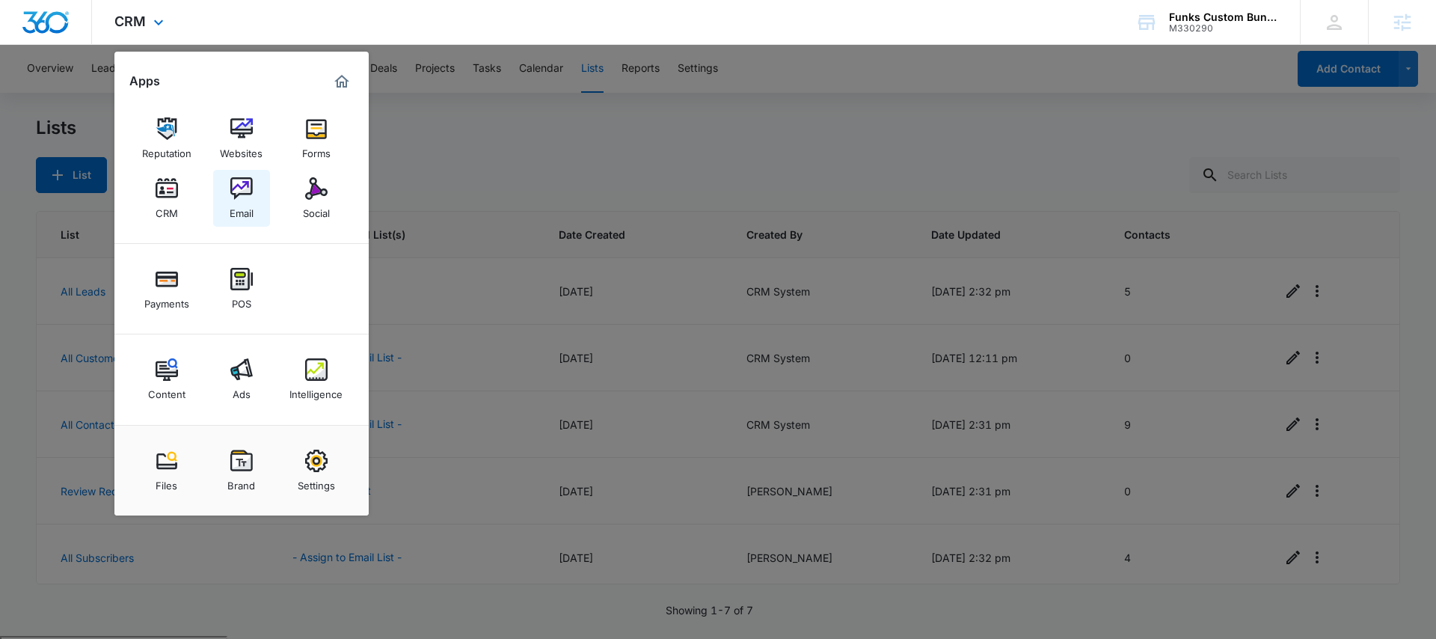
click at [239, 194] on img at bounding box center [241, 188] width 22 height 22
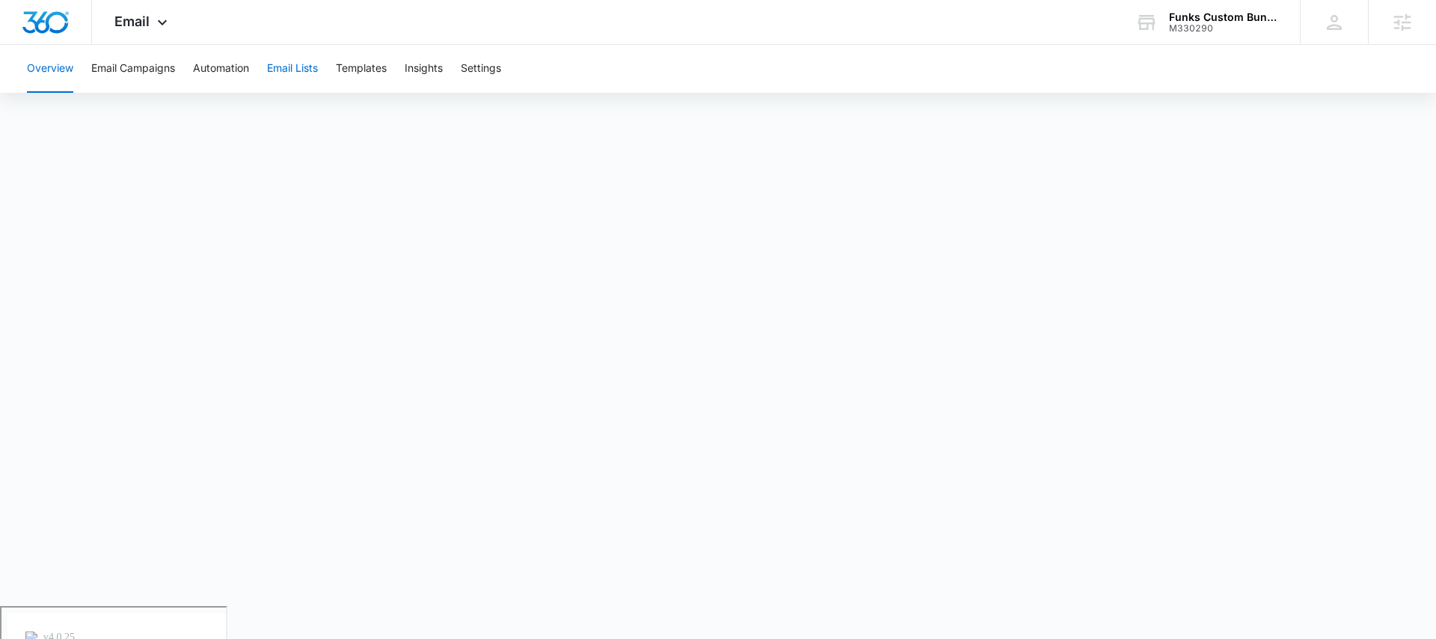
click at [303, 70] on button "Email Lists" at bounding box center [292, 69] width 51 height 48
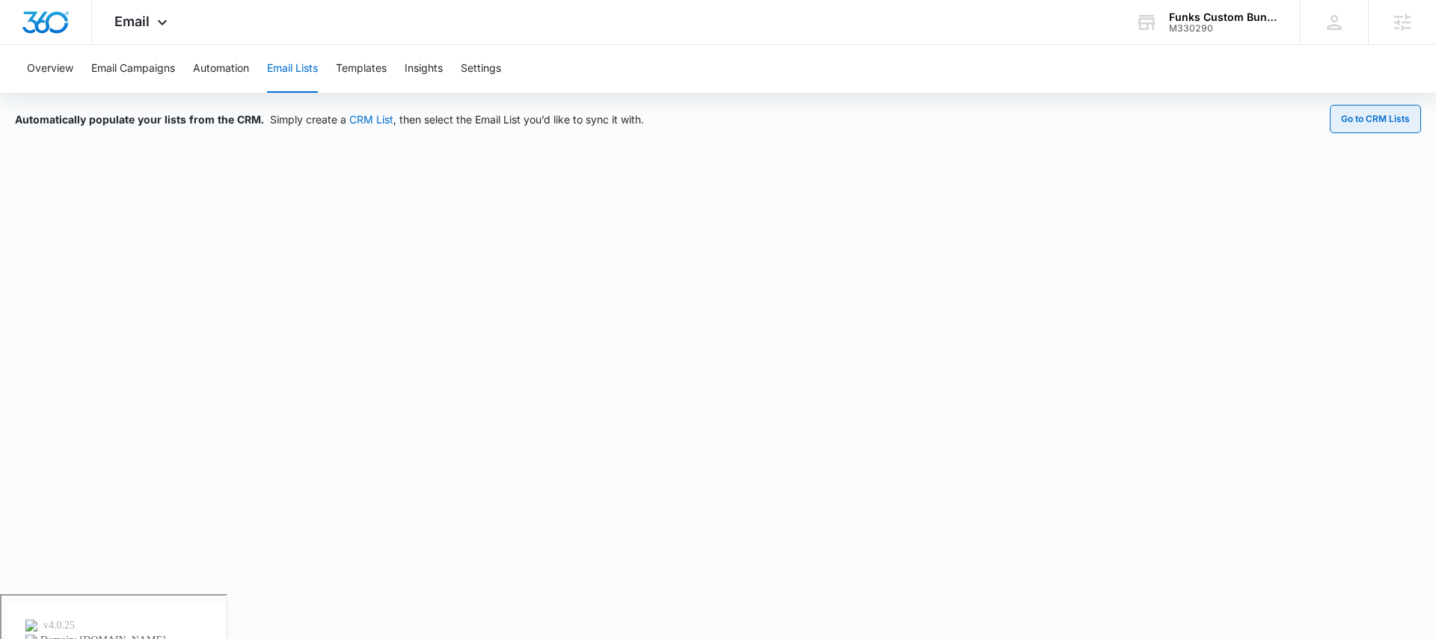
click at [1358, 120] on button "Go to CRM Lists" at bounding box center [1375, 119] width 91 height 28
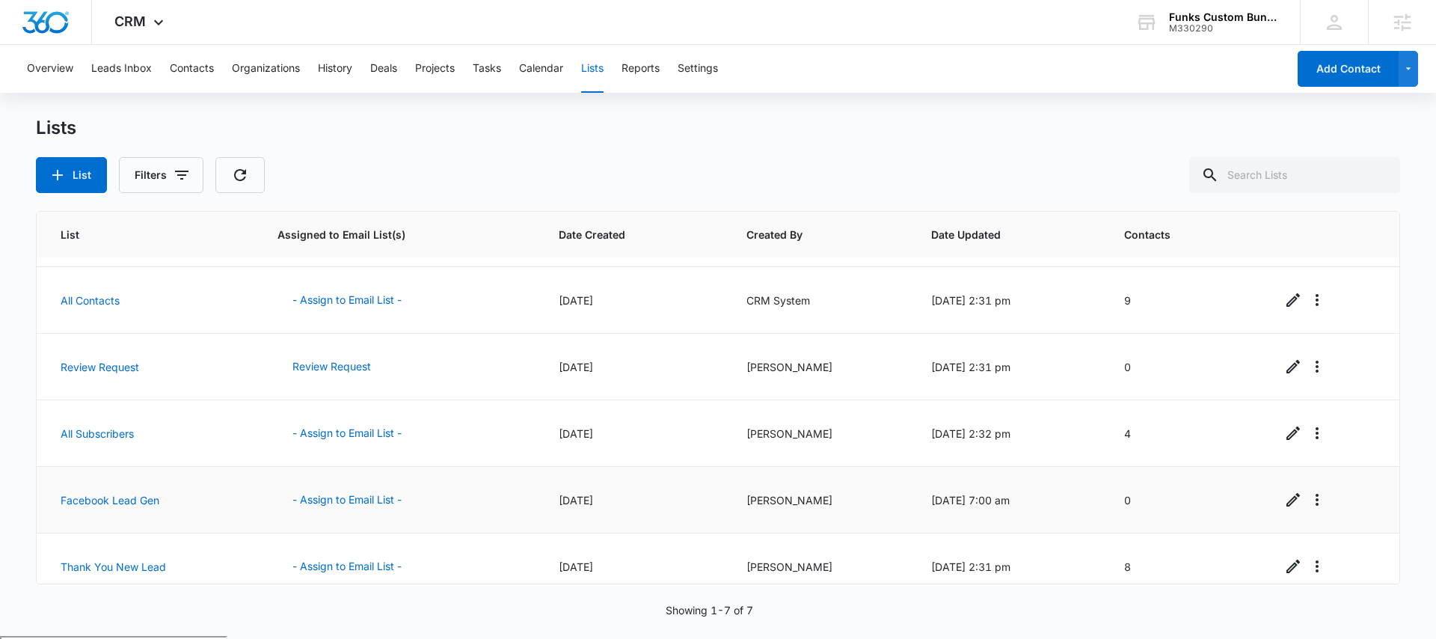
scroll to position [140, 0]
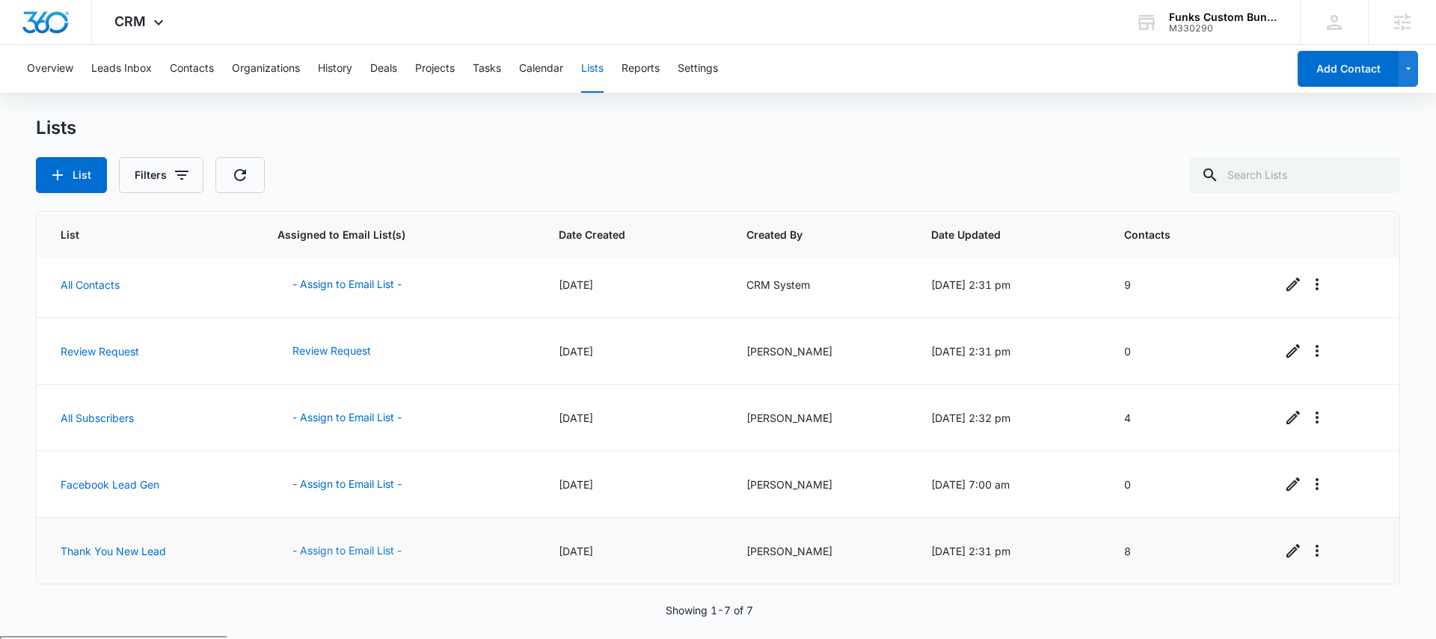
click at [380, 548] on button "- Assign to Email List -" at bounding box center [346, 551] width 139 height 36
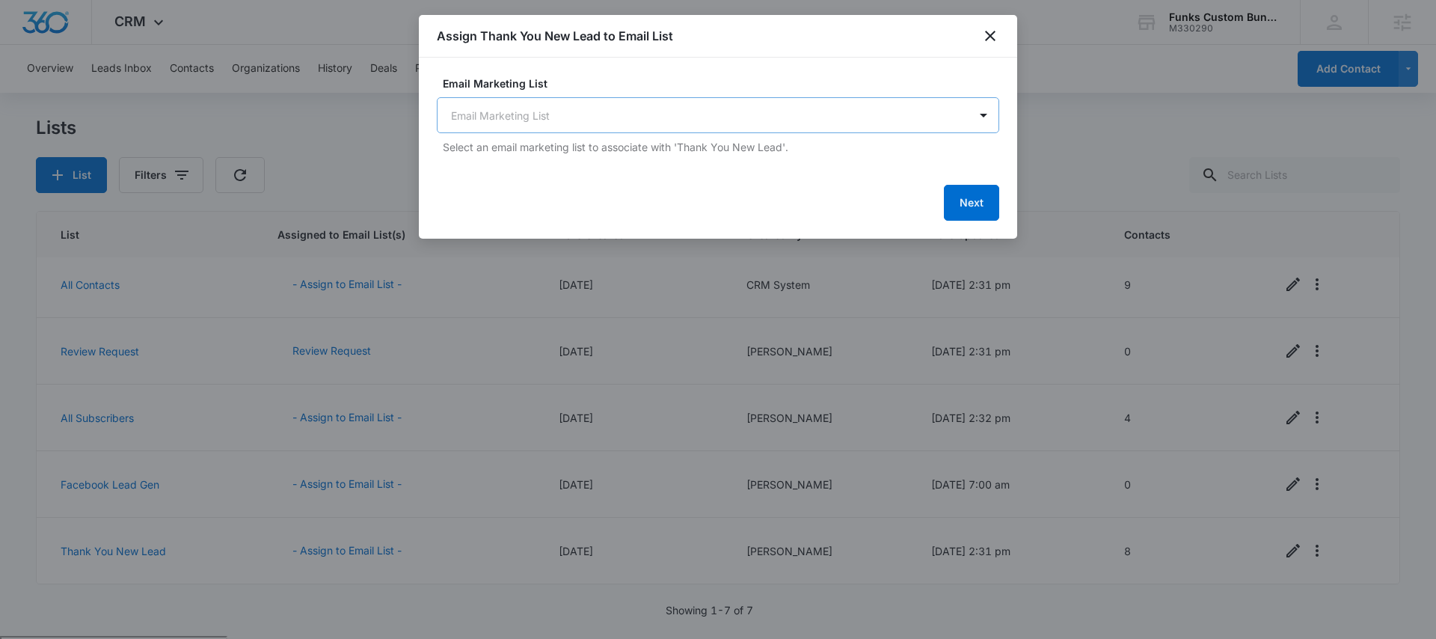
click at [565, 108] on body "CRM Apps Reputation Websites Forms CRM Email Social Payments POS Content Ads In…" at bounding box center [718, 377] width 1436 height 755
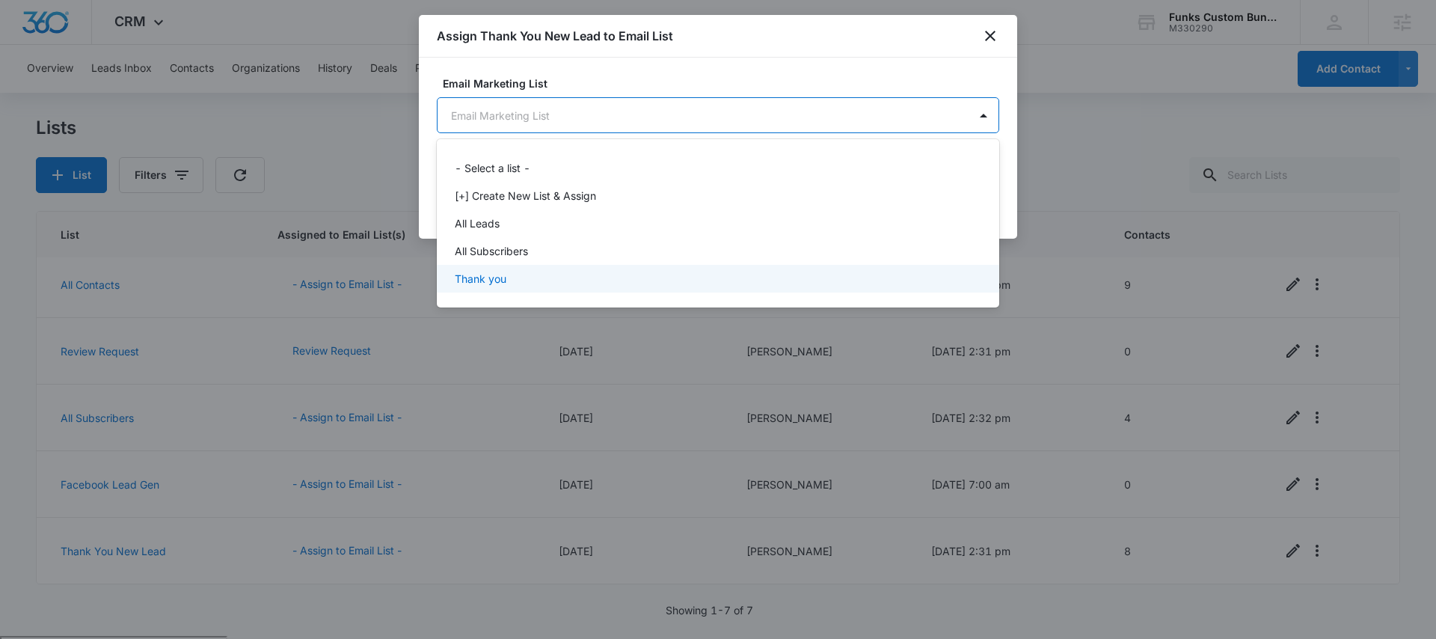
click at [509, 271] on div "Thank you" at bounding box center [717, 279] width 524 height 16
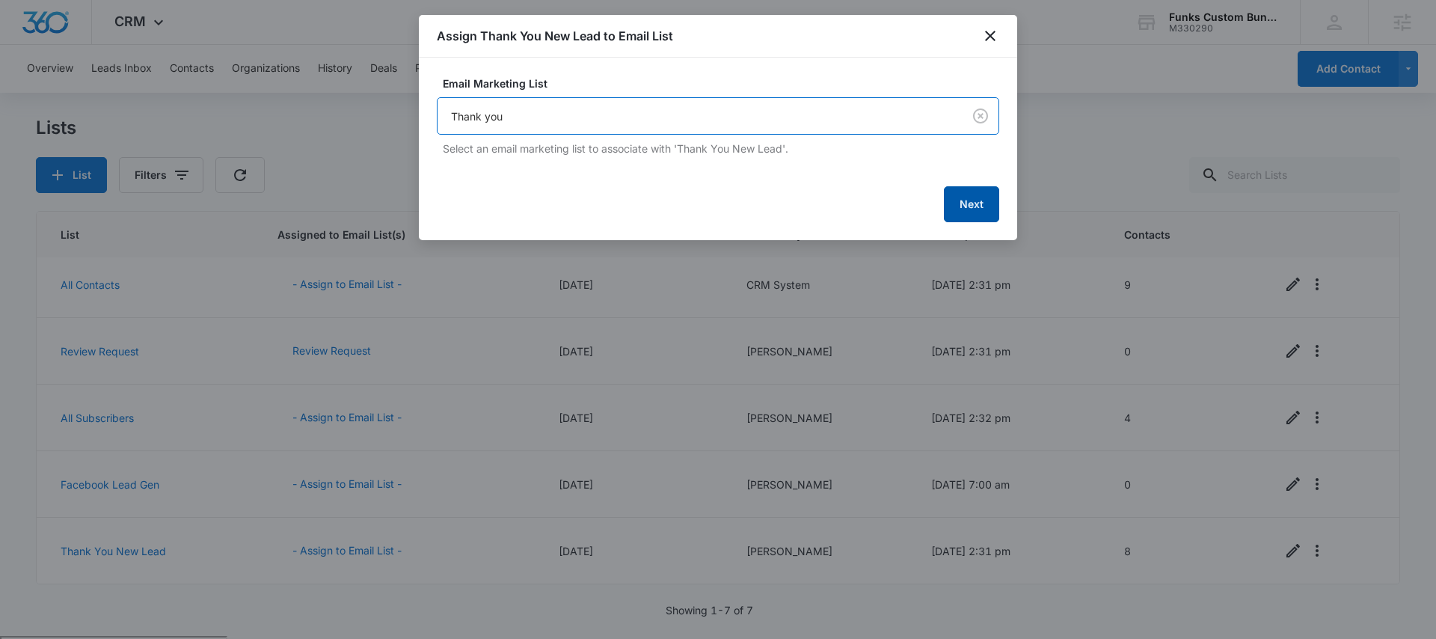
click at [974, 209] on button "Next" at bounding box center [971, 204] width 55 height 36
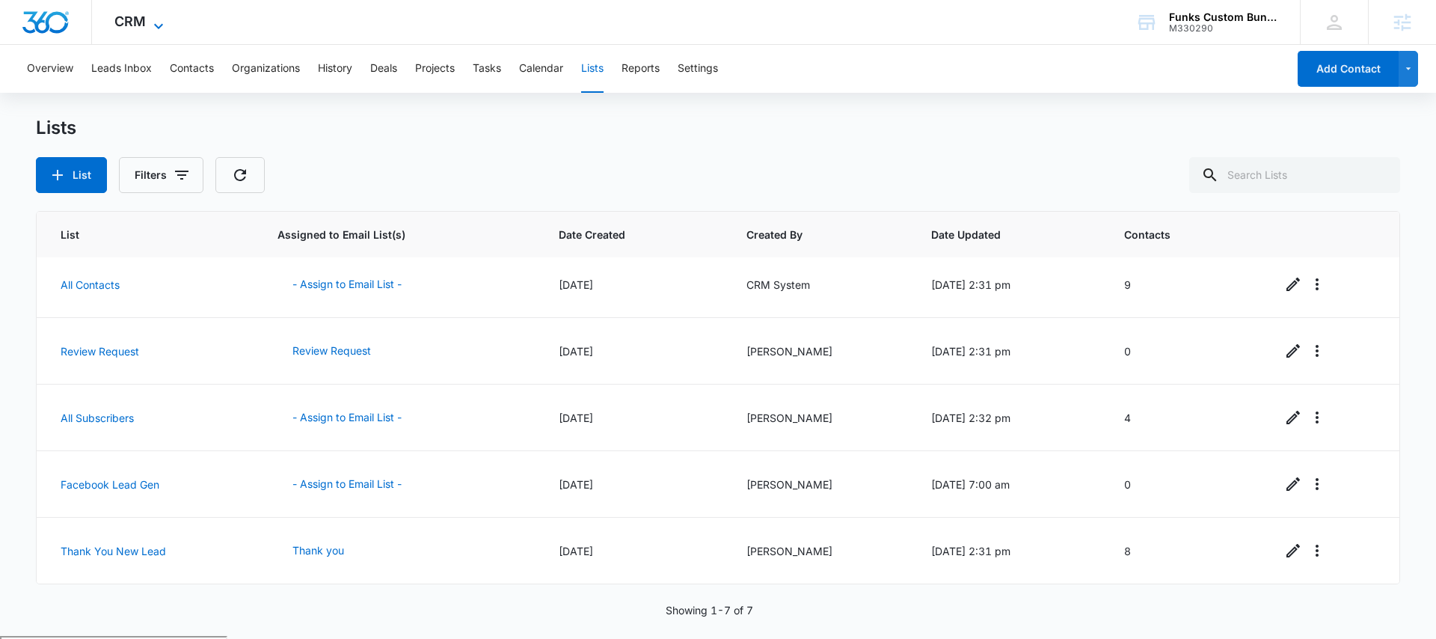
click at [166, 25] on div "CRM Apps Reputation Websites Forms CRM Email Social Payments POS Content Ads In…" at bounding box center [141, 22] width 98 height 44
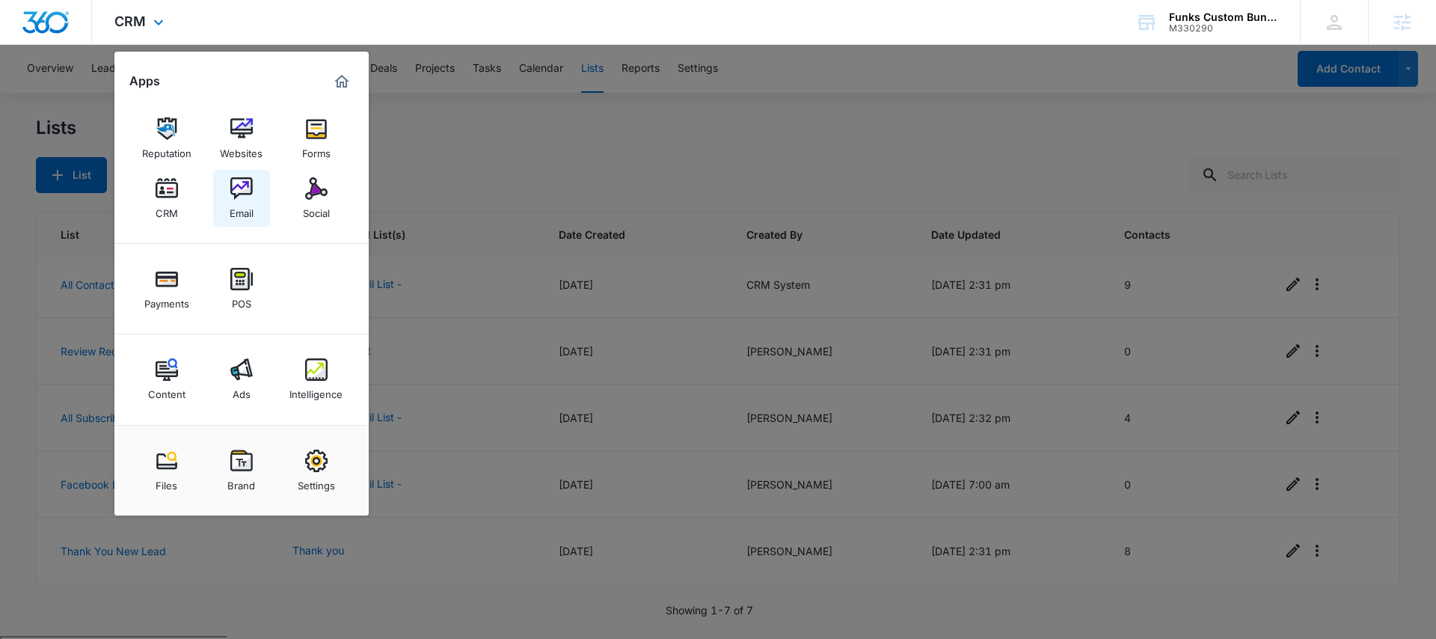
click at [254, 190] on link "Email" at bounding box center [241, 198] width 57 height 57
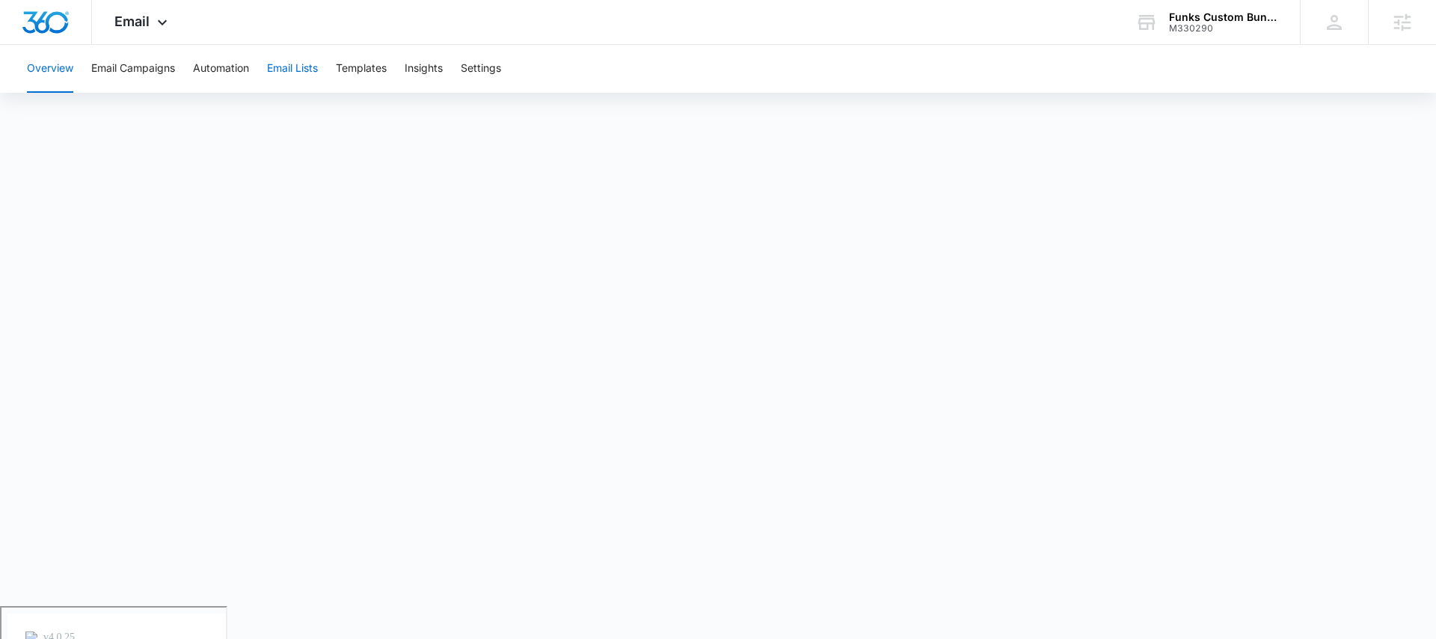
click at [318, 76] on button "Email Lists" at bounding box center [292, 69] width 51 height 48
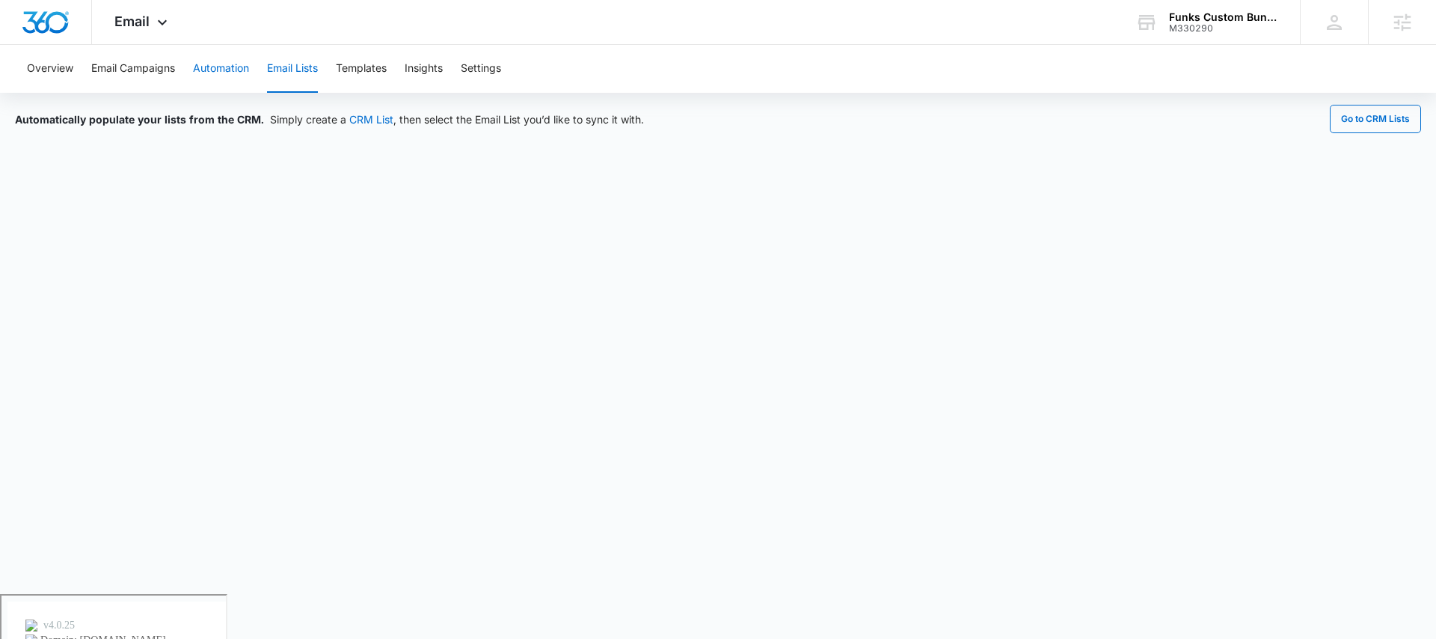
click at [206, 68] on button "Automation" at bounding box center [221, 69] width 56 height 48
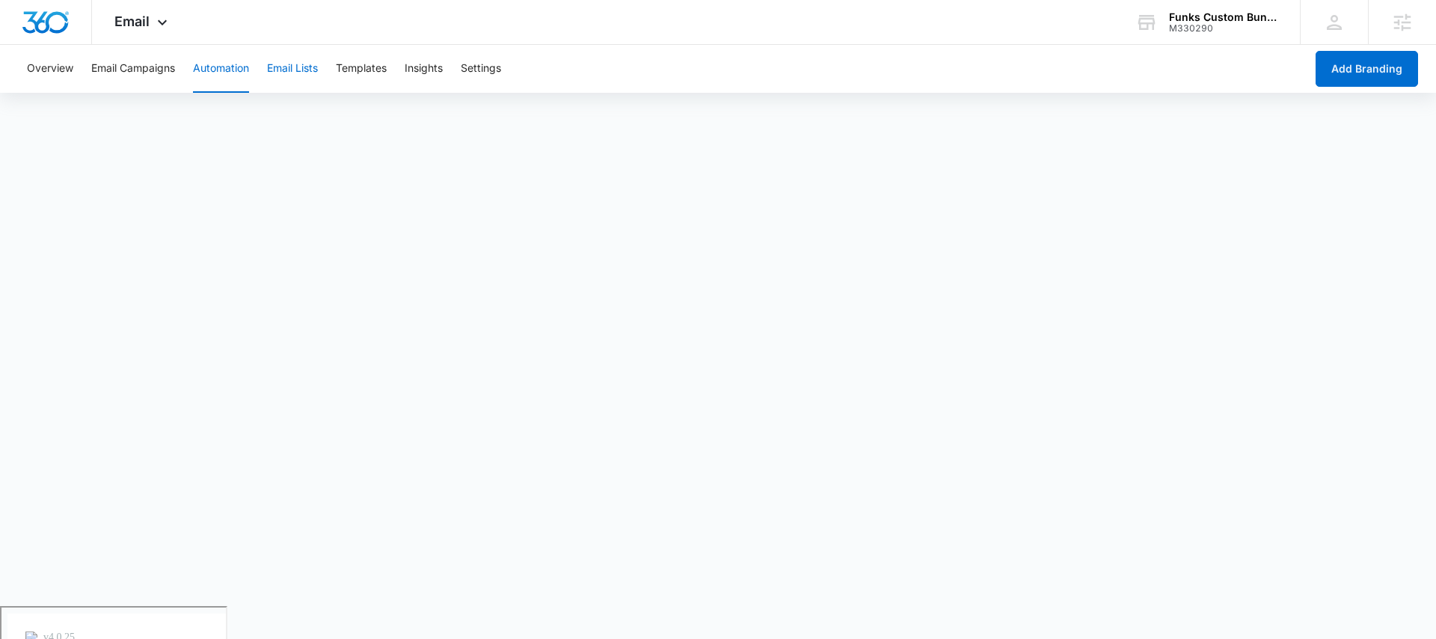
click at [289, 67] on button "Email Lists" at bounding box center [292, 69] width 51 height 48
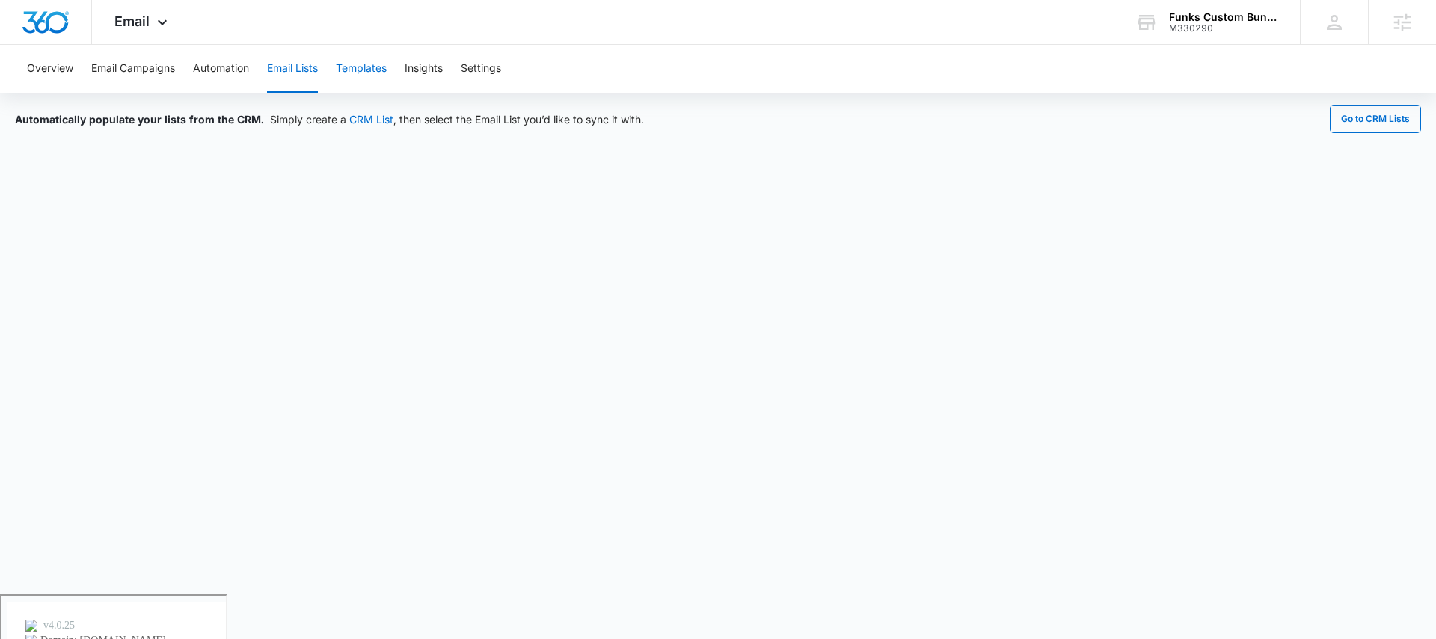
click at [374, 65] on button "Templates" at bounding box center [361, 69] width 51 height 48
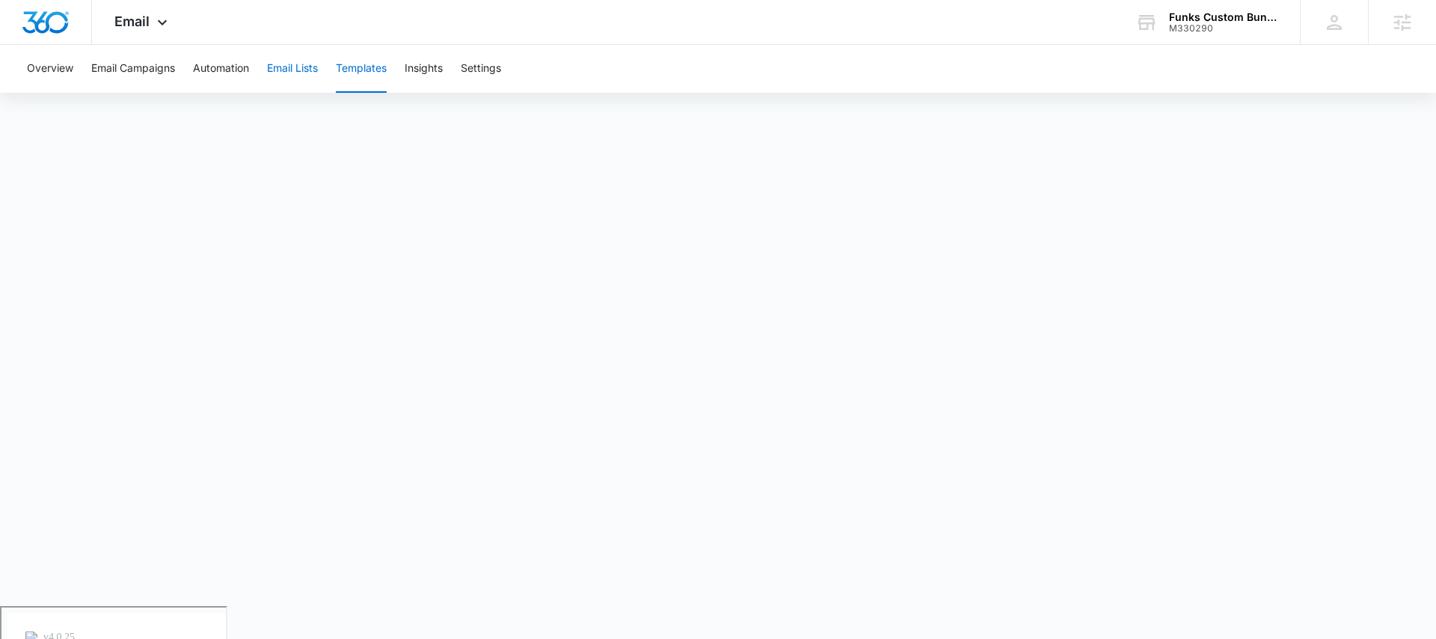
click at [294, 72] on button "Email Lists" at bounding box center [292, 69] width 51 height 48
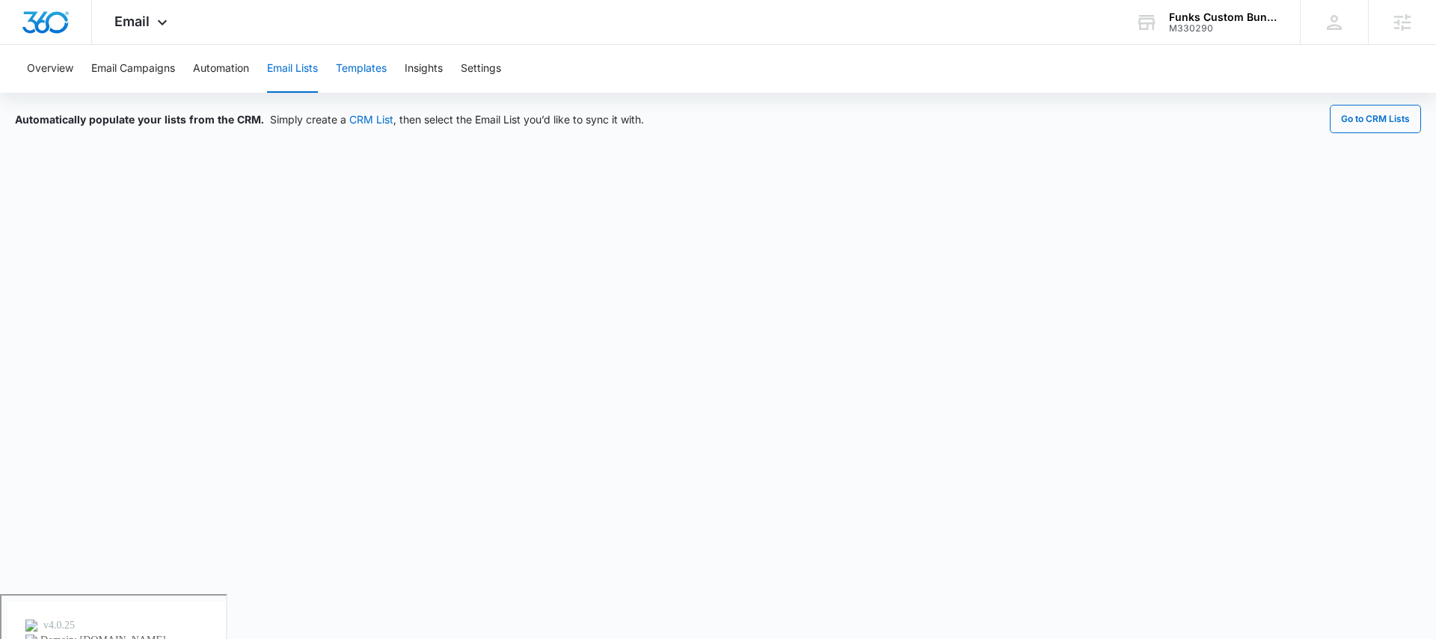
click at [356, 71] on button "Templates" at bounding box center [361, 69] width 51 height 48
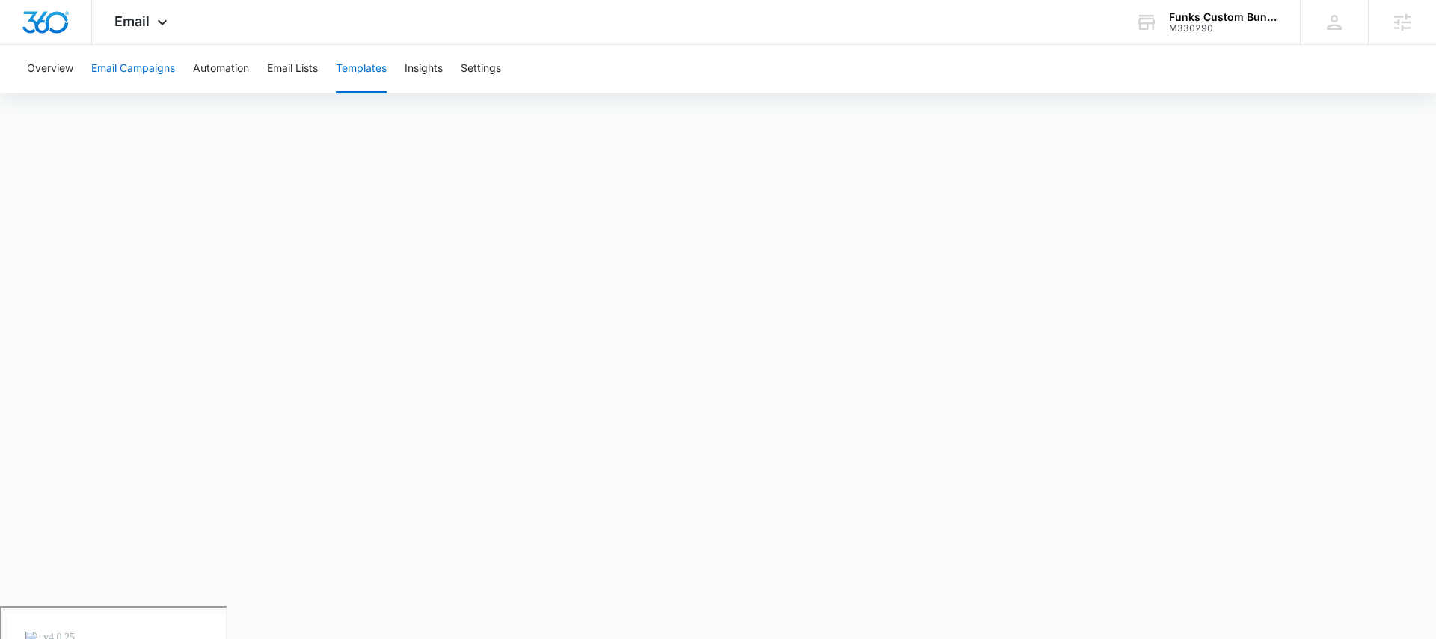
click at [131, 67] on button "Email Campaigns" at bounding box center [133, 69] width 84 height 48
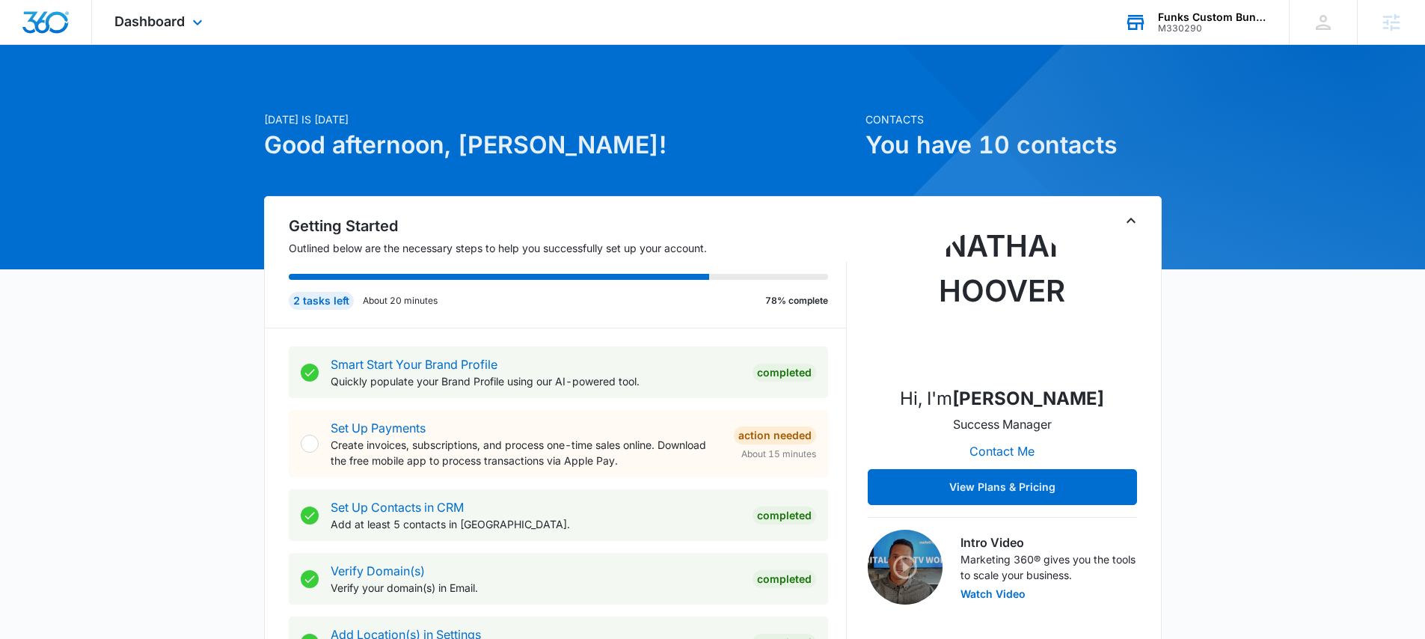
click at [1180, 19] on div "Funks Custom Bunkbeds, Furniture & Sawmill" at bounding box center [1212, 17] width 109 height 12
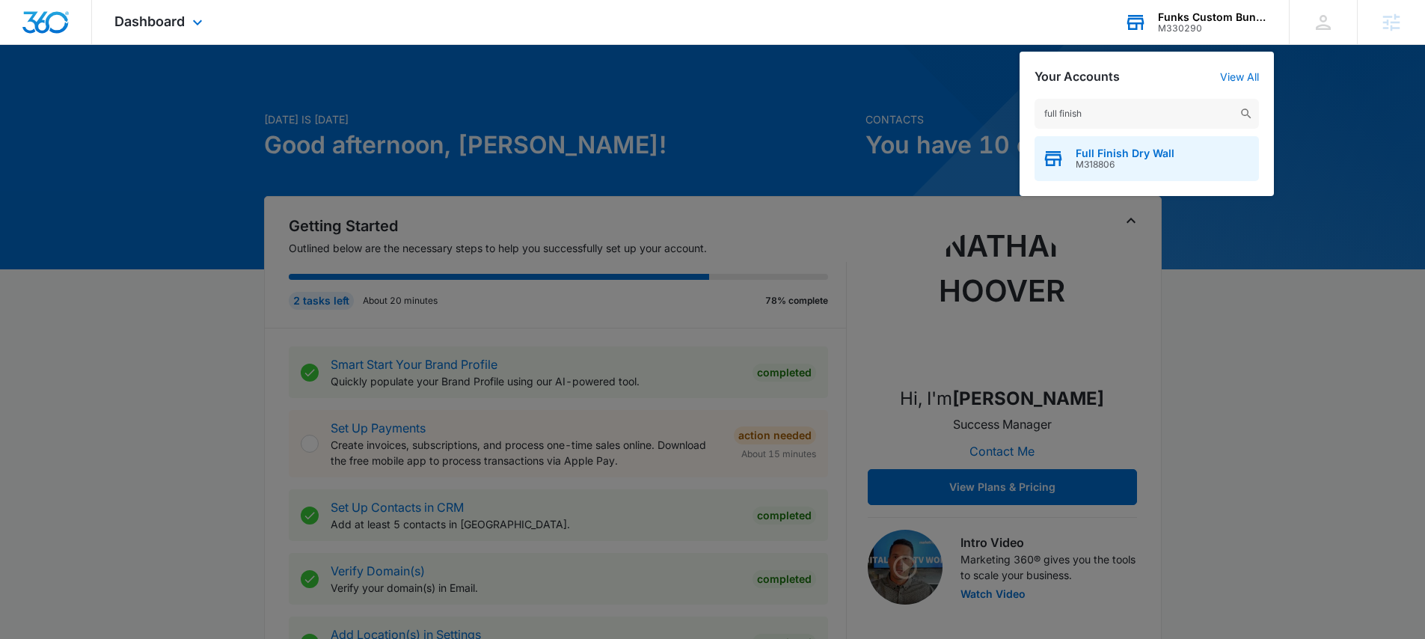
type input "full finish"
click at [1123, 151] on span "Full Finish Dry Wall" at bounding box center [1125, 153] width 99 height 12
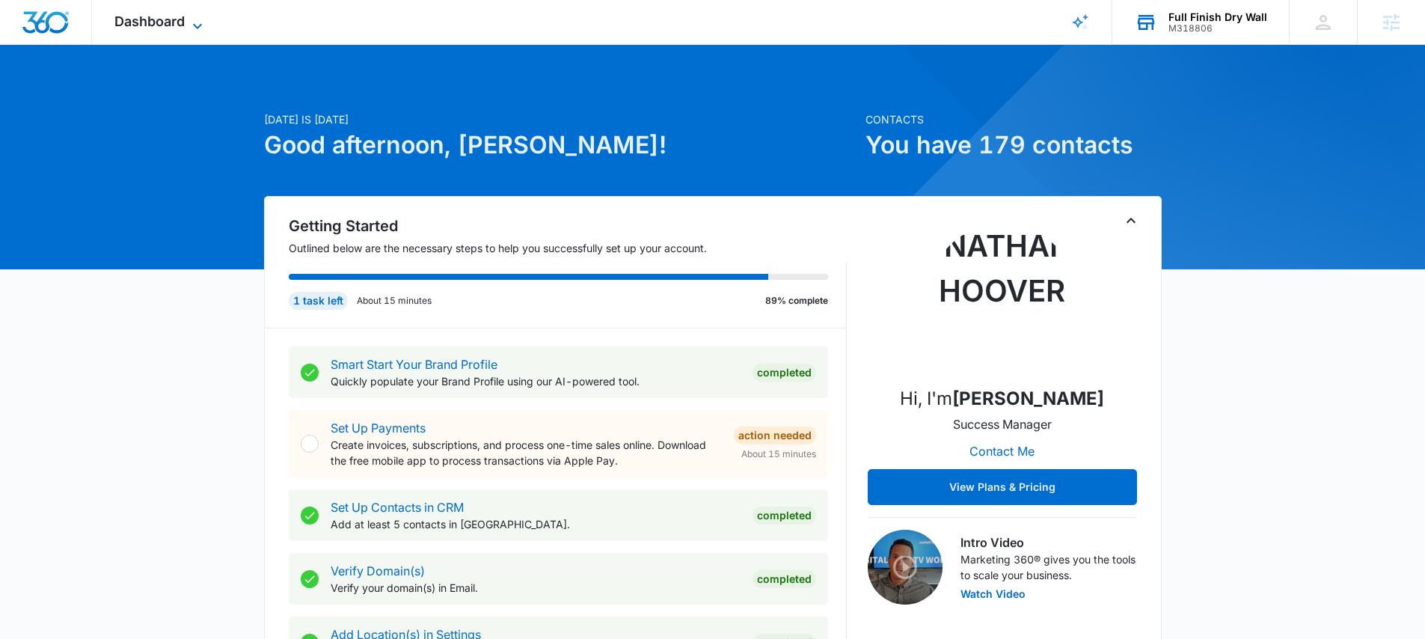
click at [179, 28] on span "Dashboard" at bounding box center [149, 21] width 70 height 16
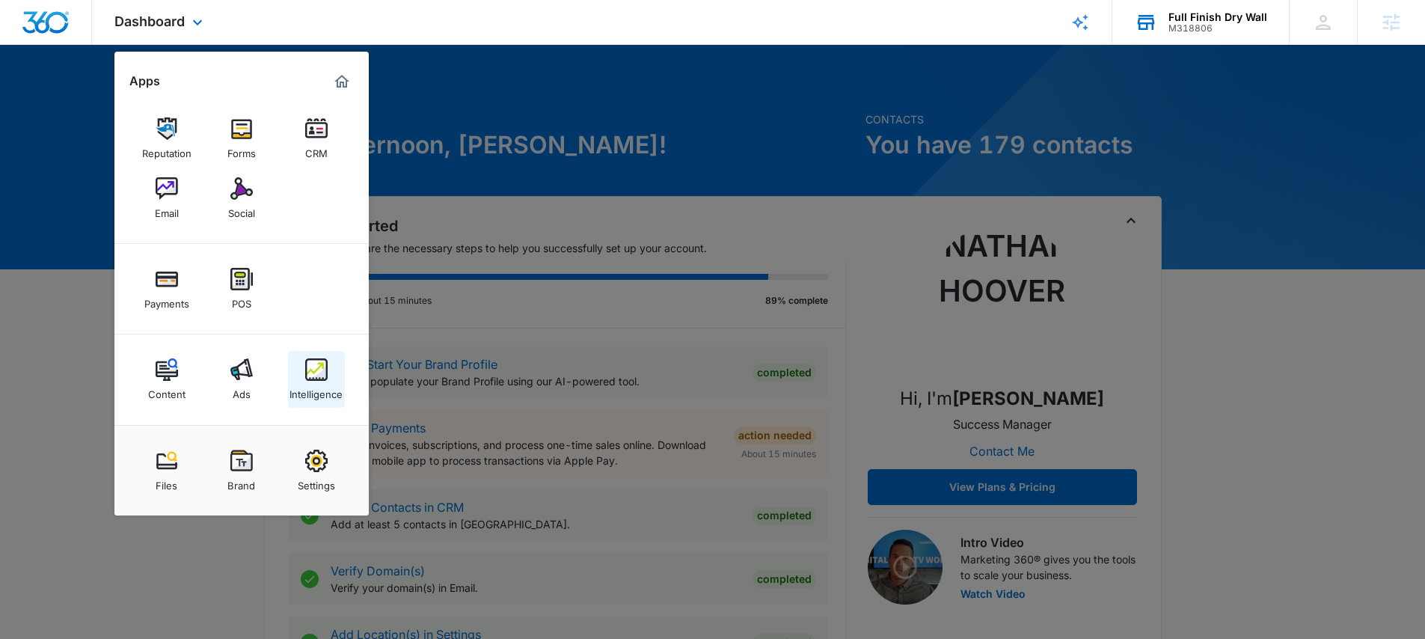
click at [305, 369] on img at bounding box center [316, 369] width 22 height 22
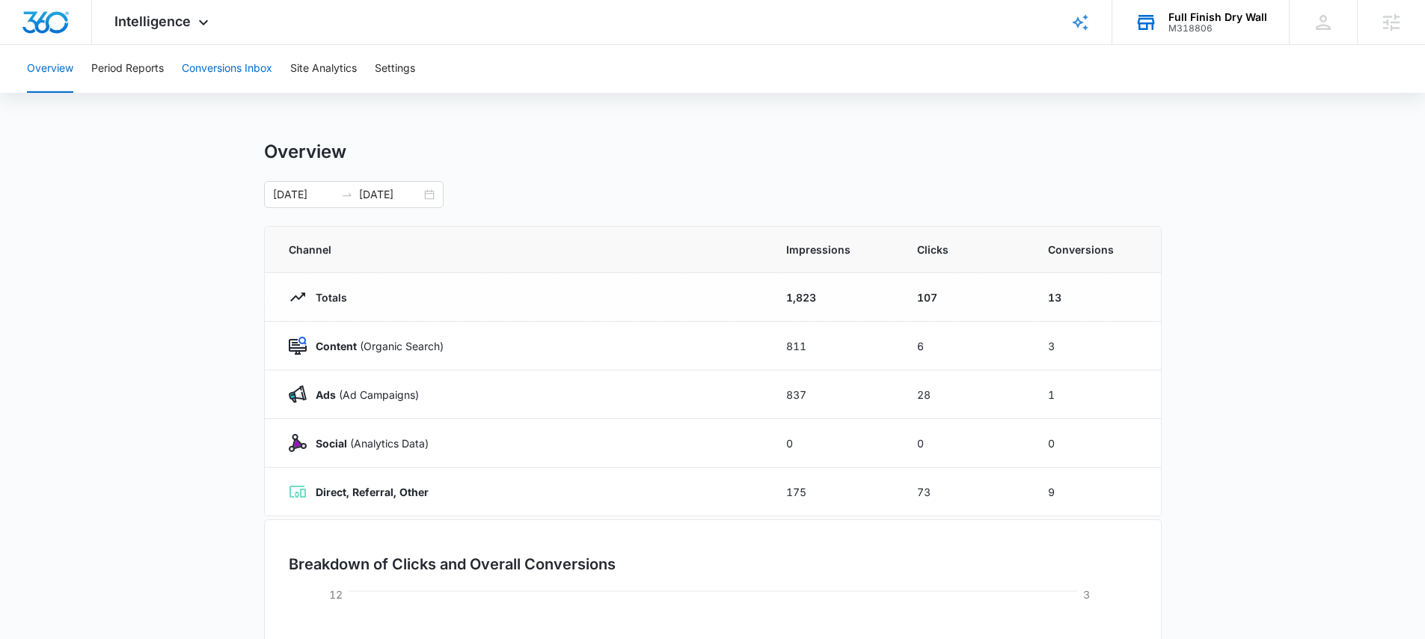
click at [254, 64] on button "Conversions Inbox" at bounding box center [227, 69] width 90 height 48
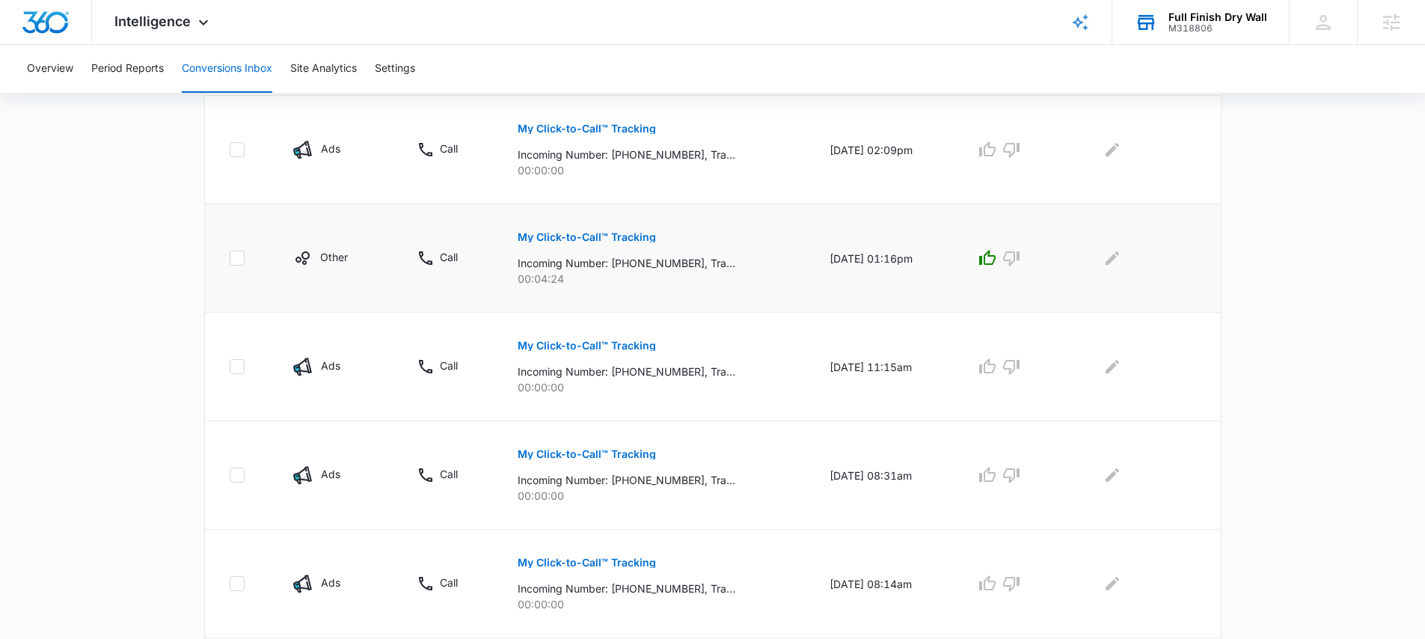
scroll to position [459, 0]
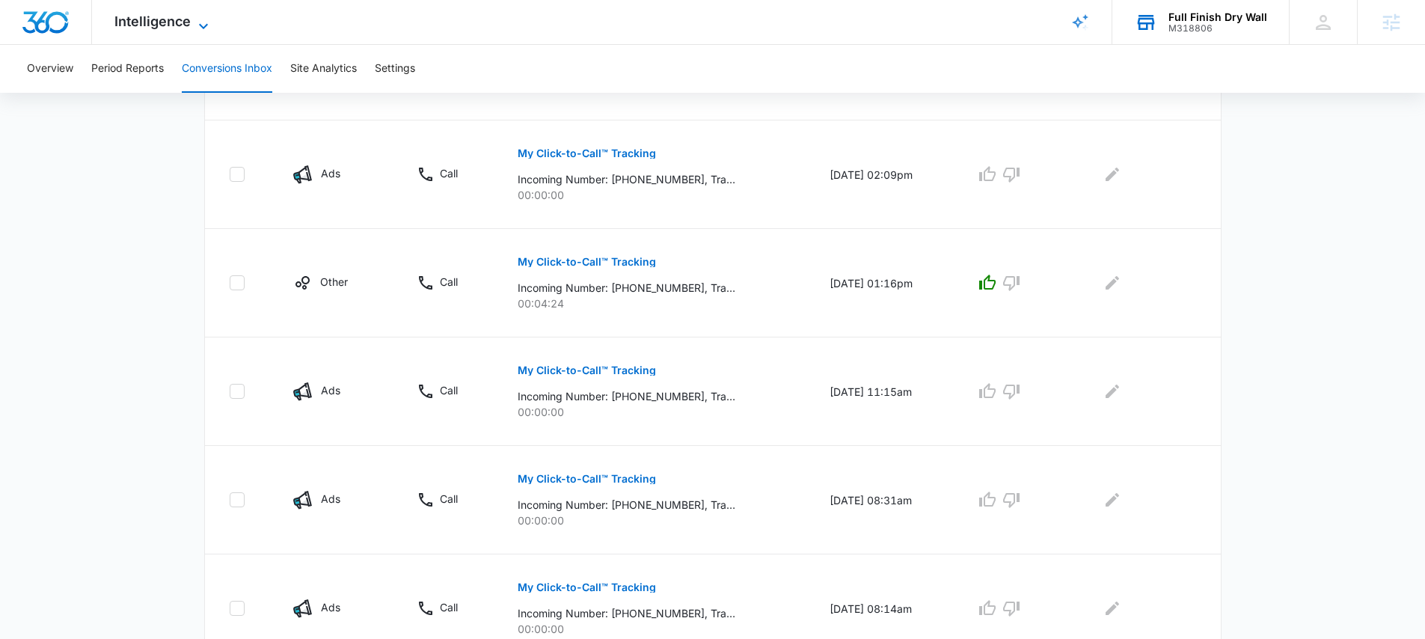
click at [147, 19] on span "Intelligence" at bounding box center [152, 21] width 76 height 16
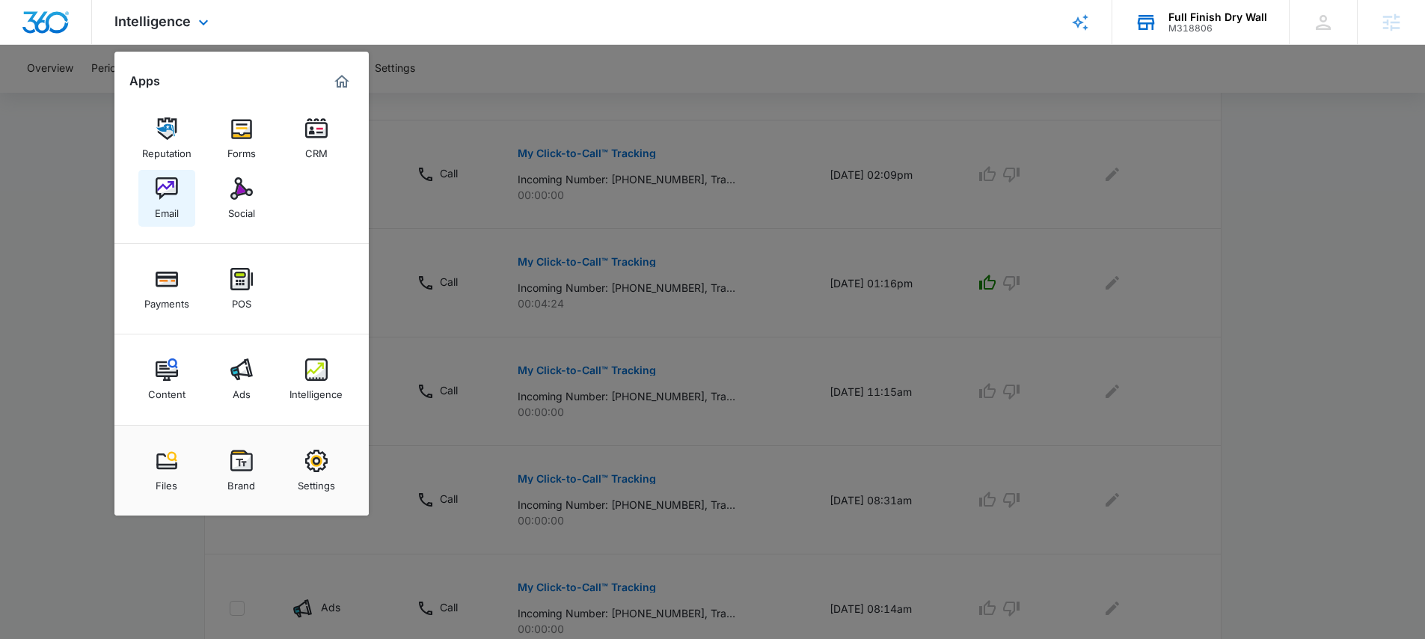
click at [163, 190] on img at bounding box center [167, 188] width 22 height 22
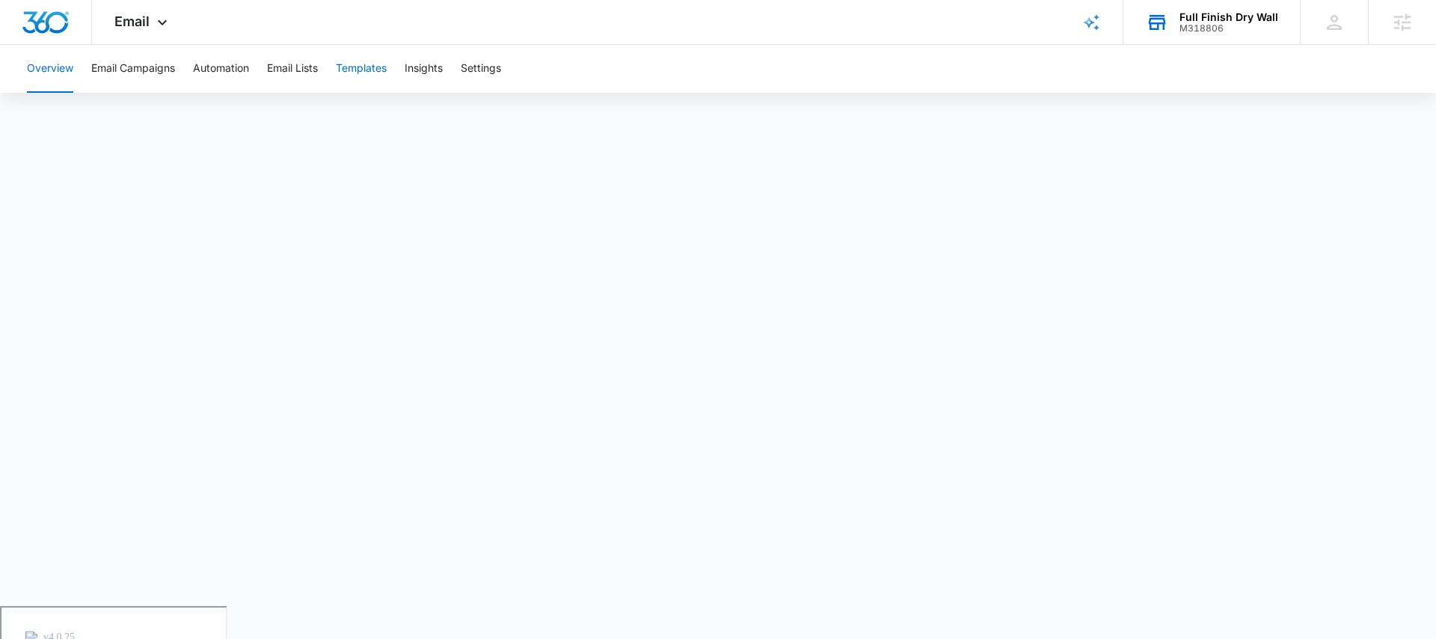
click at [361, 67] on button "Templates" at bounding box center [361, 69] width 51 height 48
click at [123, 22] on span "Email" at bounding box center [131, 21] width 35 height 16
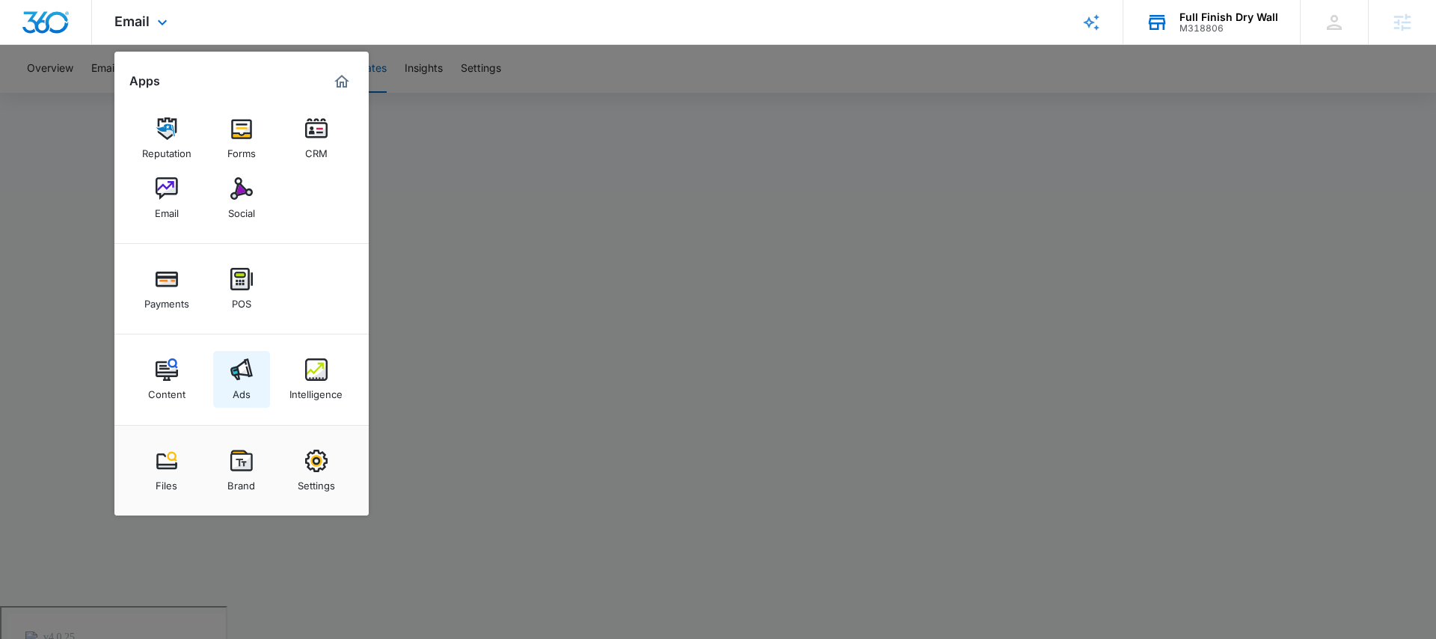
click at [228, 374] on link "Ads" at bounding box center [241, 379] width 57 height 57
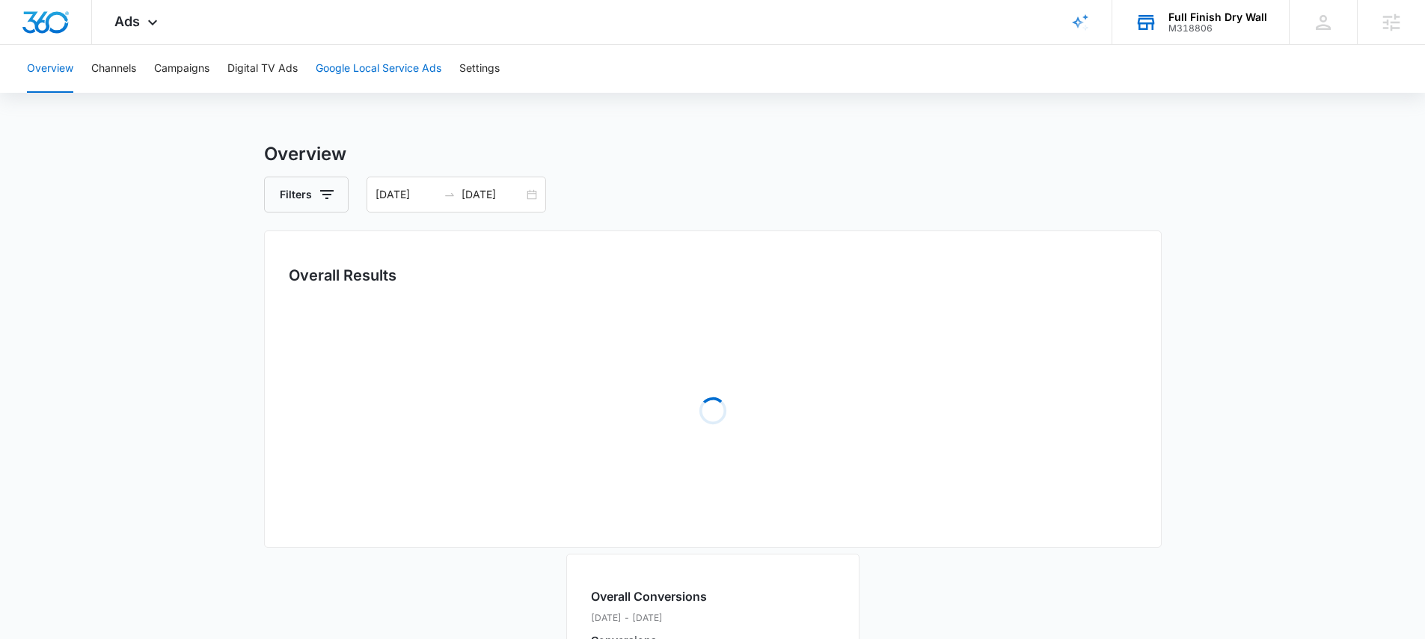
click at [404, 76] on button "Google Local Service Ads" at bounding box center [379, 69] width 126 height 48
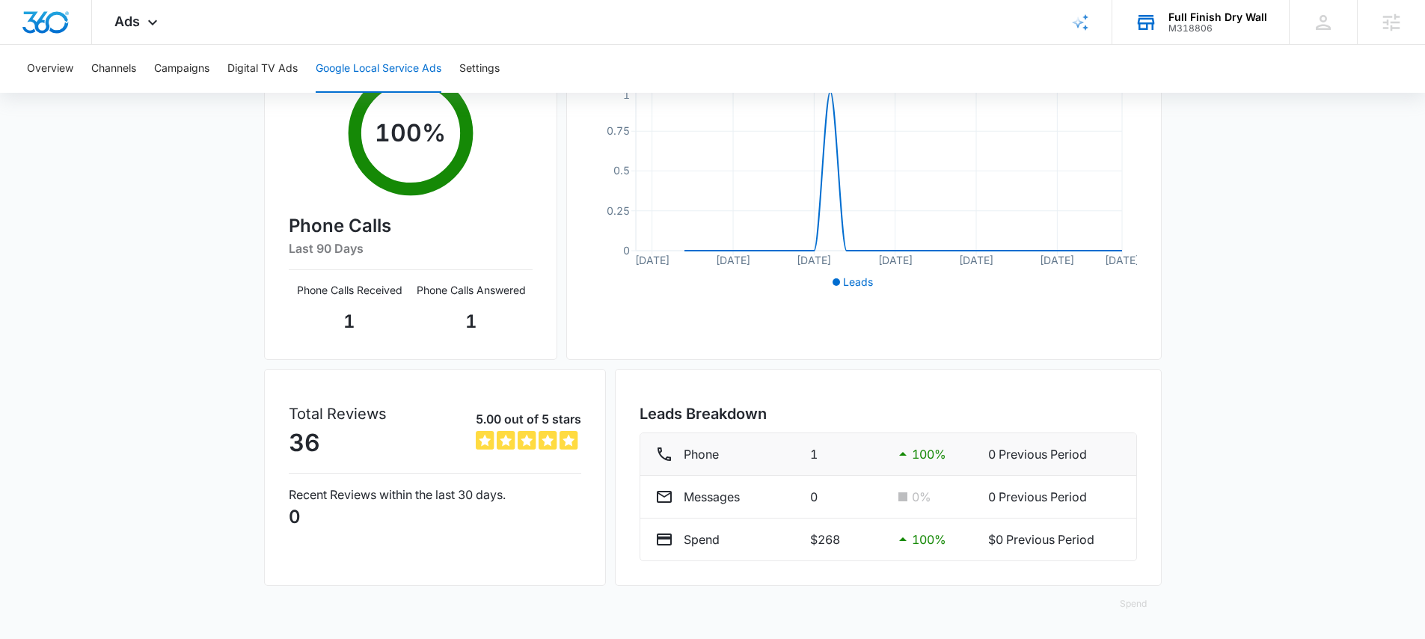
scroll to position [254, 0]
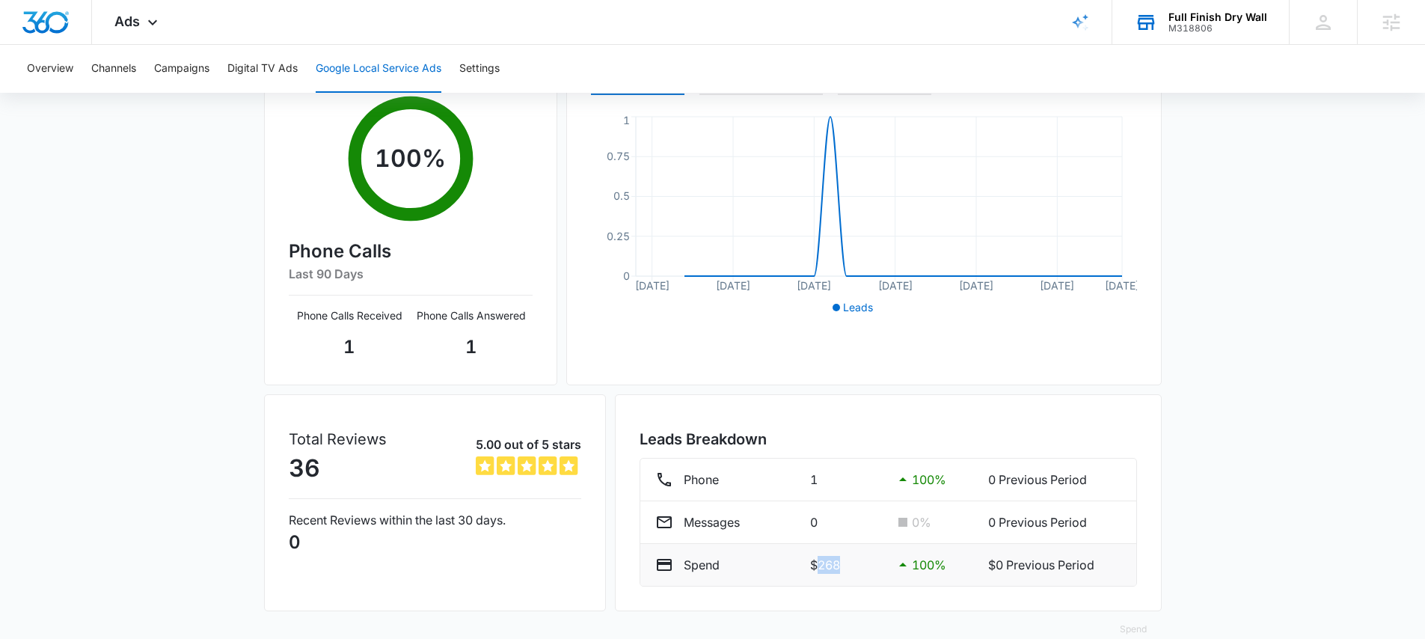
drag, startPoint x: 839, startPoint y: 563, endPoint x: 816, endPoint y: 563, distance: 23.2
click at [816, 563] on p "$268" at bounding box center [846, 565] width 72 height 18
click at [823, 569] on p "$268" at bounding box center [846, 565] width 72 height 18
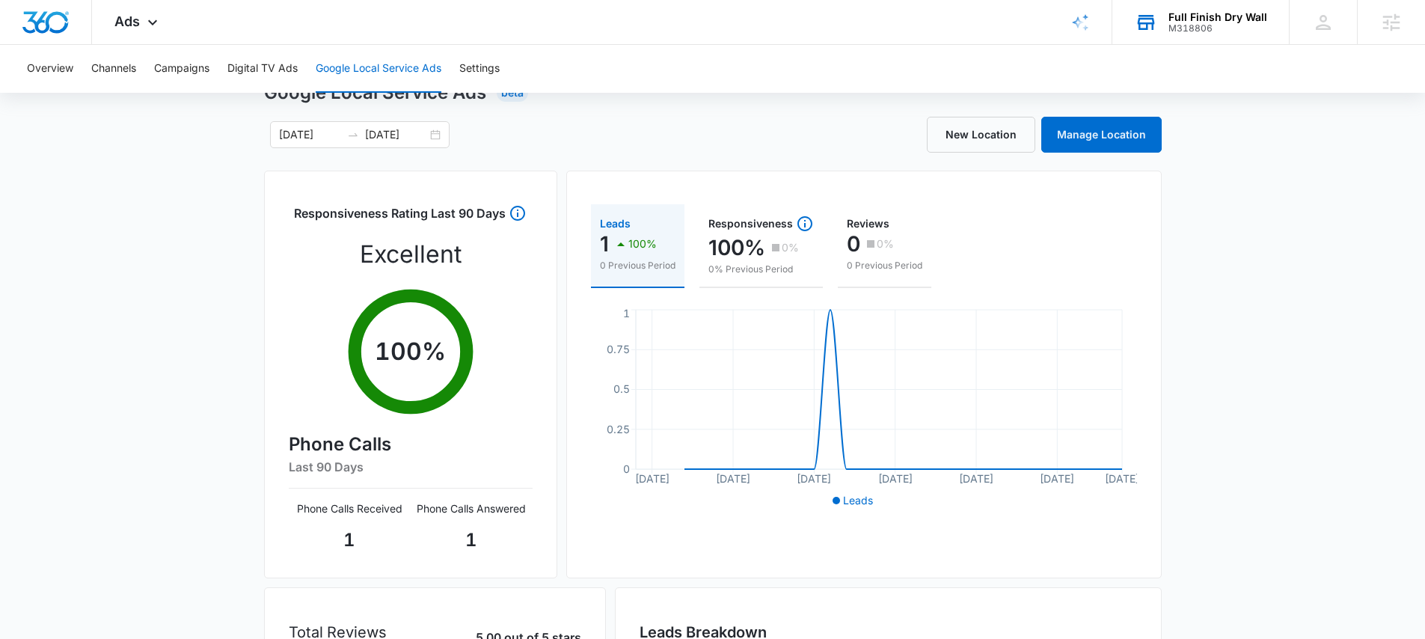
scroll to position [0, 0]
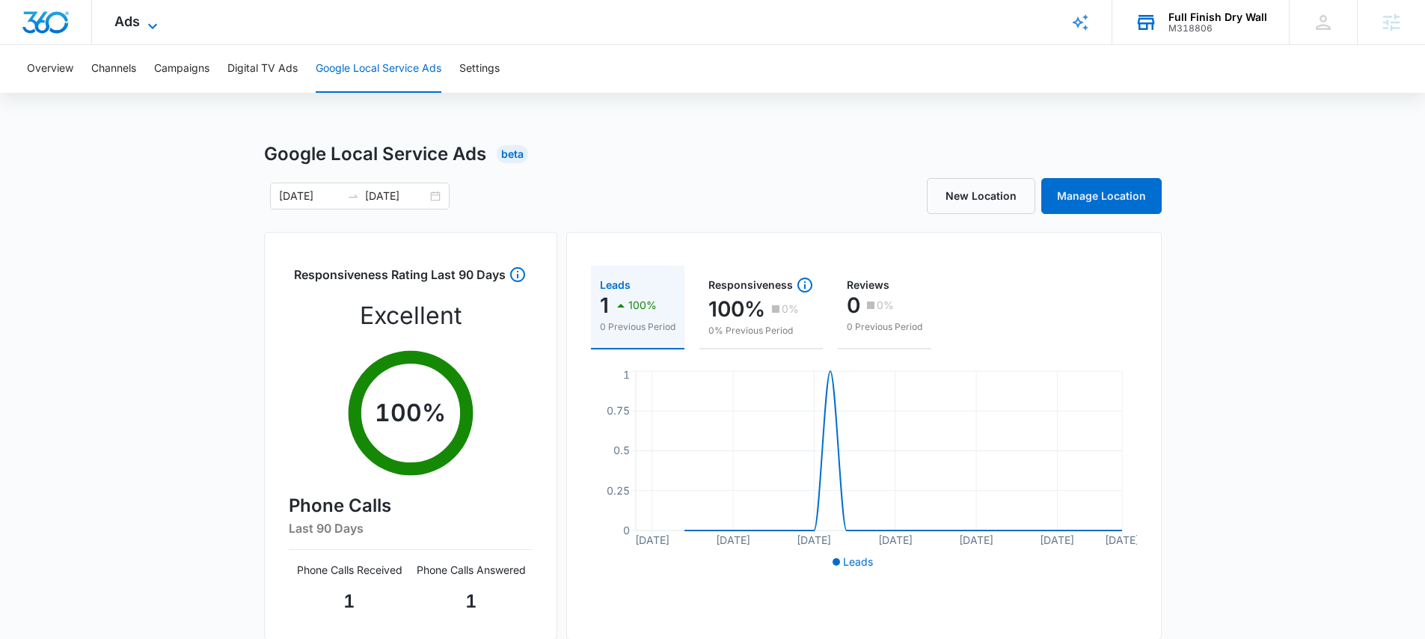
click at [136, 17] on span "Ads" at bounding box center [126, 21] width 25 height 16
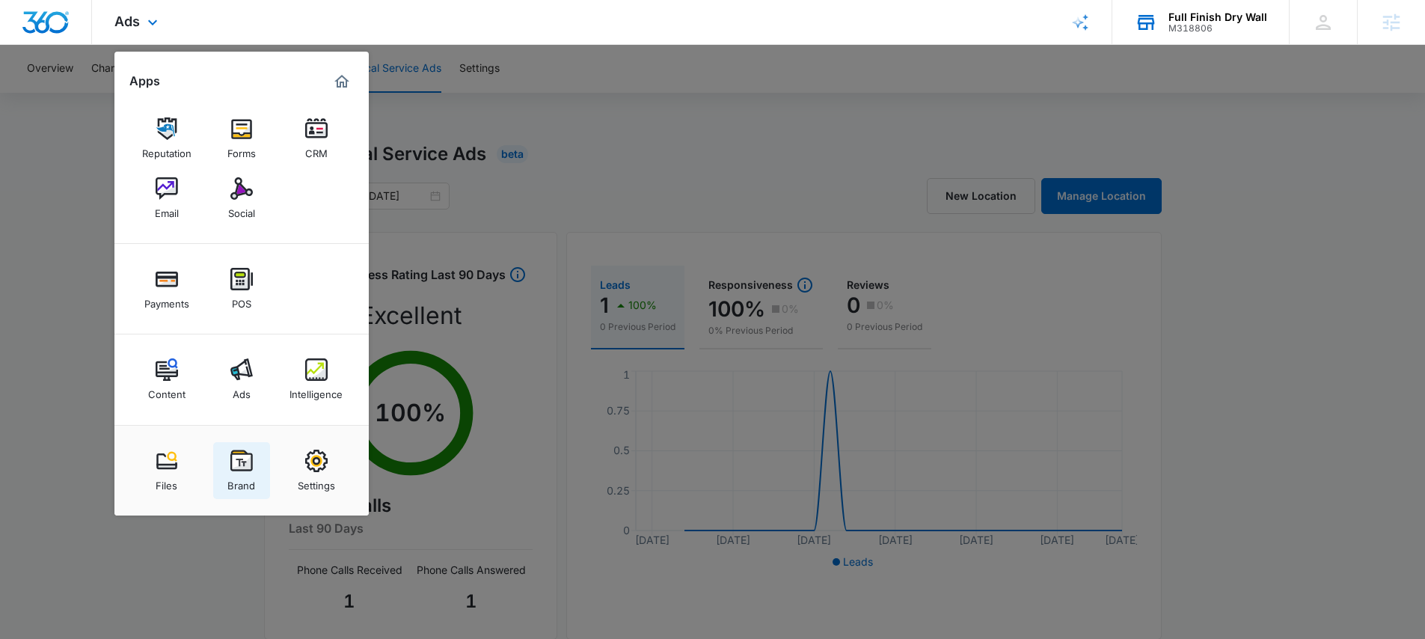
click at [235, 461] on img at bounding box center [241, 460] width 22 height 22
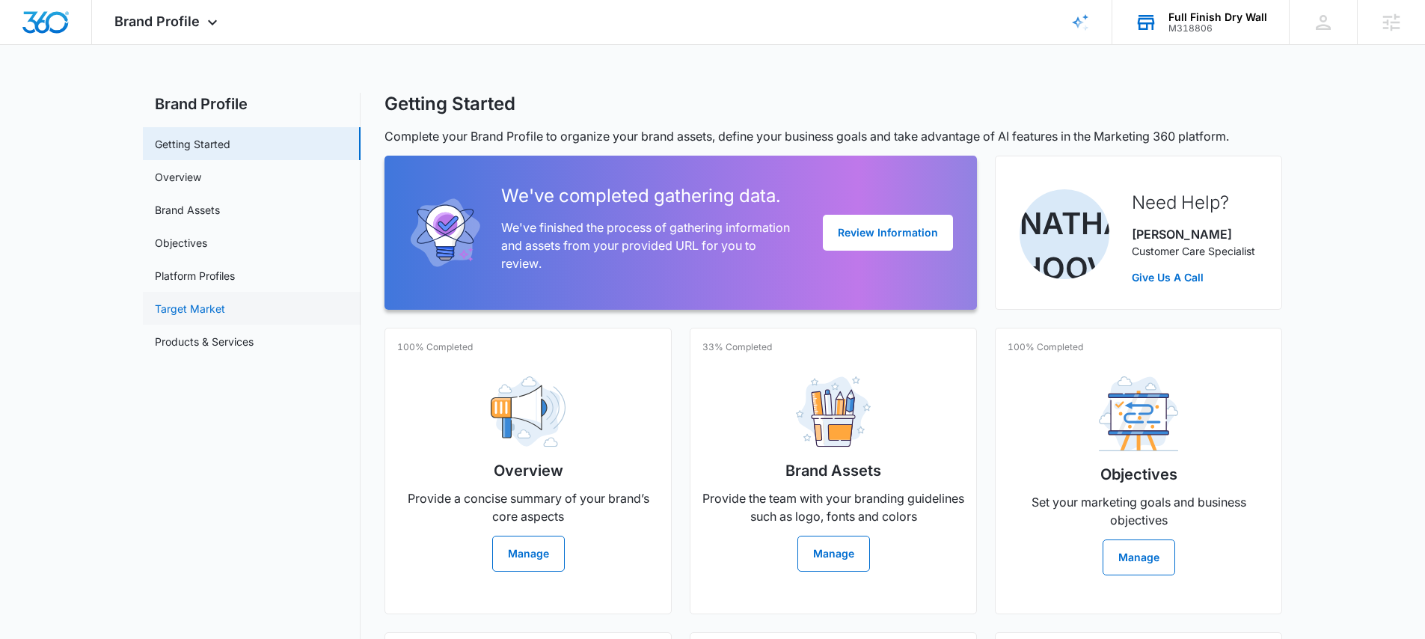
click at [198, 306] on link "Target Market" at bounding box center [190, 309] width 70 height 16
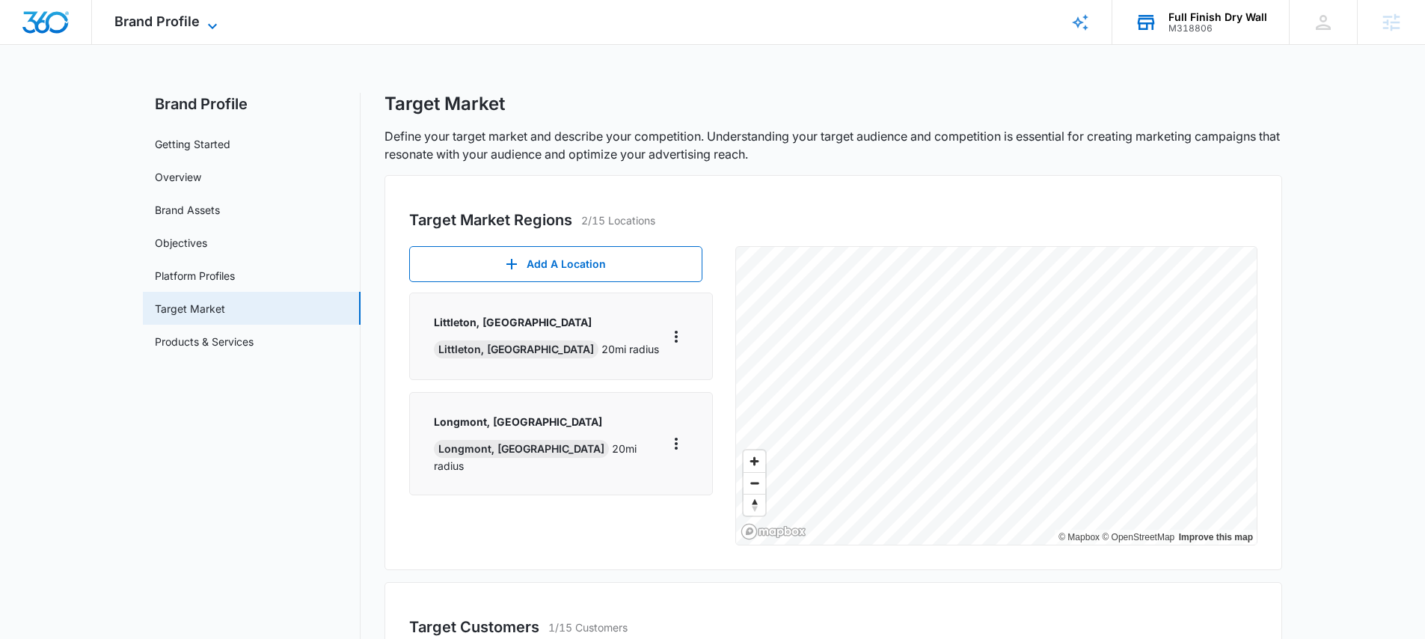
click at [177, 22] on span "Brand Profile" at bounding box center [156, 21] width 85 height 16
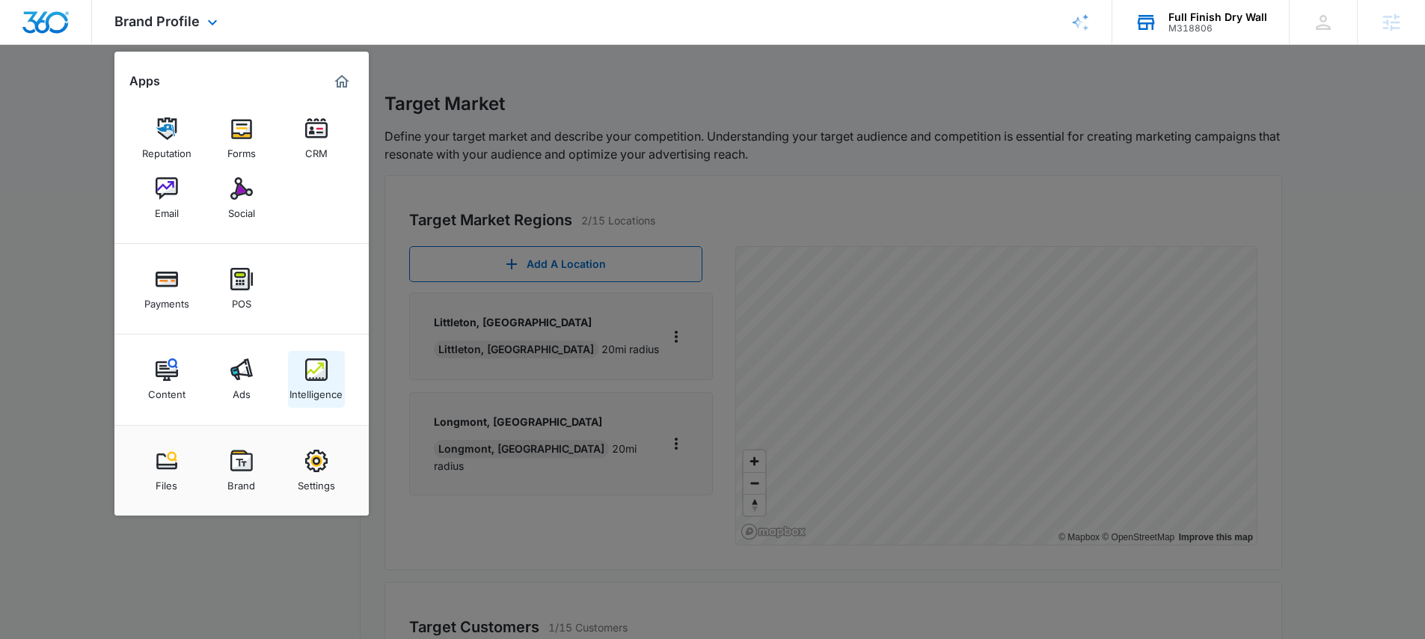
click at [314, 368] on img at bounding box center [316, 369] width 22 height 22
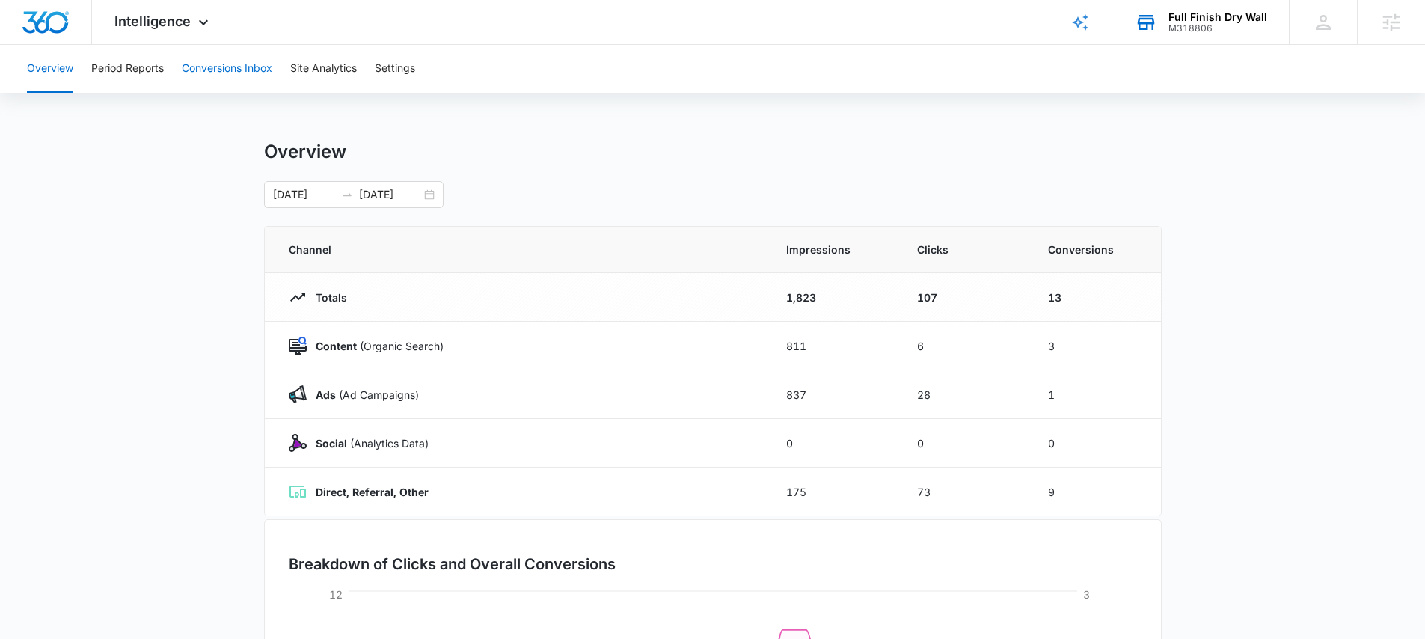
click at [236, 64] on button "Conversions Inbox" at bounding box center [227, 69] width 90 height 48
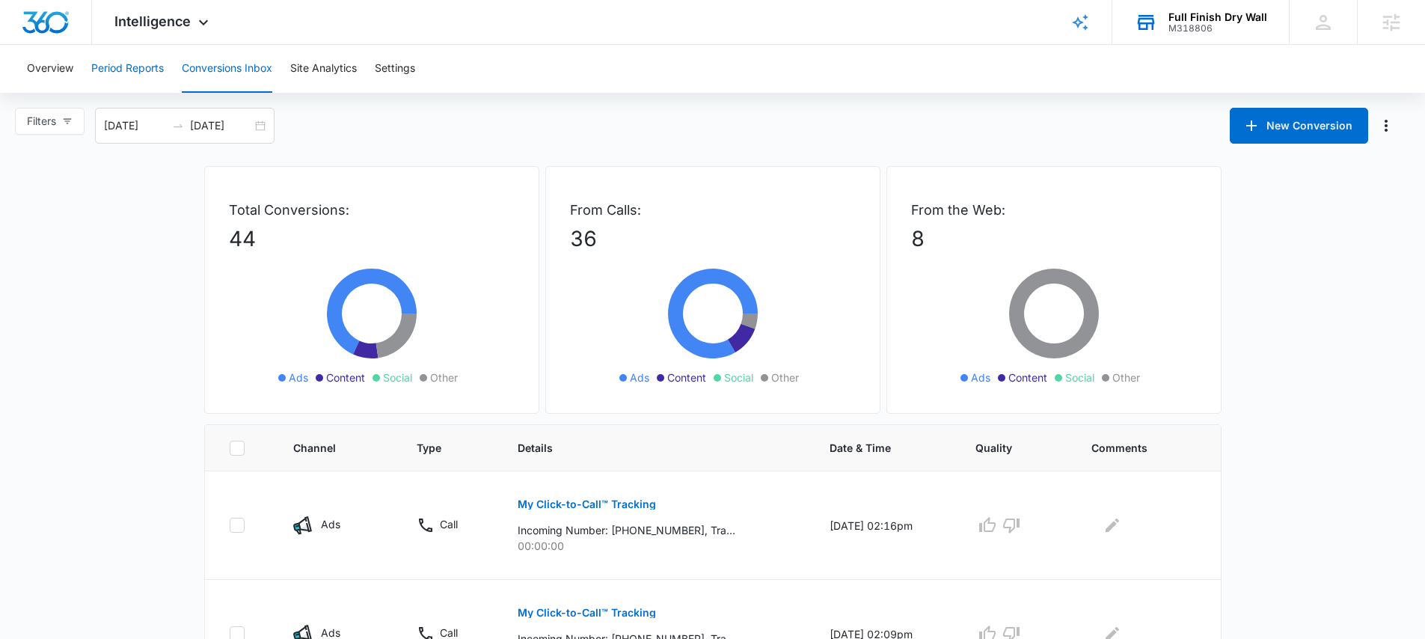
click at [135, 49] on button "Period Reports" at bounding box center [127, 69] width 73 height 48
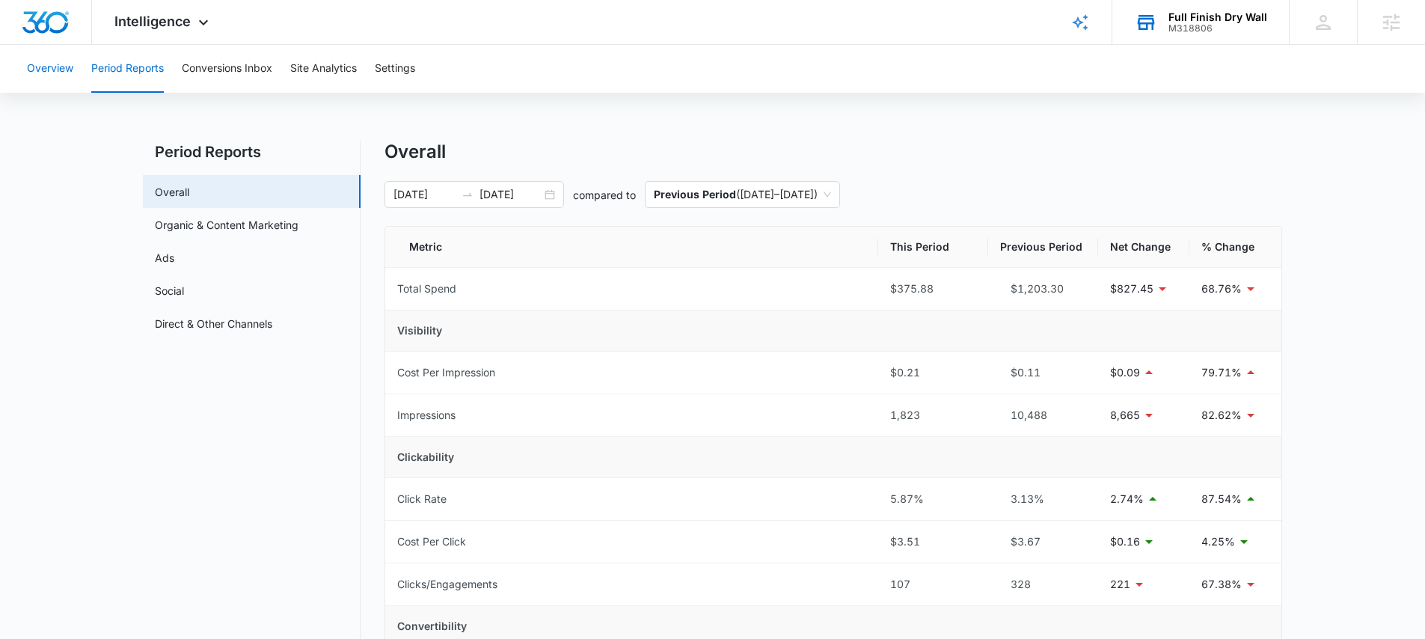
click at [48, 60] on button "Overview" at bounding box center [50, 69] width 46 height 48
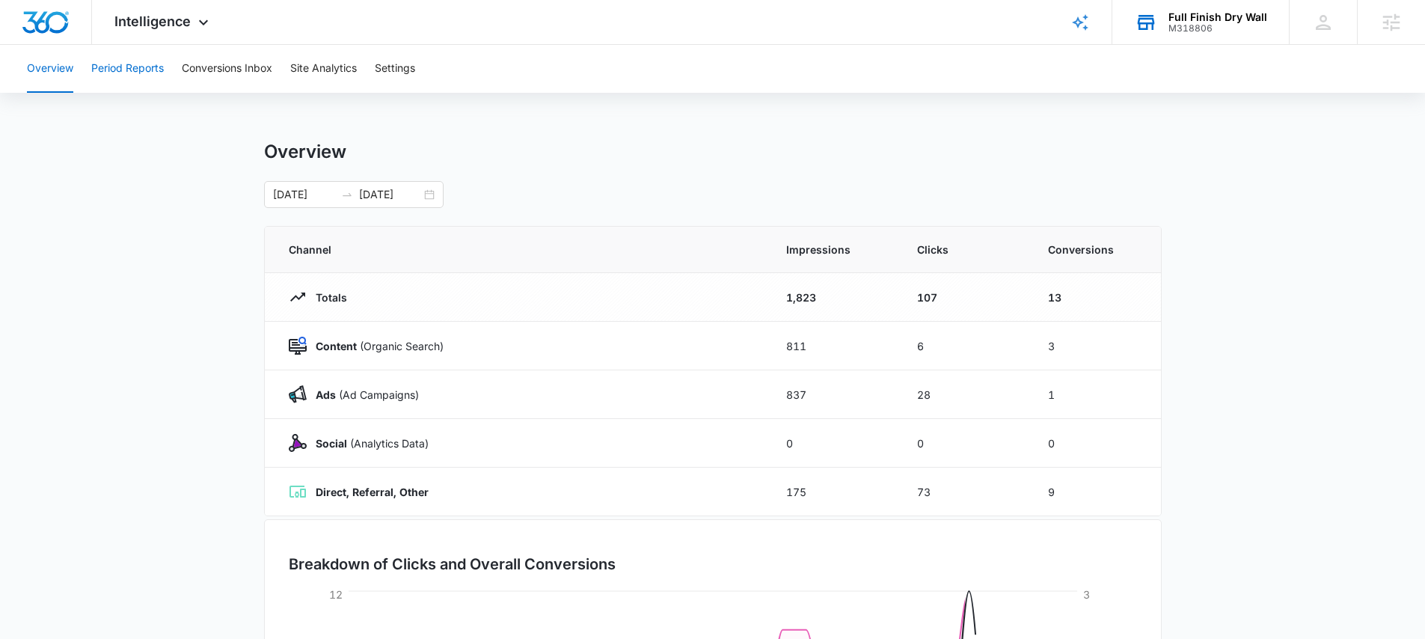
click at [147, 71] on button "Period Reports" at bounding box center [127, 69] width 73 height 48
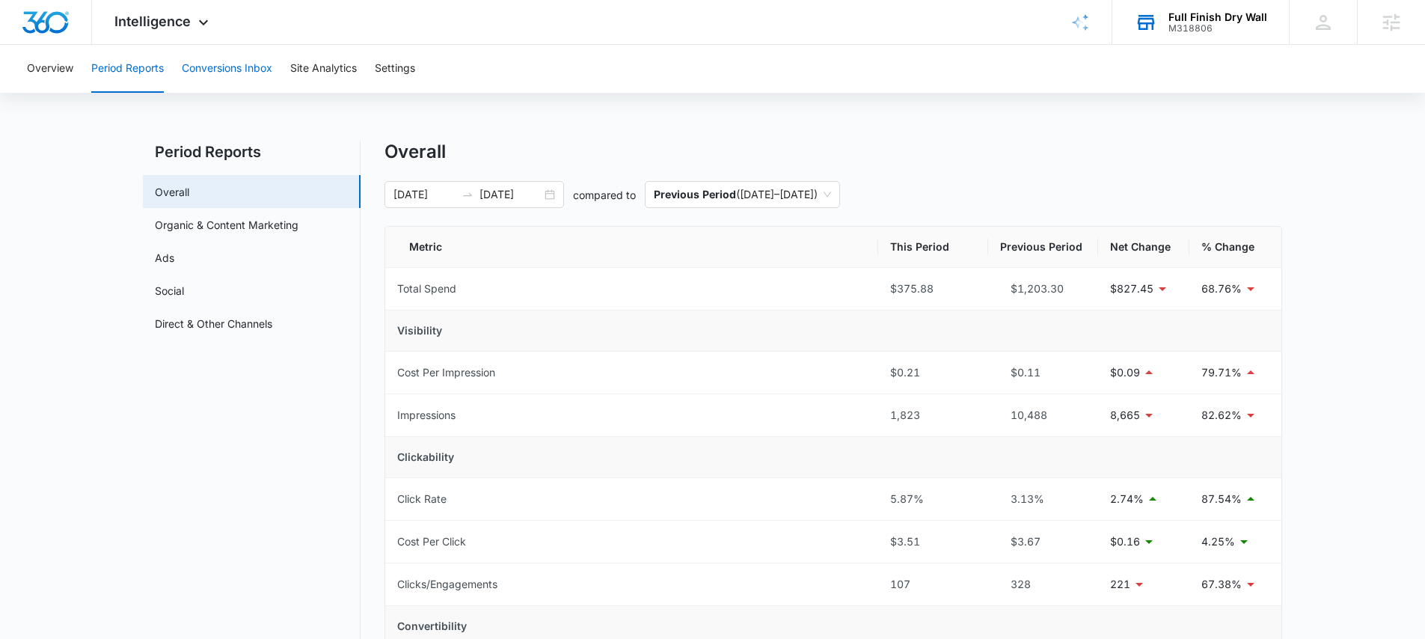
click at [223, 64] on button "Conversions Inbox" at bounding box center [227, 69] width 90 height 48
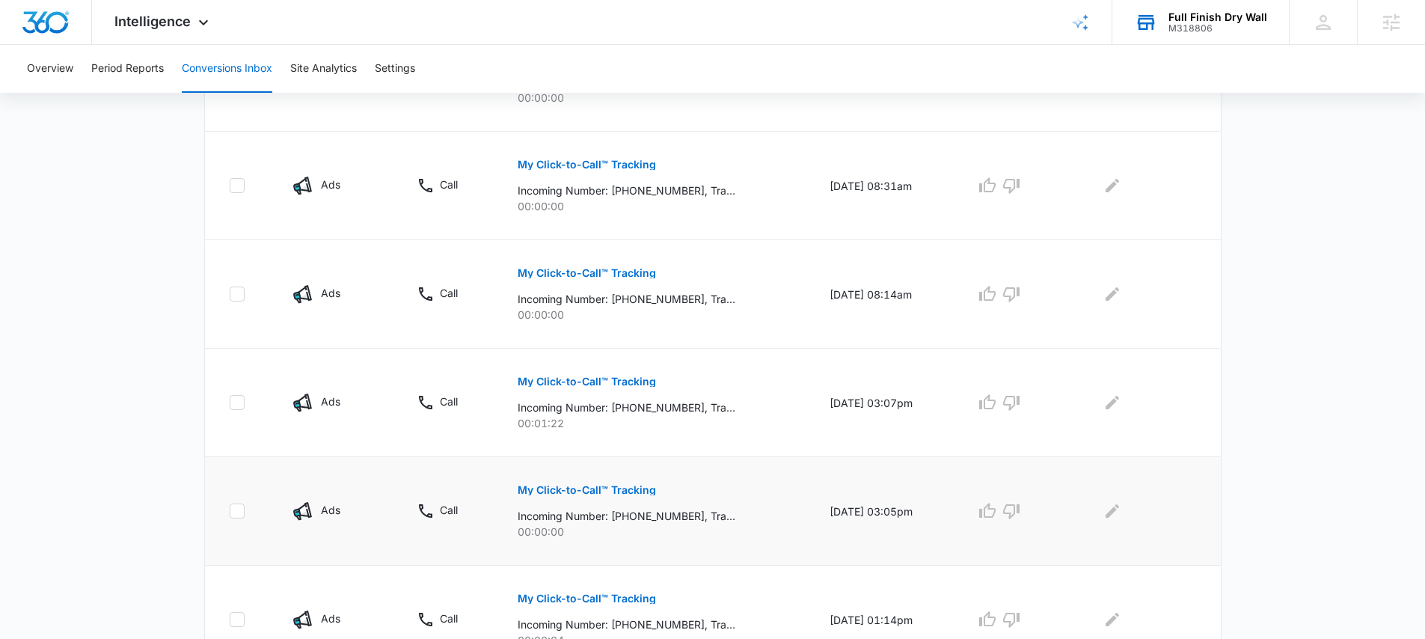
scroll to position [963, 0]
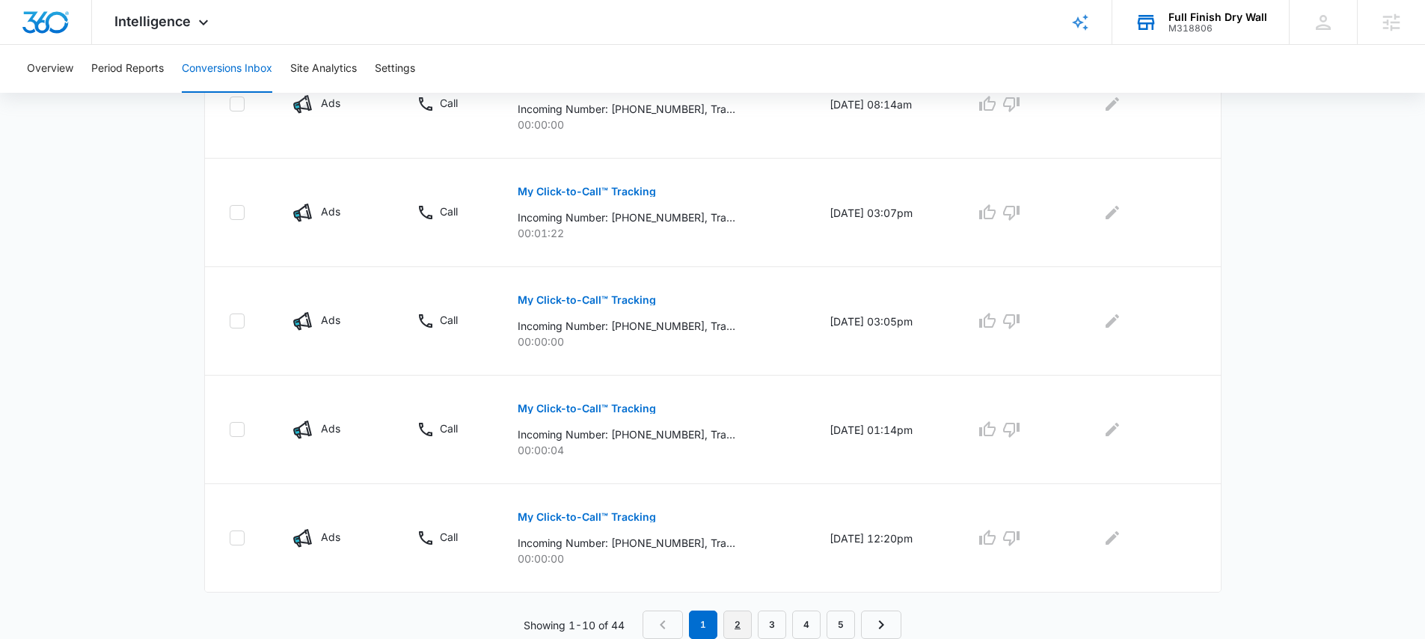
click at [737, 622] on link "2" at bounding box center [737, 624] width 28 height 28
click at [774, 619] on link "3" at bounding box center [775, 624] width 28 height 28
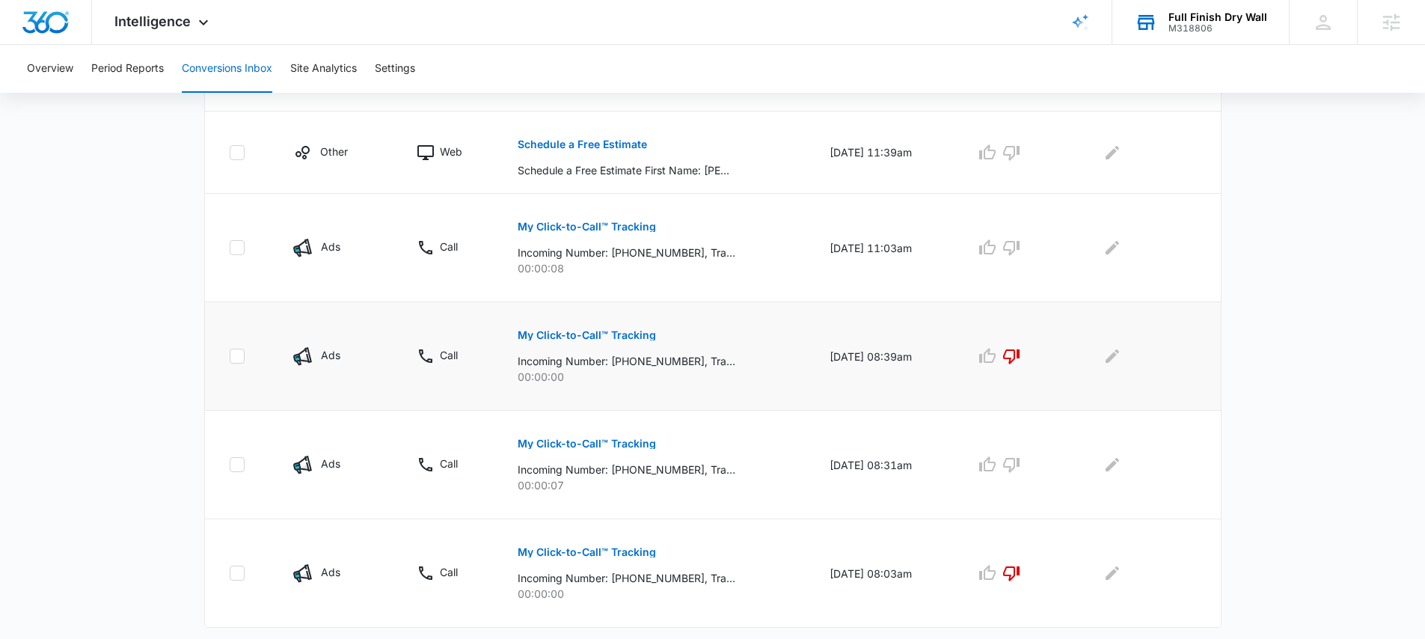
scroll to position [911, 0]
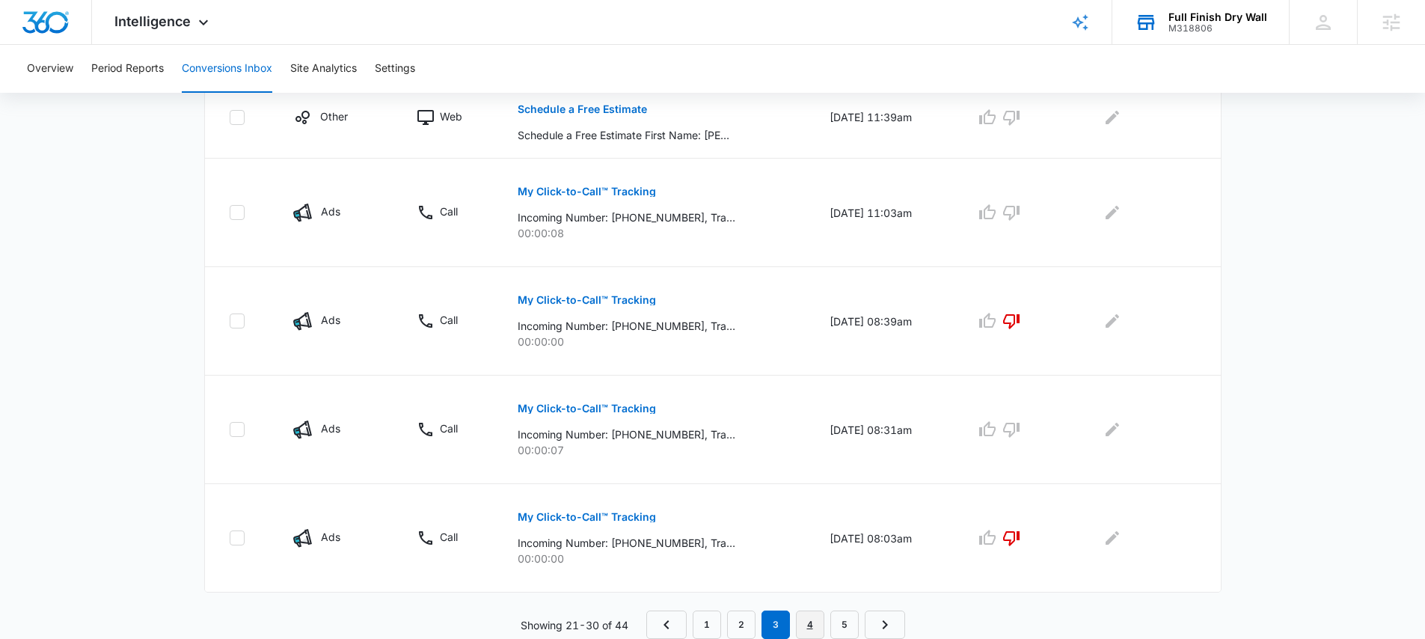
click at [806, 620] on link "4" at bounding box center [810, 624] width 28 height 28
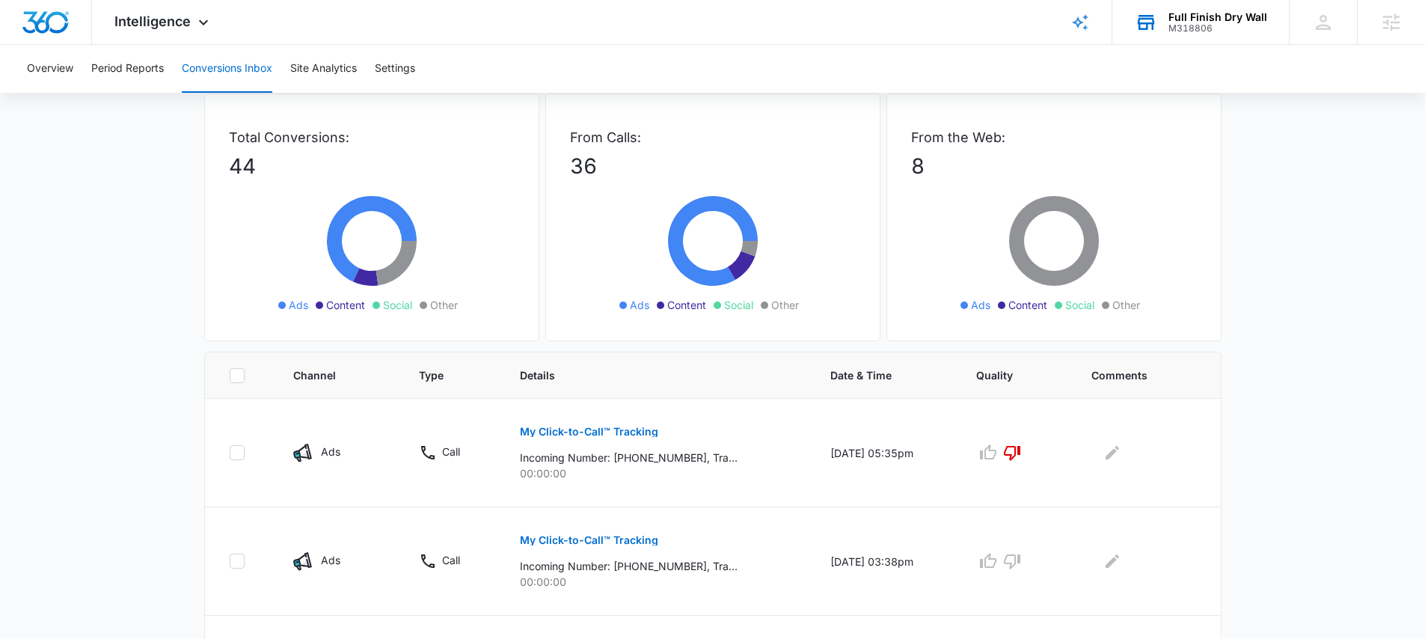
scroll to position [0, 0]
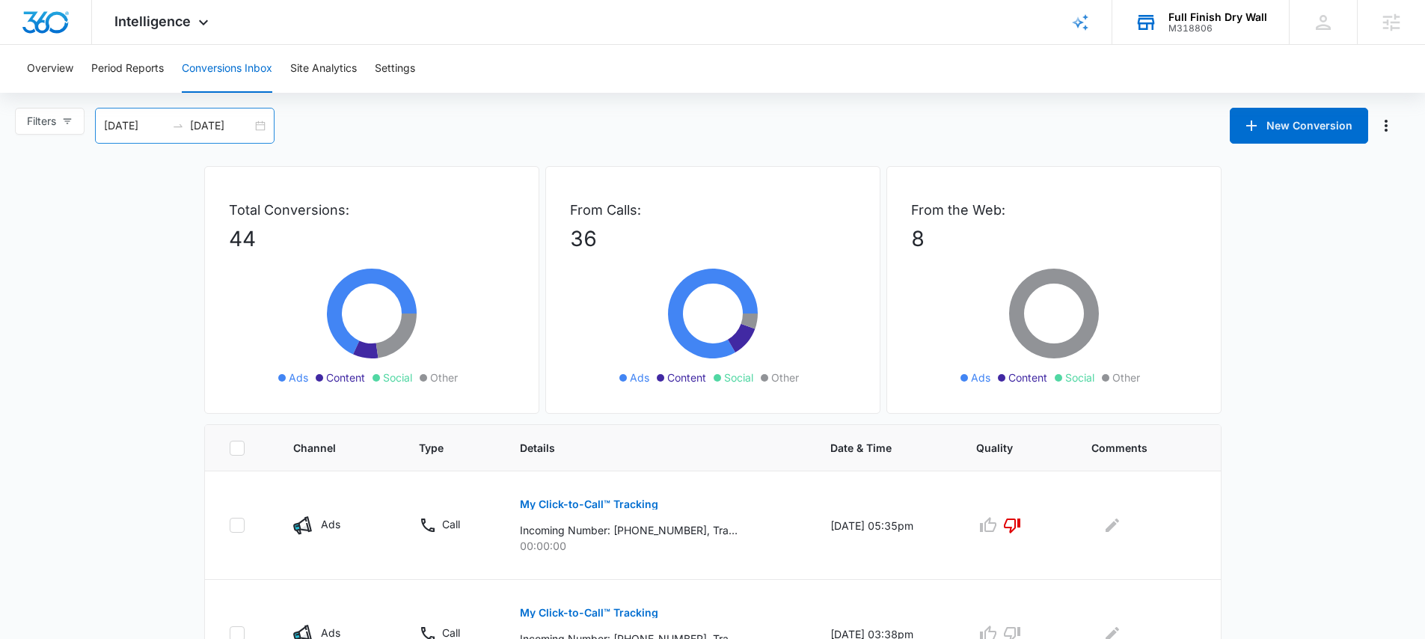
click at [263, 127] on div "09/07/2025 10/07/2025" at bounding box center [184, 126] width 179 height 36
click at [549, 121] on div "Filters 09/07/2025 10/07/2025 New Conversion Sep 2025 Su Mo Tu We Th Fr Sa 31 1…" at bounding box center [712, 126] width 1425 height 36
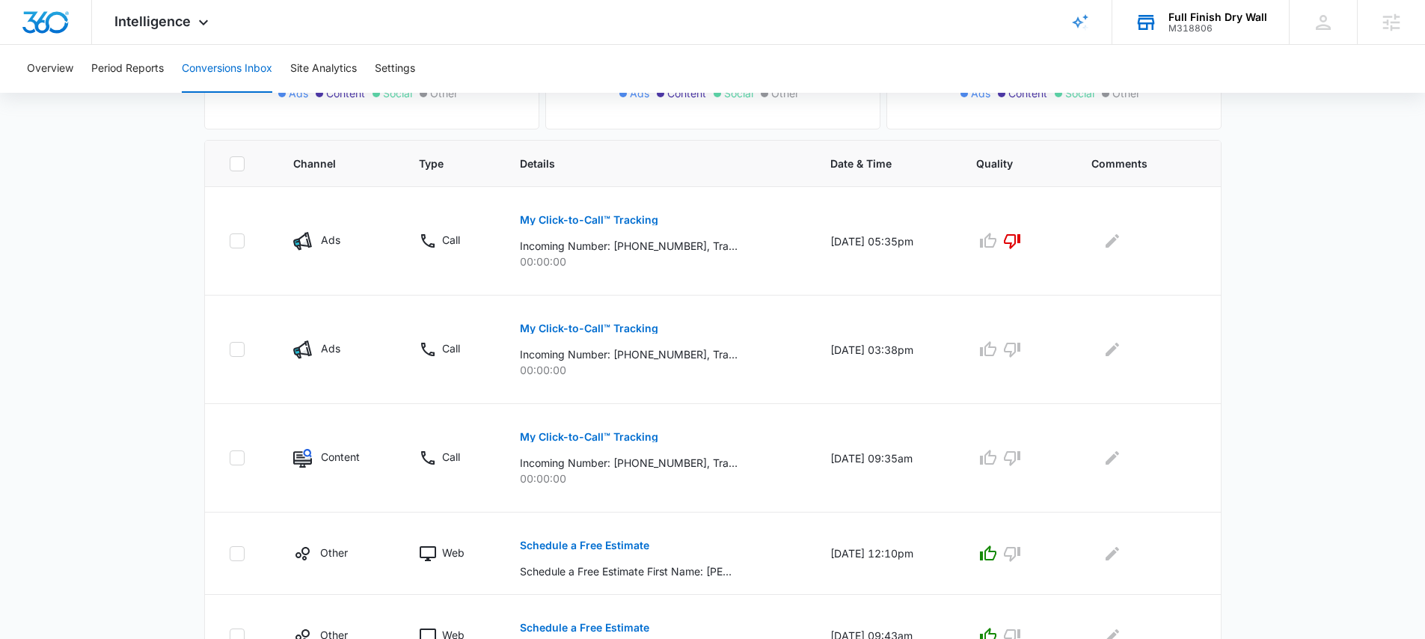
scroll to position [859, 0]
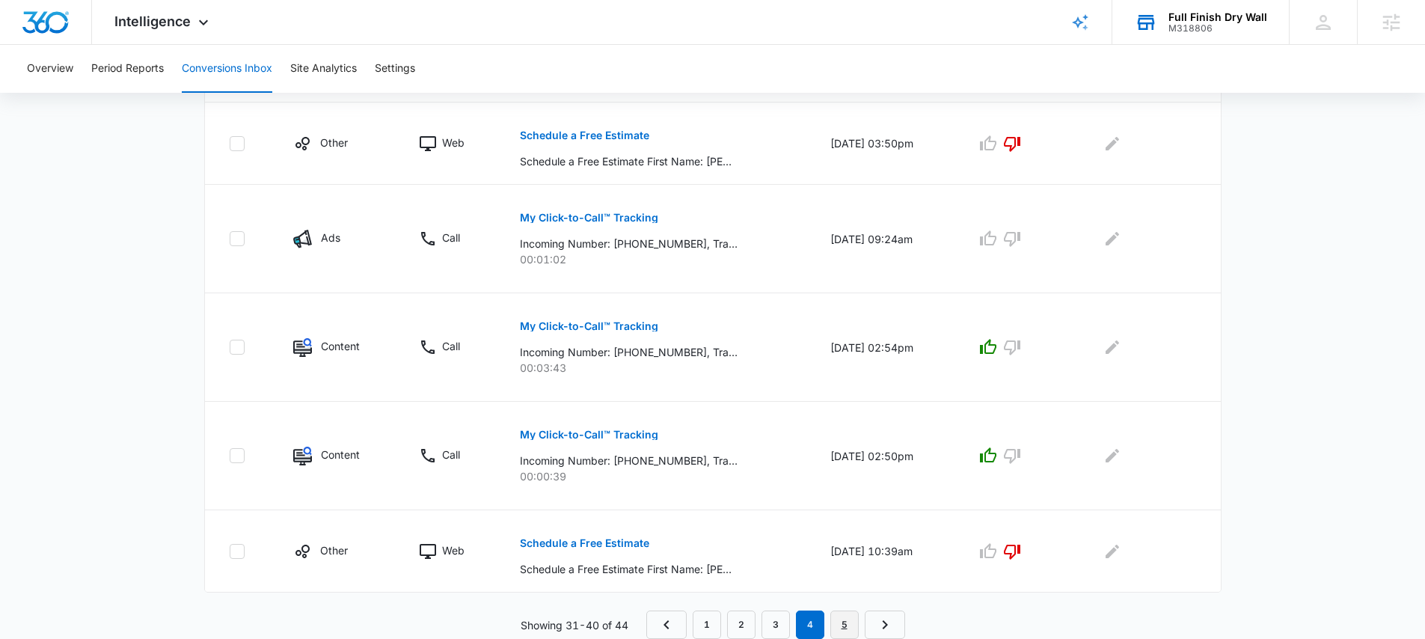
click at [850, 619] on link "5" at bounding box center [844, 624] width 28 height 28
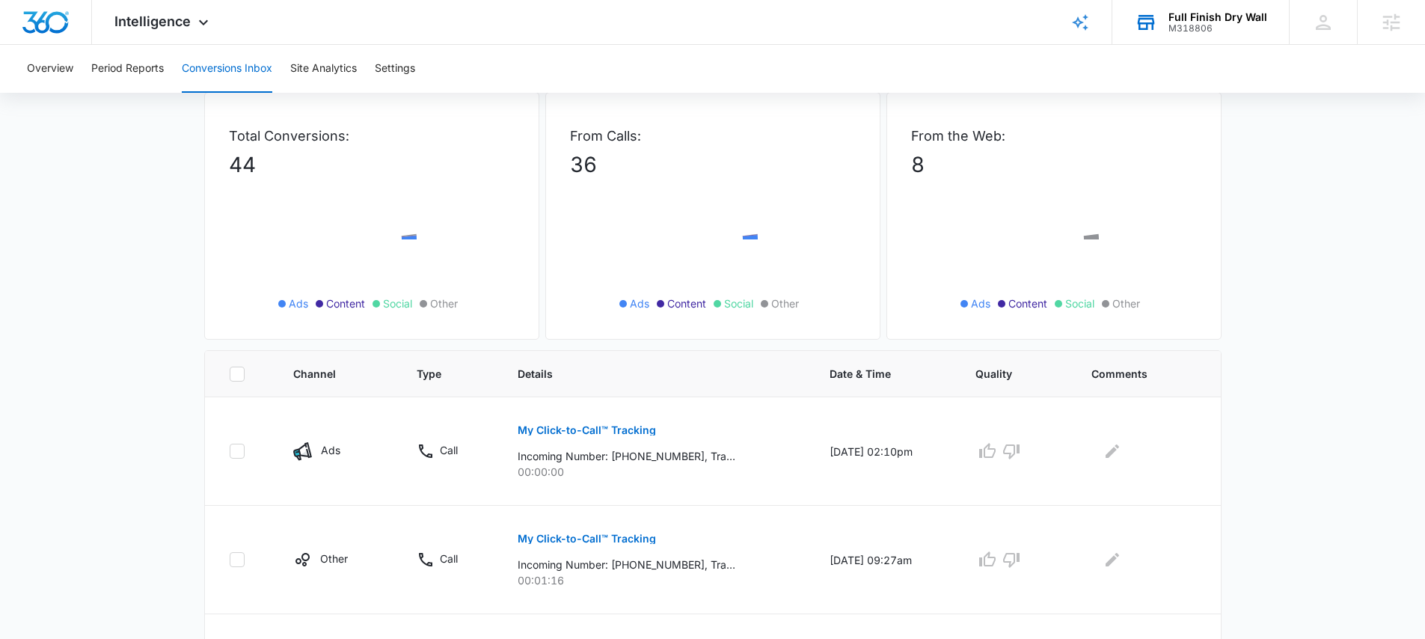
scroll to position [260, 0]
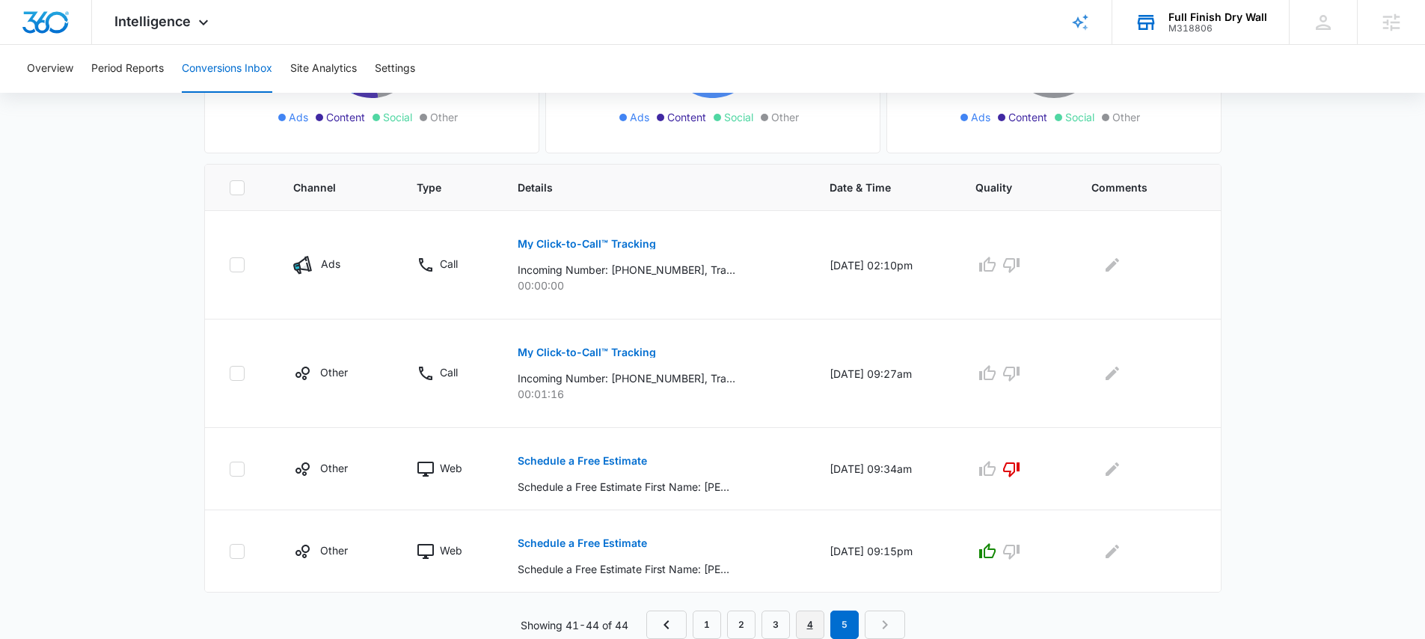
click at [799, 621] on link "4" at bounding box center [810, 624] width 28 height 28
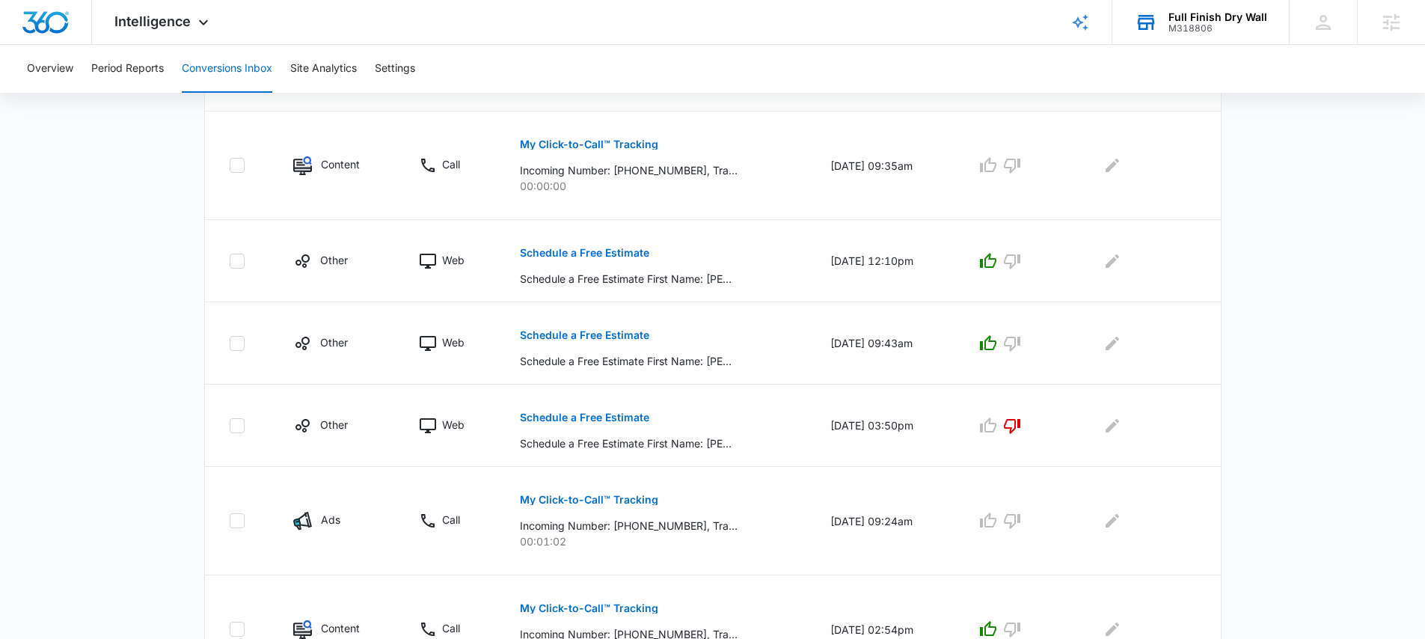
scroll to position [859, 0]
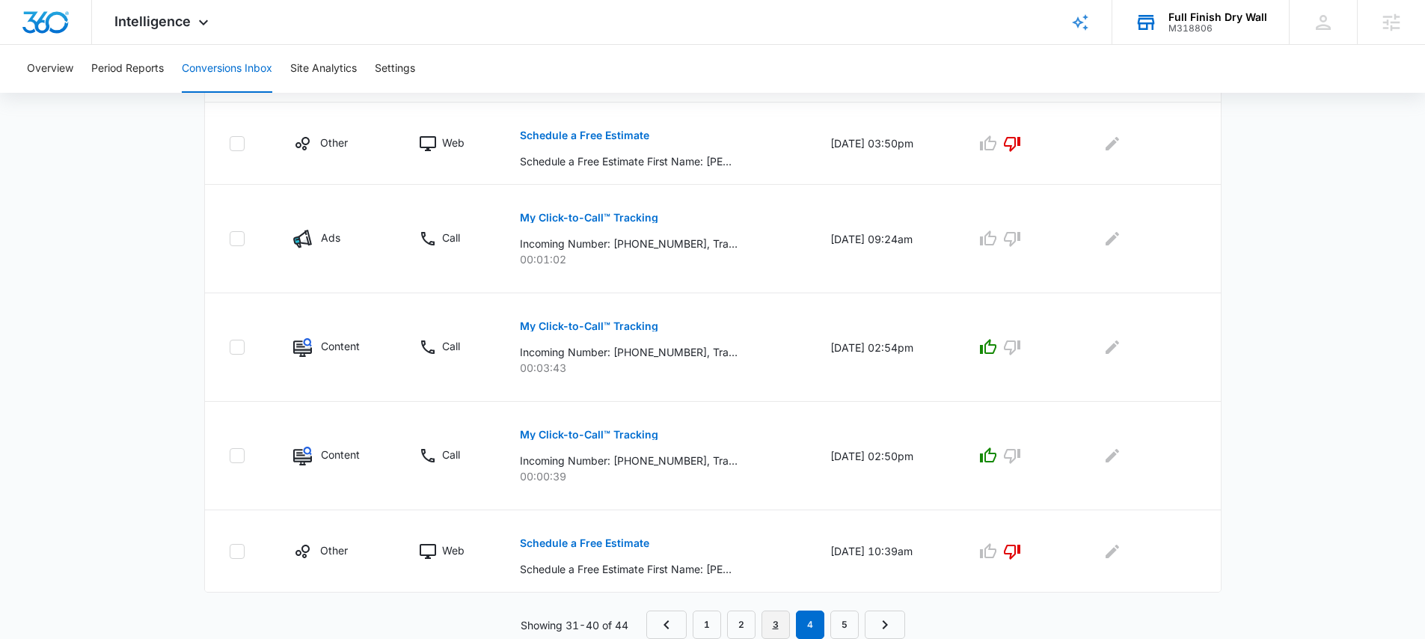
click at [775, 622] on link "3" at bounding box center [775, 624] width 28 height 28
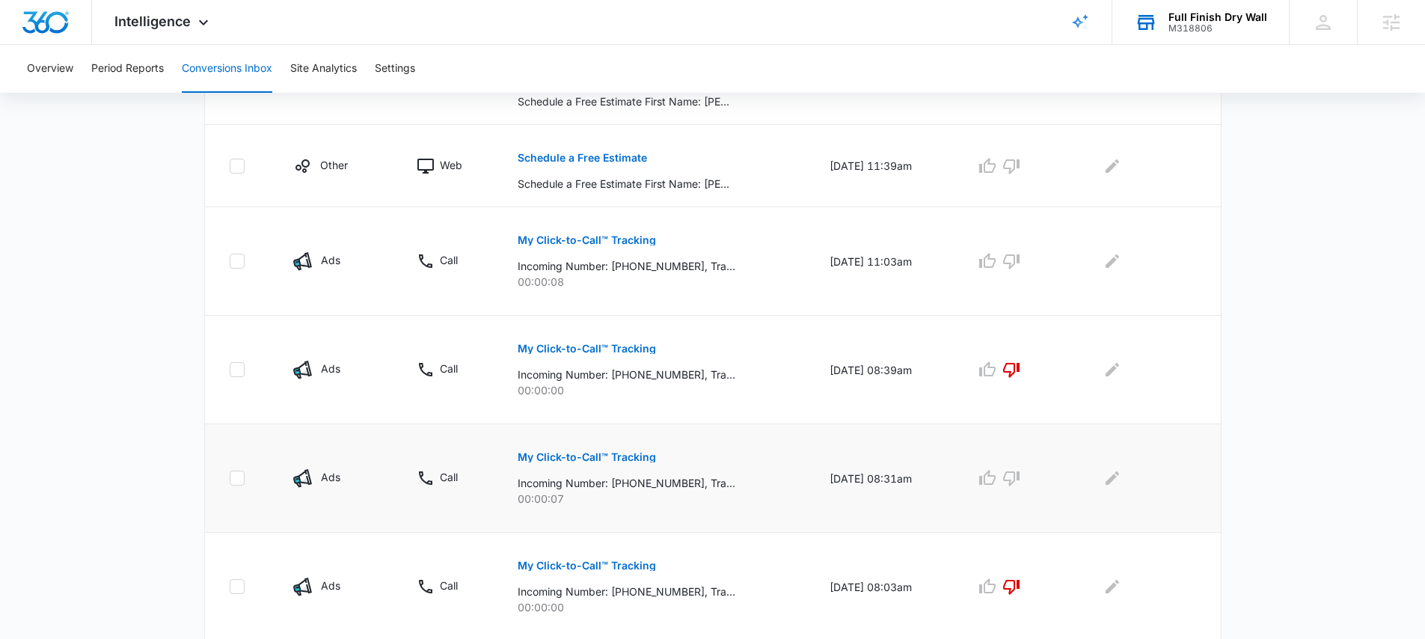
scroll to position [911, 0]
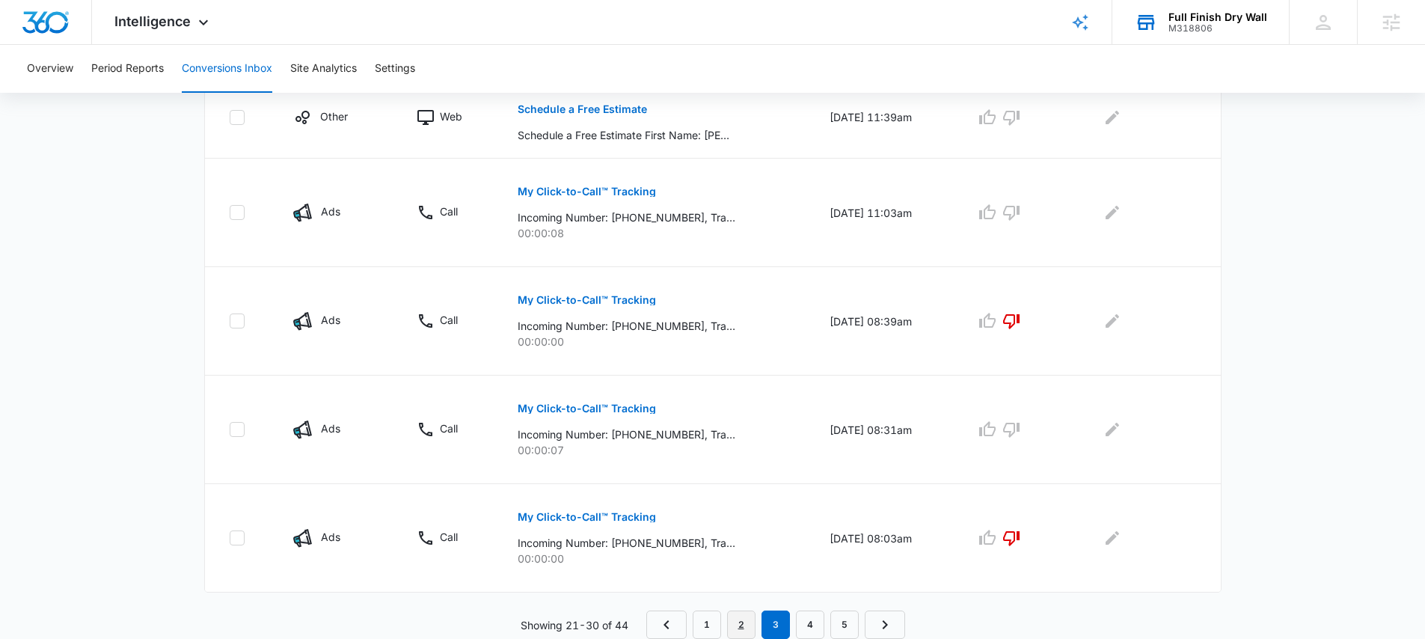
click at [732, 620] on link "2" at bounding box center [741, 624] width 28 height 28
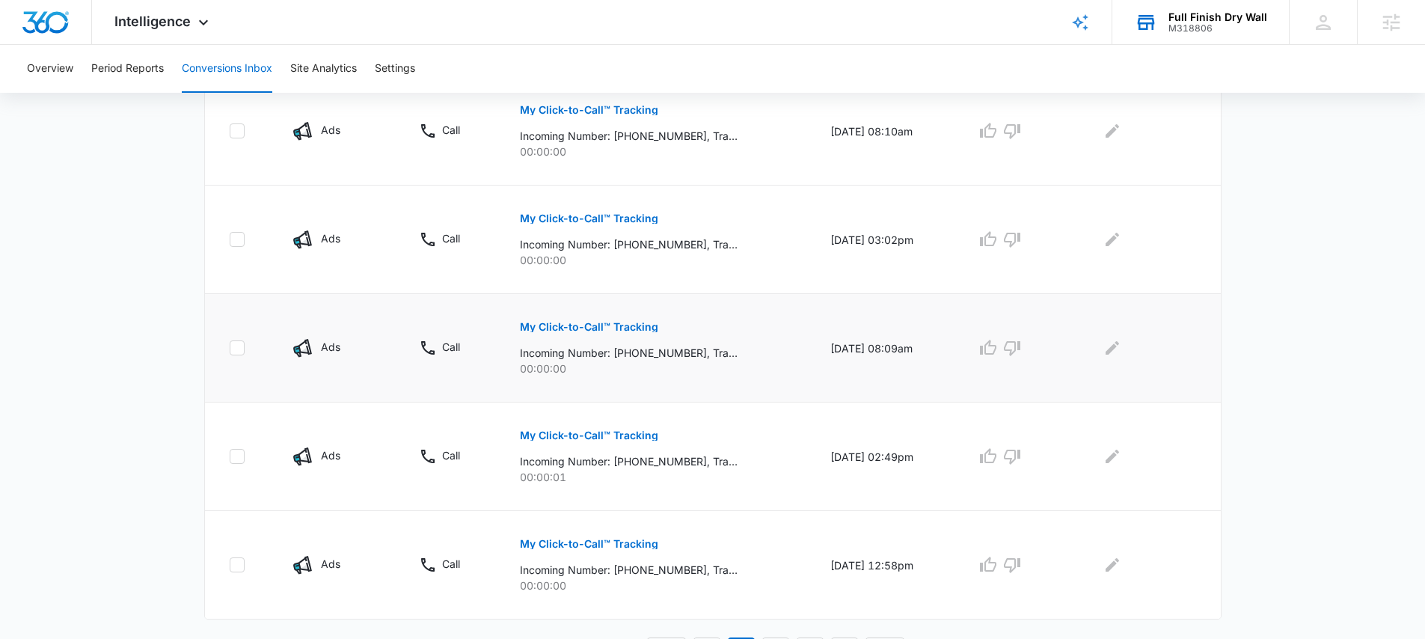
scroll to position [963, 0]
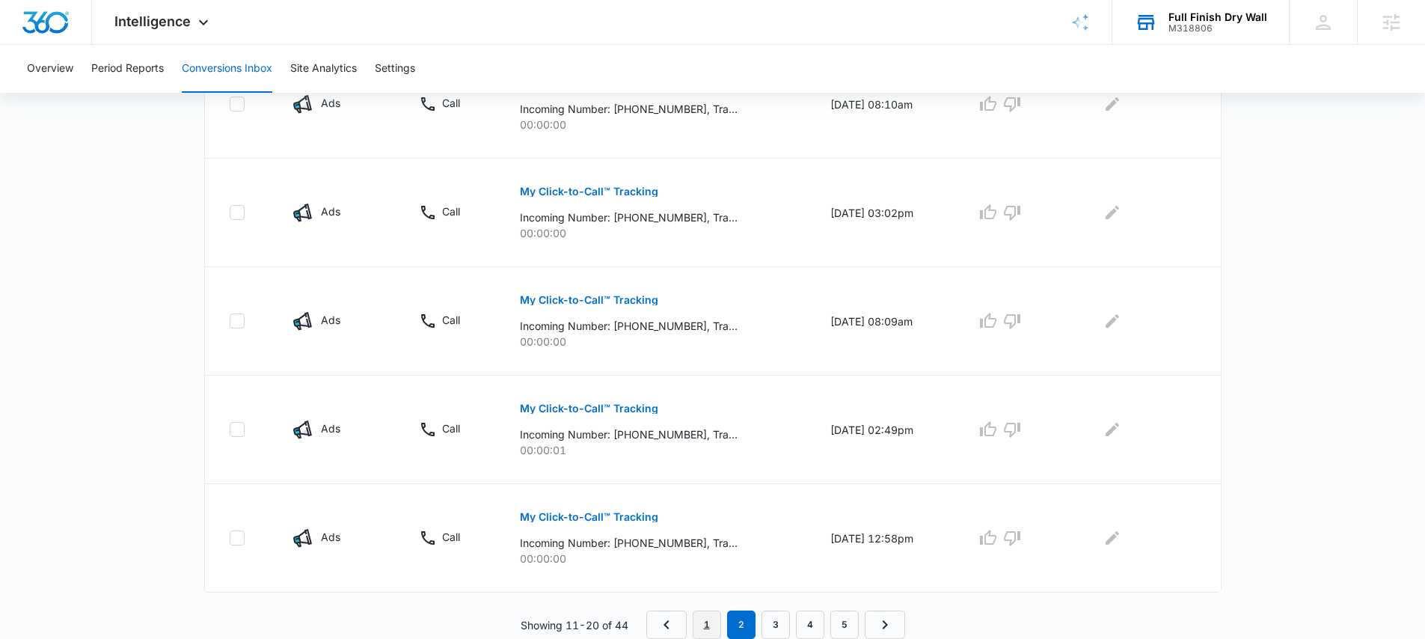
click at [701, 616] on link "1" at bounding box center [707, 624] width 28 height 28
click at [729, 618] on link "2" at bounding box center [737, 624] width 28 height 28
click at [773, 618] on link "3" at bounding box center [775, 624] width 28 height 28
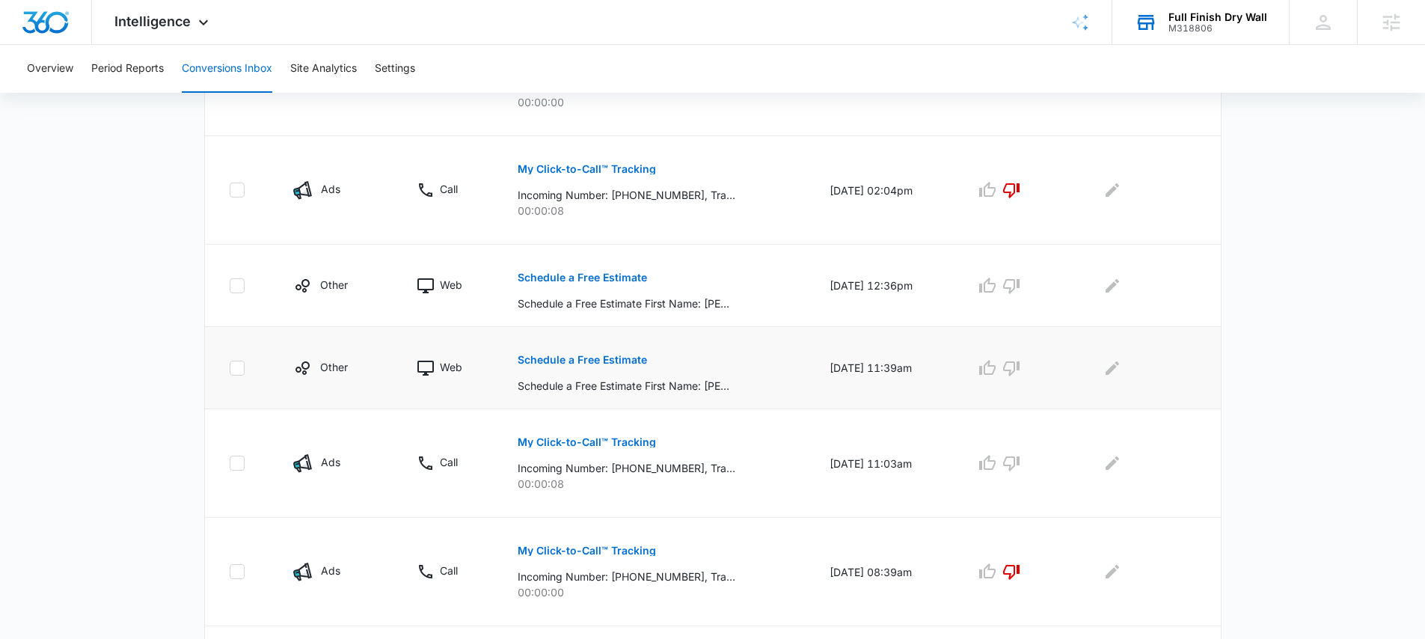
scroll to position [911, 0]
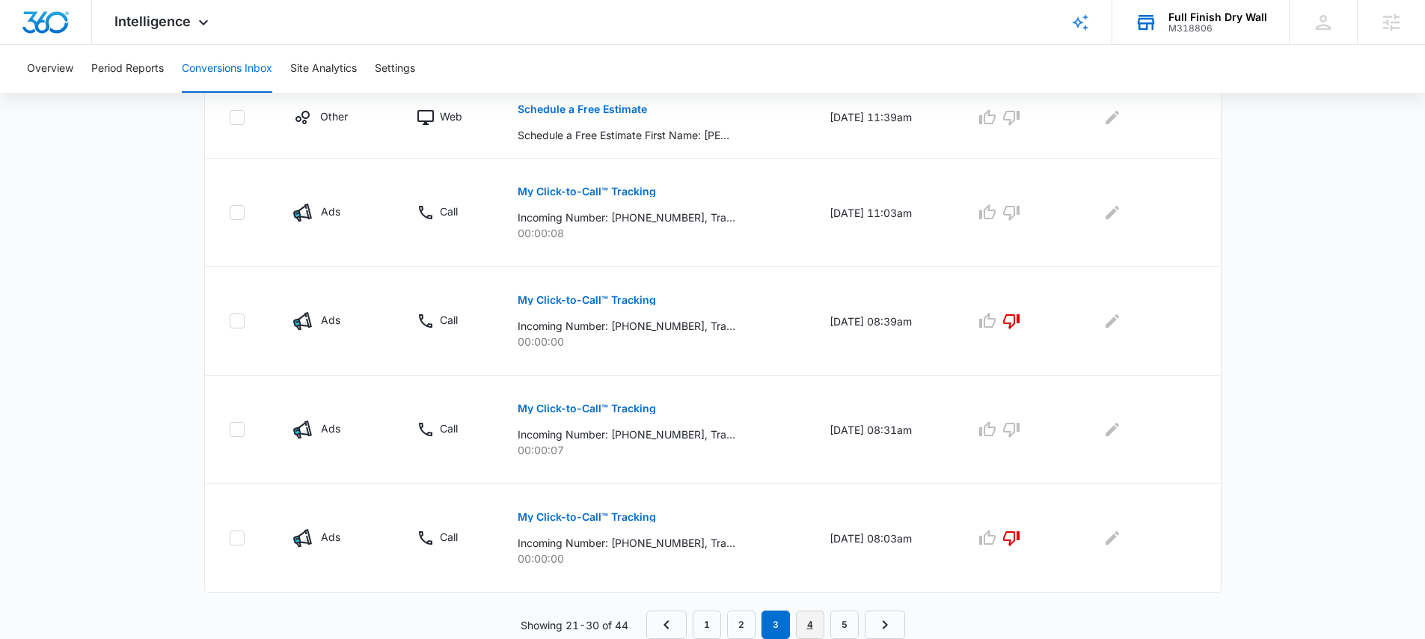
click at [811, 616] on link "4" at bounding box center [810, 624] width 28 height 28
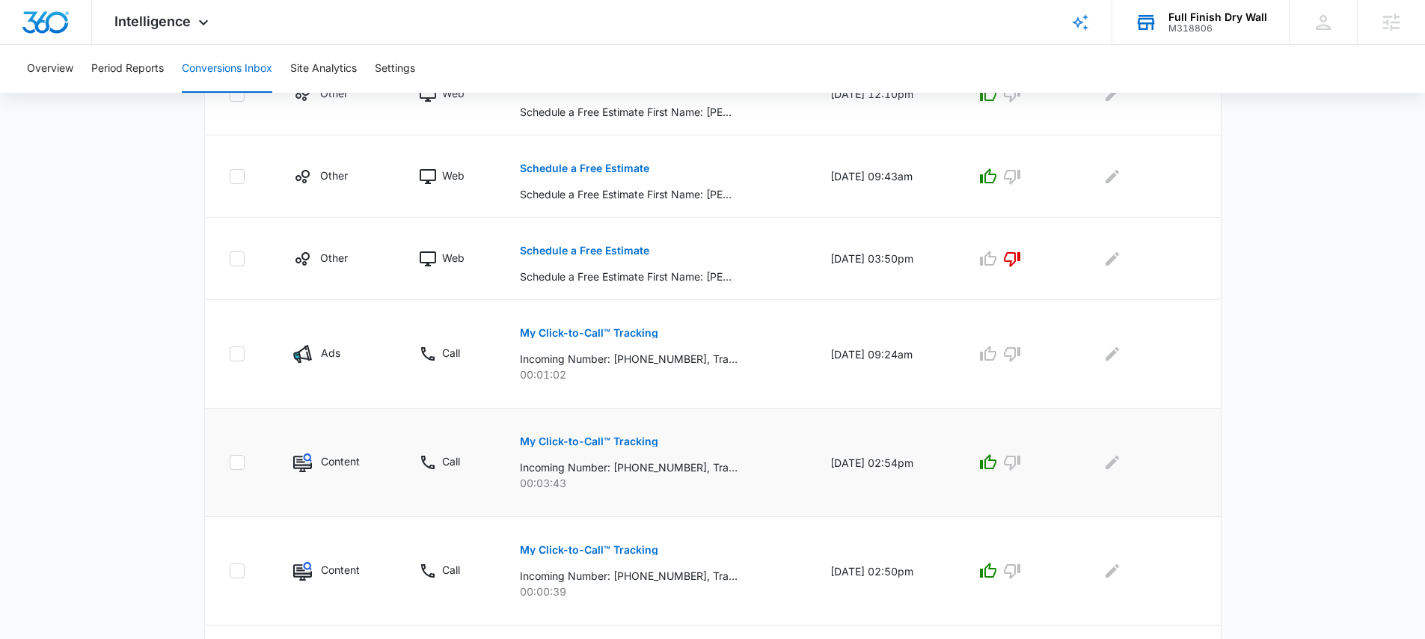
scroll to position [859, 0]
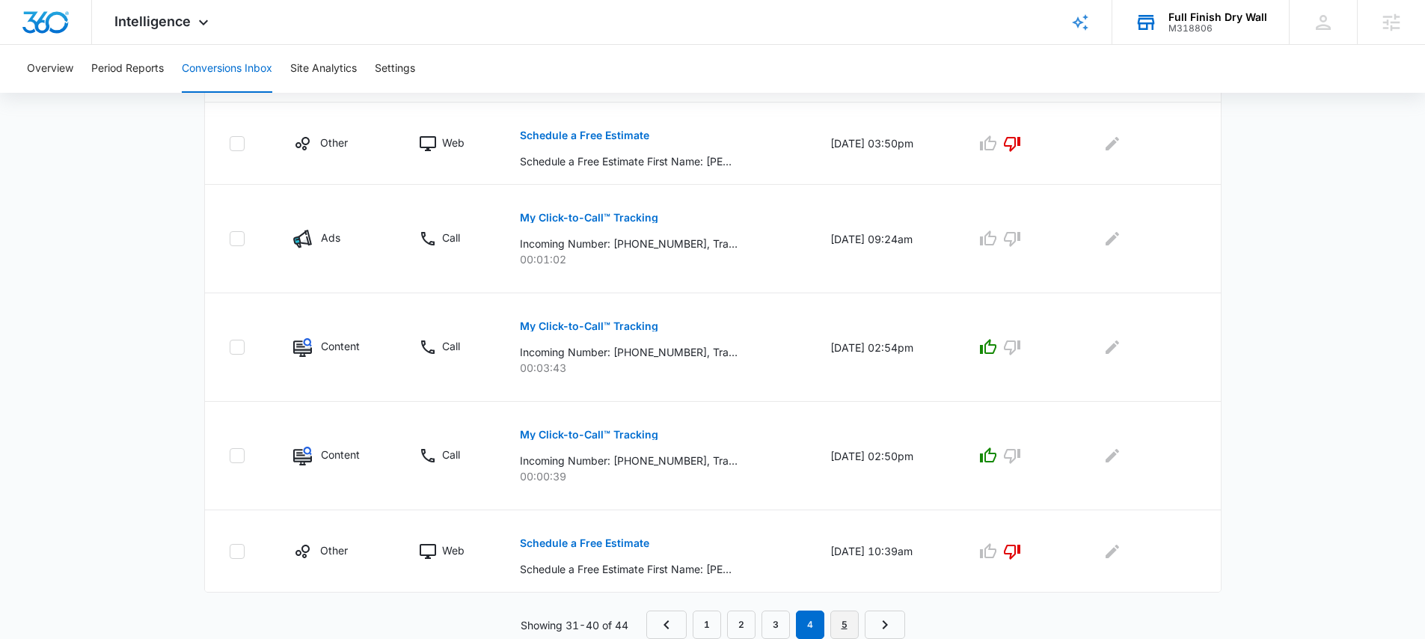
click at [835, 620] on link "5" at bounding box center [844, 624] width 28 height 28
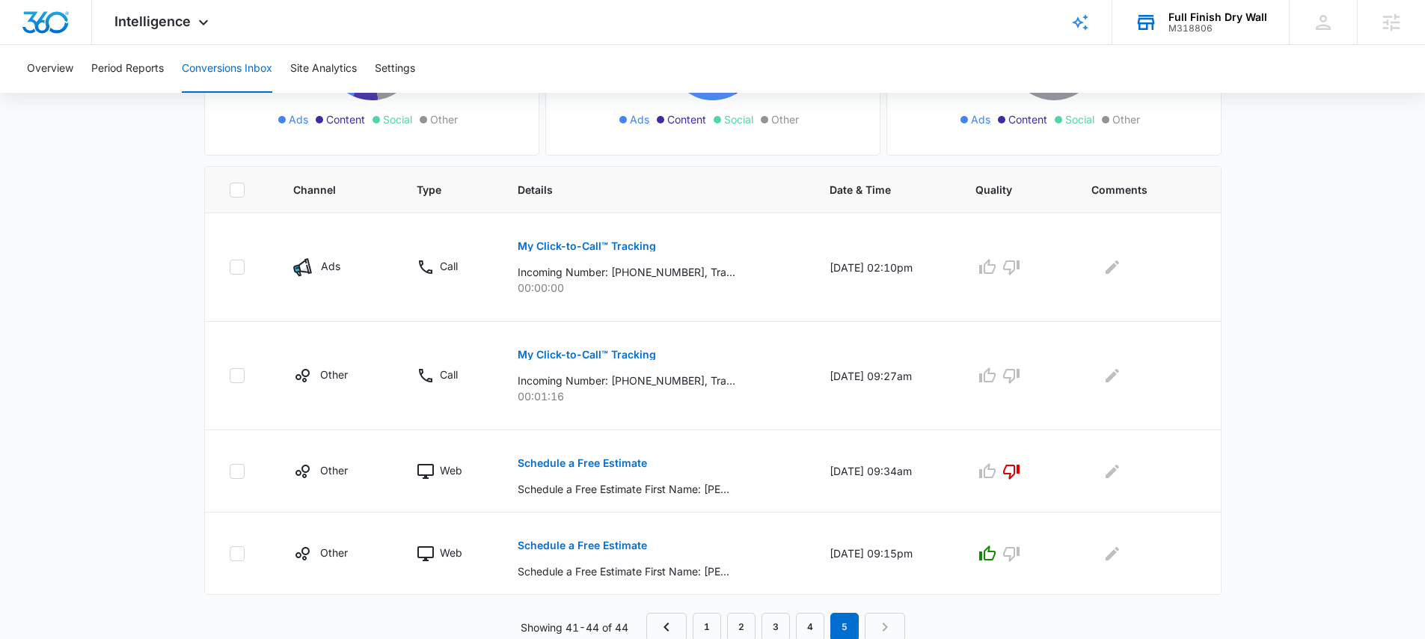
scroll to position [260, 0]
click at [742, 621] on link "2" at bounding box center [741, 624] width 28 height 28
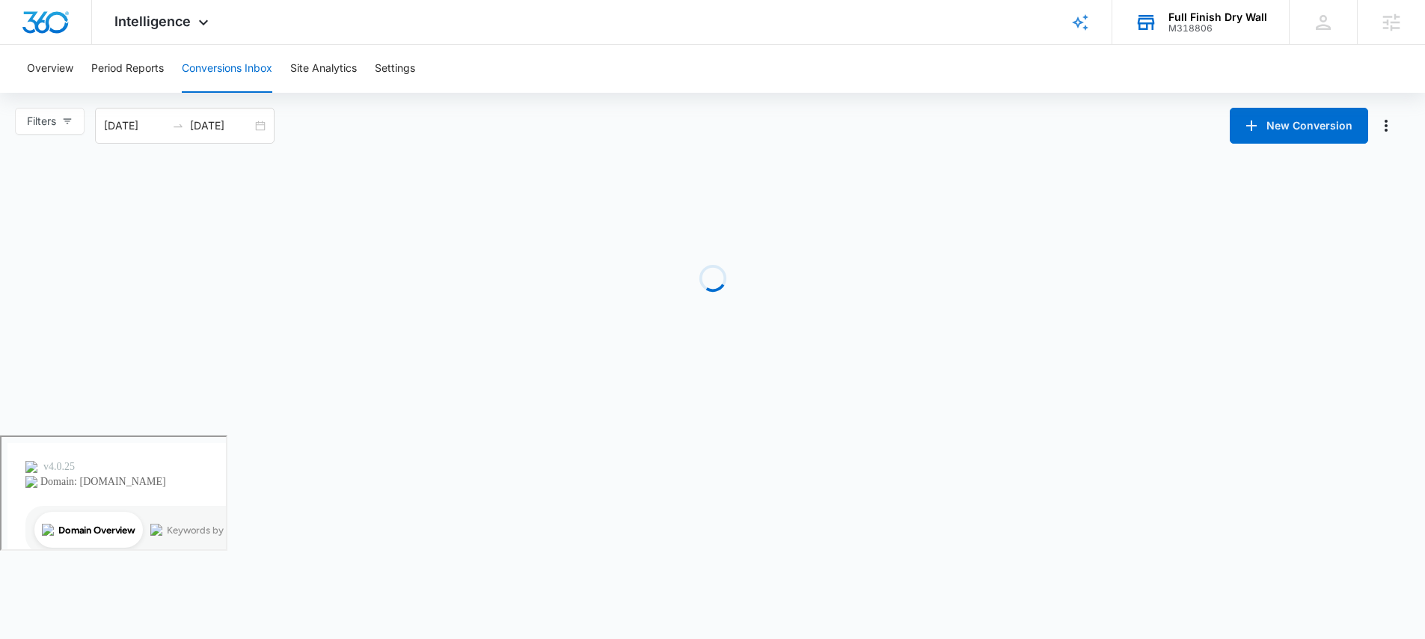
scroll to position [0, 0]
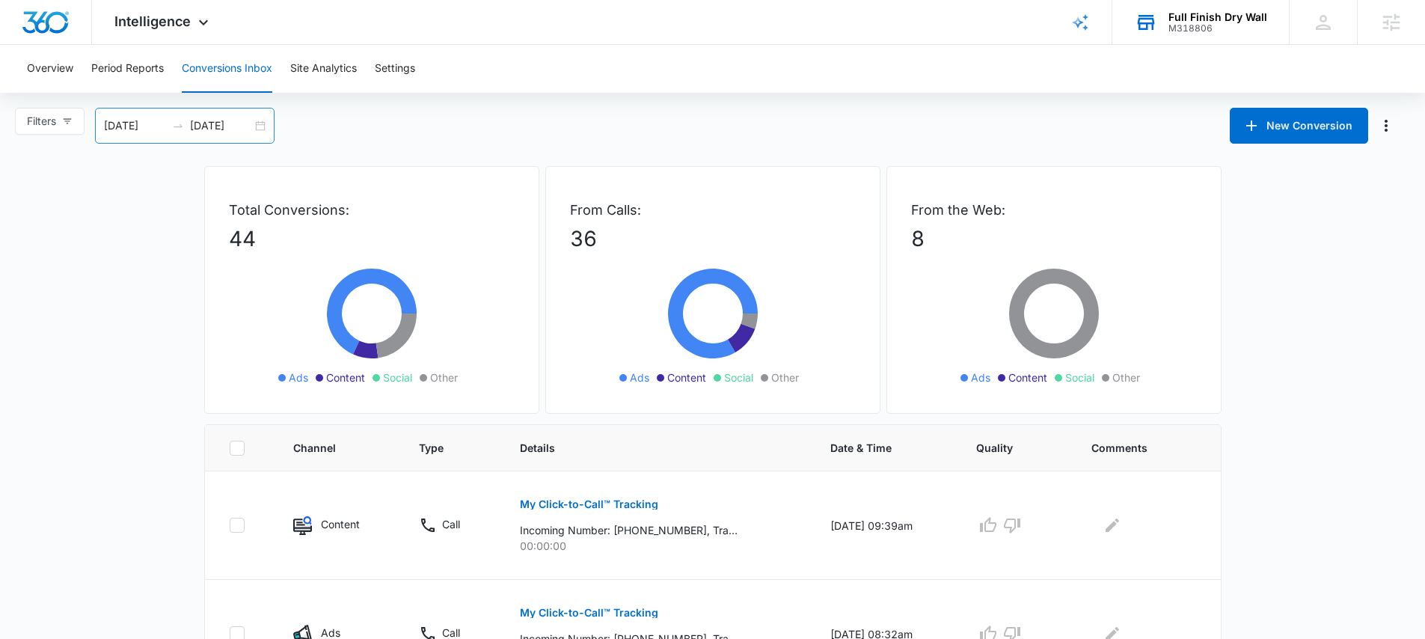
click at [263, 130] on div "09/07/2025 10/07/2025" at bounding box center [184, 126] width 179 height 36
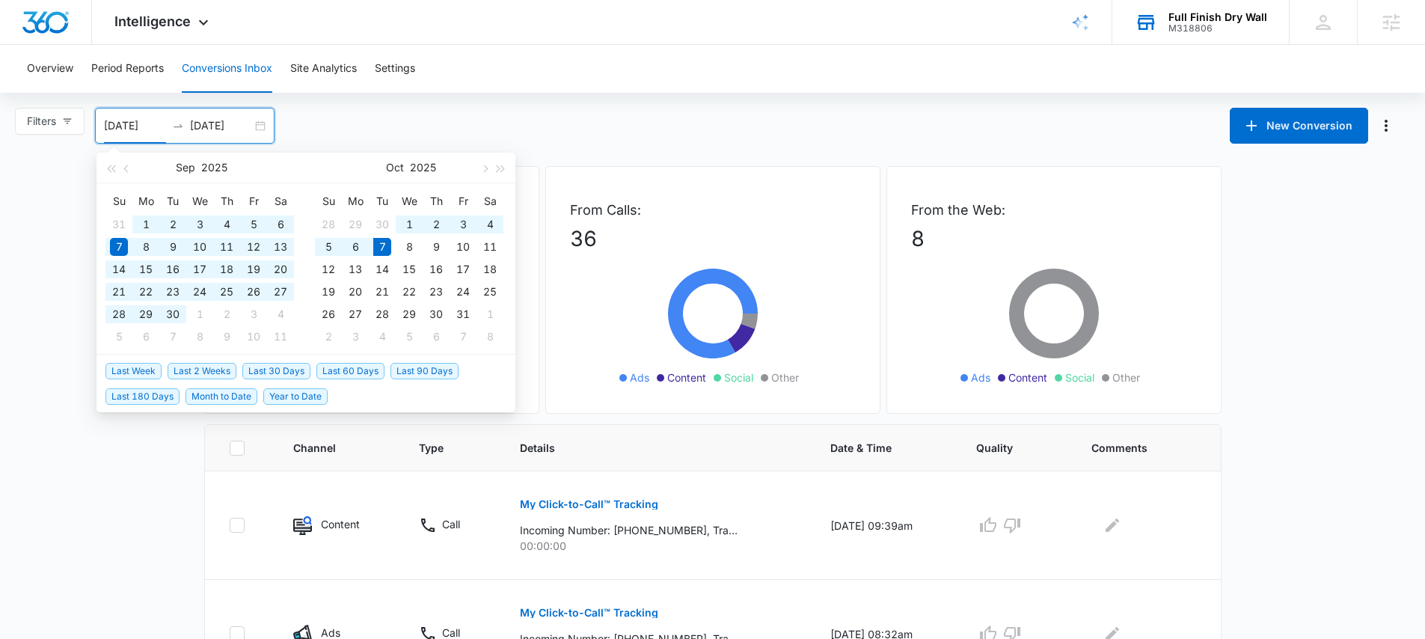
click at [345, 372] on span "Last 60 Days" at bounding box center [350, 371] width 68 height 16
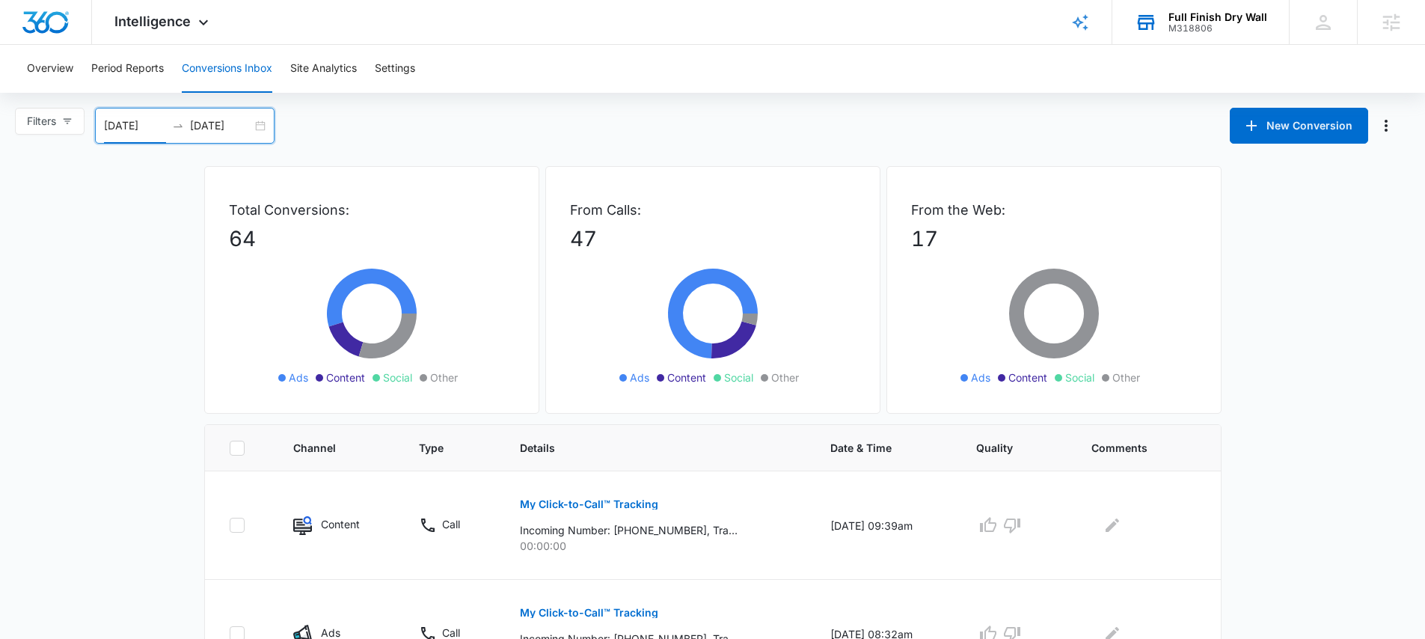
click at [261, 124] on div "08/08/2025 10/07/2025" at bounding box center [184, 126] width 179 height 36
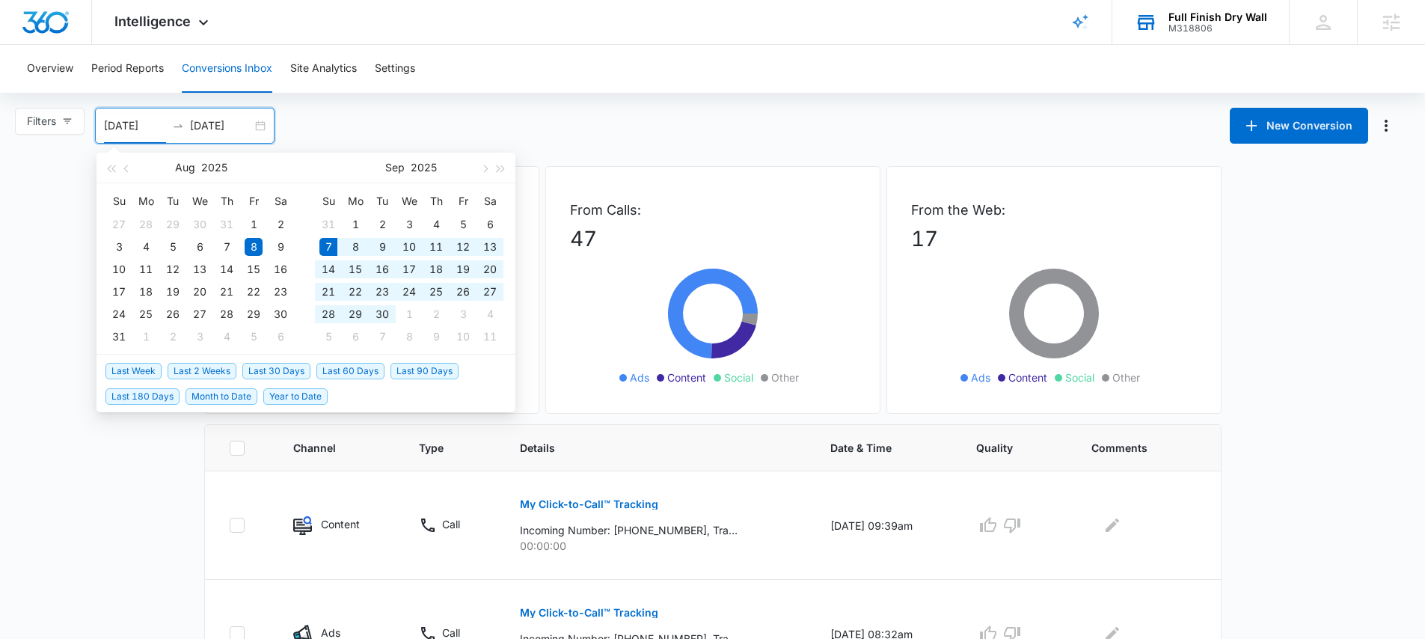
click at [284, 370] on span "Last 30 Days" at bounding box center [276, 371] width 68 height 16
type input "09/07/2025"
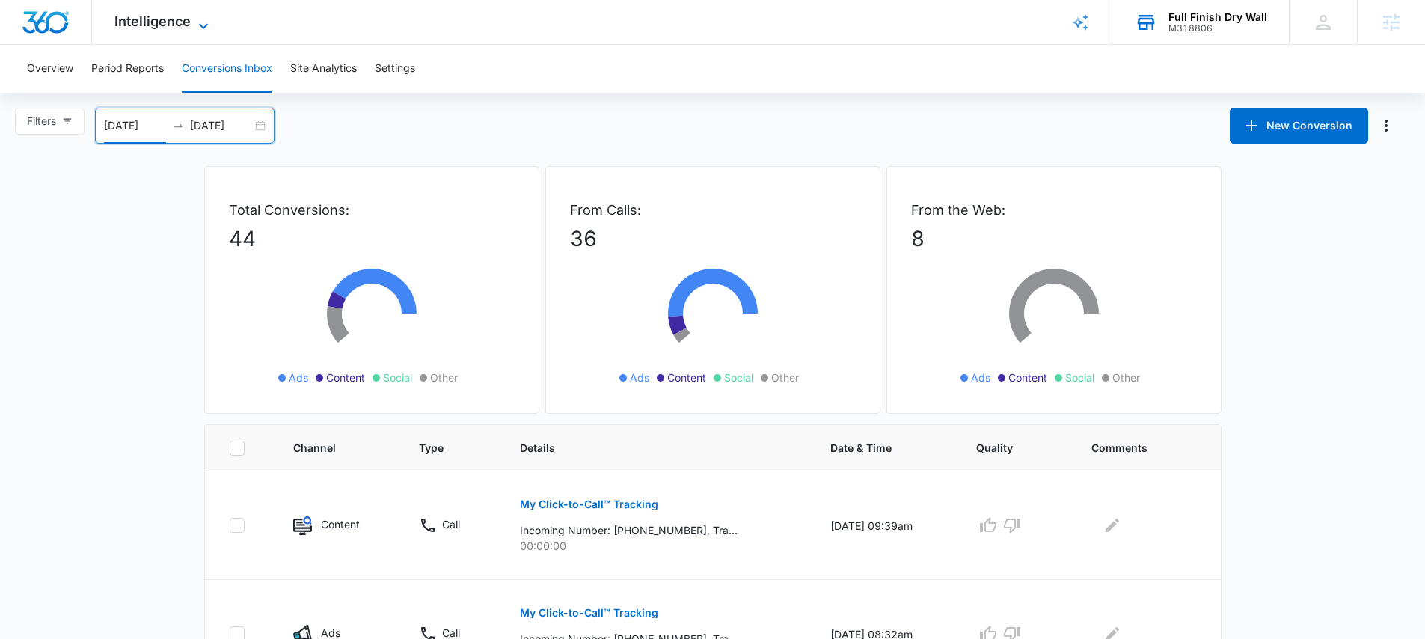
click at [159, 23] on span "Intelligence" at bounding box center [152, 21] width 76 height 16
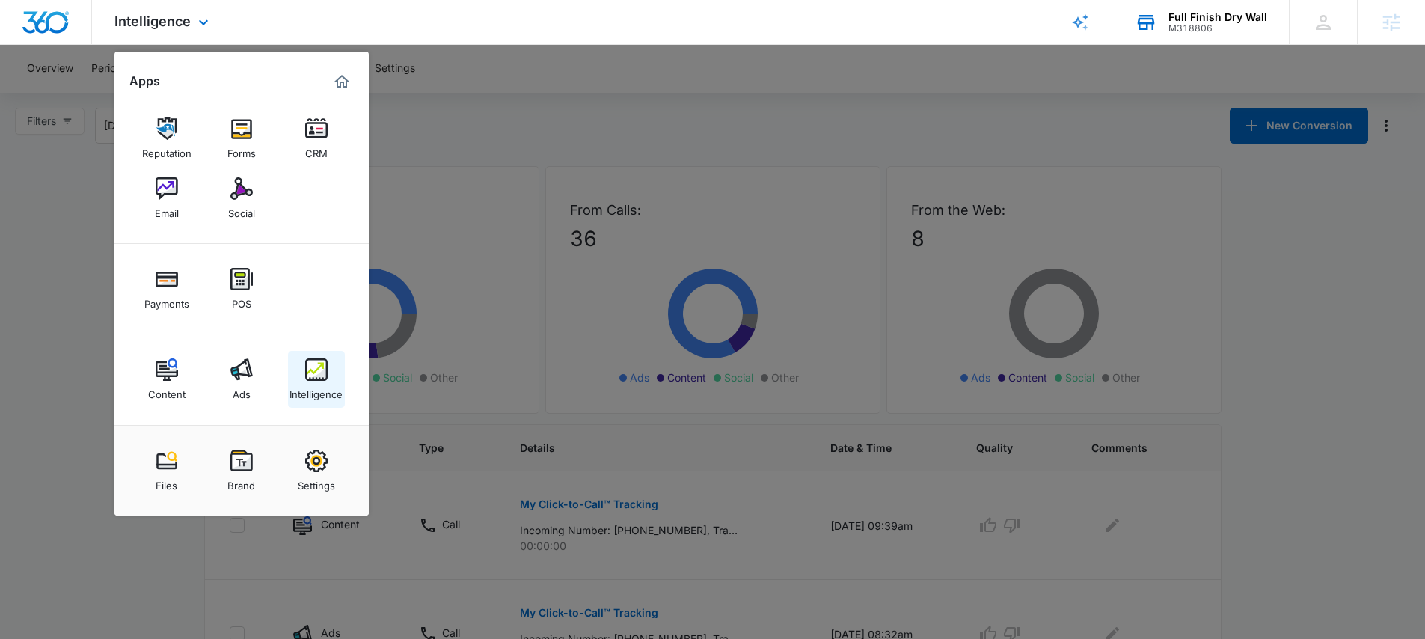
click at [315, 367] on img at bounding box center [316, 369] width 22 height 22
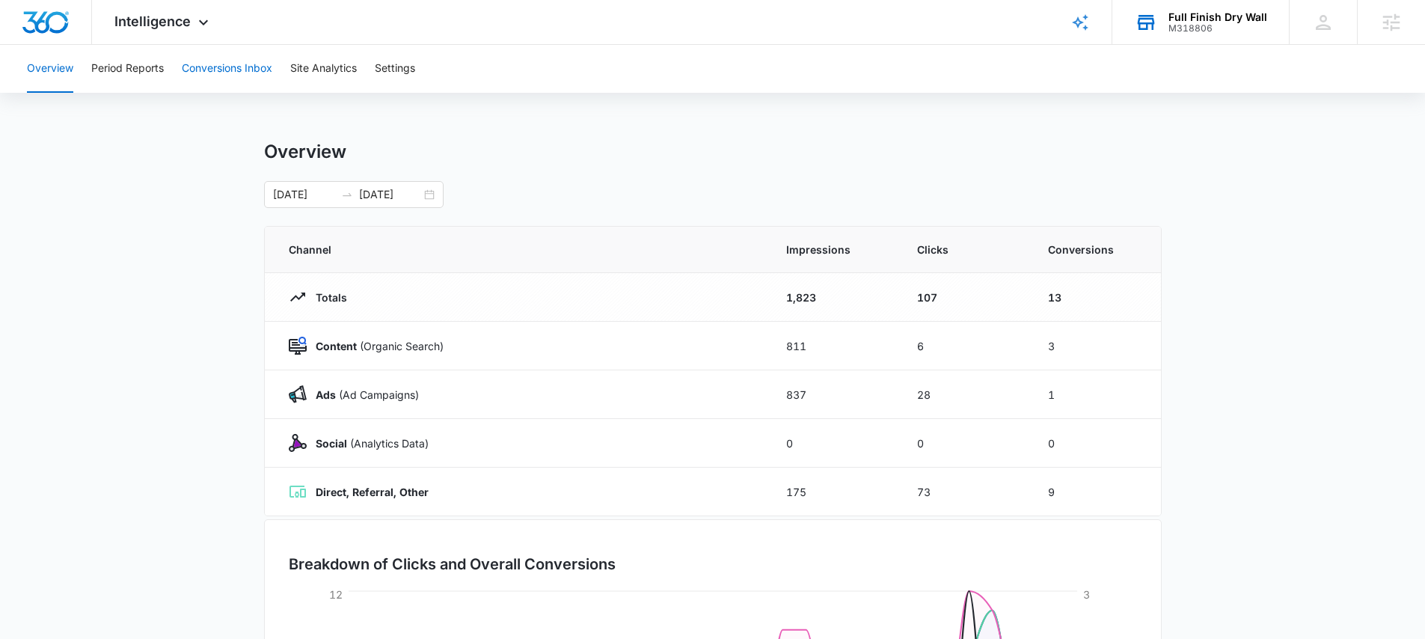
drag, startPoint x: 227, startPoint y: 70, endPoint x: 197, endPoint y: 157, distance: 92.2
click at [201, 165] on div "Overview Period Reports Conversions Inbox Site Analytics Settings Overview 09/0…" at bounding box center [712, 485] width 1425 height 881
click at [141, 73] on button "Period Reports" at bounding box center [127, 69] width 73 height 48
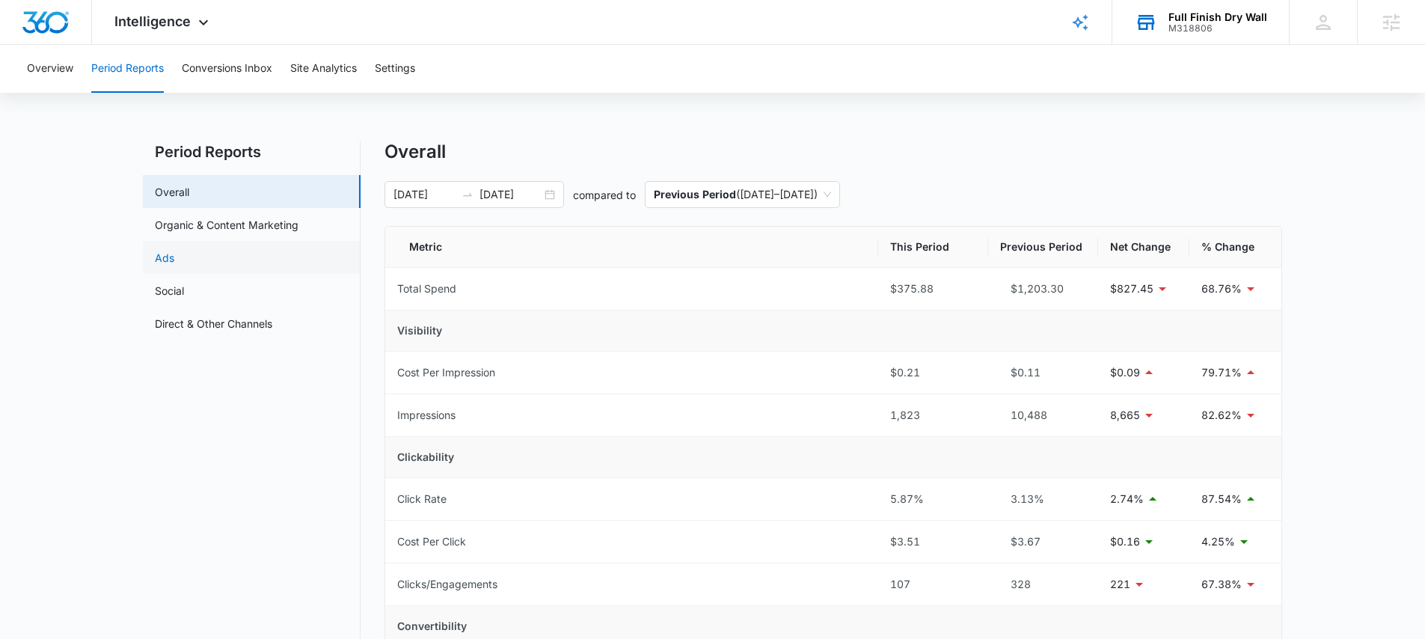
click at [174, 263] on link "Ads" at bounding box center [164, 258] width 19 height 16
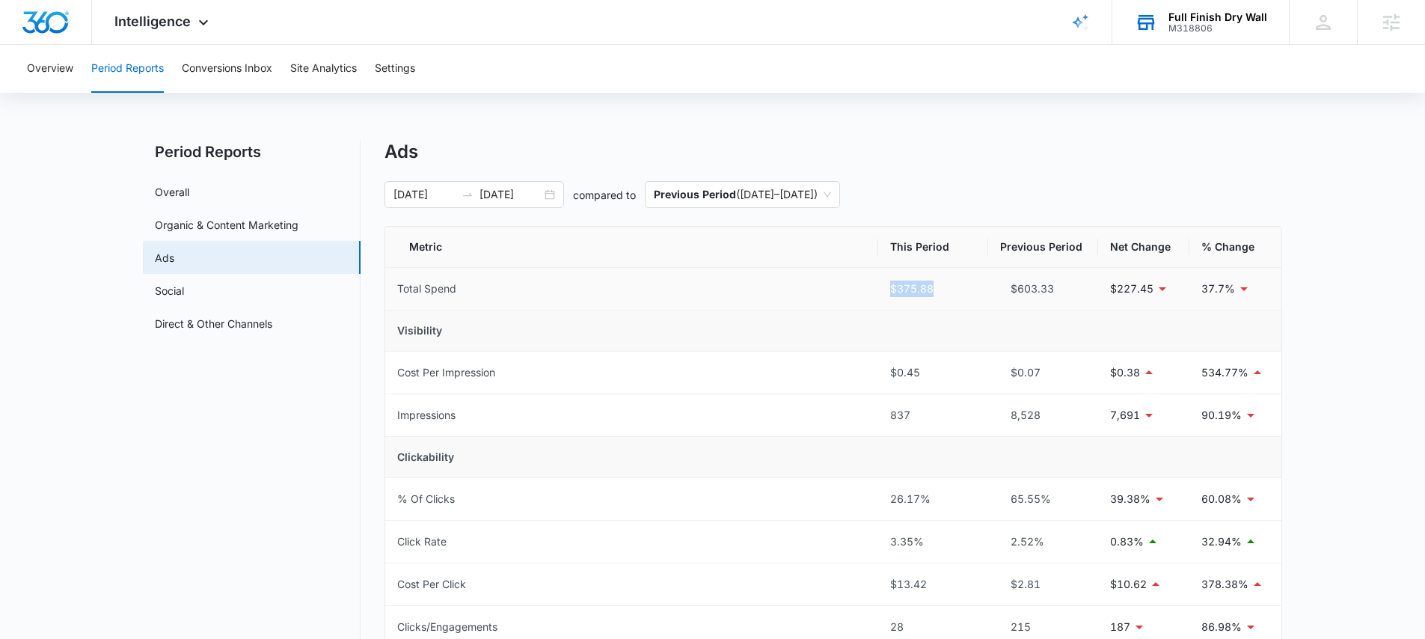
drag, startPoint x: 888, startPoint y: 286, endPoint x: 949, endPoint y: 289, distance: 61.4
click at [949, 289] on td "$375.88" at bounding box center [933, 289] width 110 height 43
click at [999, 208] on div "Ads 09/06/2025 10/06/2025 compared to Previous Period ( 08/06/2025 – 09/05/2025…" at bounding box center [832, 601] width 897 height 921
drag, startPoint x: 939, startPoint y: 292, endPoint x: 884, endPoint y: 292, distance: 54.6
click at [884, 292] on td "$375.88" at bounding box center [933, 289] width 110 height 43
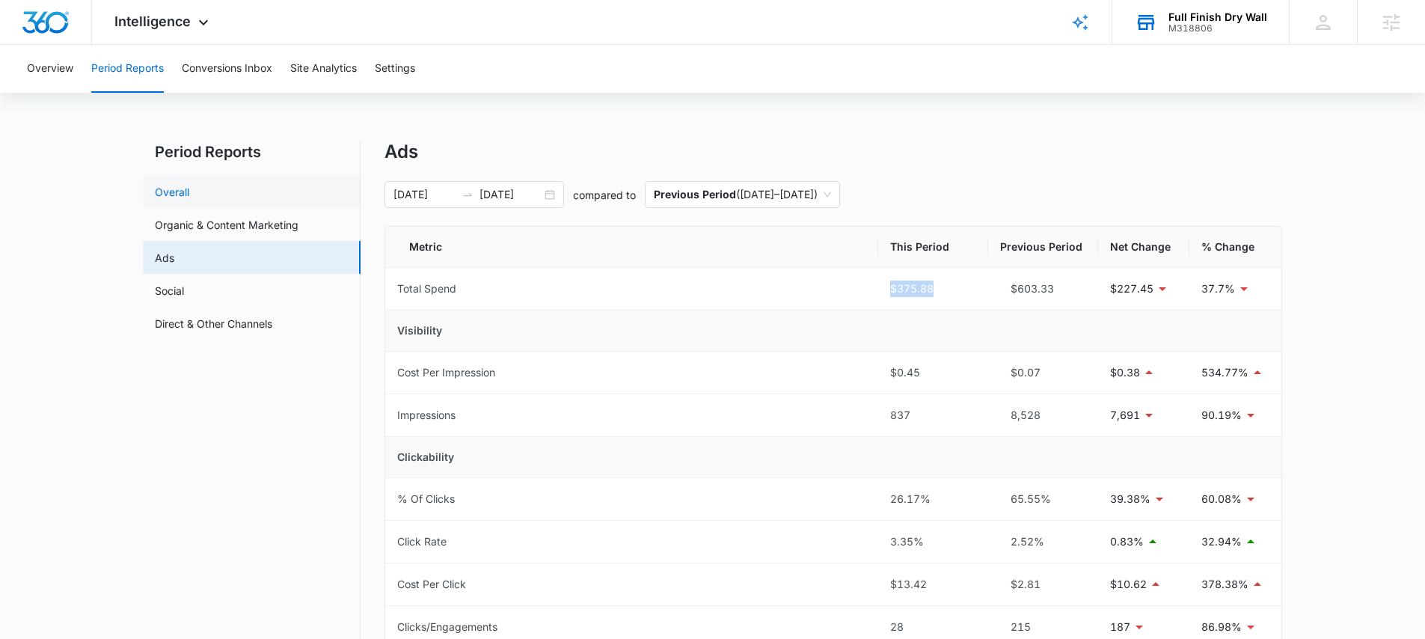
click at [189, 200] on link "Overall" at bounding box center [172, 192] width 34 height 16
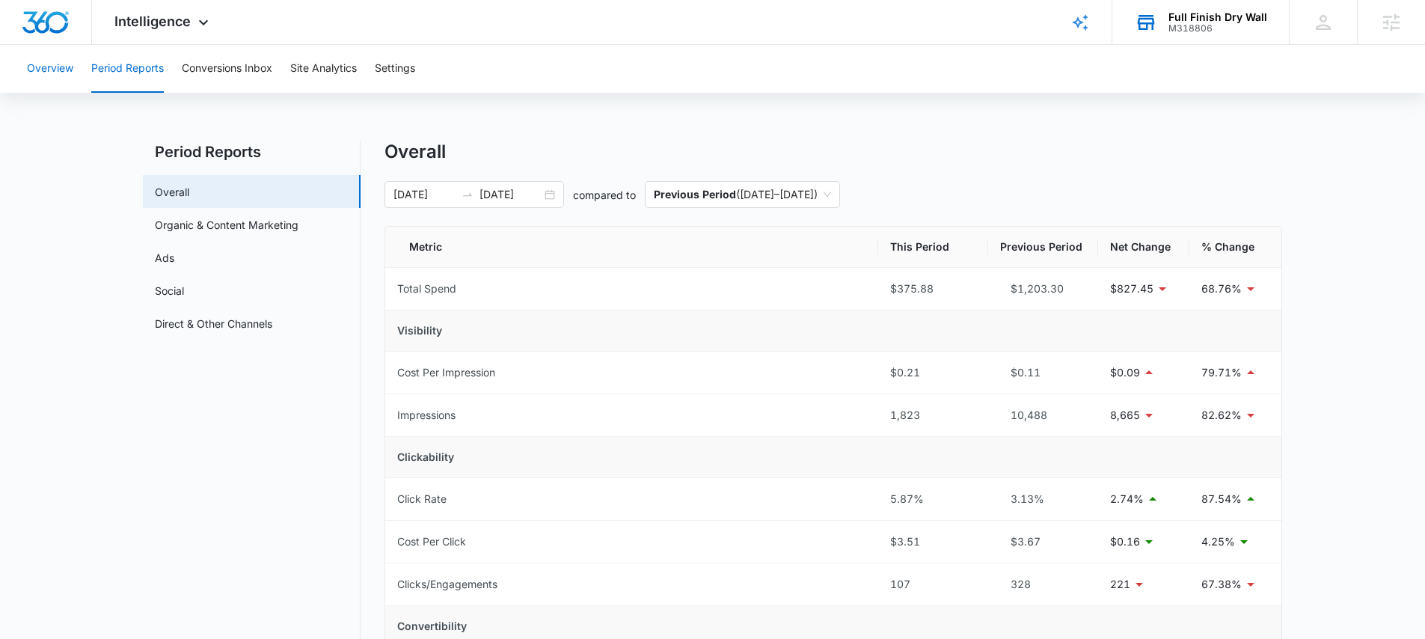
click at [46, 72] on button "Overview" at bounding box center [50, 69] width 46 height 48
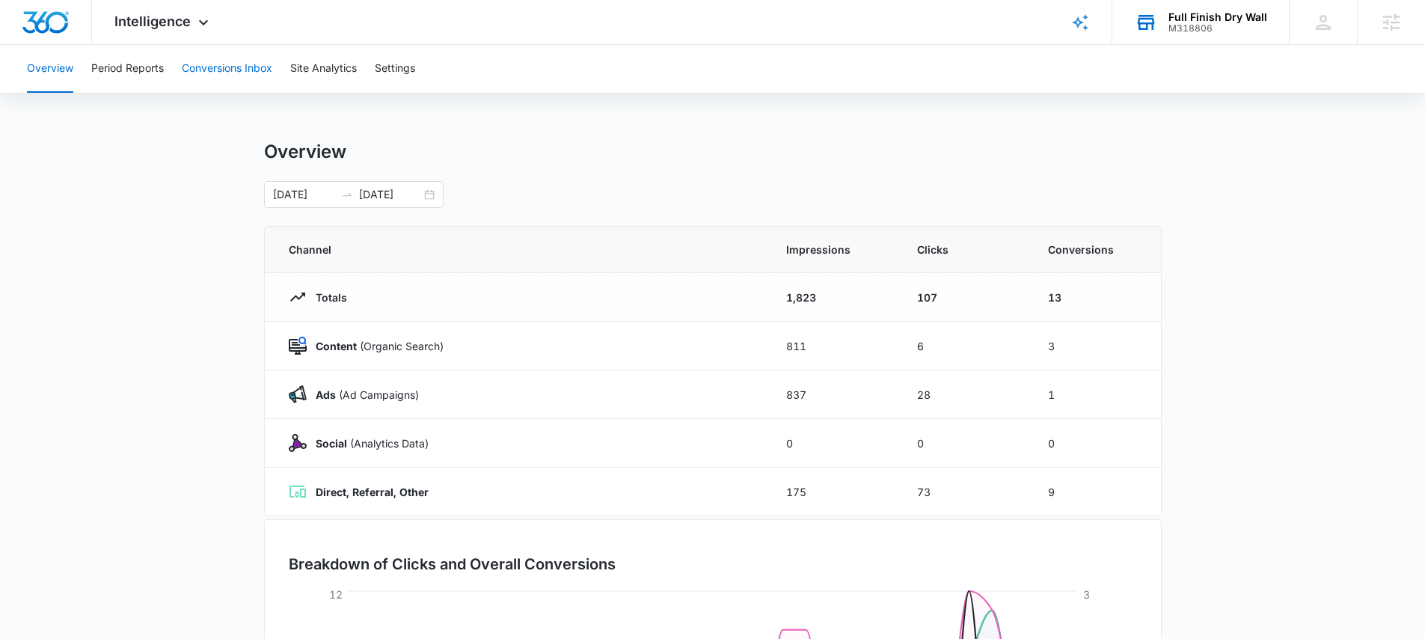
click at [266, 64] on button "Conversions Inbox" at bounding box center [227, 69] width 90 height 48
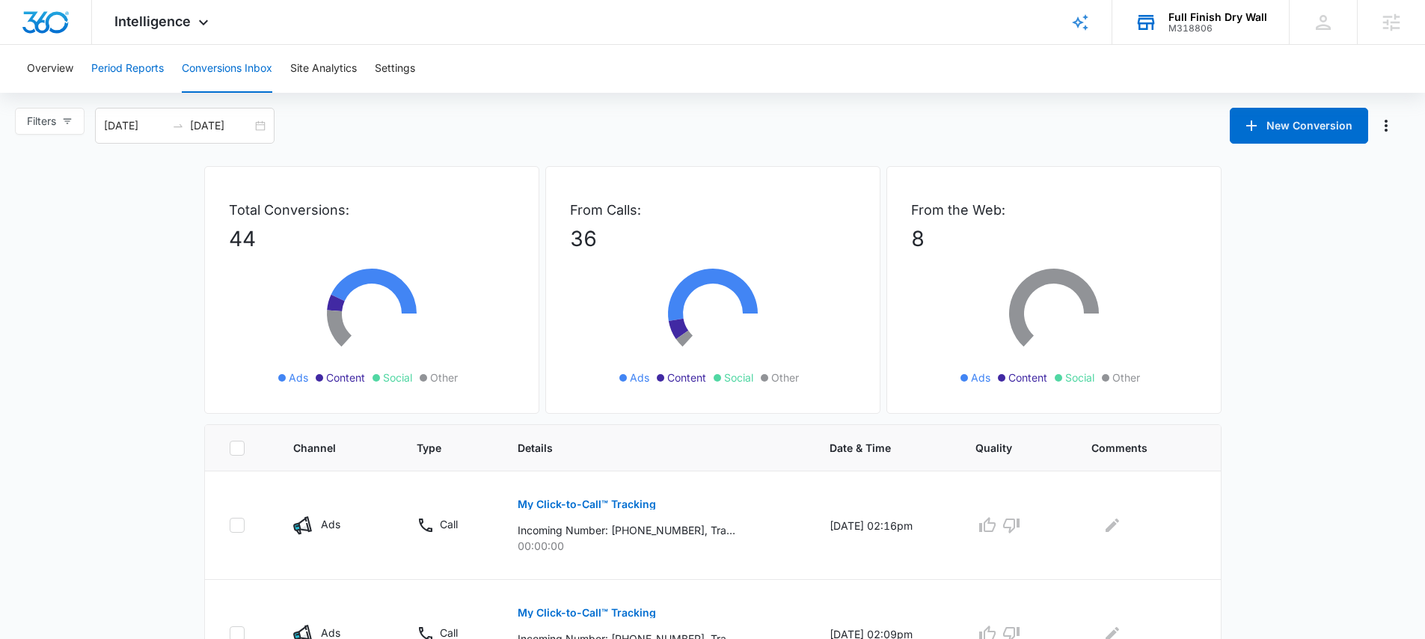
click at [143, 72] on button "Period Reports" at bounding box center [127, 69] width 73 height 48
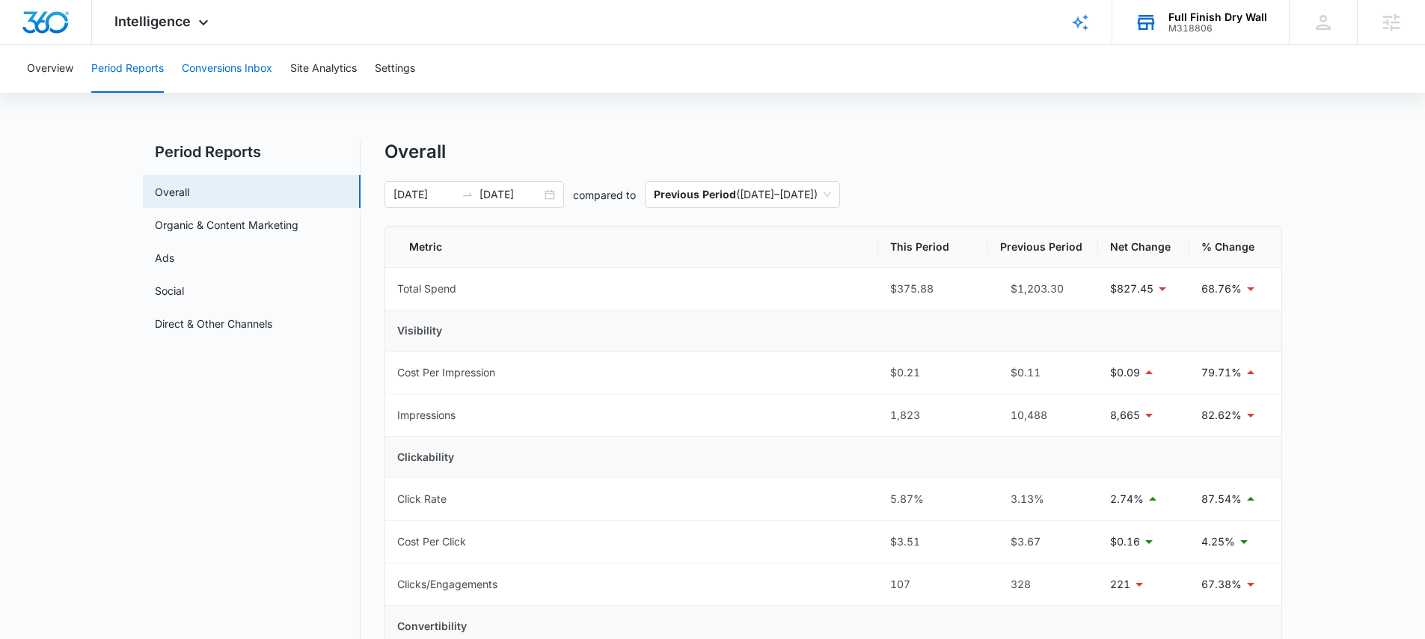
click at [232, 73] on button "Conversions Inbox" at bounding box center [227, 69] width 90 height 48
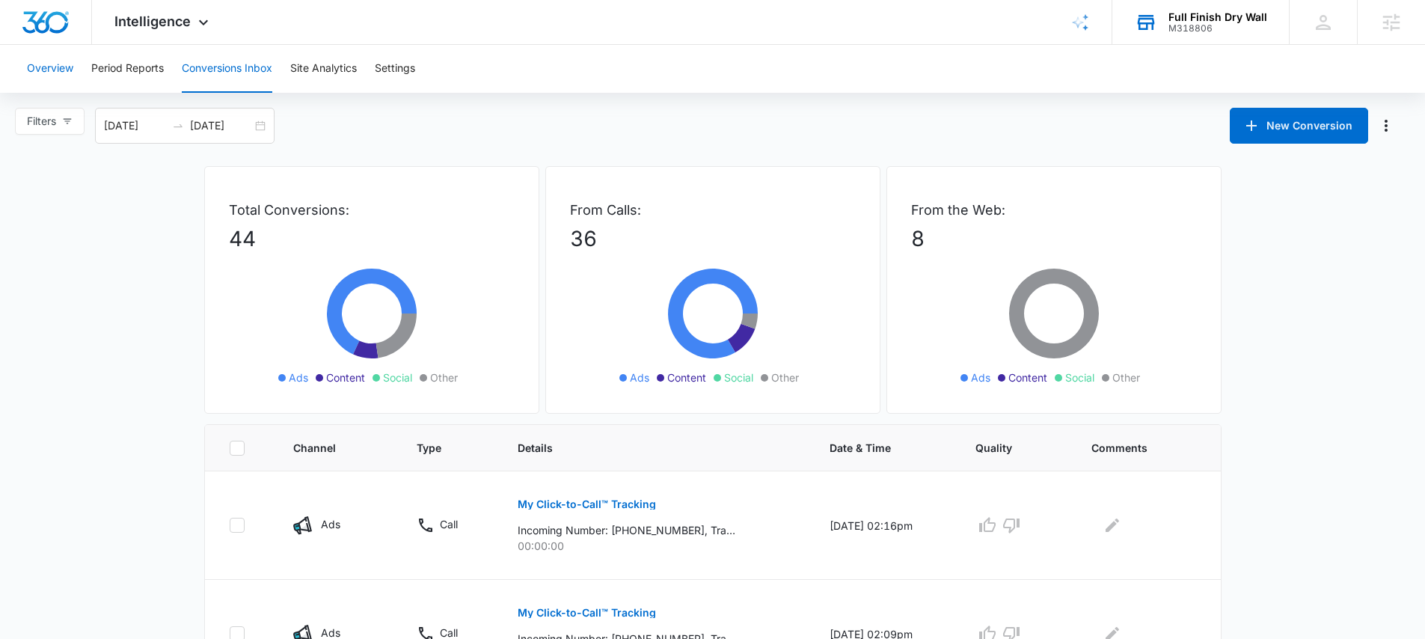
click at [46, 73] on button "Overview" at bounding box center [50, 69] width 46 height 48
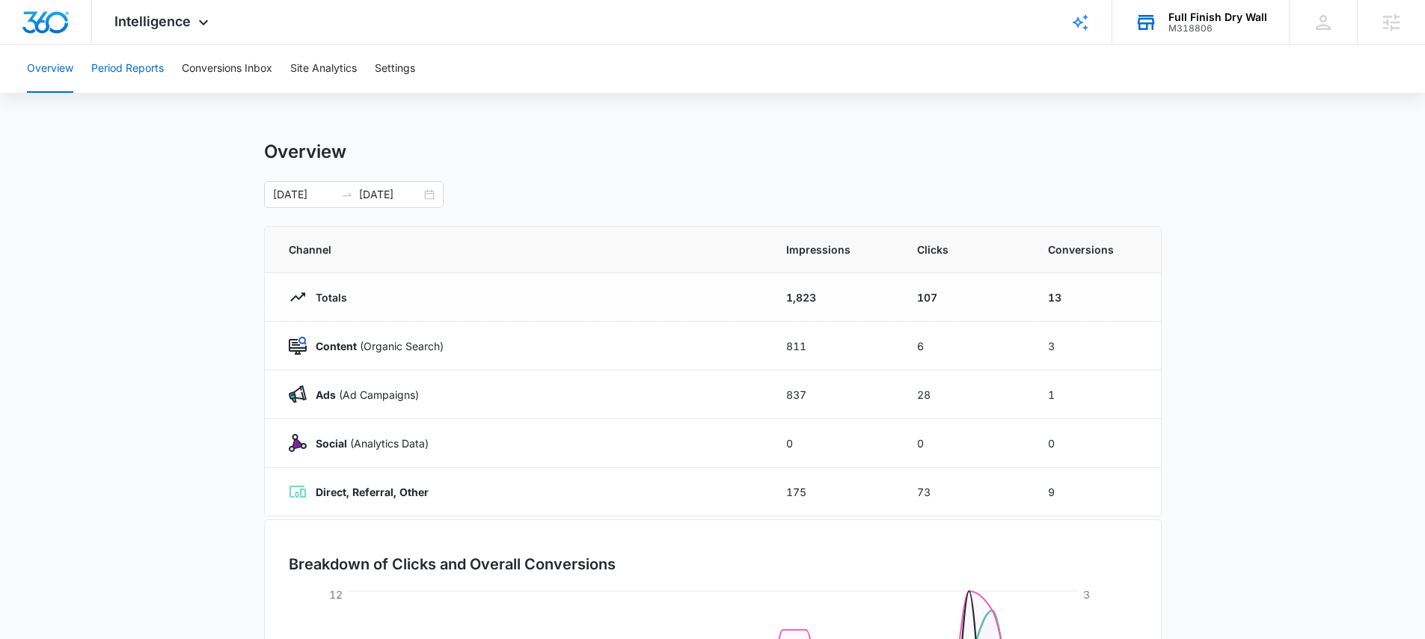
click at [135, 62] on button "Period Reports" at bounding box center [127, 69] width 73 height 48
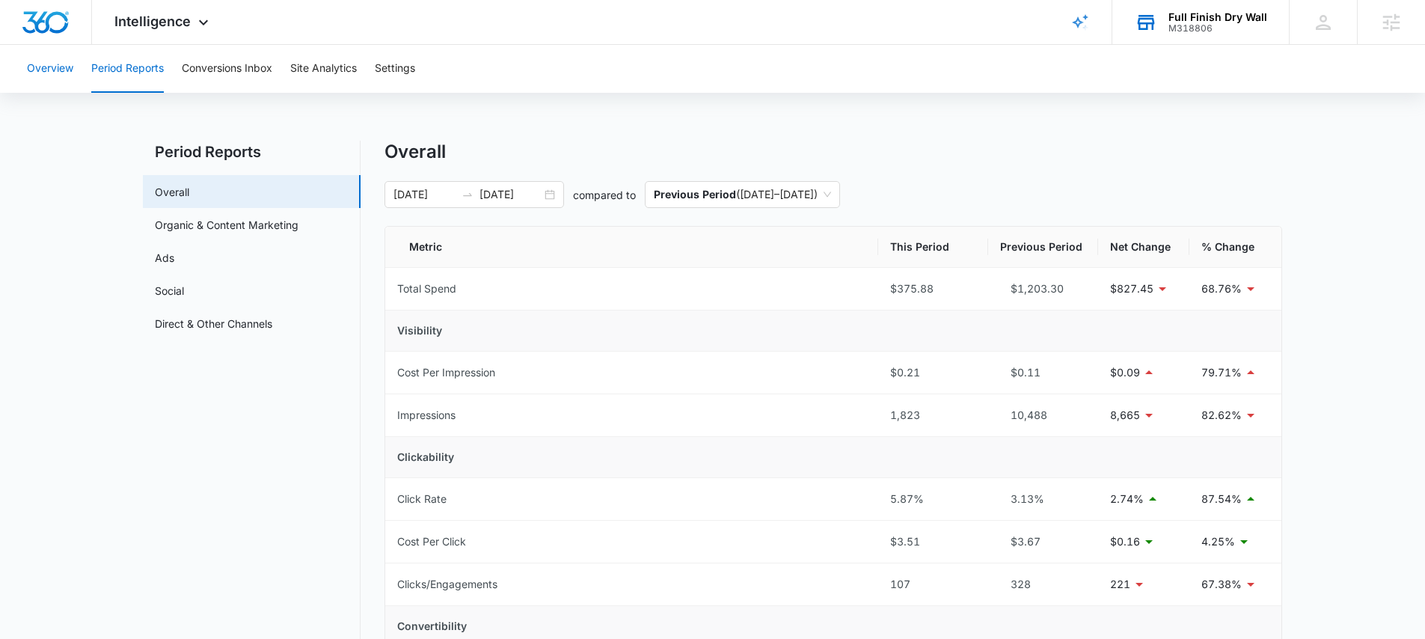
click at [72, 71] on button "Overview" at bounding box center [50, 69] width 46 height 48
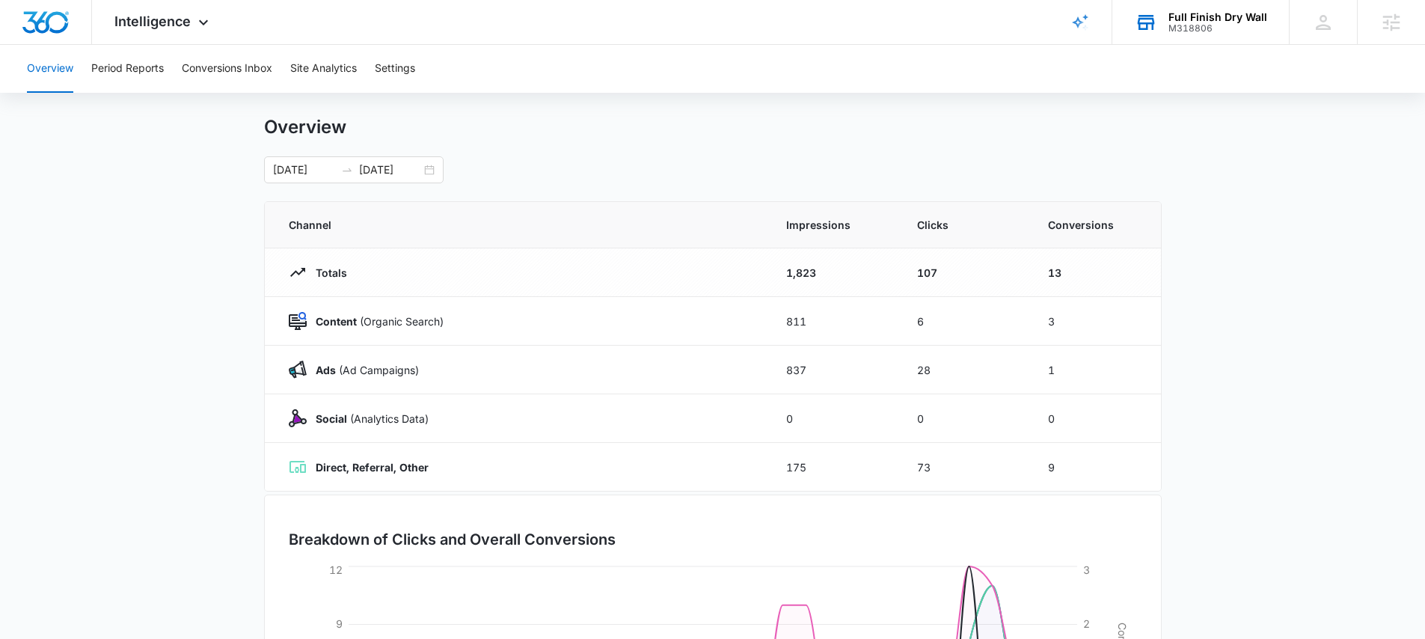
scroll to position [22, 0]
drag, startPoint x: 1067, startPoint y: 473, endPoint x: 1028, endPoint y: 473, distance: 39.6
click at [1028, 473] on tr "Direct, Referral, Other 175 73 9" at bounding box center [713, 470] width 896 height 49
click at [153, 455] on main "Overview 09/06/2025 10/06/2025 Channel Impressions Clicks Conversions Totals 1,…" at bounding box center [712, 511] width 1425 height 785
click at [231, 62] on button "Conversions Inbox" at bounding box center [227, 69] width 90 height 48
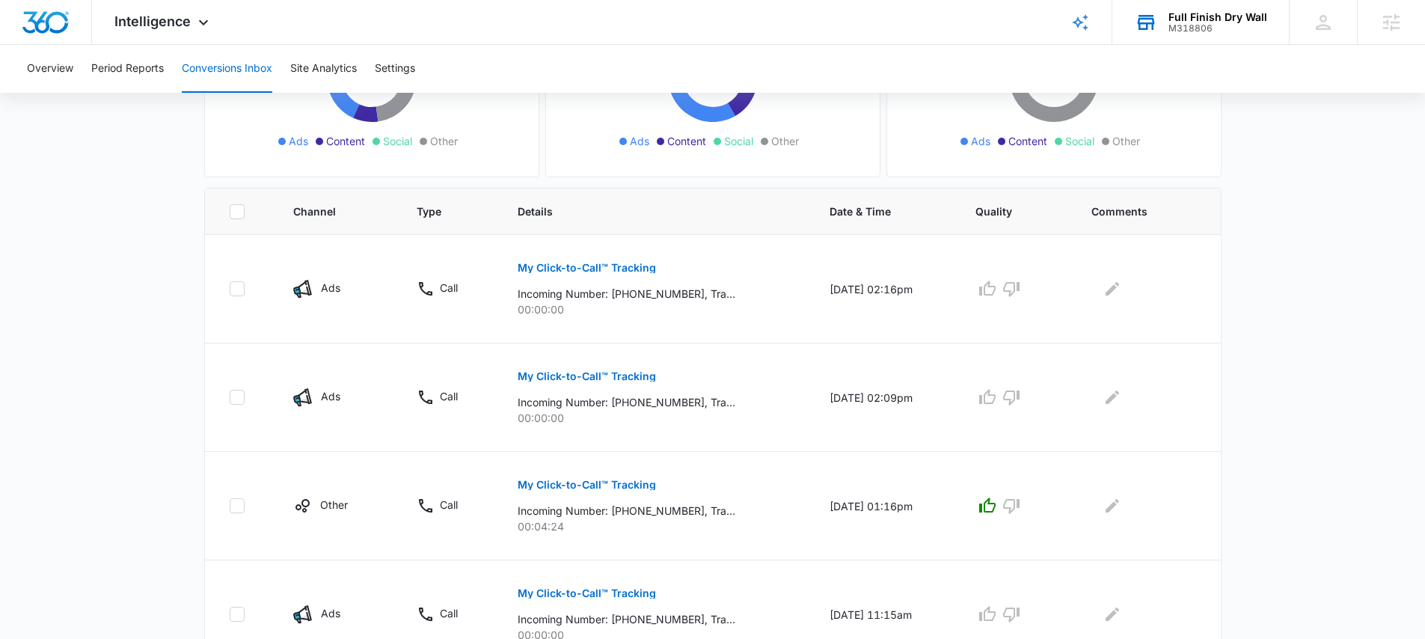
scroll to position [963, 0]
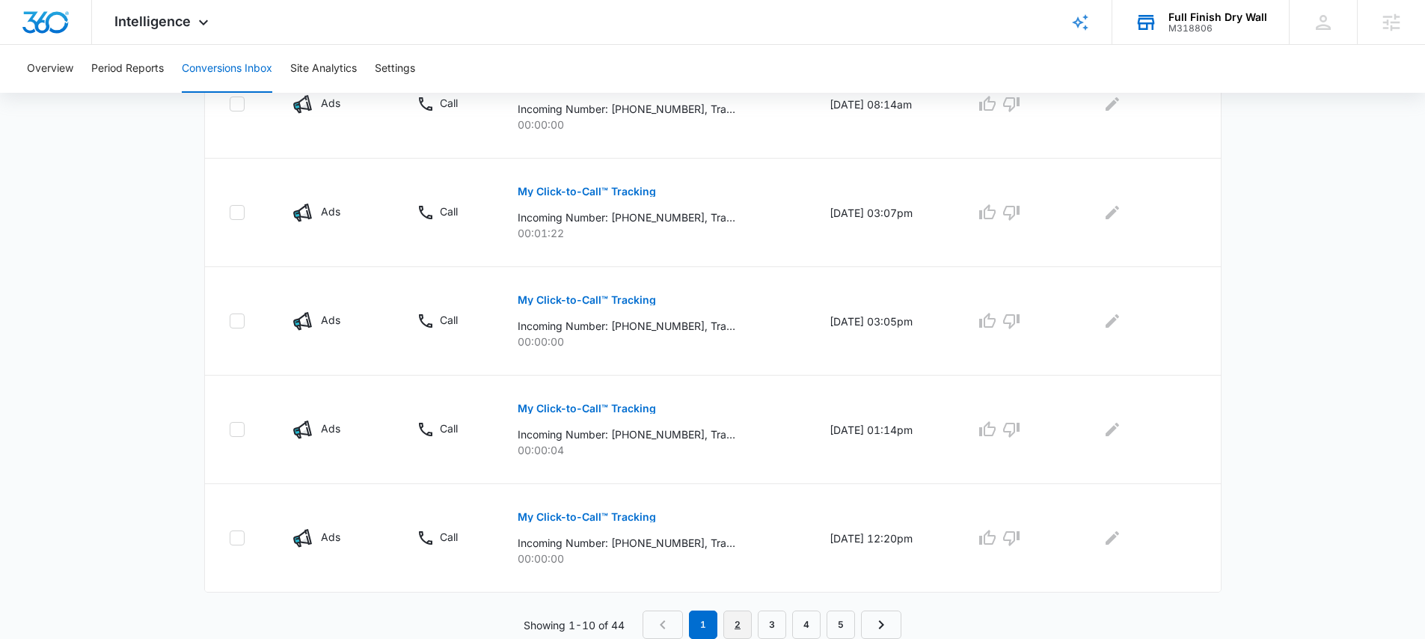
click at [736, 622] on link "2" at bounding box center [737, 624] width 28 height 28
click at [767, 622] on link "3" at bounding box center [775, 624] width 28 height 28
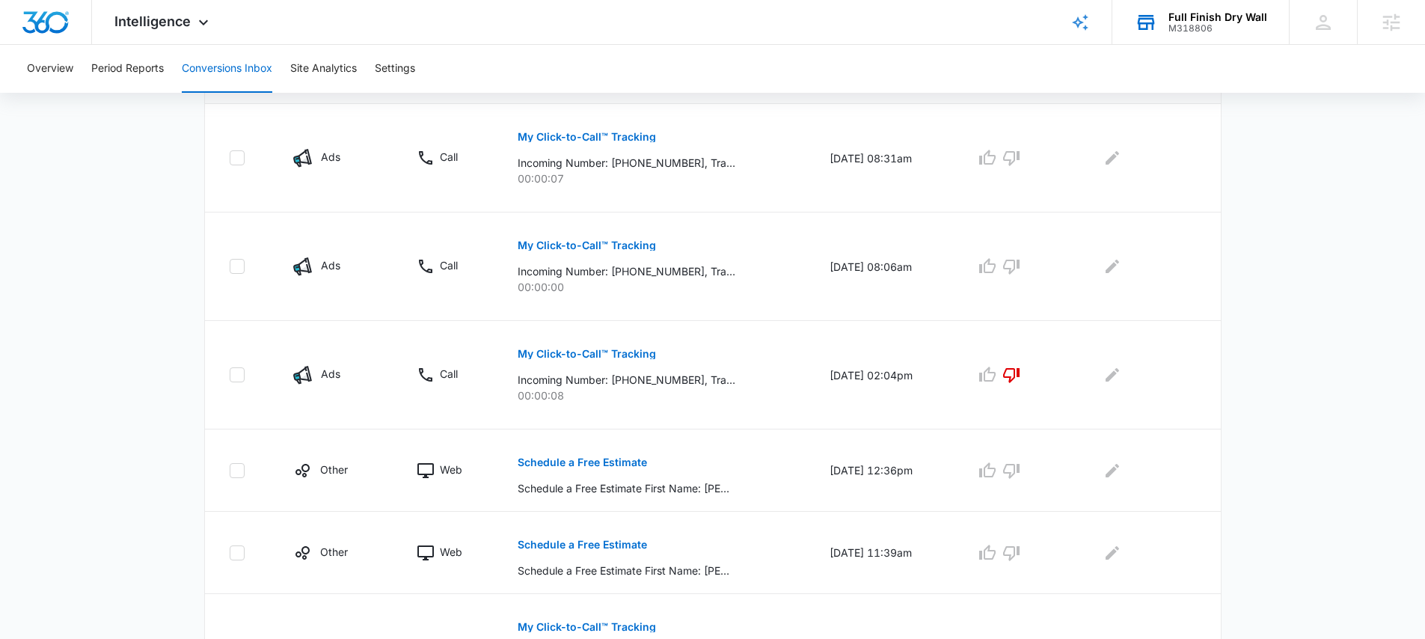
scroll to position [555, 0]
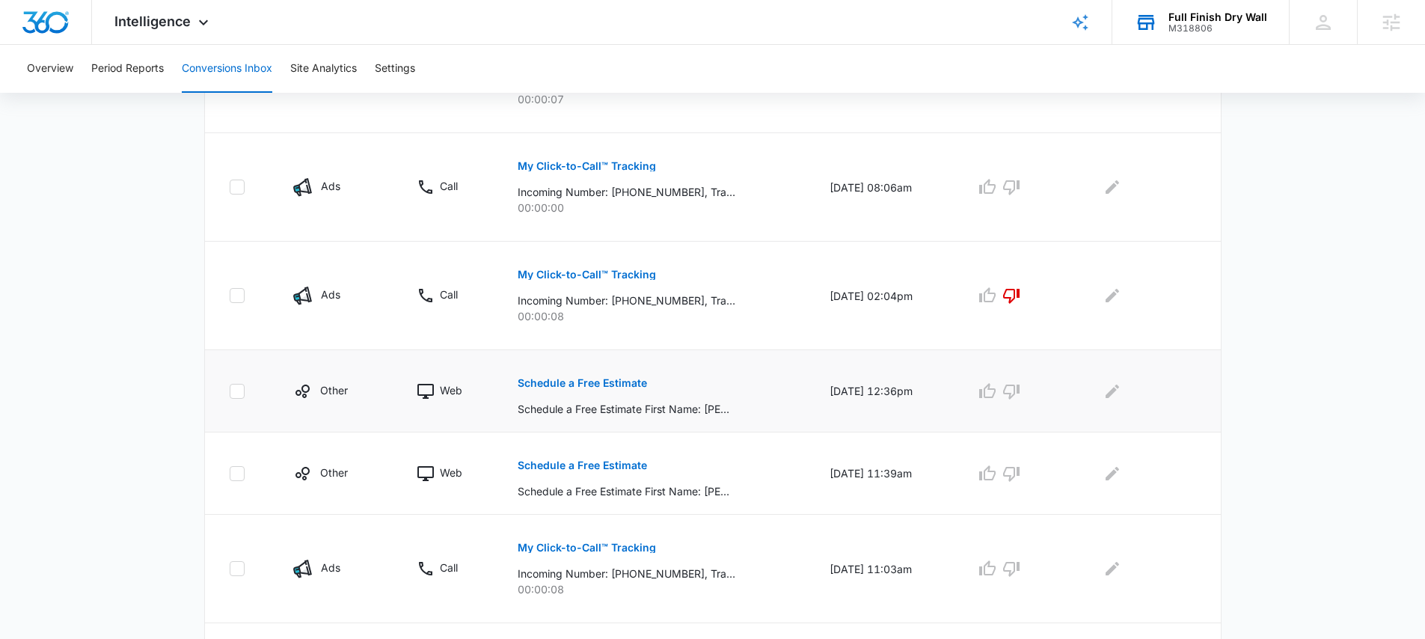
click at [613, 380] on p "Schedule a Free Estimate" at bounding box center [582, 383] width 129 height 10
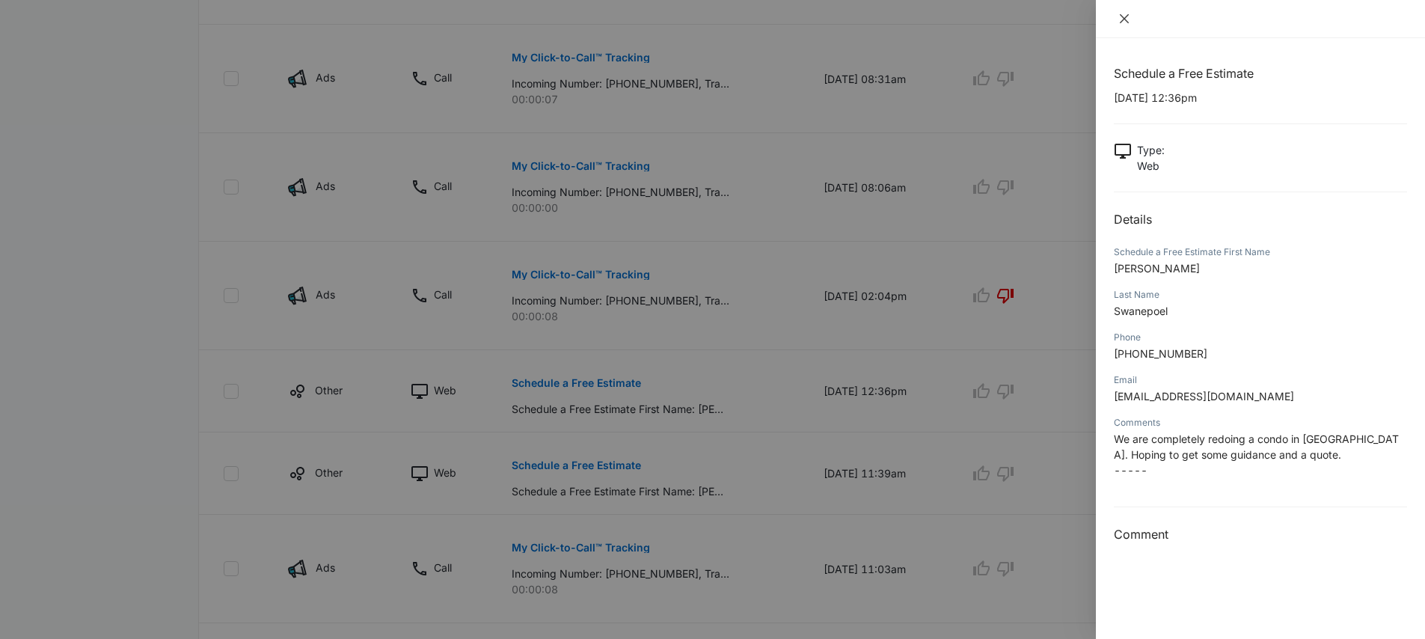
click at [1126, 23] on icon "close" at bounding box center [1124, 19] width 12 height 12
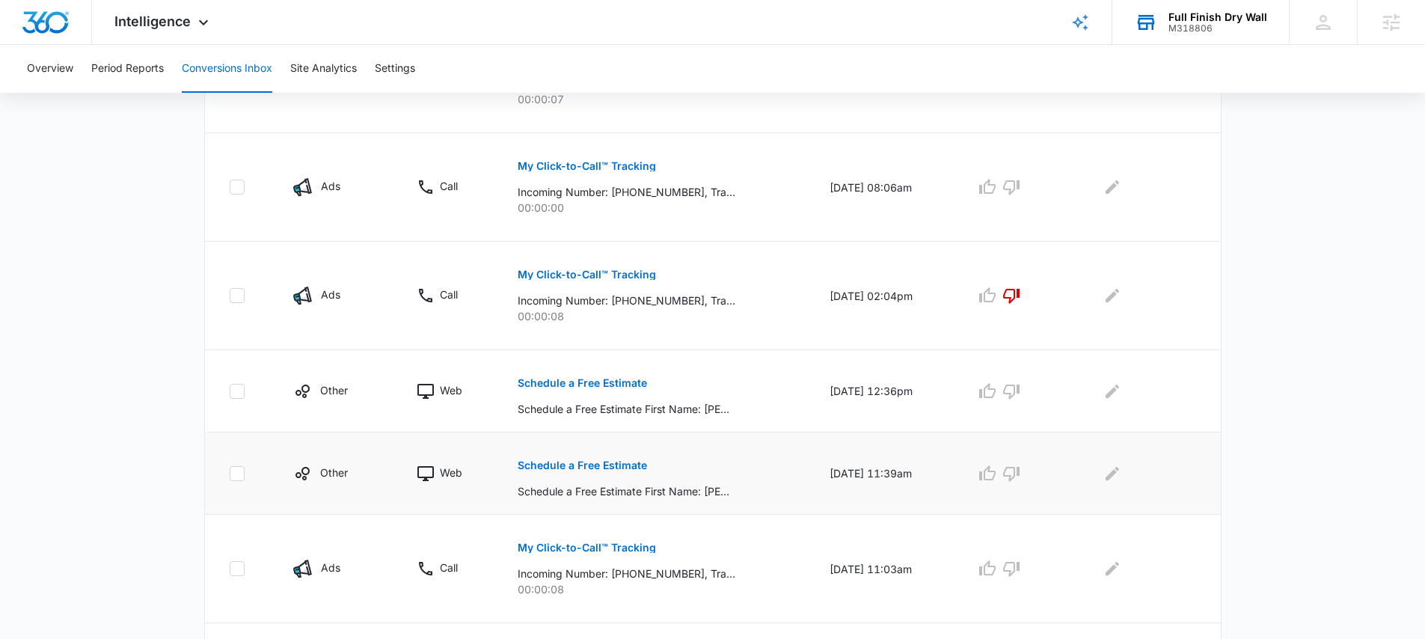
click at [620, 470] on p "Schedule a Free Estimate" at bounding box center [582, 465] width 129 height 10
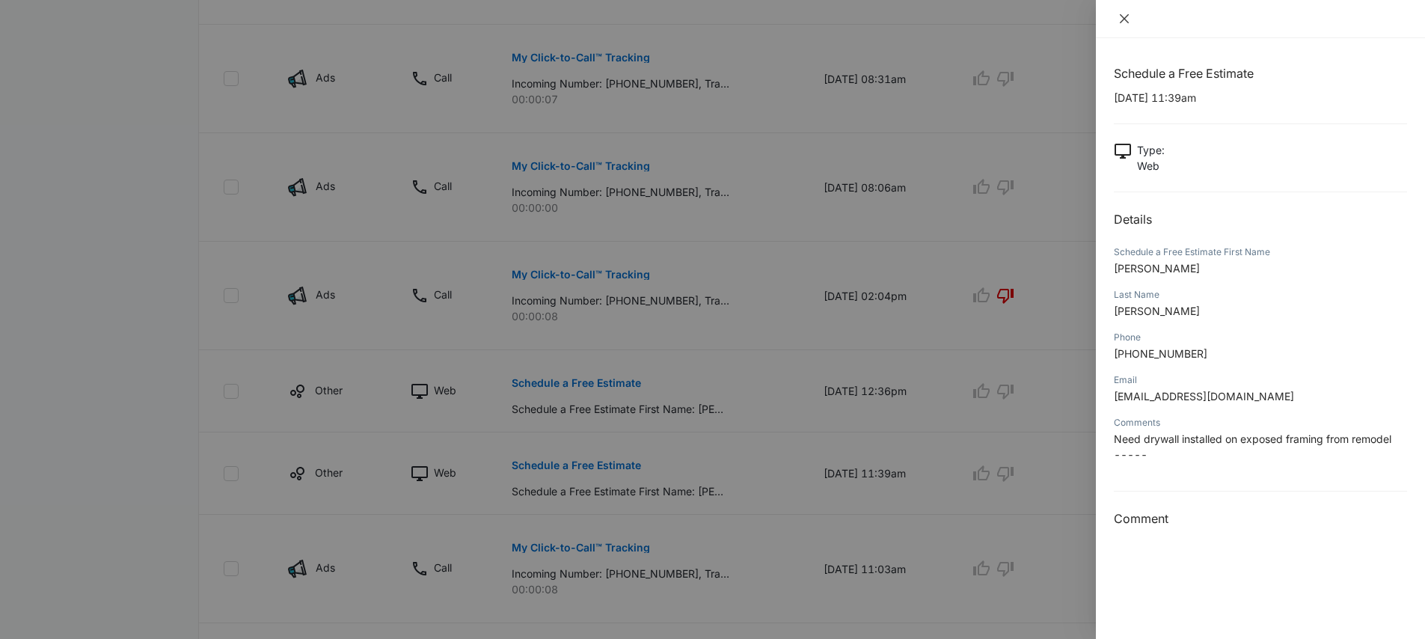
click at [1128, 19] on icon "close" at bounding box center [1124, 19] width 12 height 12
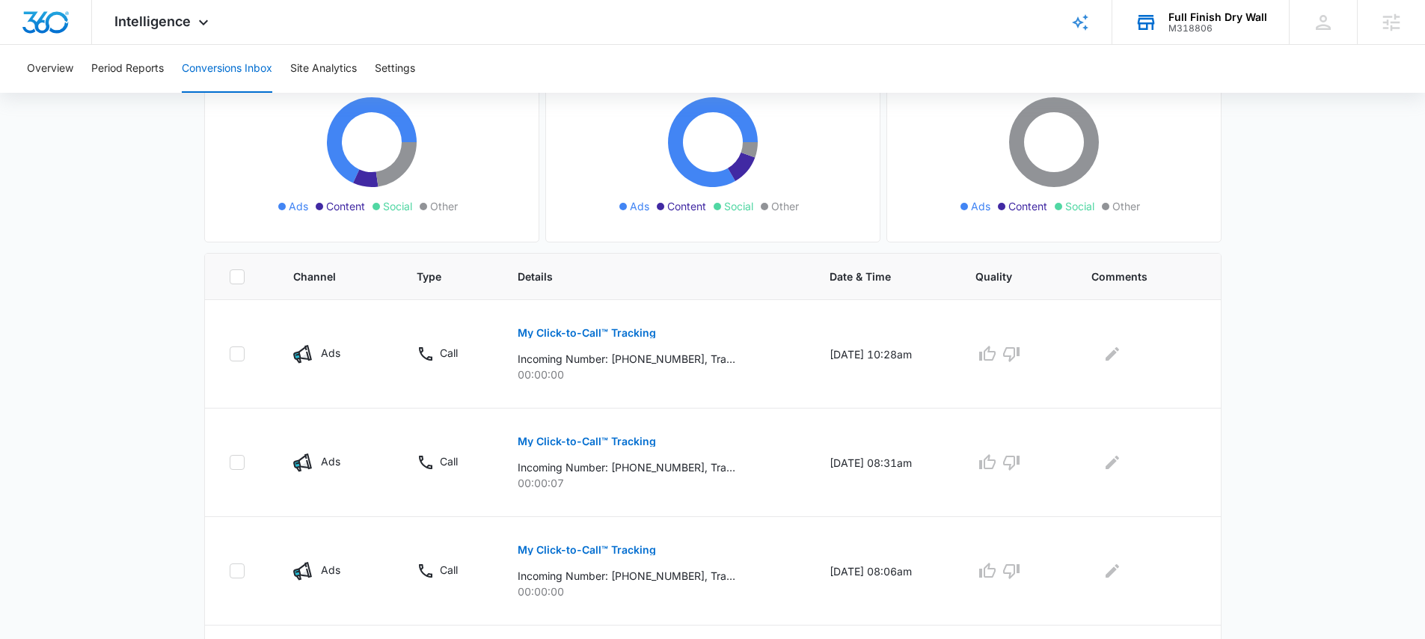
scroll to position [173, 0]
click at [150, 14] on span "Intelligence" at bounding box center [152, 21] width 76 height 16
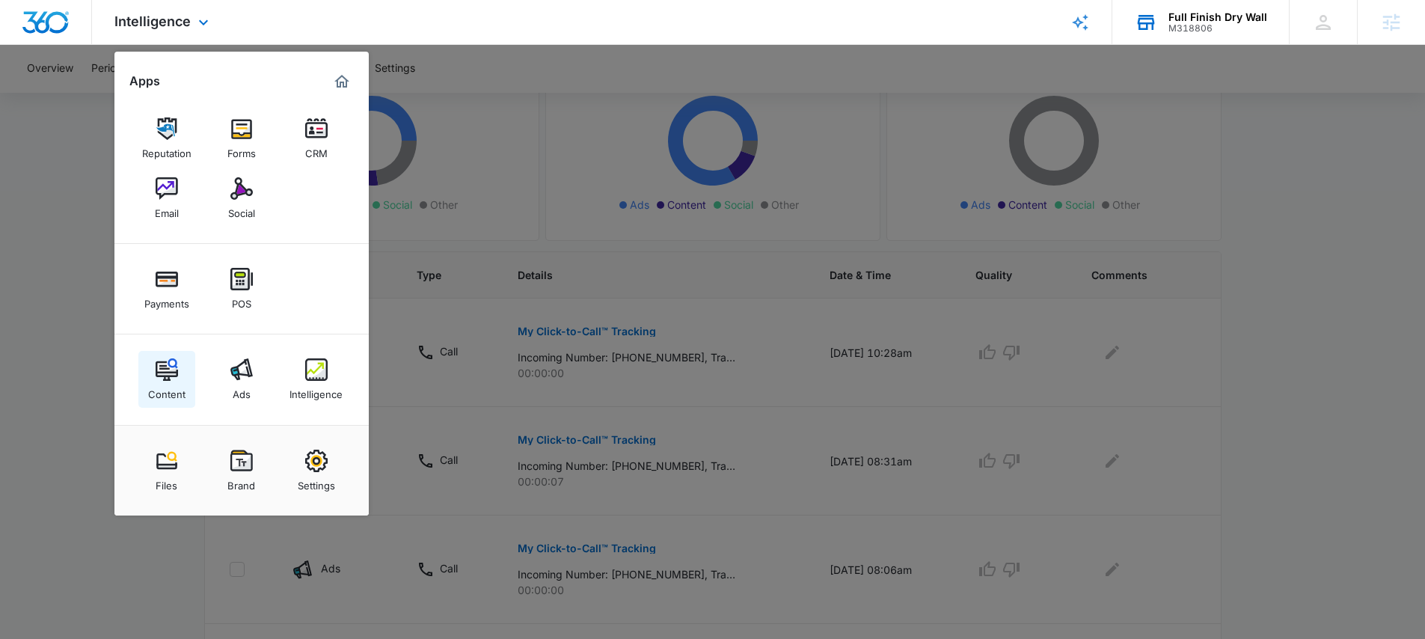
click at [169, 371] on img at bounding box center [167, 369] width 22 height 22
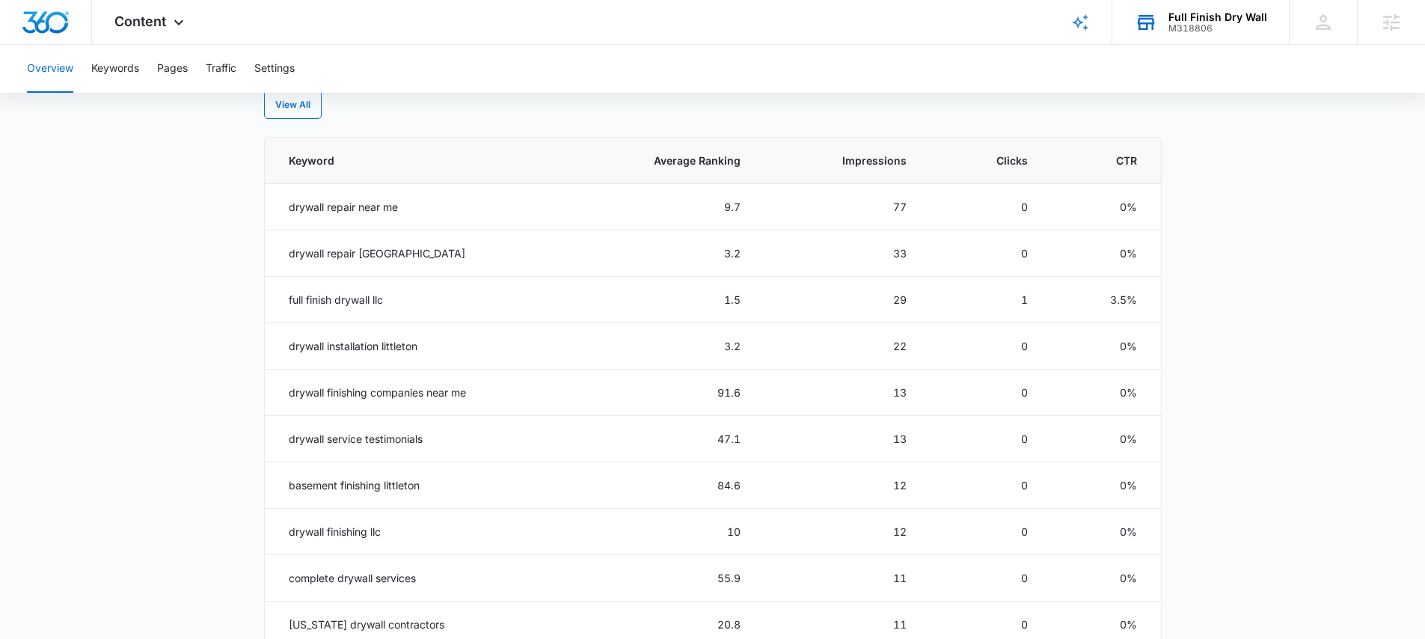
scroll to position [571, 0]
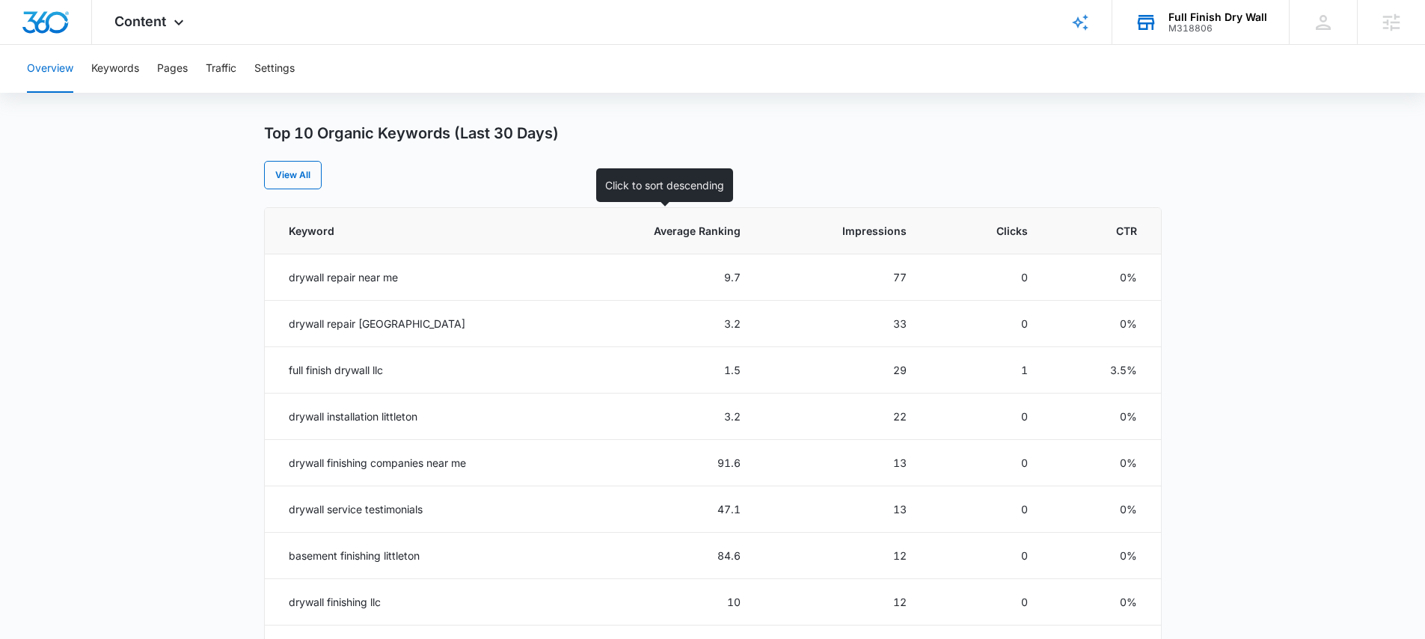
click at [740, 227] on span "Average Ranking" at bounding box center [671, 231] width 138 height 16
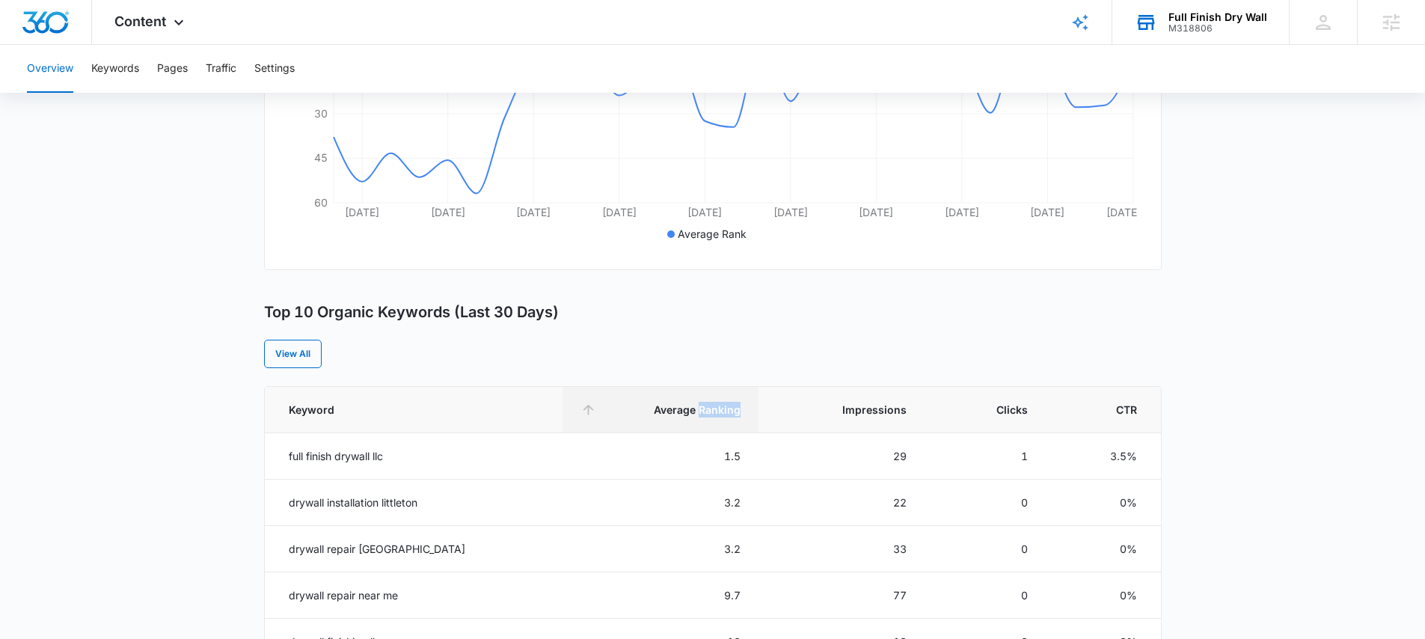
scroll to position [386, 0]
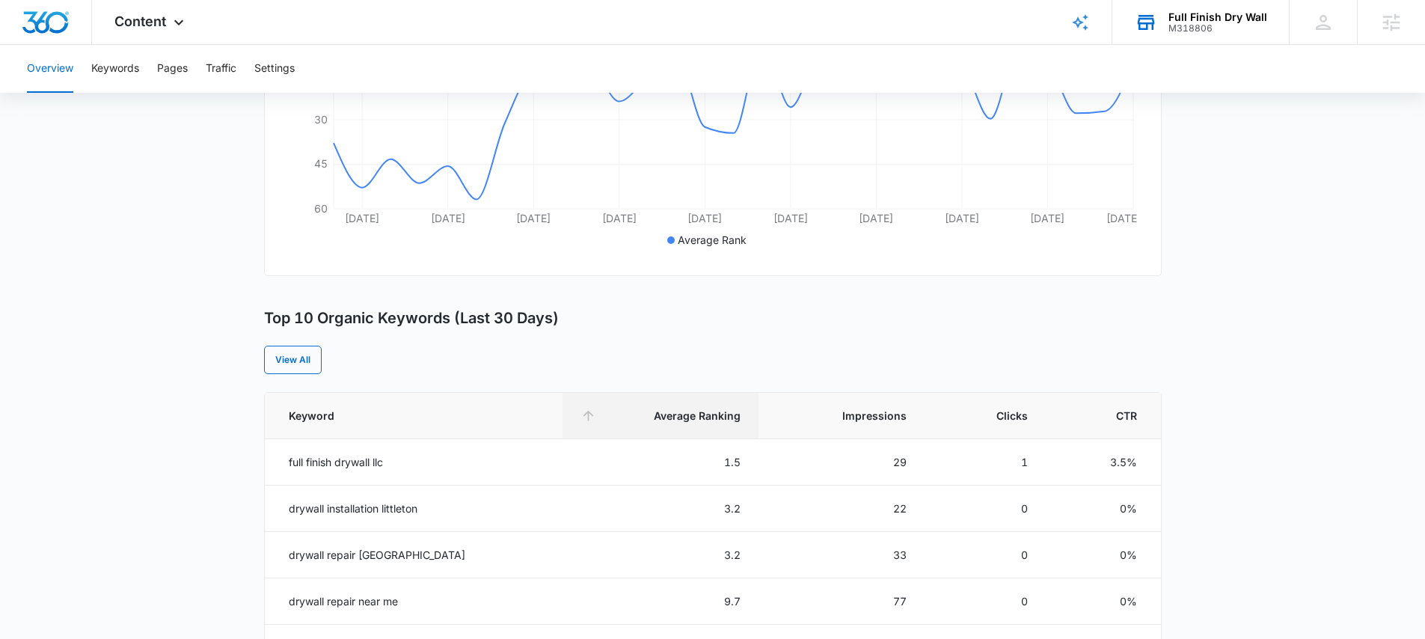
click at [762, 331] on div "Top 10 Organic Keywords (Last 30 Days) View All" at bounding box center [712, 341] width 897 height 65
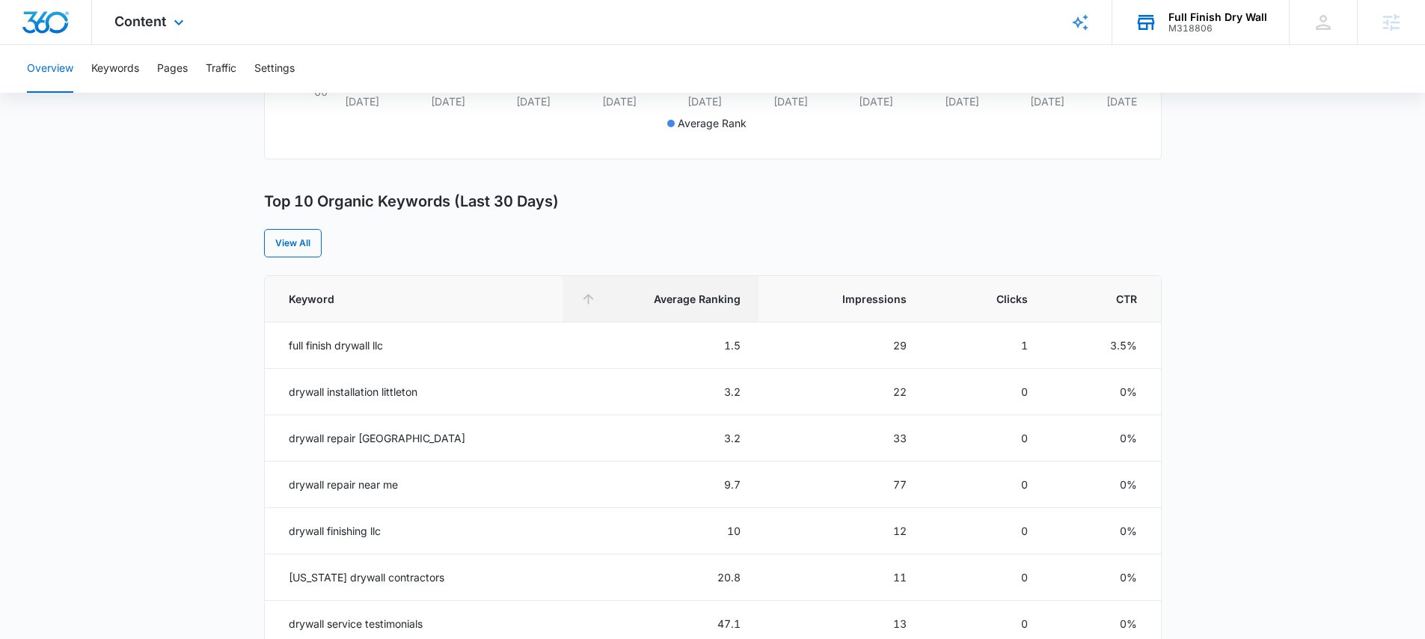
scroll to position [0, 0]
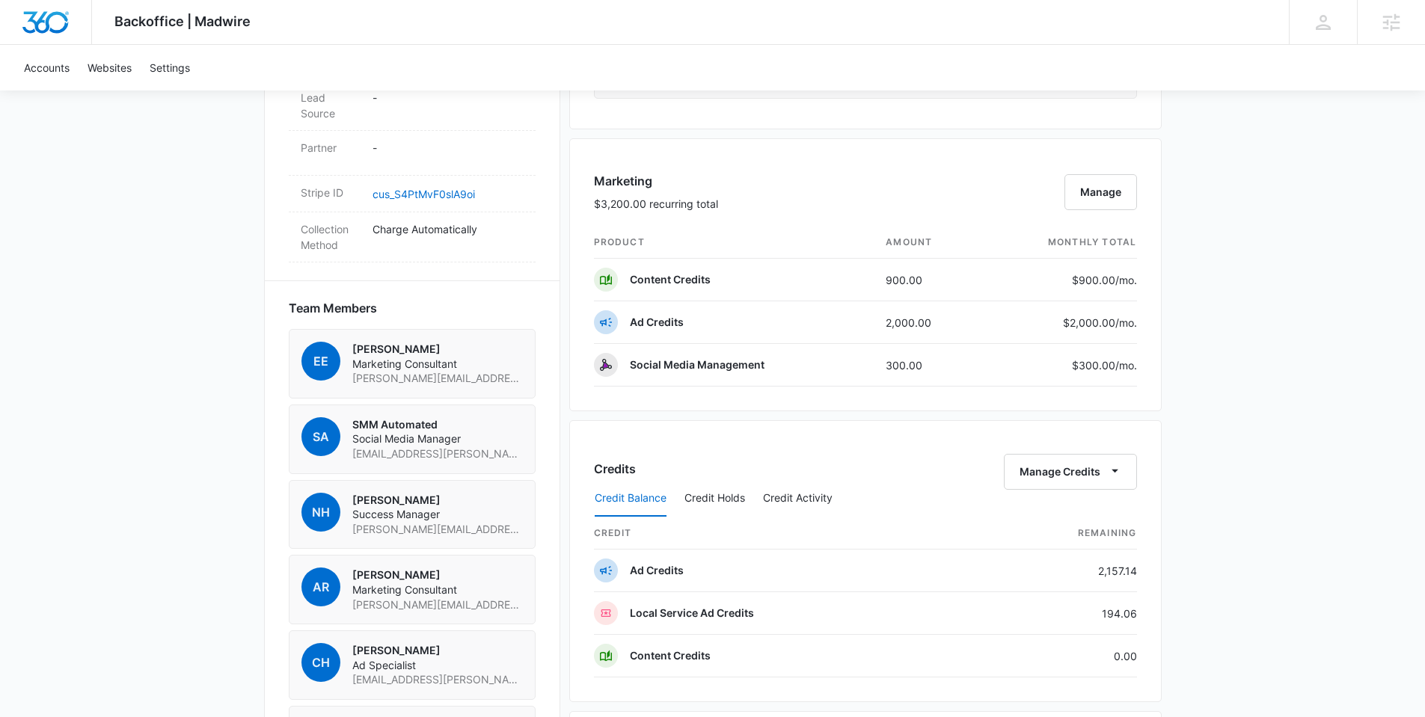
scroll to position [1303, 0]
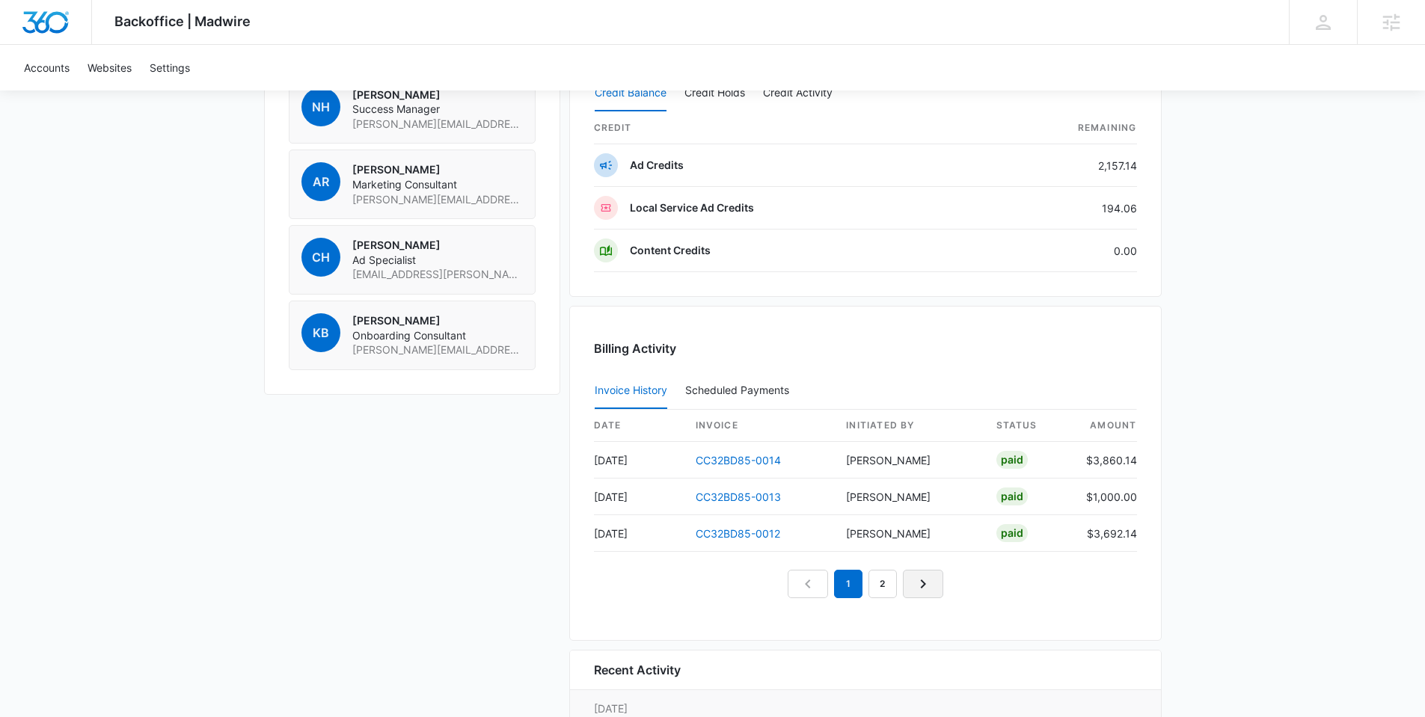
click at [925, 586] on icon "Next Page" at bounding box center [923, 584] width 18 height 18
click at [924, 579] on link "Next Page" at bounding box center [940, 584] width 40 height 28
click at [945, 577] on link "Next Page" at bounding box center [957, 584] width 40 height 28
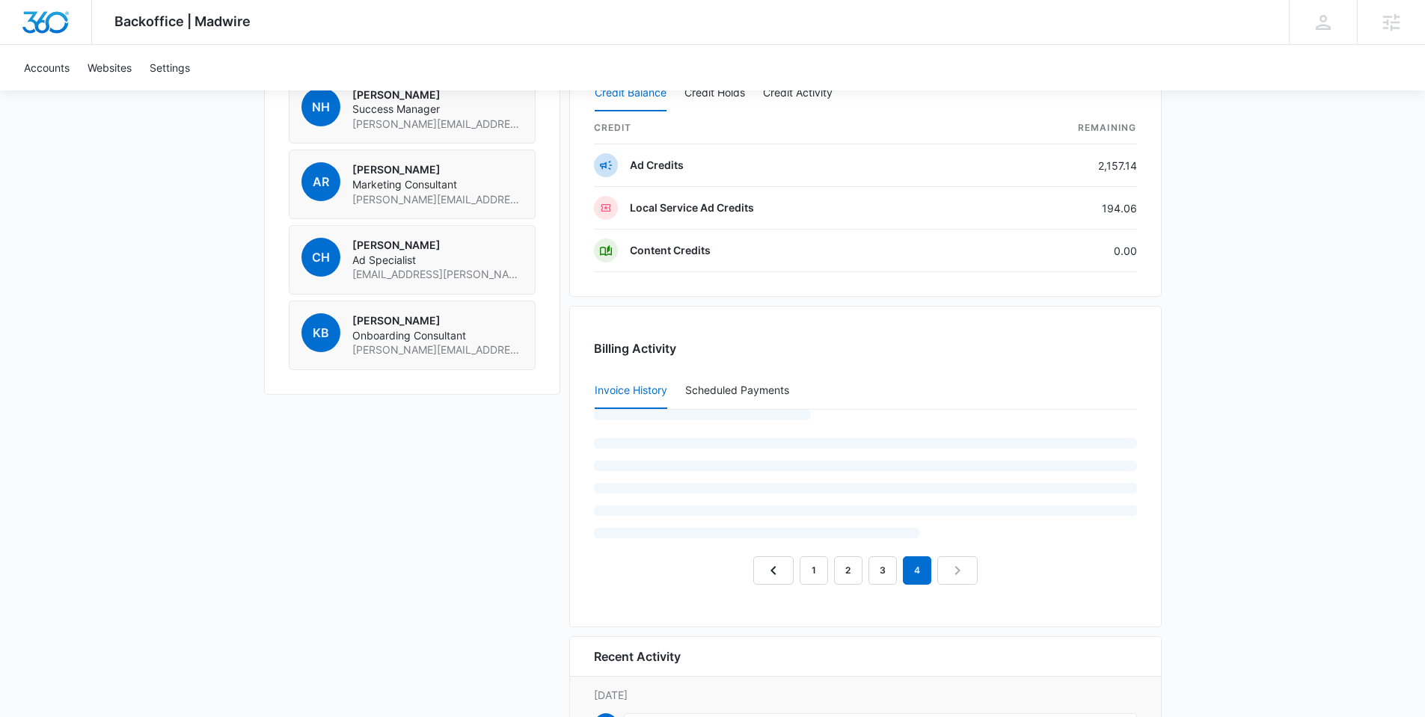
click at [945, 577] on nav "1 2 3 4" at bounding box center [865, 570] width 224 height 28
click at [955, 573] on nav "1 2 3 4" at bounding box center [865, 570] width 224 height 28
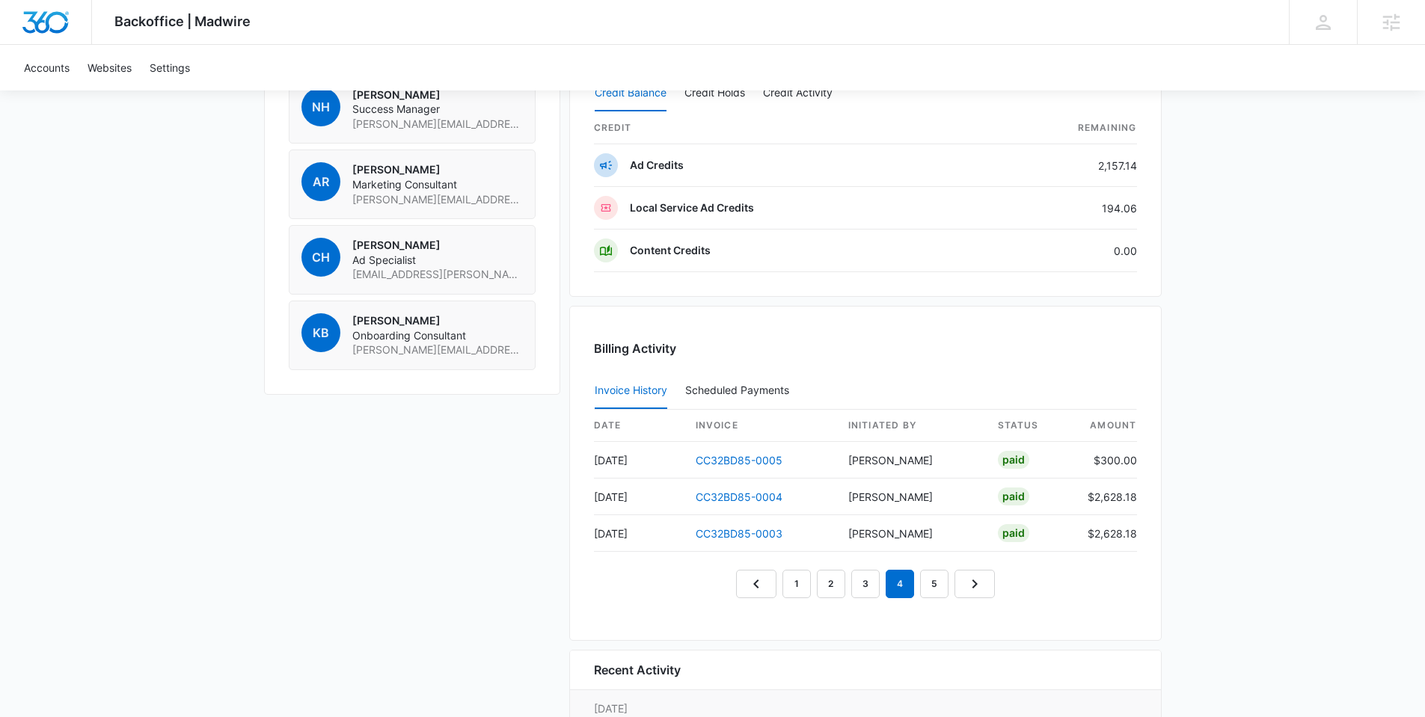
drag, startPoint x: 955, startPoint y: 573, endPoint x: 961, endPoint y: 580, distance: 9.6
click at [957, 574] on link "Next Page" at bounding box center [974, 584] width 40 height 28
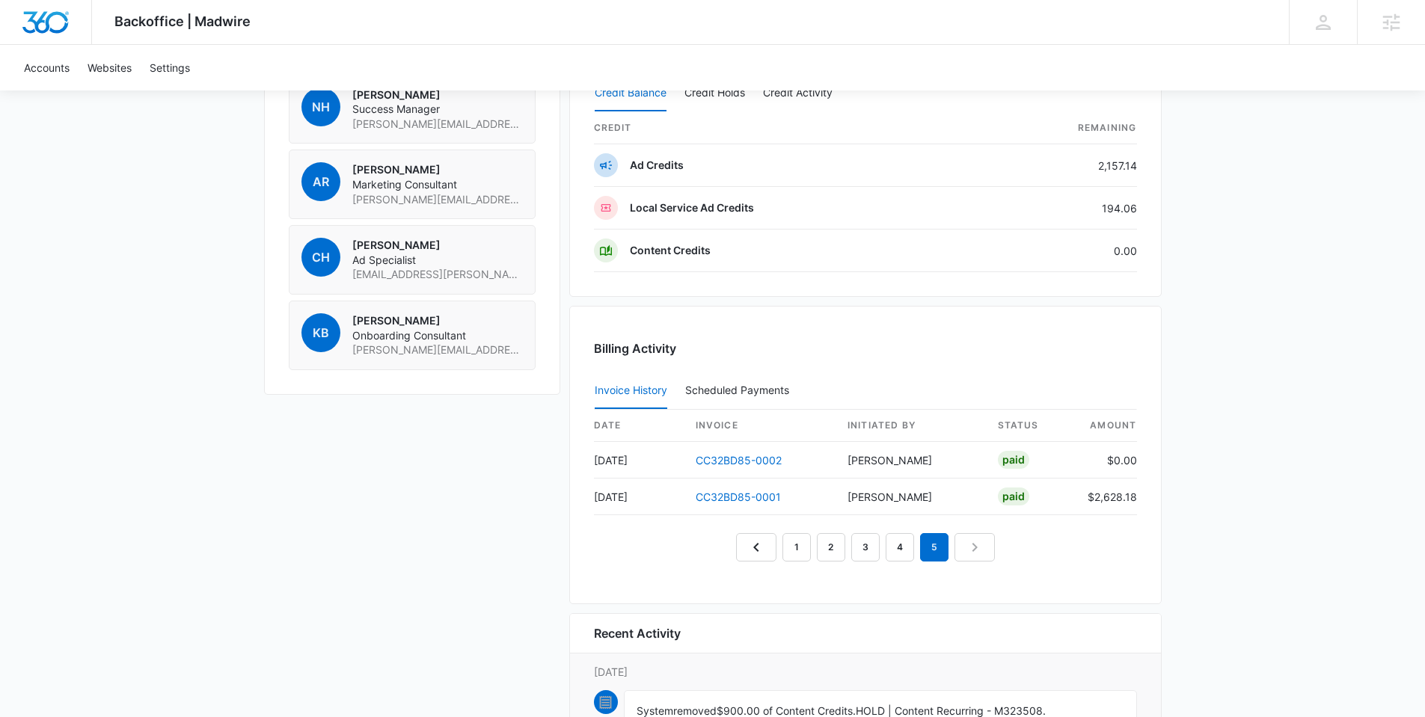
click at [981, 572] on div "Billing Activity Invoice History Scheduled Payments 0 date invoice Initiated By…" at bounding box center [865, 455] width 592 height 298
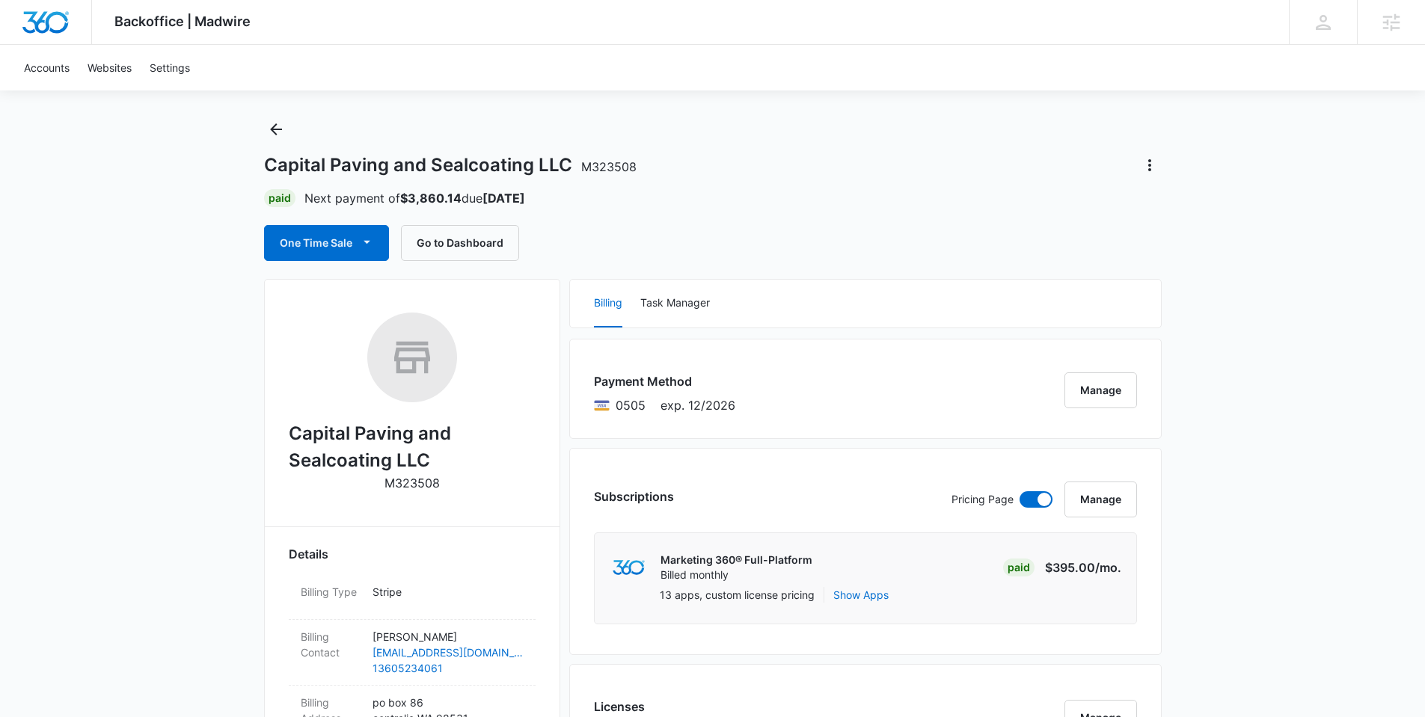
scroll to position [0, 0]
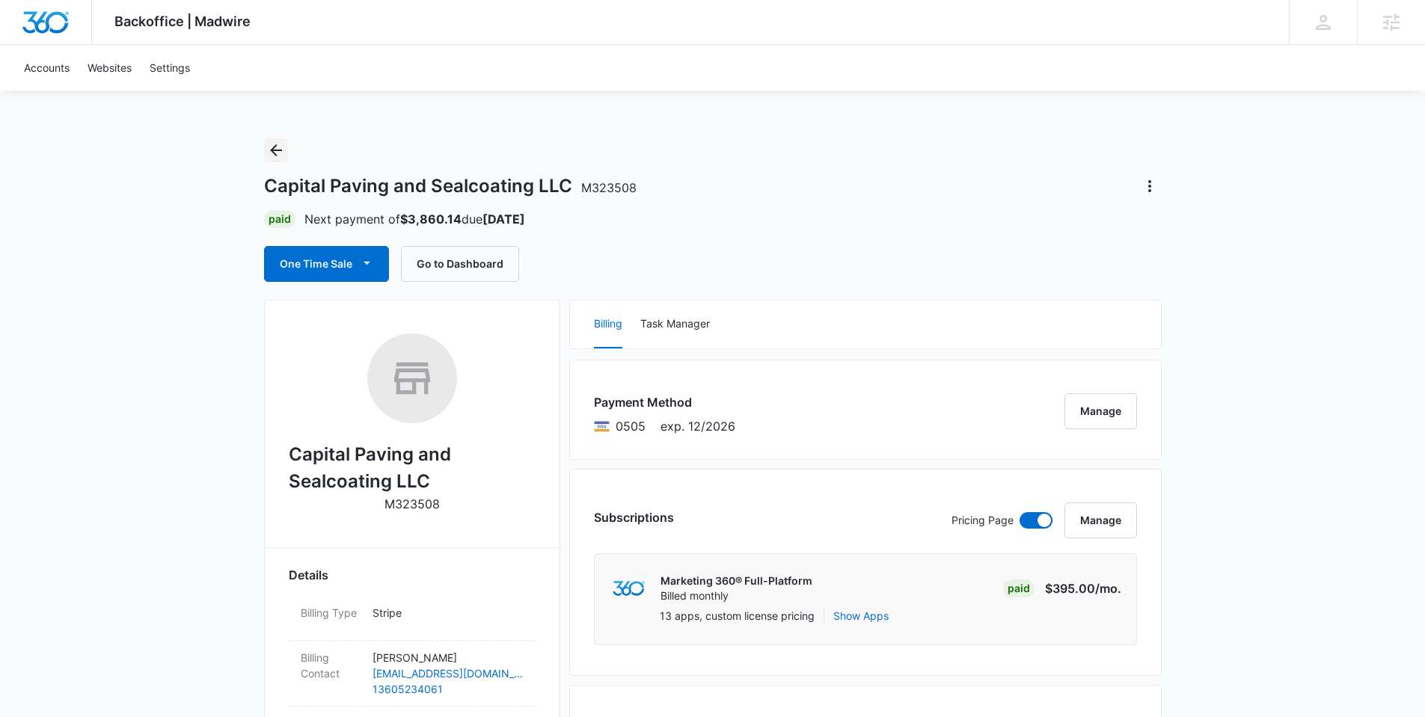
click at [277, 144] on icon "Back" at bounding box center [276, 150] width 18 height 18
